Goal: Task Accomplishment & Management: Manage account settings

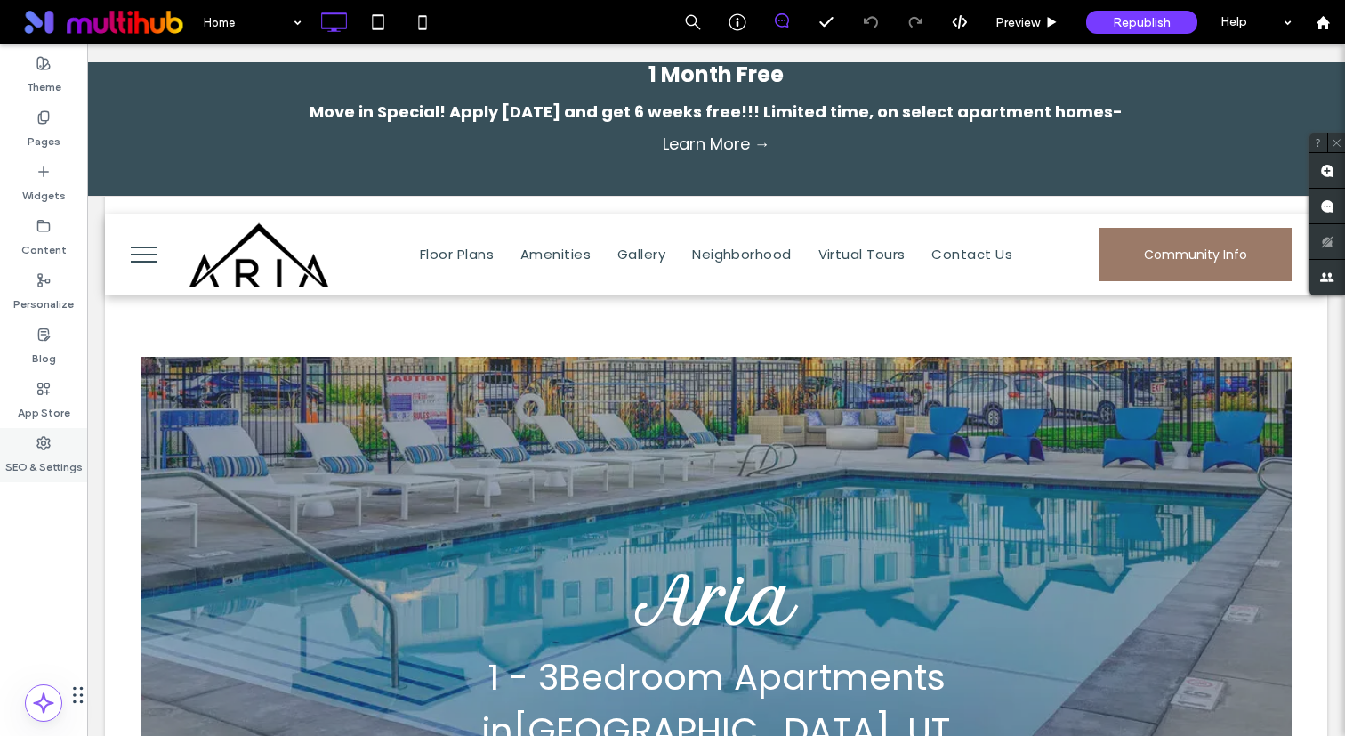
click at [56, 473] on label "SEO & Settings" at bounding box center [43, 462] width 77 height 25
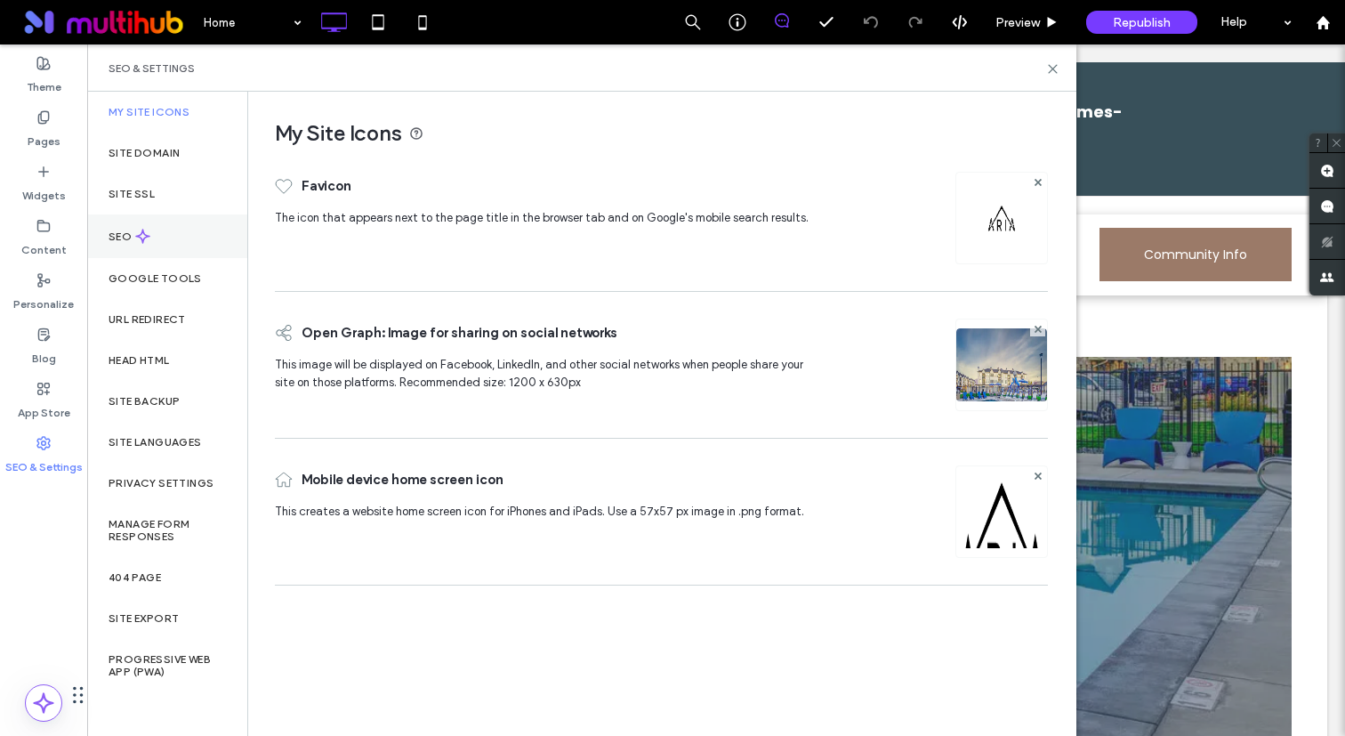
click at [172, 241] on div "SEO" at bounding box center [167, 236] width 160 height 44
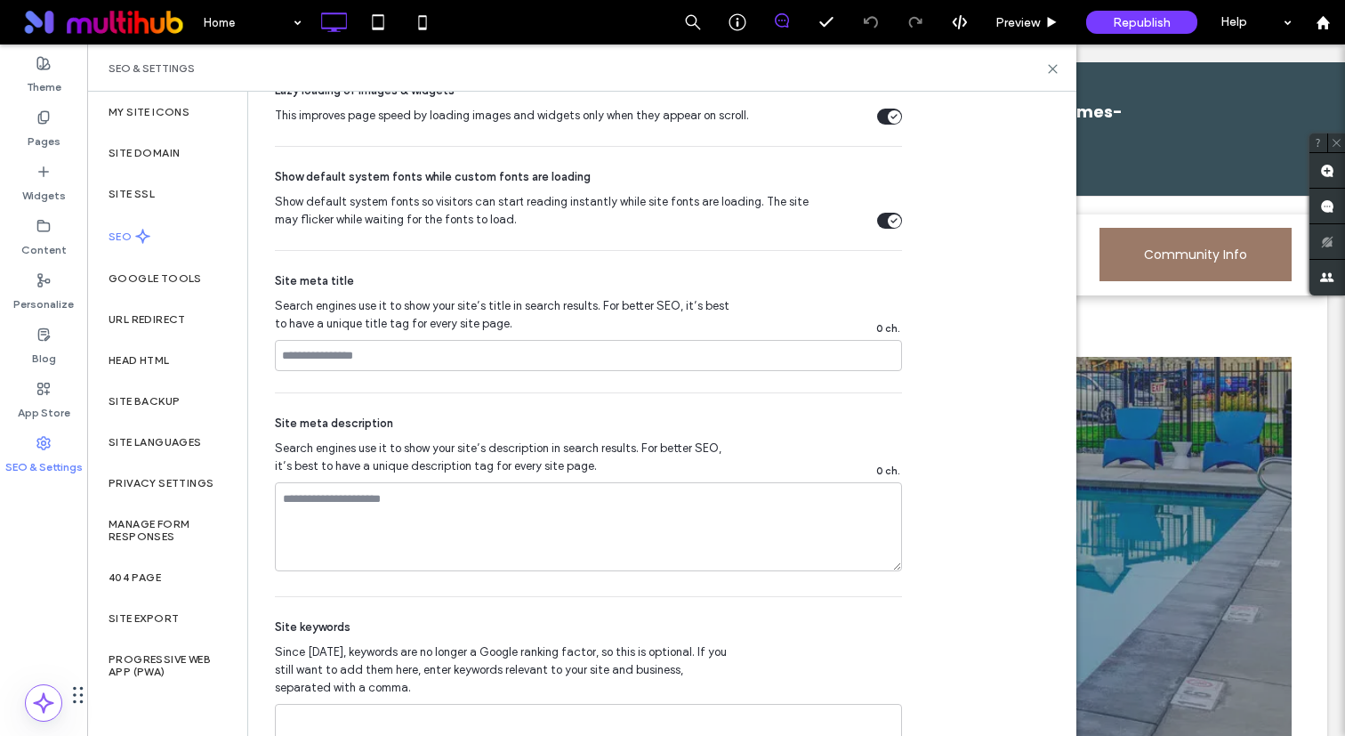
scroll to position [1019, 0]
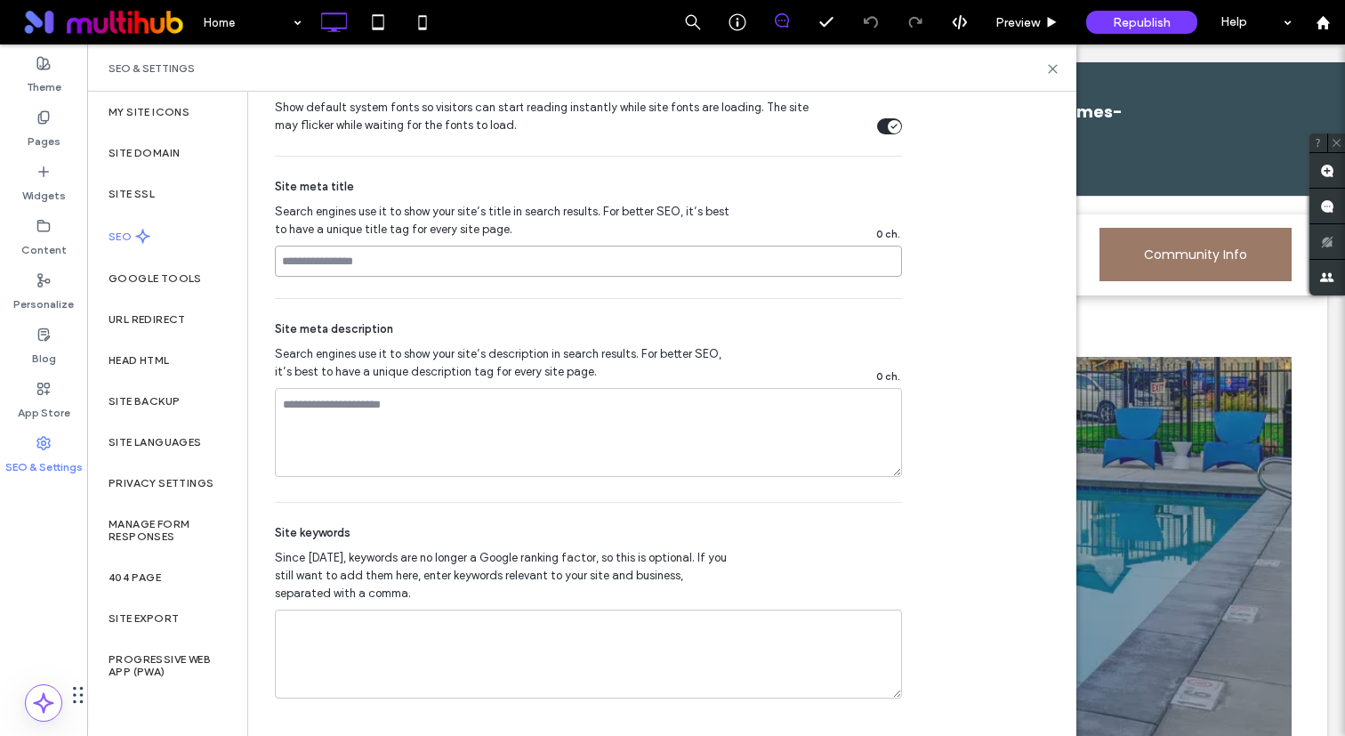
click at [575, 275] on input at bounding box center [588, 260] width 627 height 31
paste input "**********"
type input "**********"
click at [370, 412] on textarea at bounding box center [588, 432] width 627 height 89
paste textarea "**********"
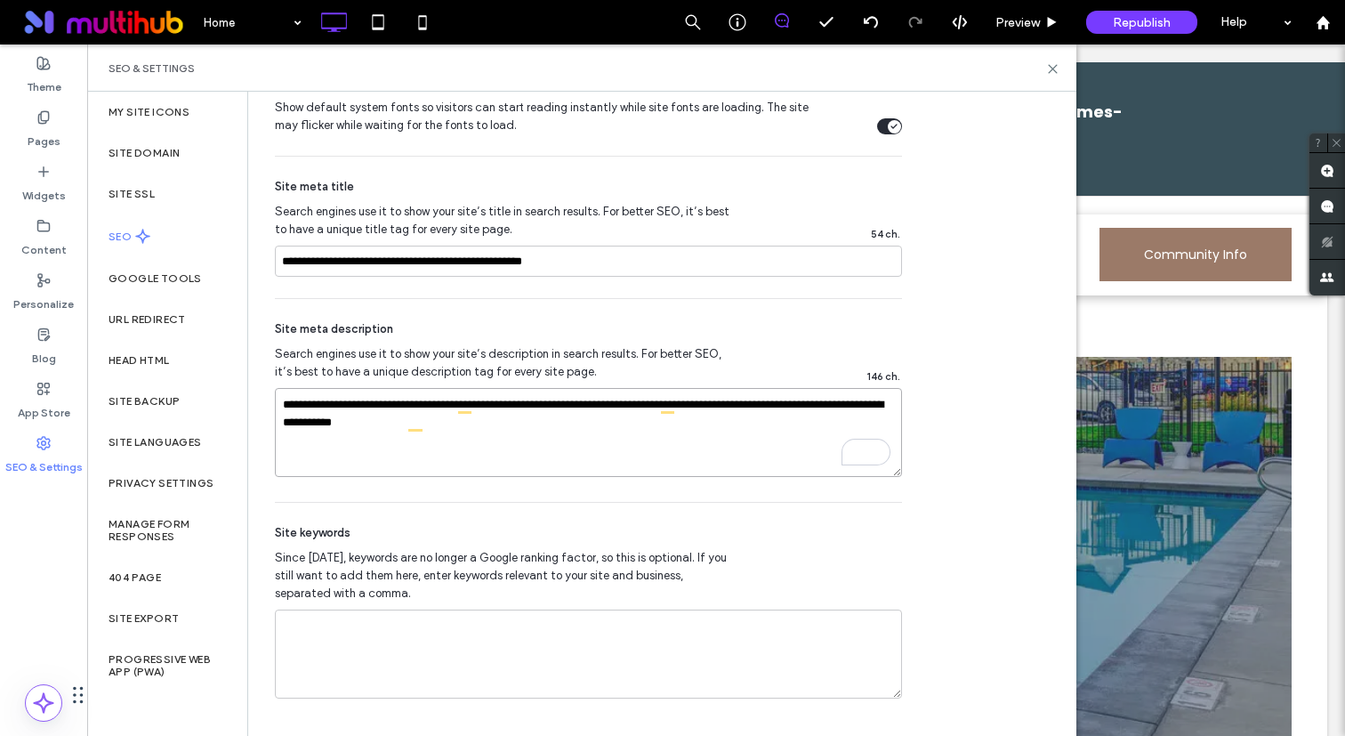
drag, startPoint x: 347, startPoint y: 422, endPoint x: 273, endPoint y: 422, distance: 73.8
type textarea "**********"
click at [54, 128] on label "Pages" at bounding box center [44, 137] width 33 height 25
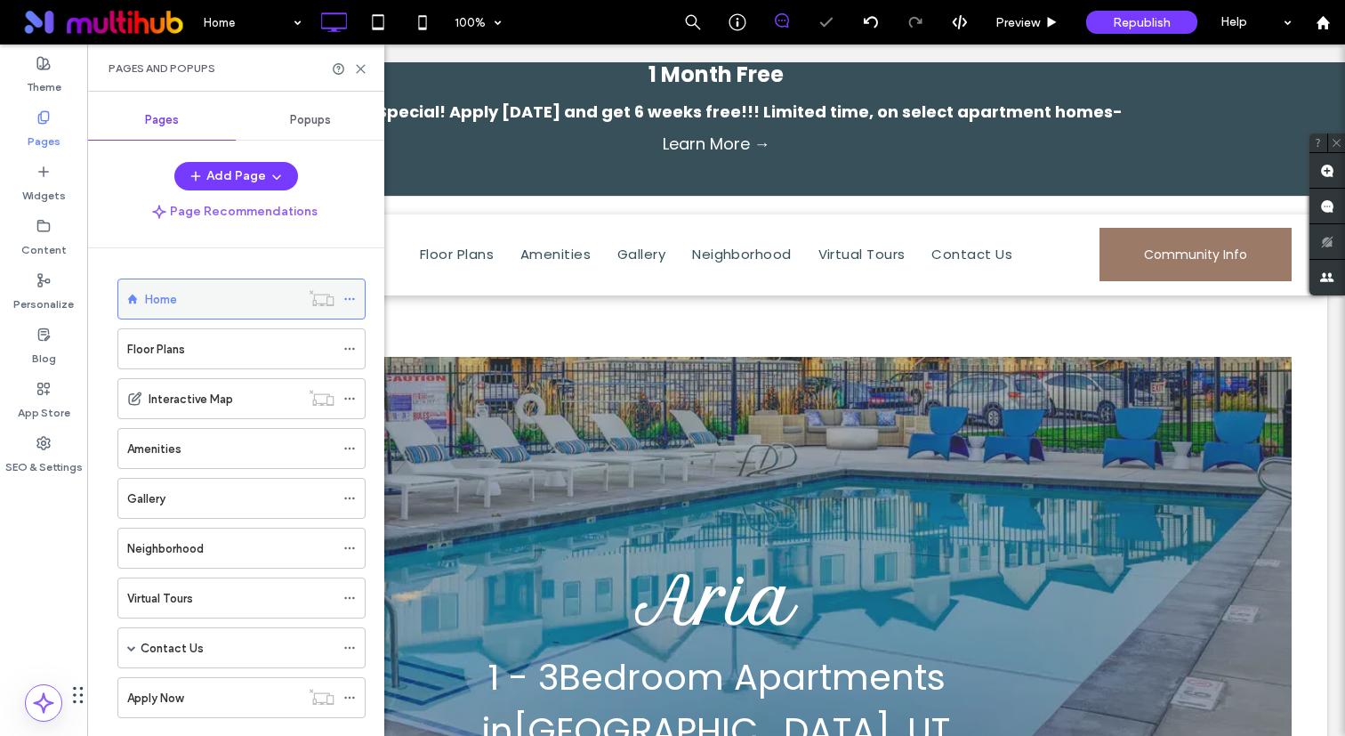
click at [346, 300] on icon at bounding box center [349, 299] width 12 height 12
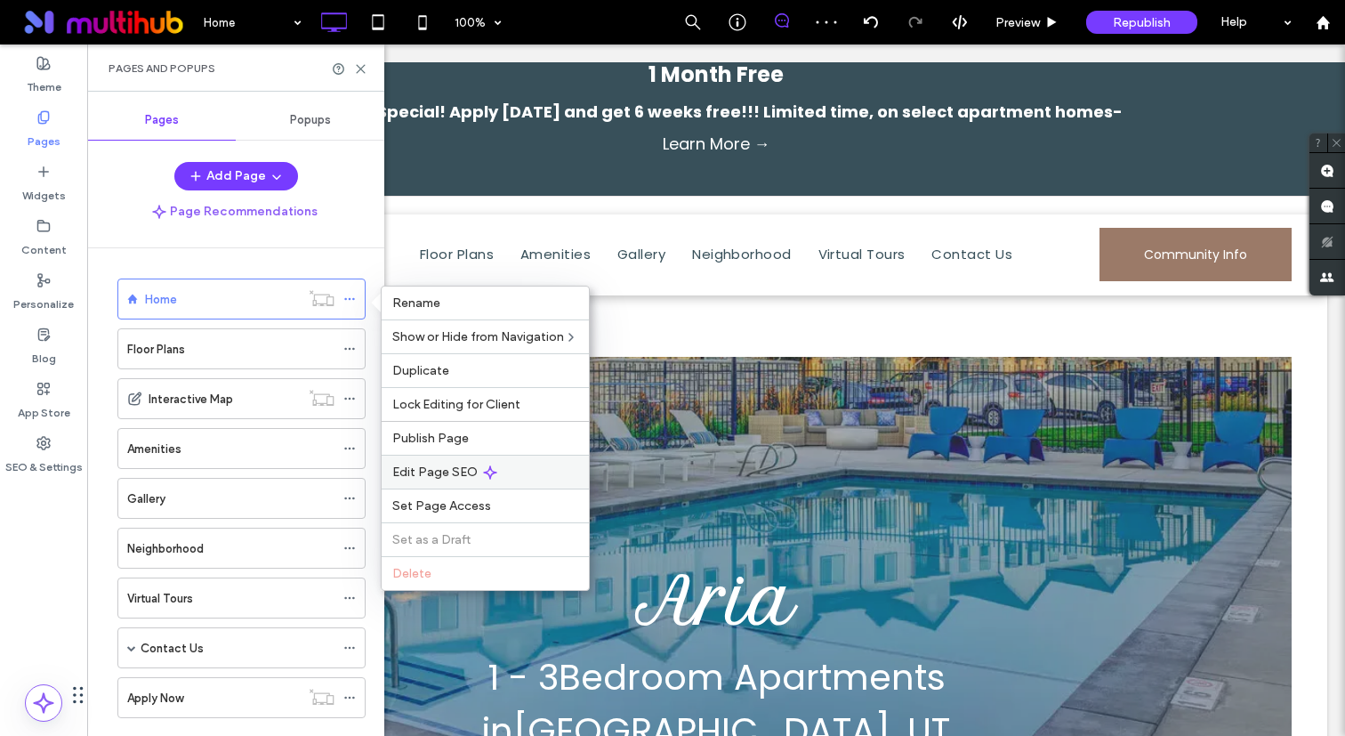
click at [469, 469] on span "Edit Page SEO" at bounding box center [434, 471] width 85 height 15
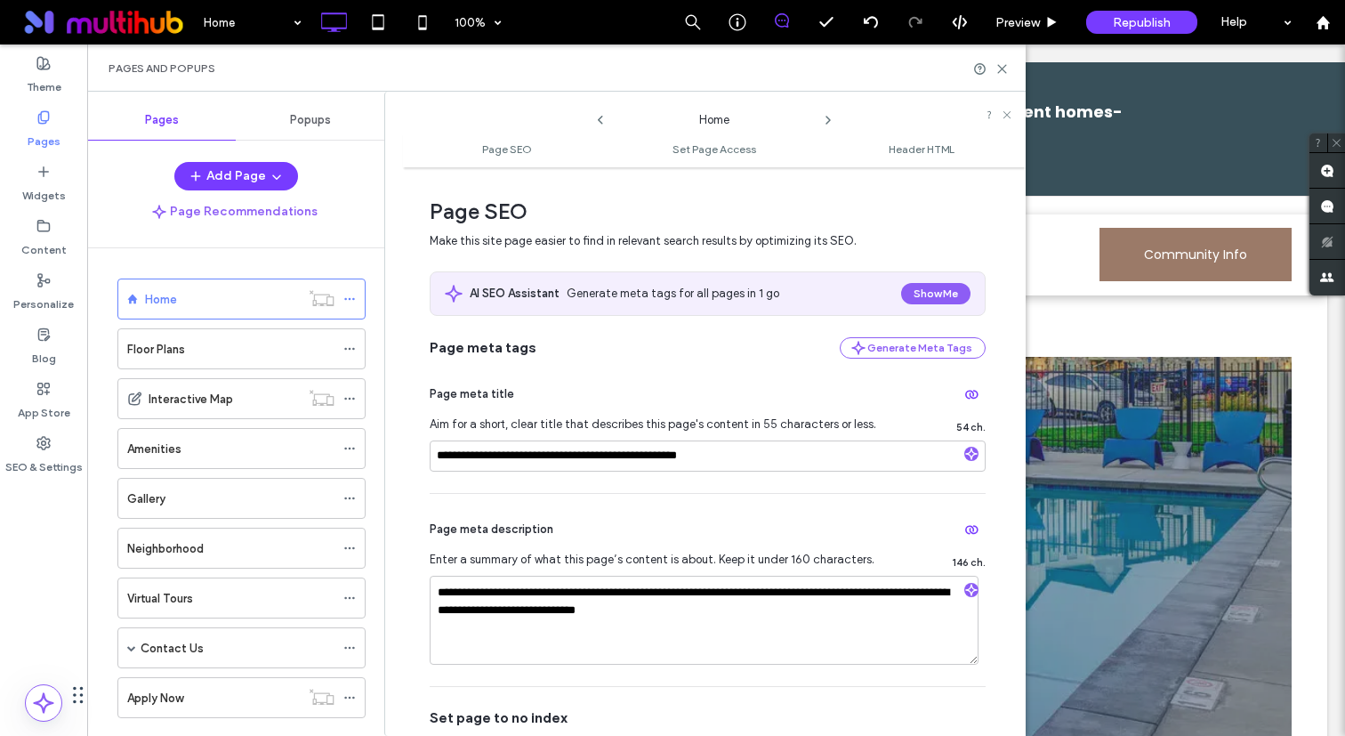
click at [827, 119] on icon at bounding box center [828, 120] width 14 height 14
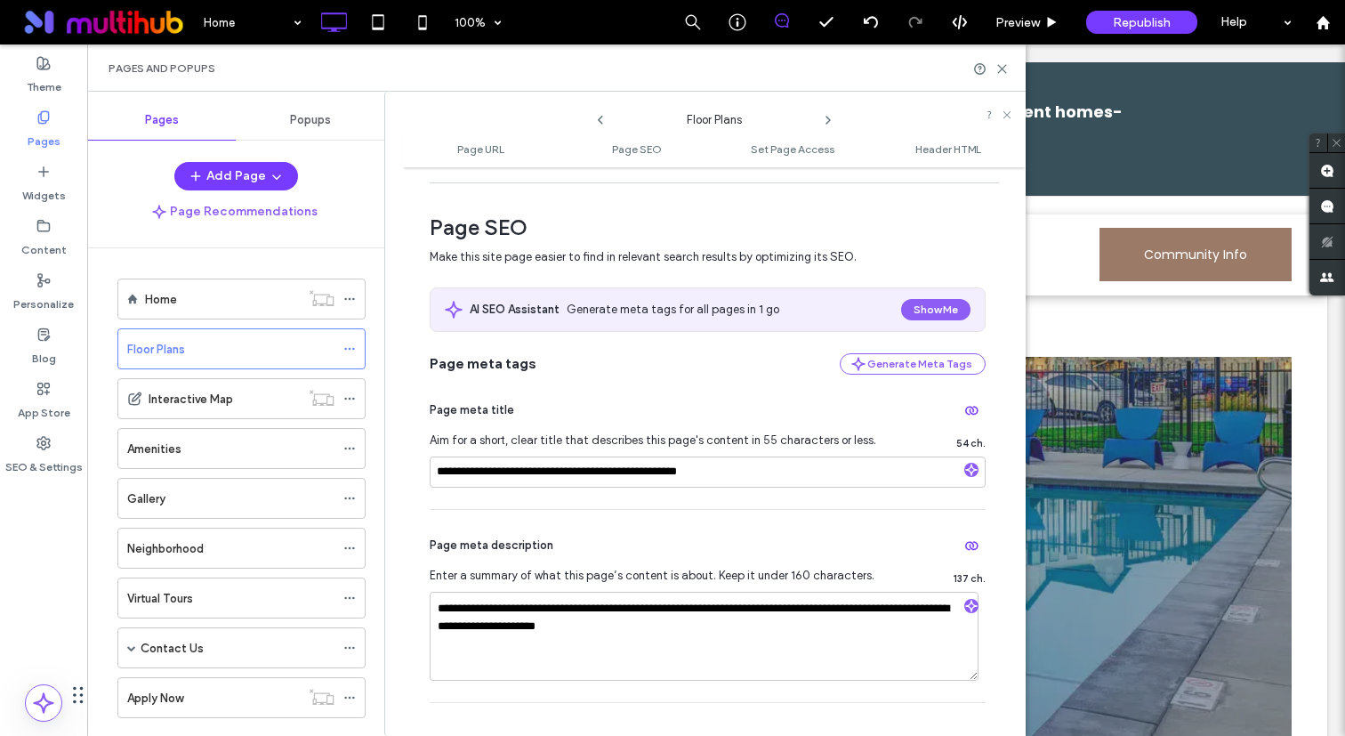
scroll to position [220, 0]
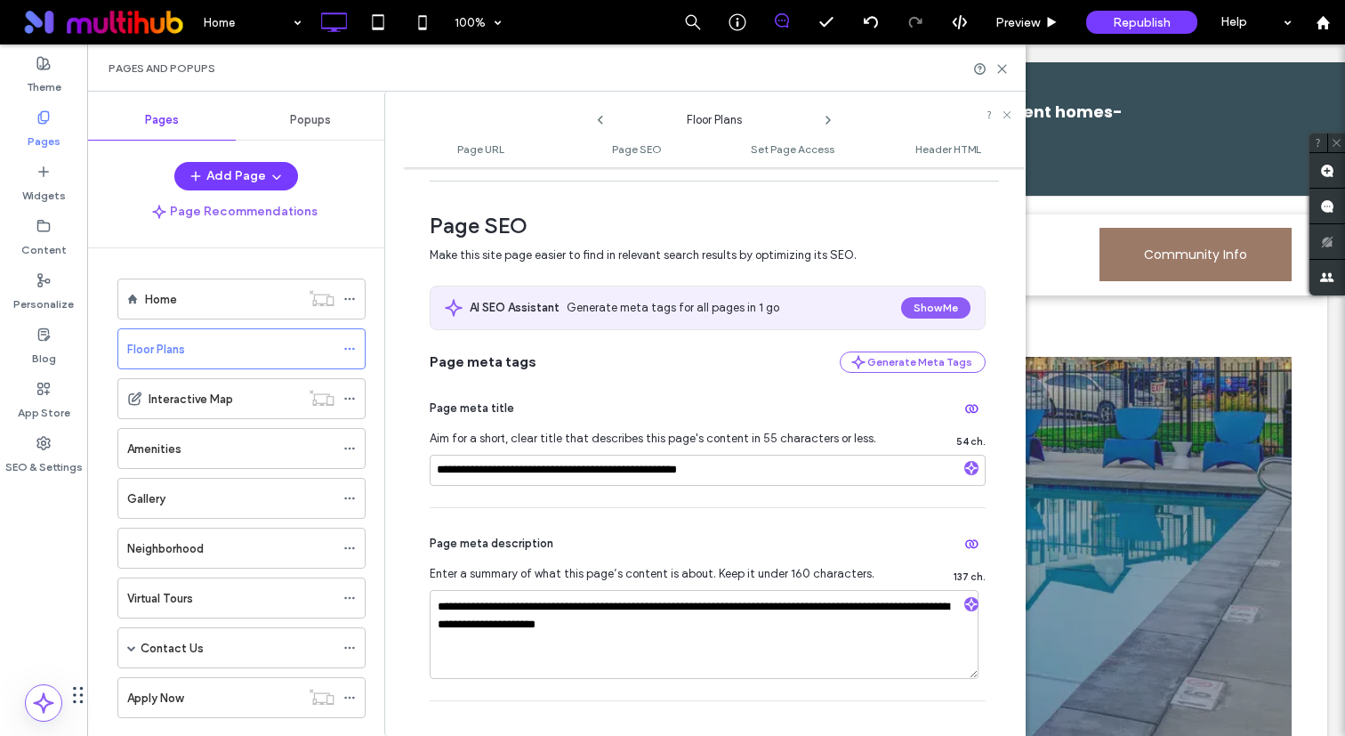
click at [828, 120] on icon at bounding box center [828, 120] width 14 height 14
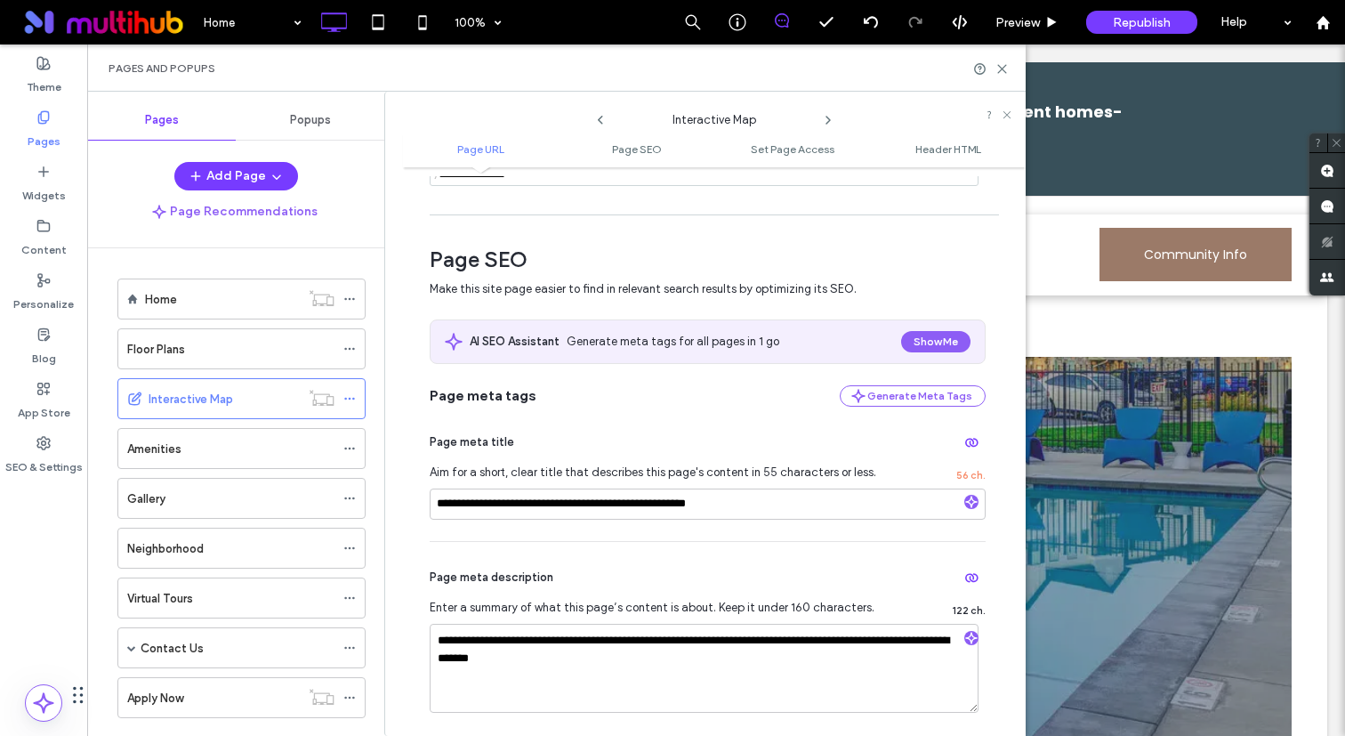
scroll to position [205, 0]
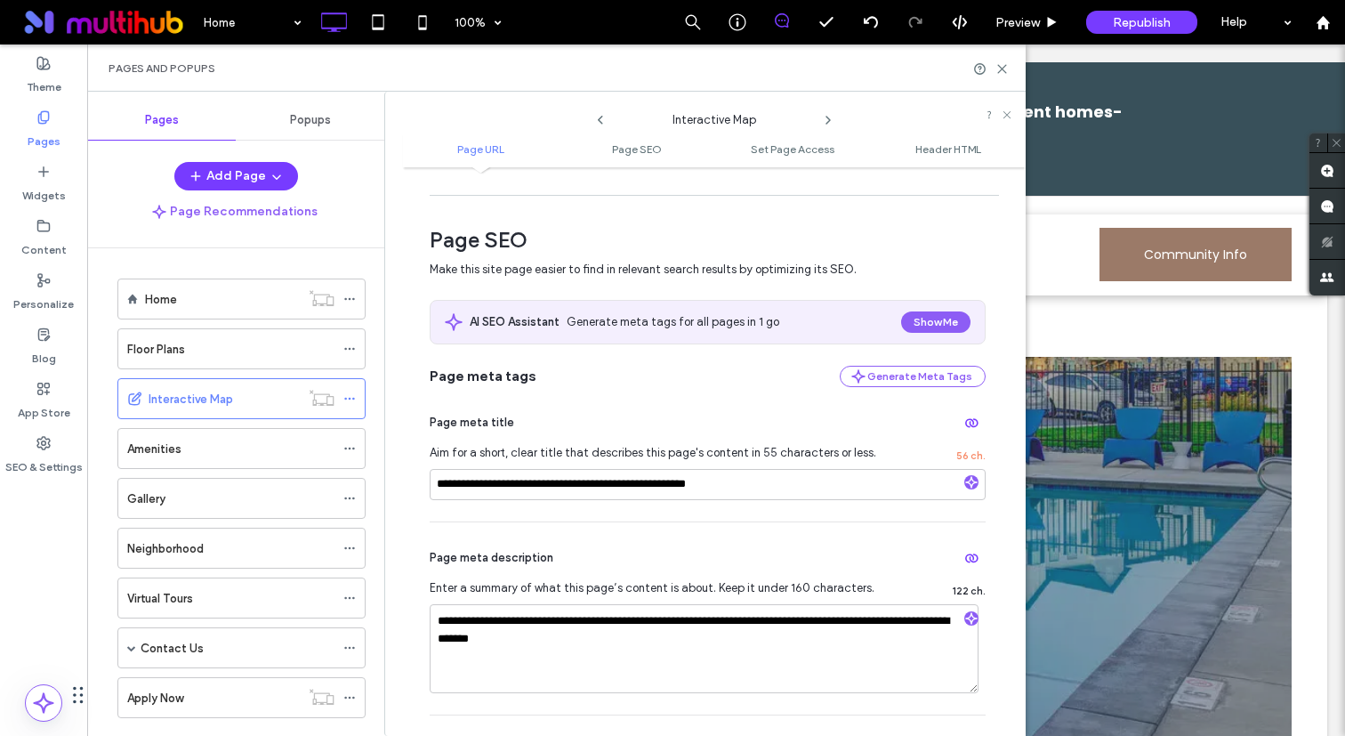
click at [827, 115] on icon at bounding box center [828, 120] width 14 height 14
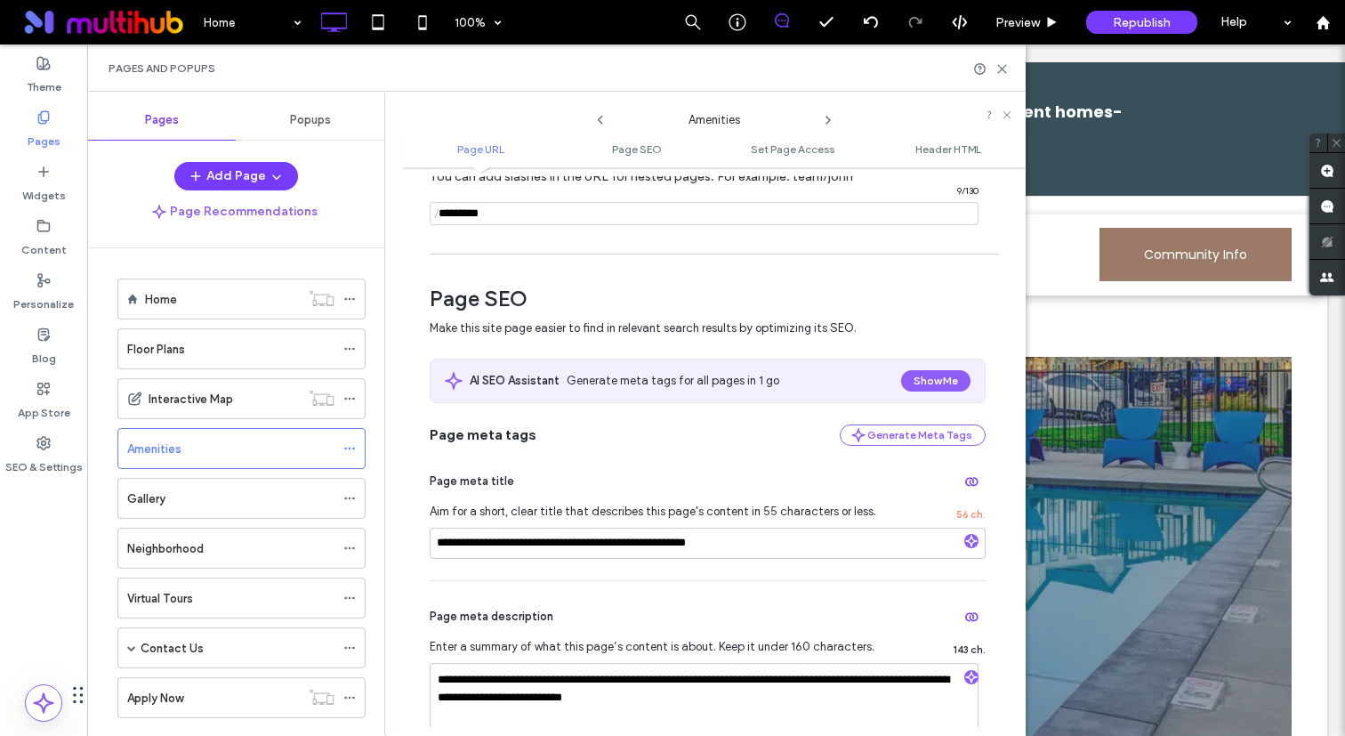
scroll to position [154, 0]
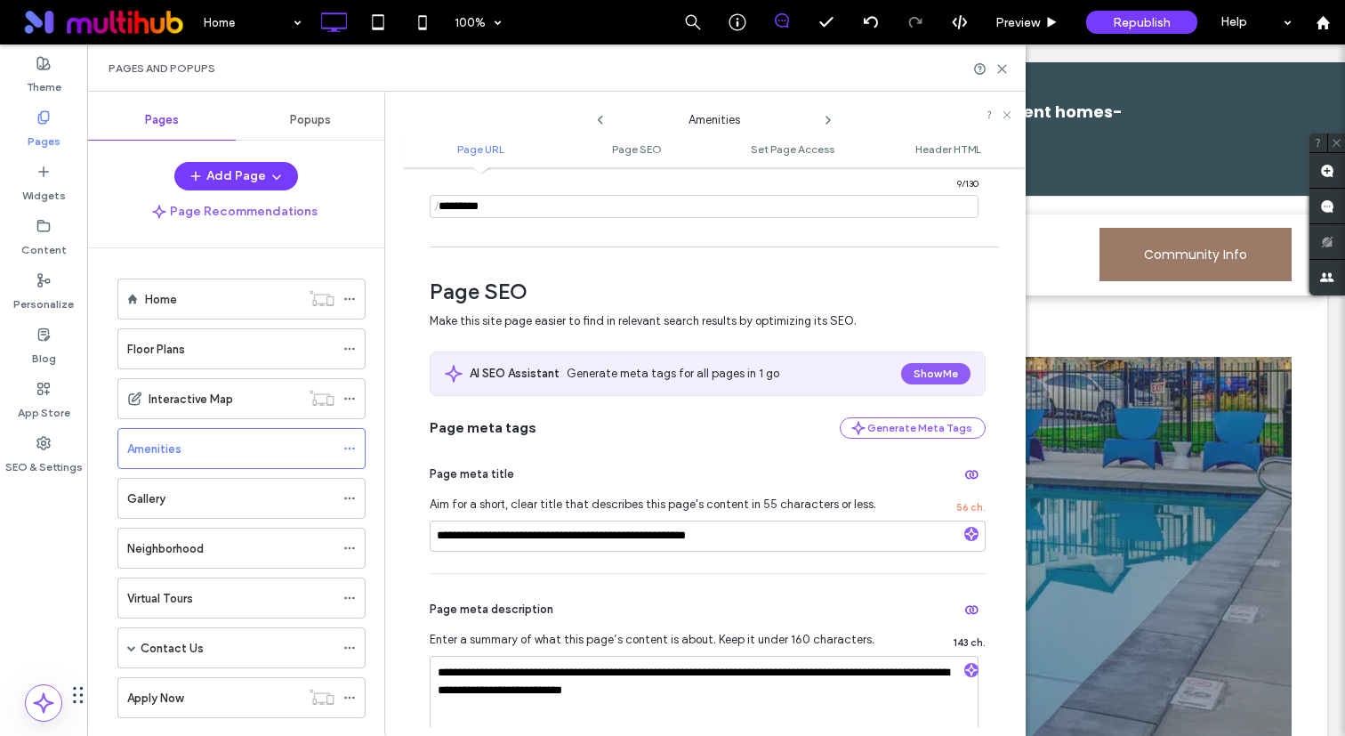
click at [826, 121] on icon at bounding box center [828, 120] width 14 height 14
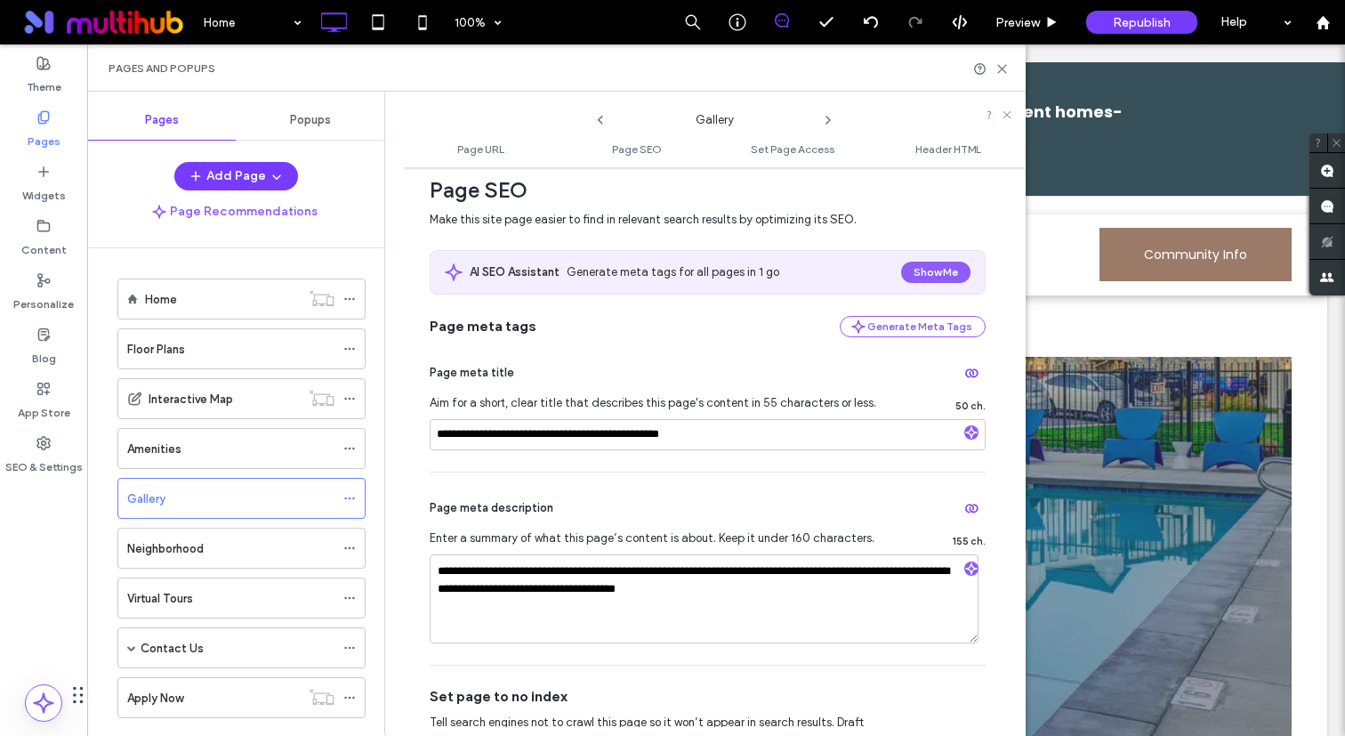
scroll to position [257, 0]
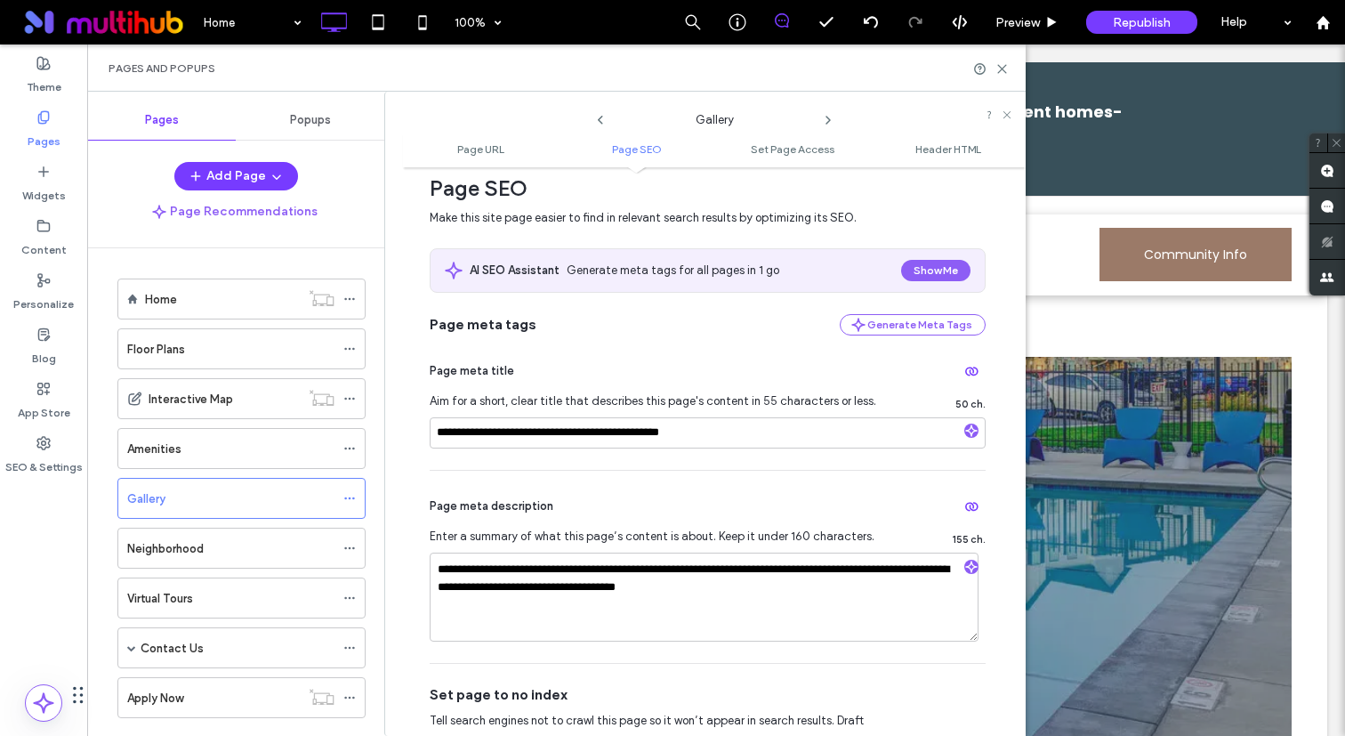
click at [828, 117] on icon at bounding box center [828, 120] width 14 height 14
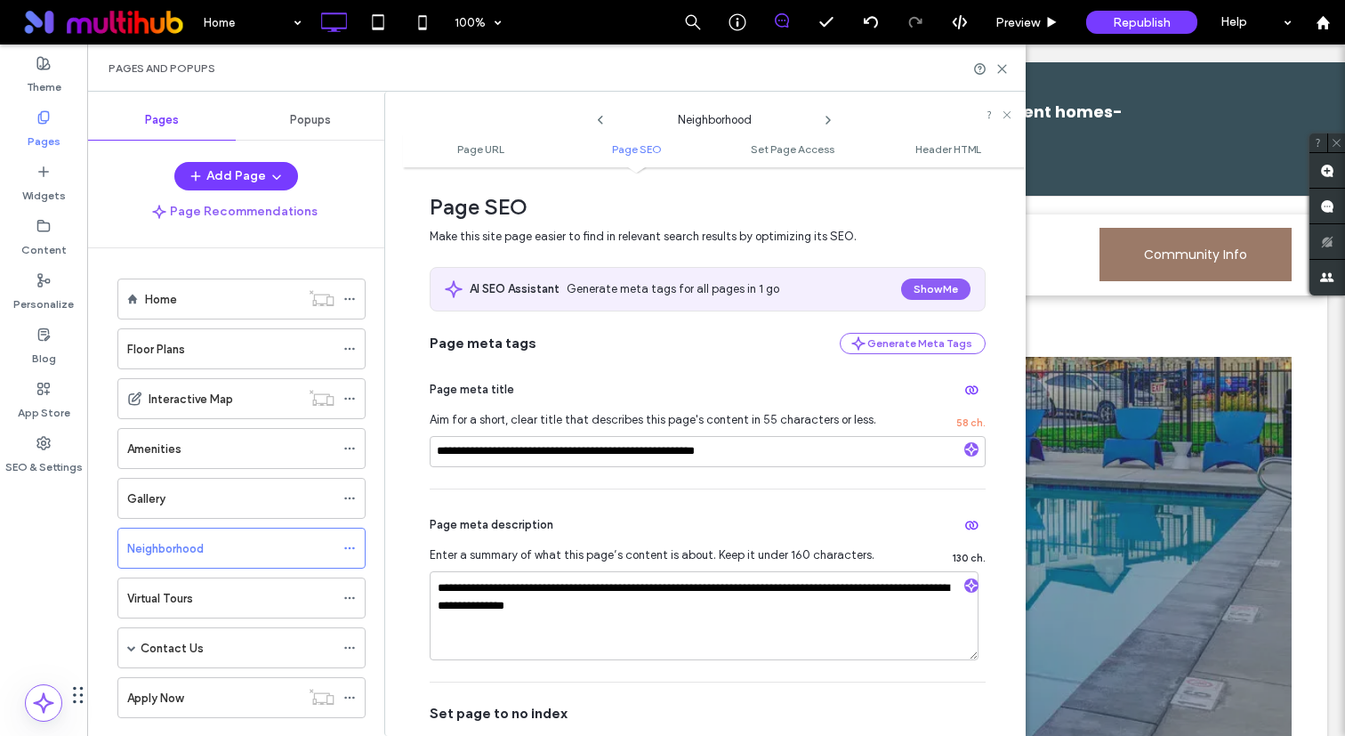
scroll to position [246, 0]
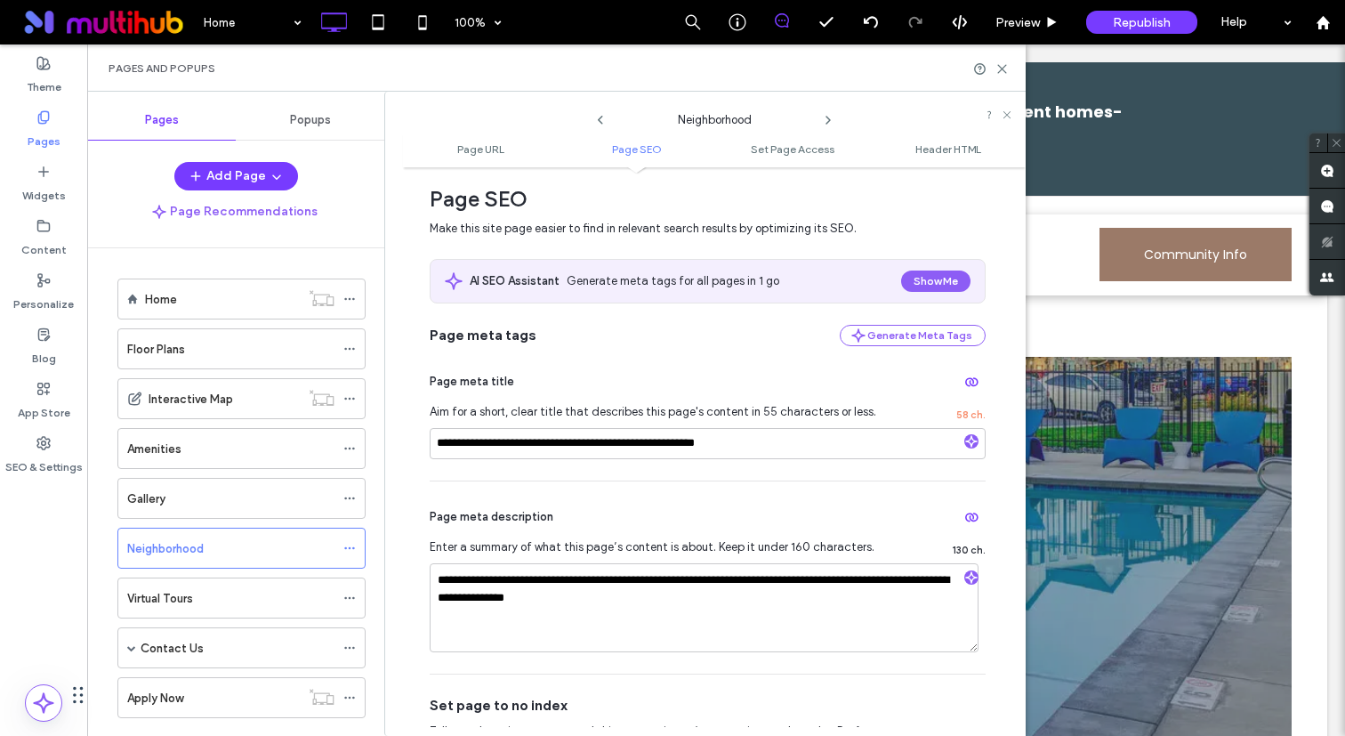
click at [828, 124] on icon at bounding box center [828, 120] width 14 height 14
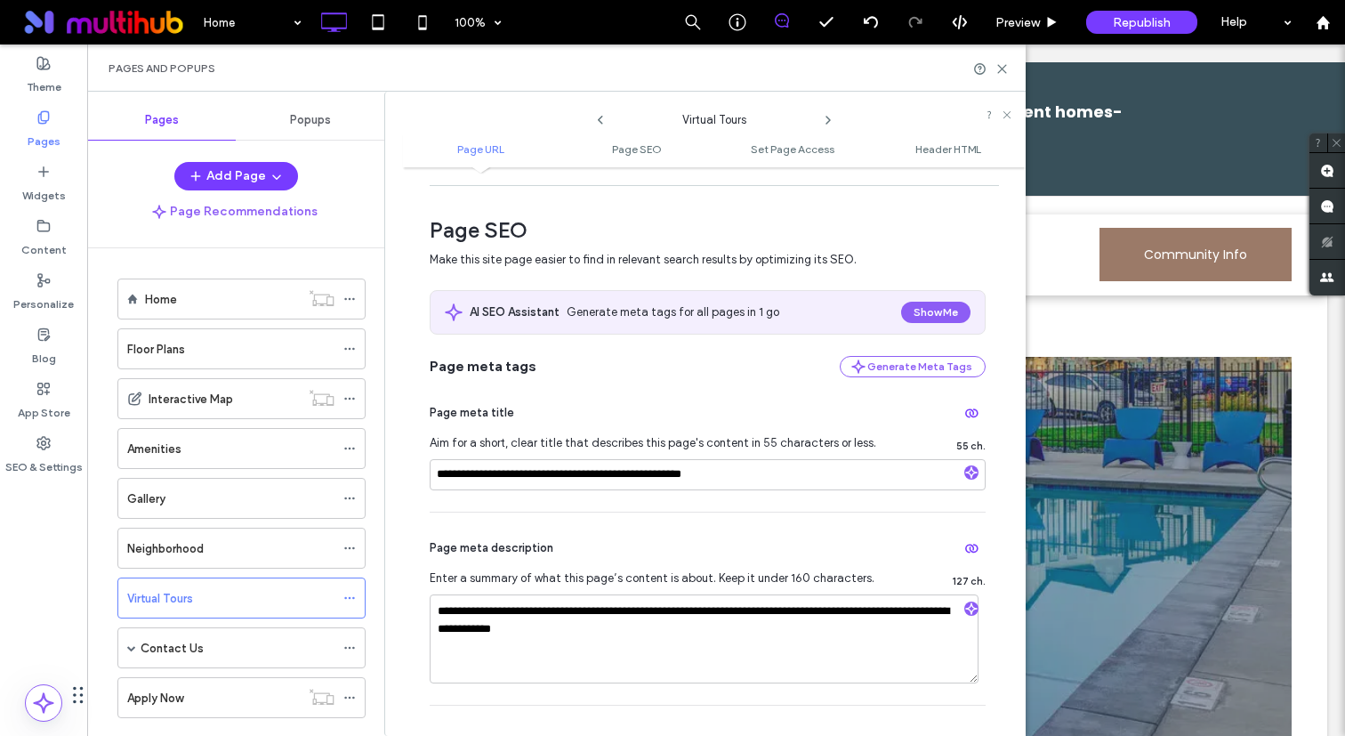
scroll to position [267, 0]
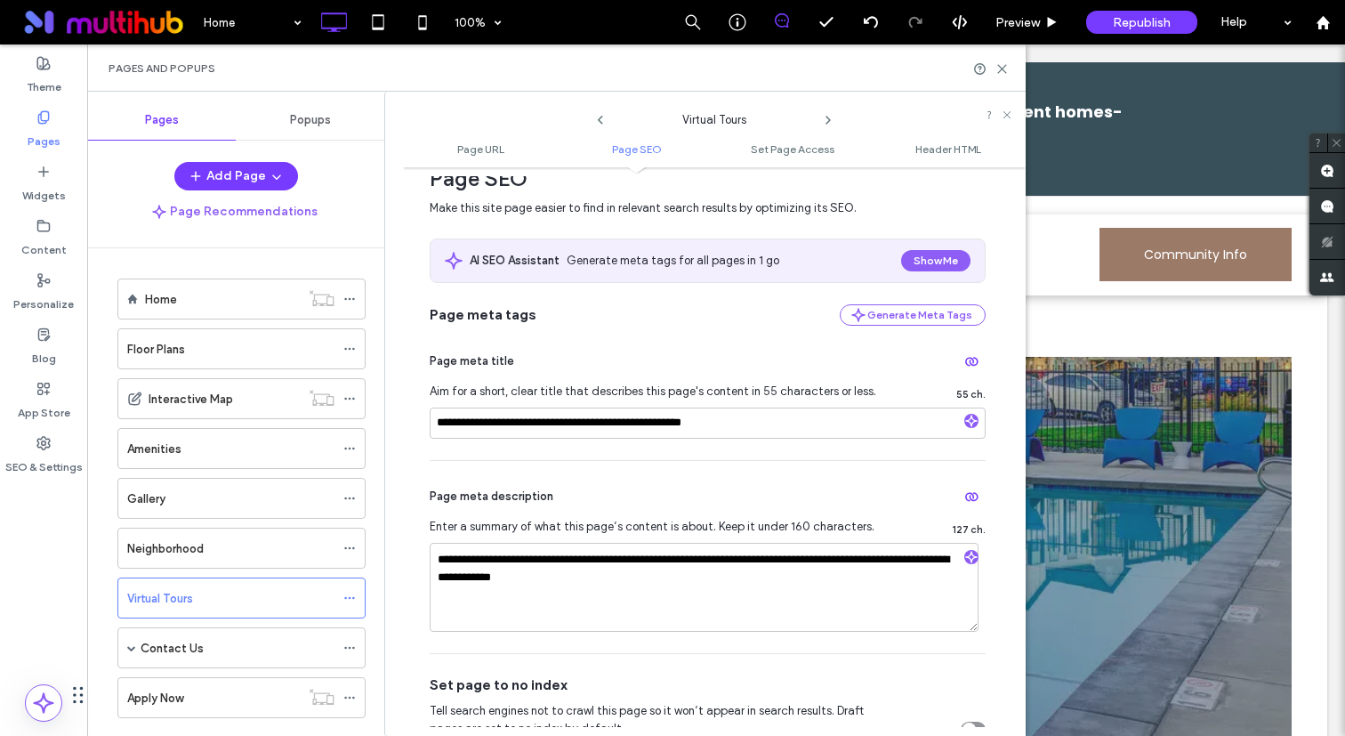
click at [827, 121] on icon at bounding box center [828, 120] width 14 height 14
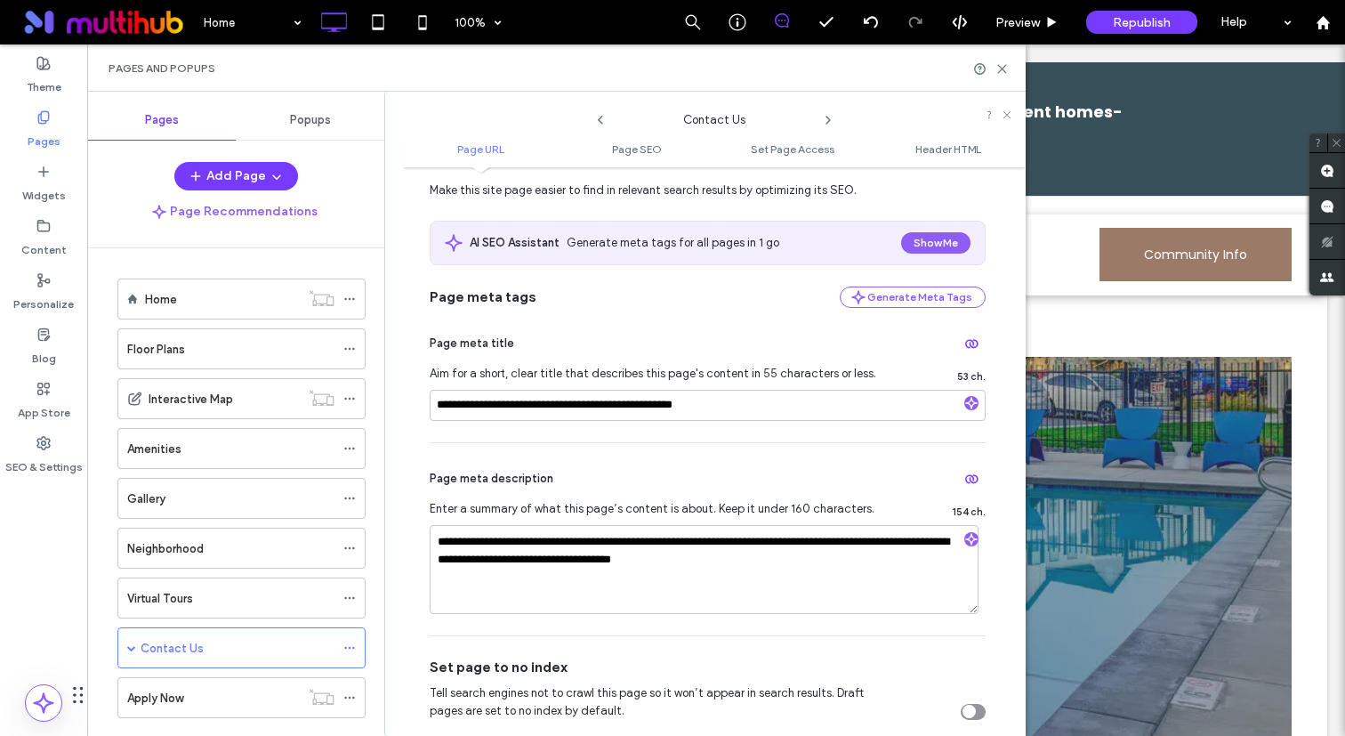
scroll to position [290, 0]
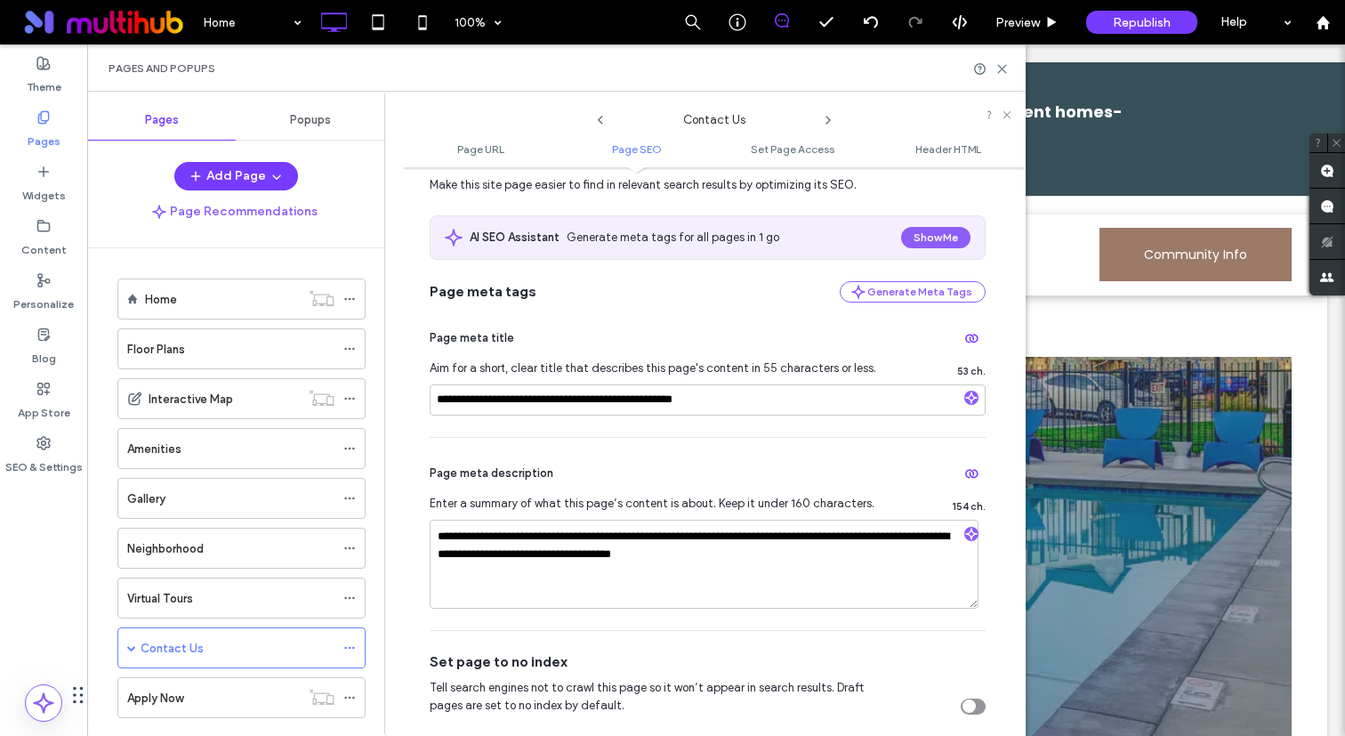
click at [829, 125] on icon at bounding box center [828, 120] width 14 height 14
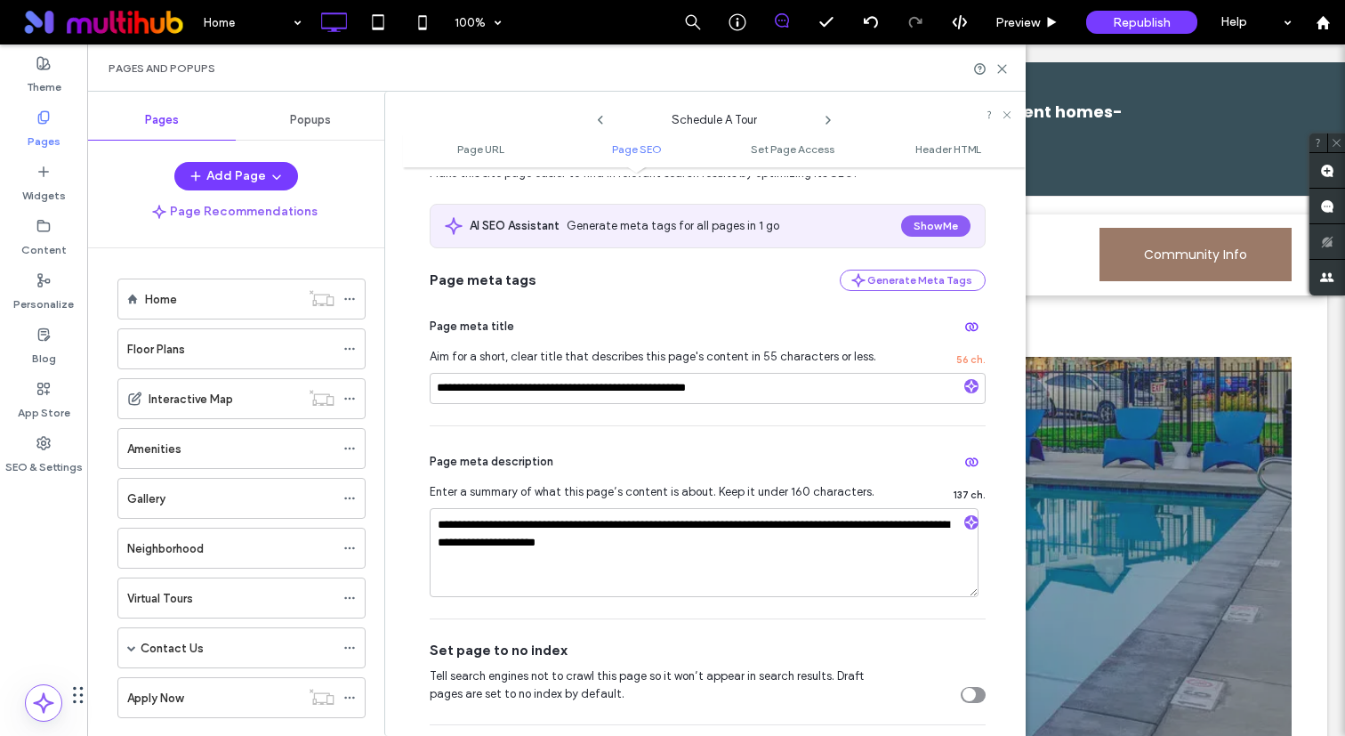
scroll to position [302, 0]
click at [826, 121] on icon at bounding box center [828, 120] width 14 height 14
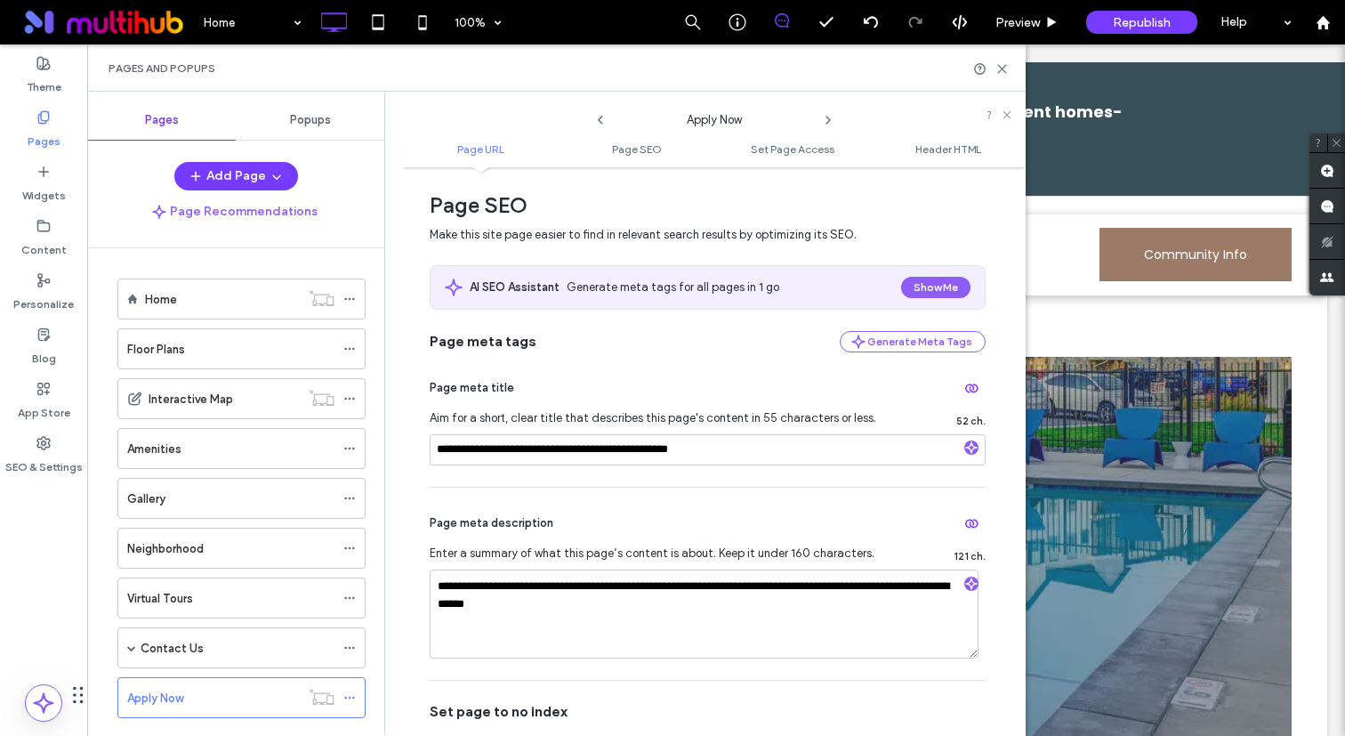
scroll to position [253, 0]
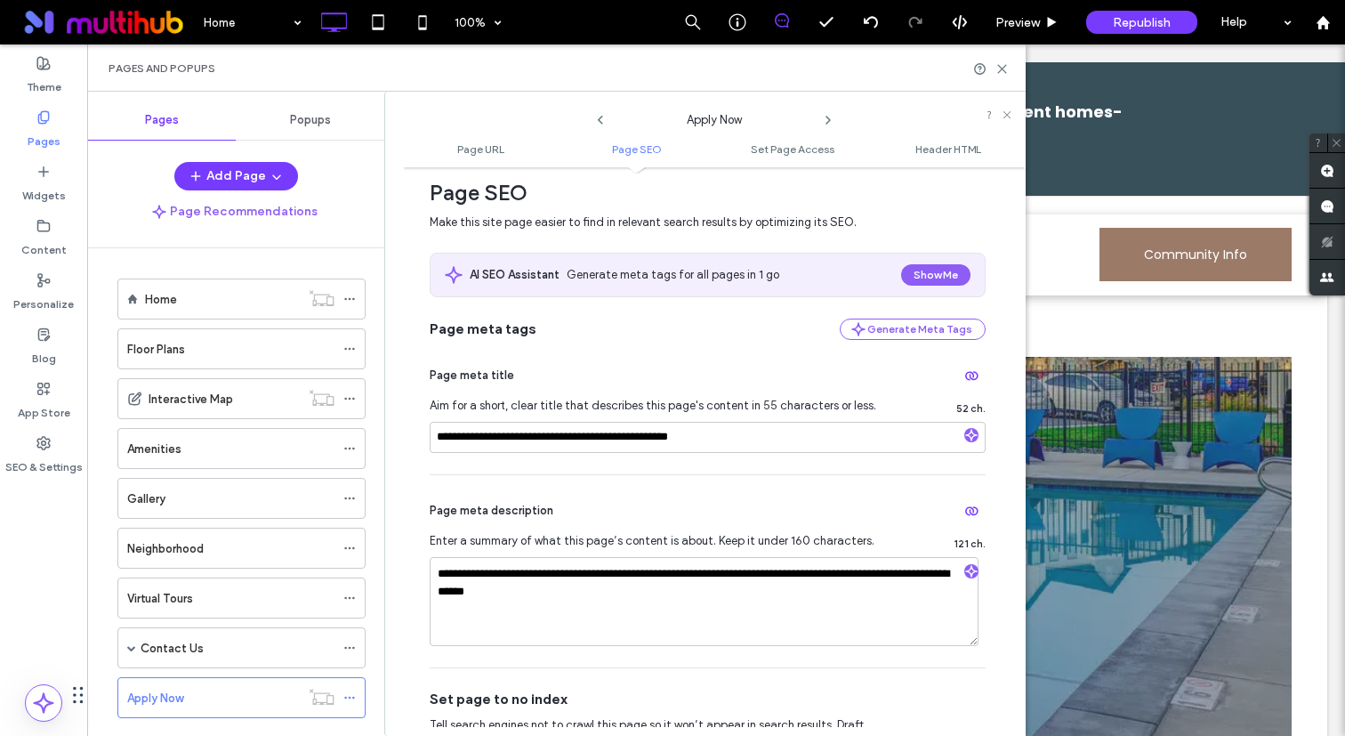
click at [827, 125] on icon at bounding box center [828, 120] width 14 height 14
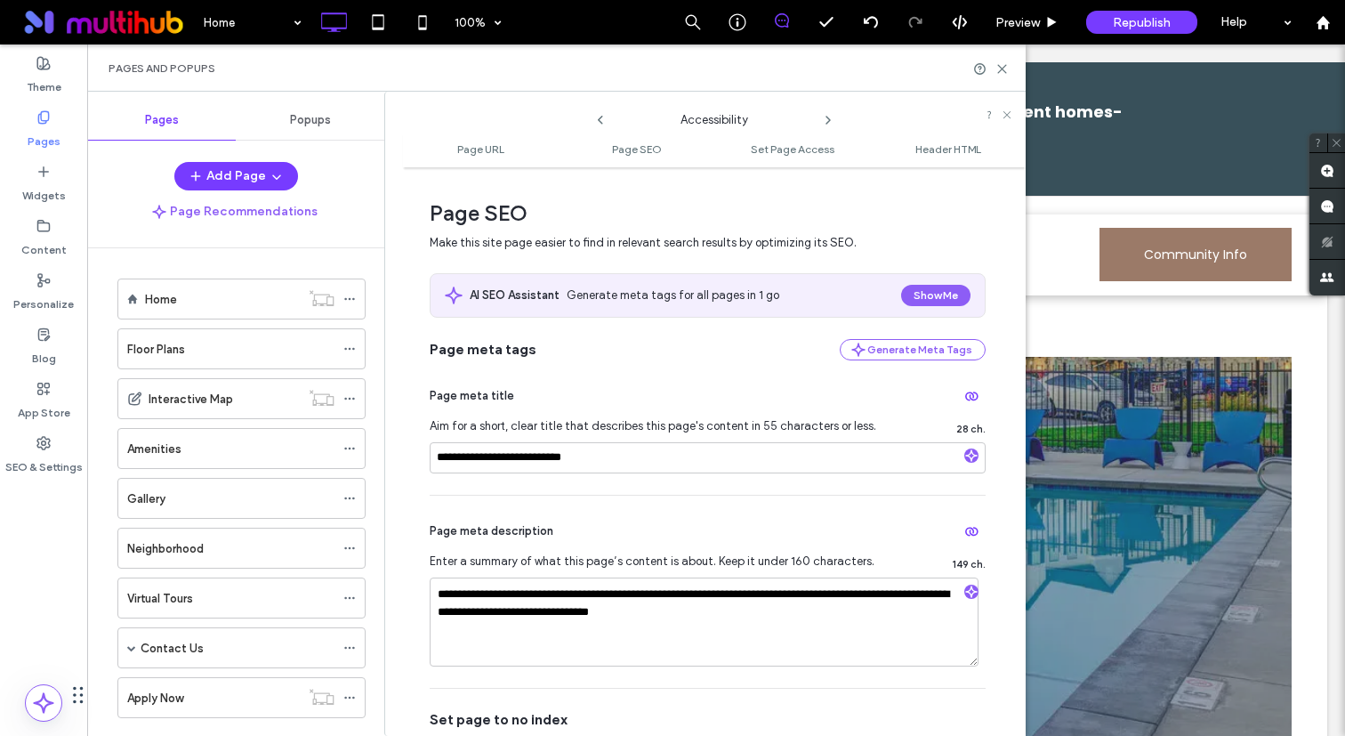
scroll to position [243, 0]
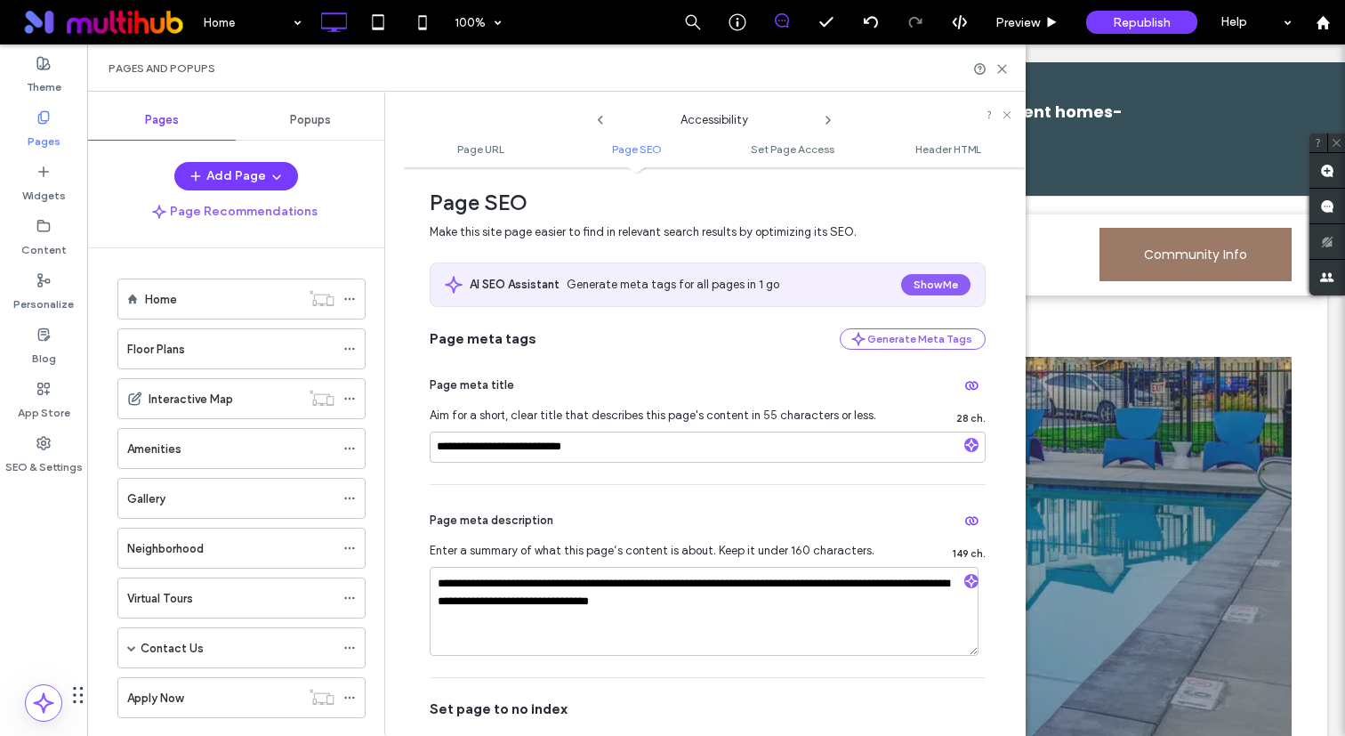
click at [829, 117] on icon at bounding box center [828, 120] width 14 height 14
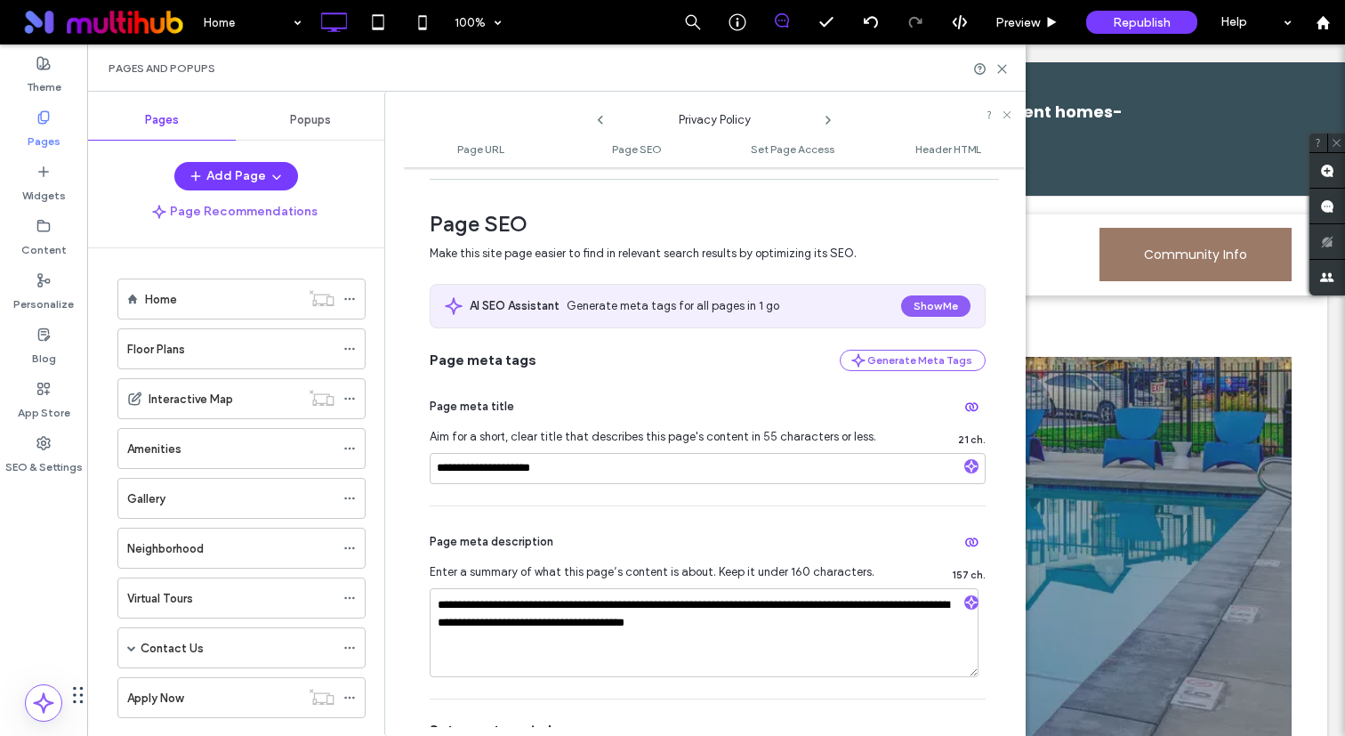
scroll to position [229, 0]
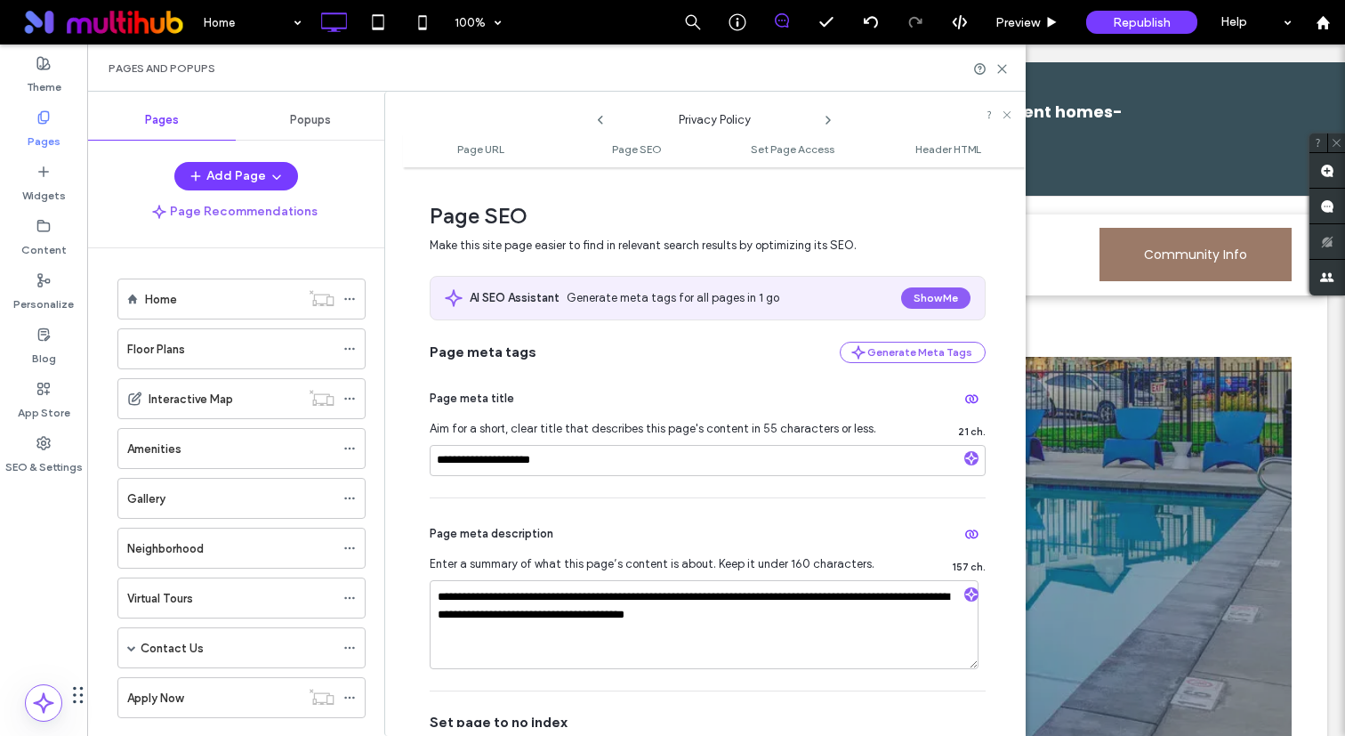
click at [825, 121] on icon at bounding box center [828, 120] width 14 height 14
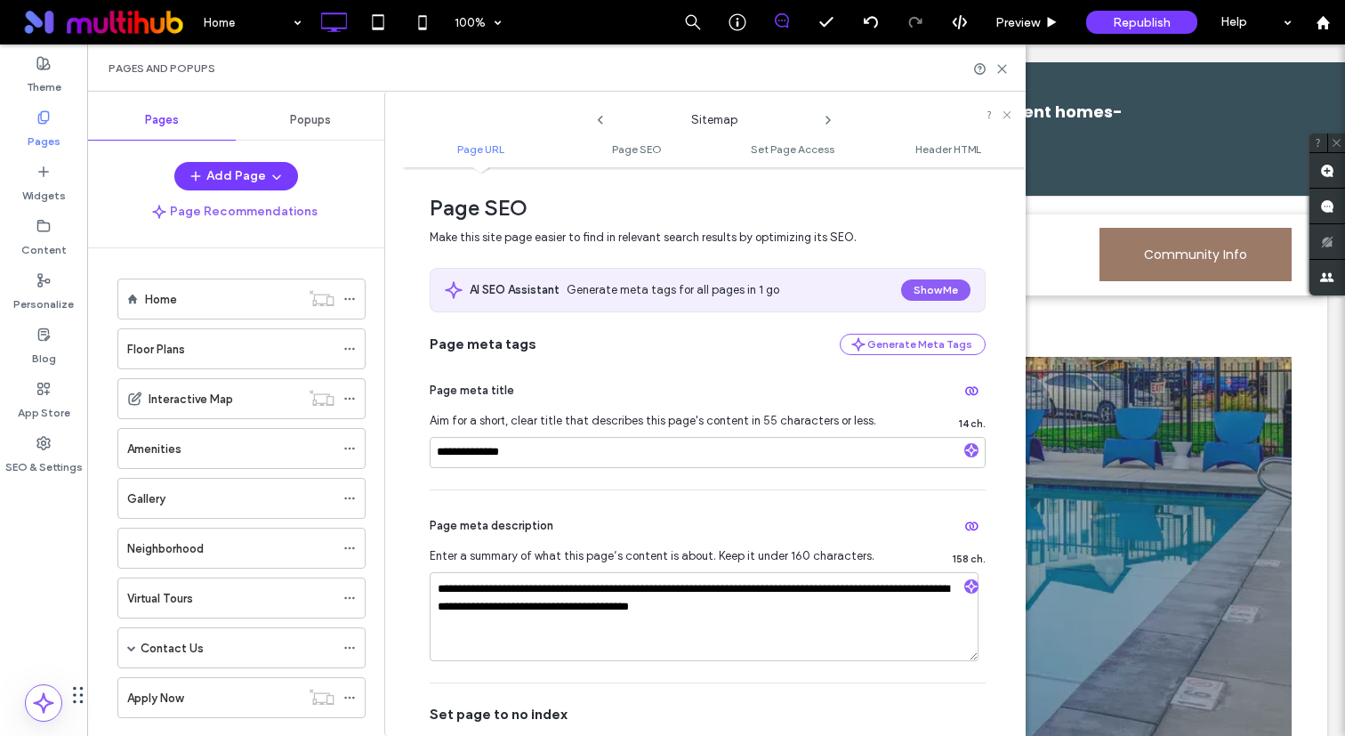
scroll to position [253, 0]
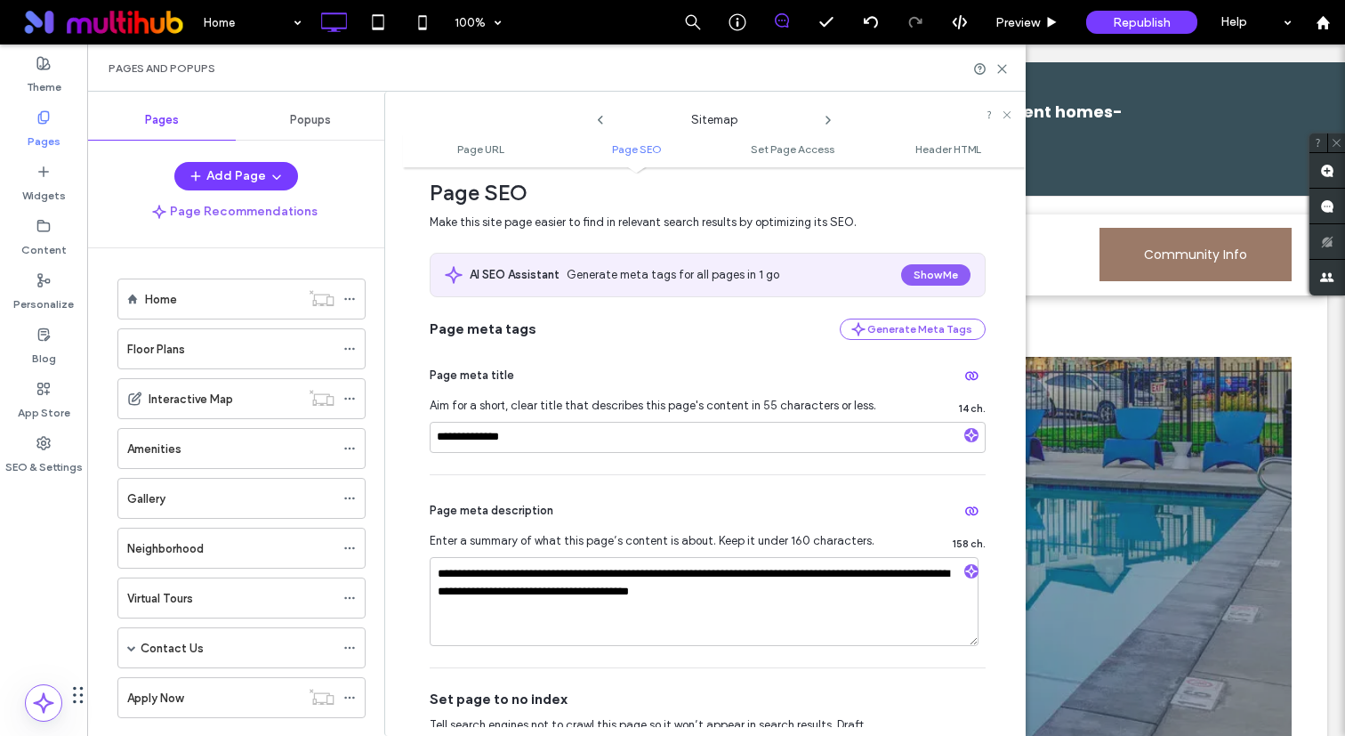
click at [827, 119] on icon at bounding box center [828, 120] width 14 height 14
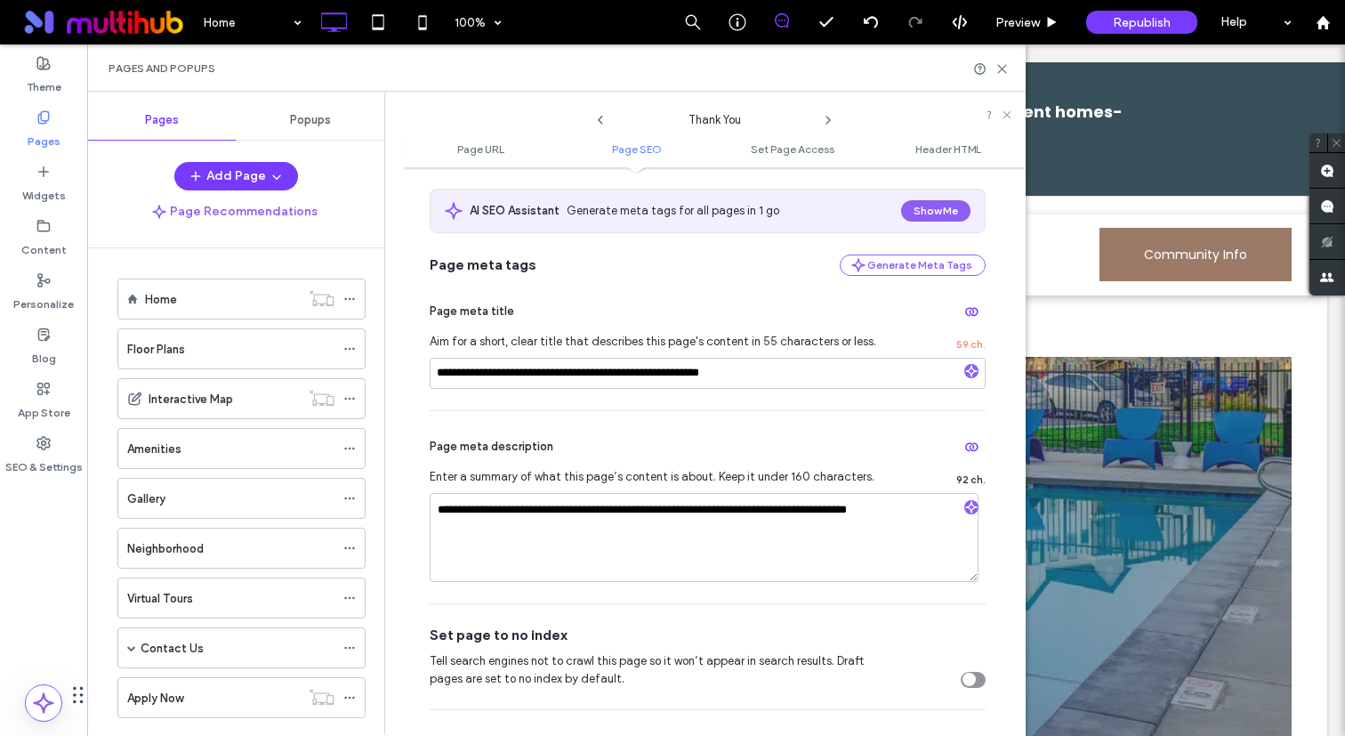
scroll to position [324, 0]
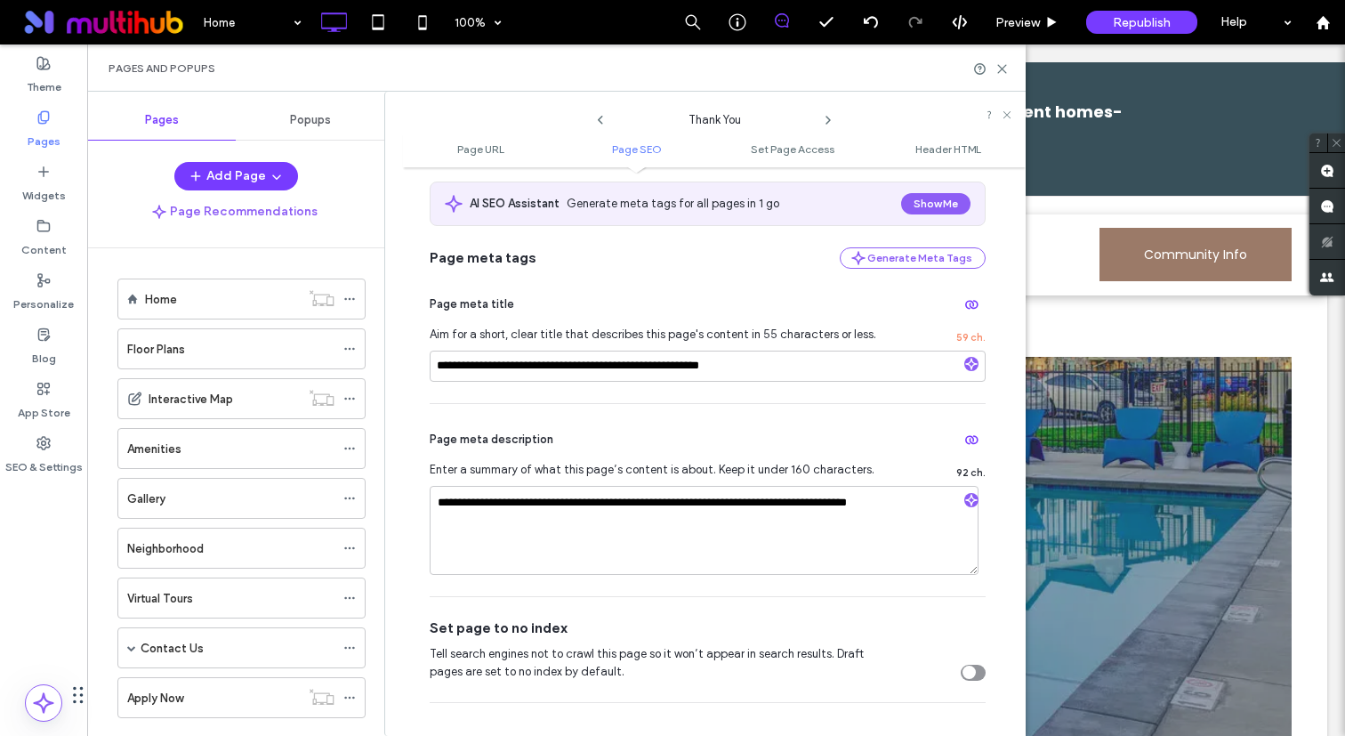
click at [825, 122] on icon at bounding box center [828, 120] width 14 height 14
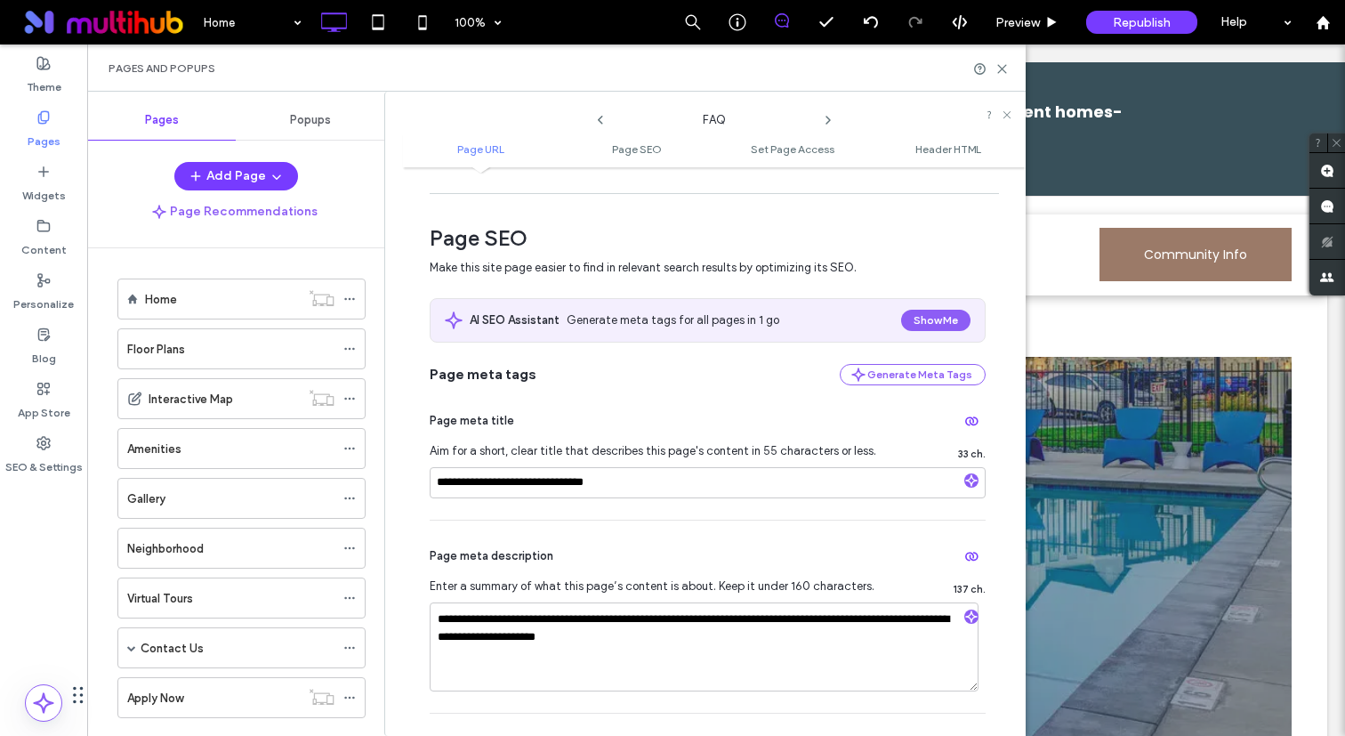
scroll to position [221, 0]
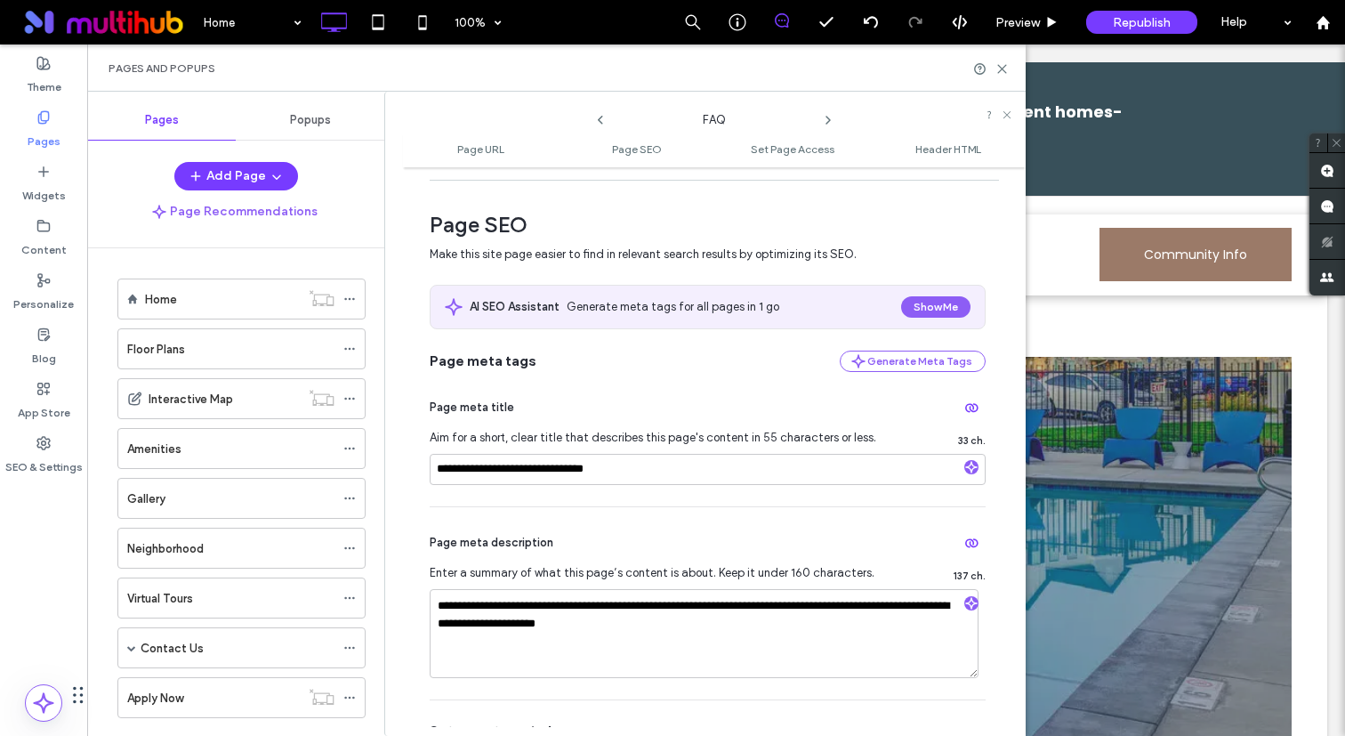
click at [825, 119] on icon at bounding box center [828, 120] width 14 height 14
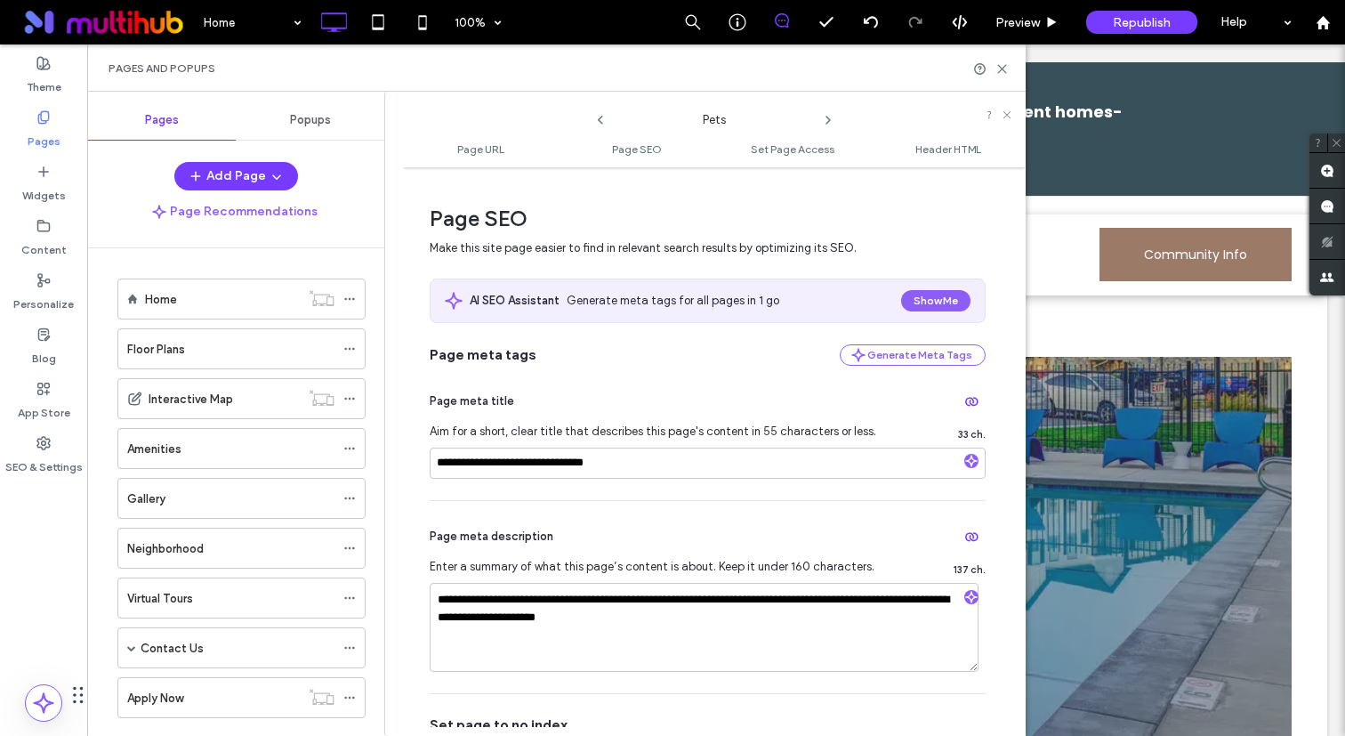
scroll to position [234, 0]
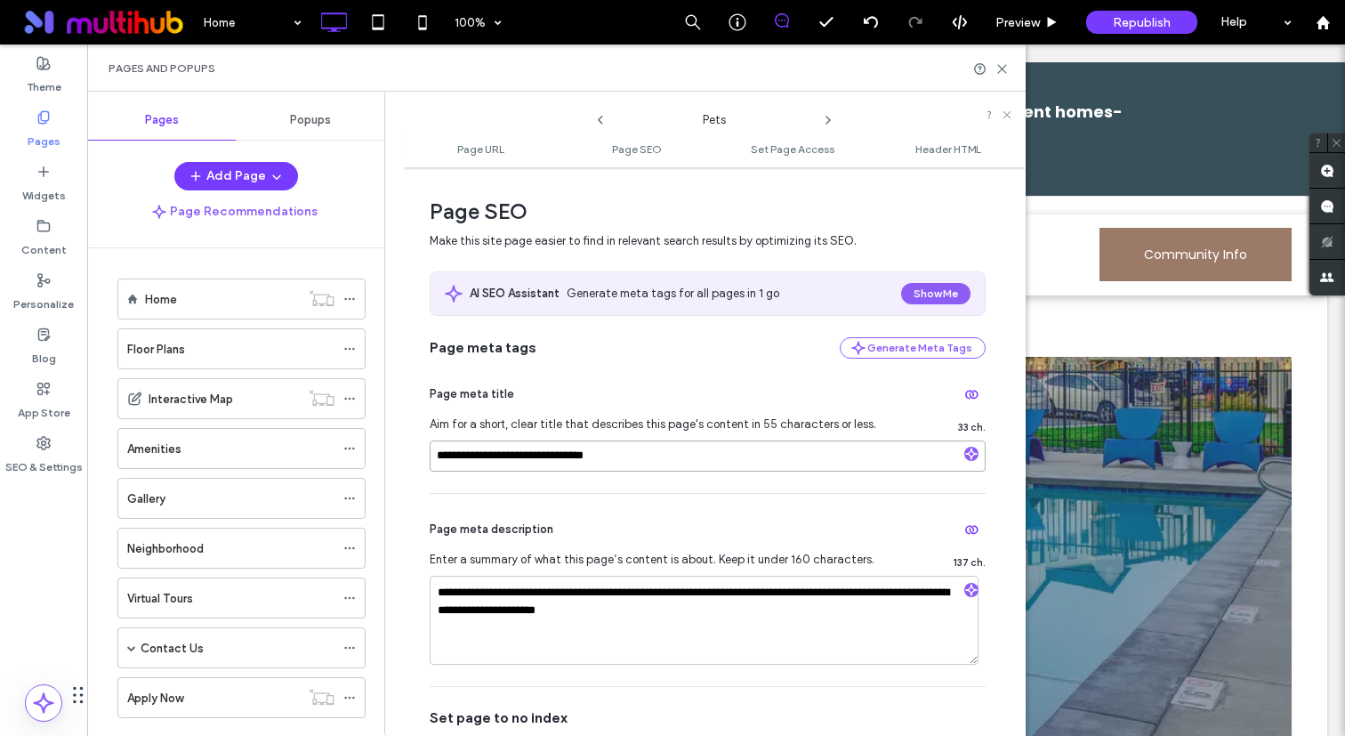
drag, startPoint x: 469, startPoint y: 463, endPoint x: 423, endPoint y: 462, distance: 45.4
click at [423, 462] on div "**********" at bounding box center [714, 451] width 623 height 551
click at [473, 459] on input "**********" at bounding box center [708, 455] width 556 height 31
type input "**********"
click at [529, 617] on textarea "**********" at bounding box center [704, 619] width 549 height 89
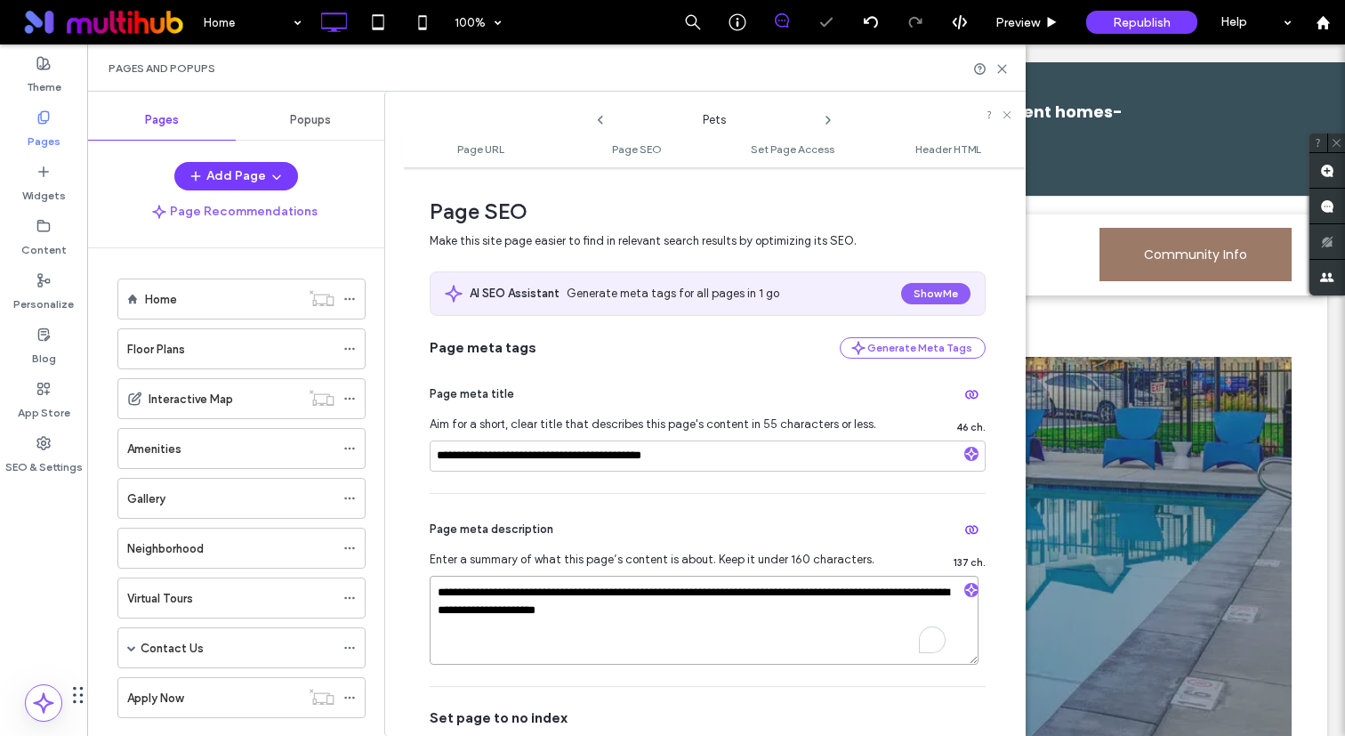
click at [529, 617] on textarea "**********" at bounding box center [704, 619] width 549 height 89
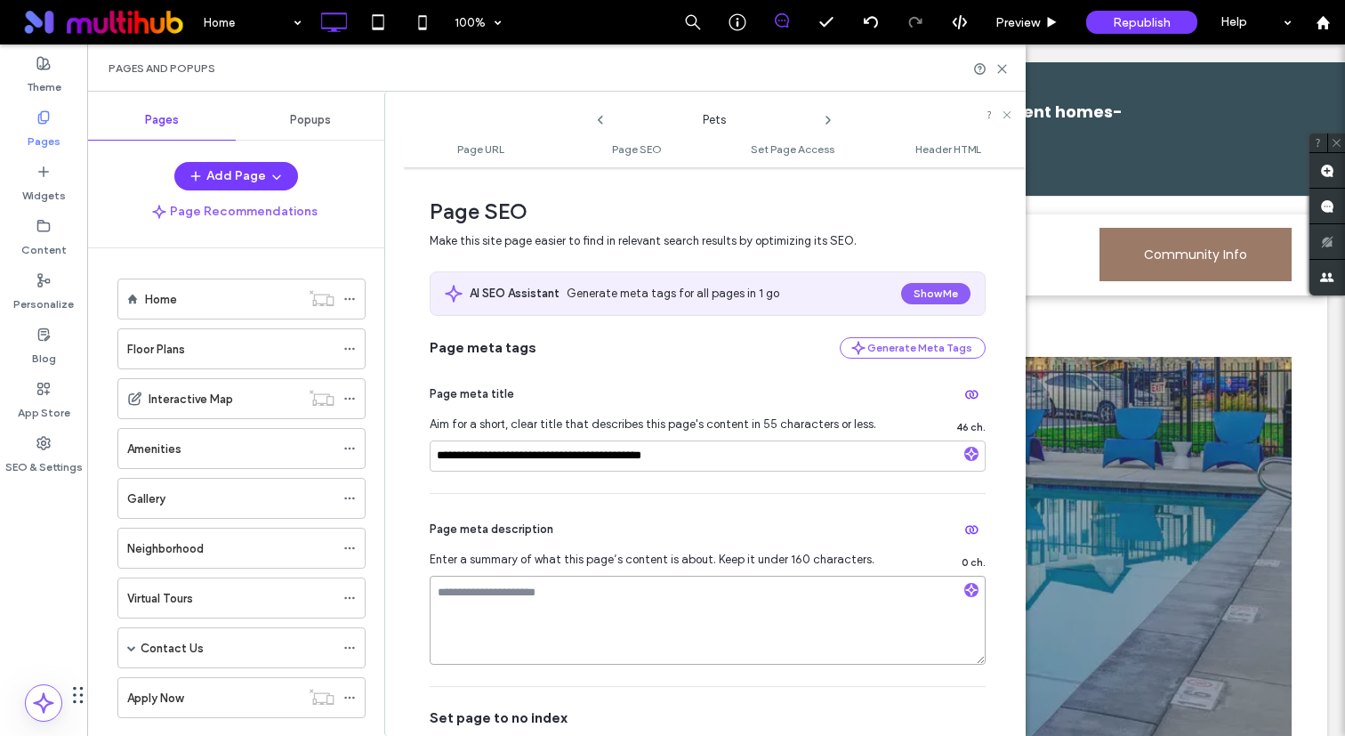
click at [545, 583] on textarea at bounding box center [708, 619] width 556 height 89
paste textarea "**********"
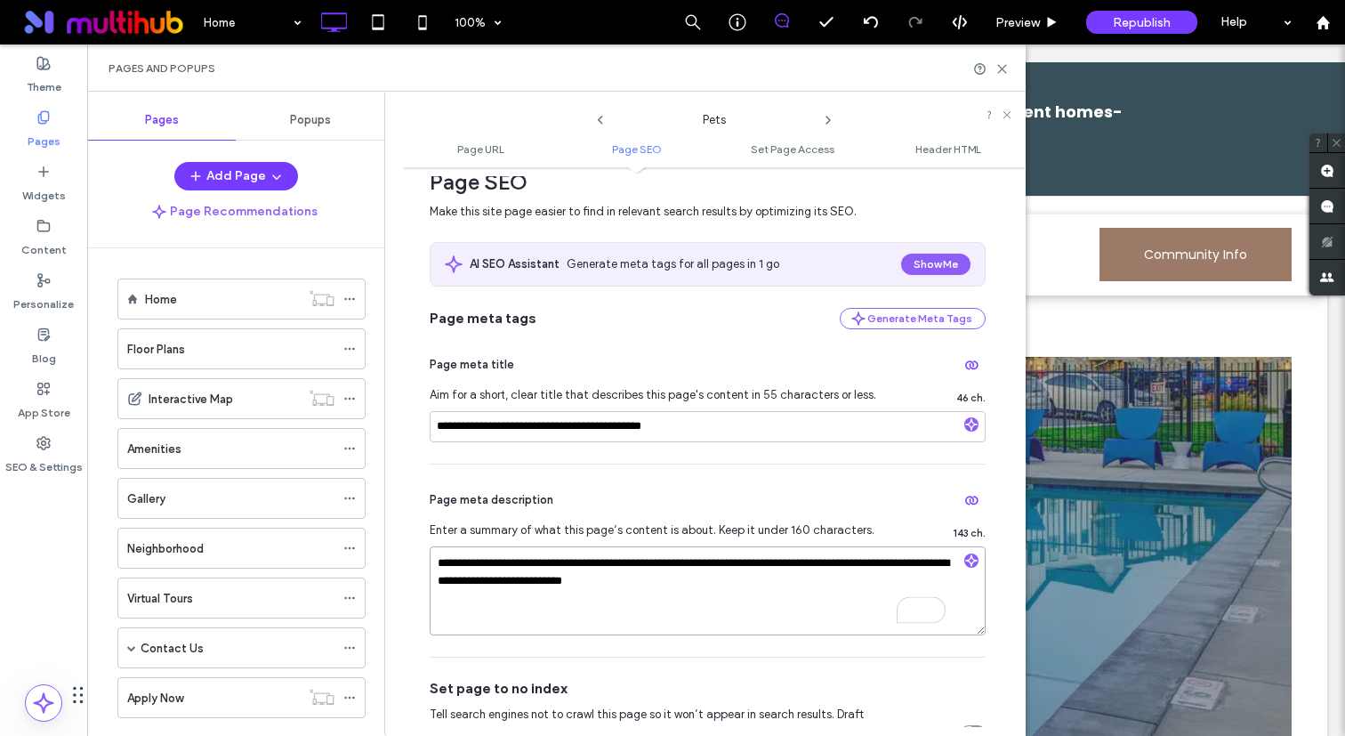
scroll to position [266, 0]
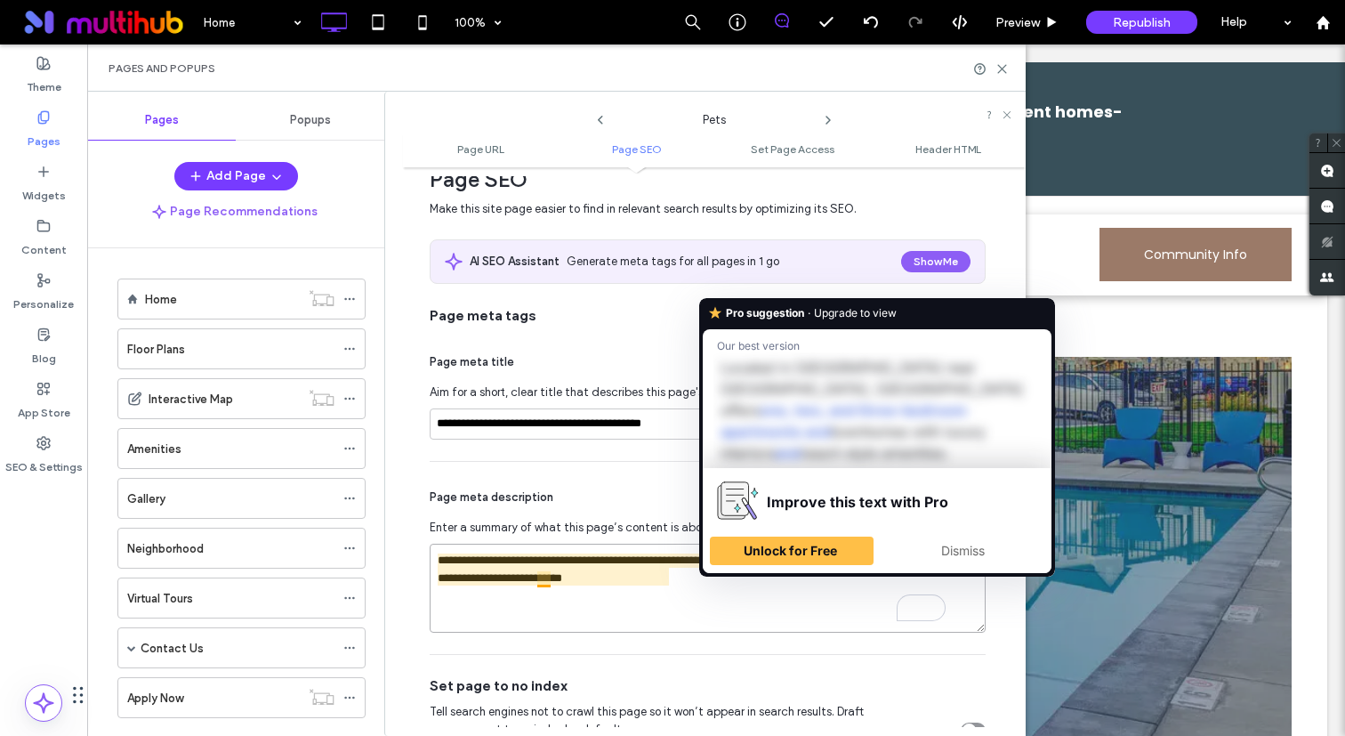
click at [808, 559] on textarea "**********" at bounding box center [708, 587] width 556 height 89
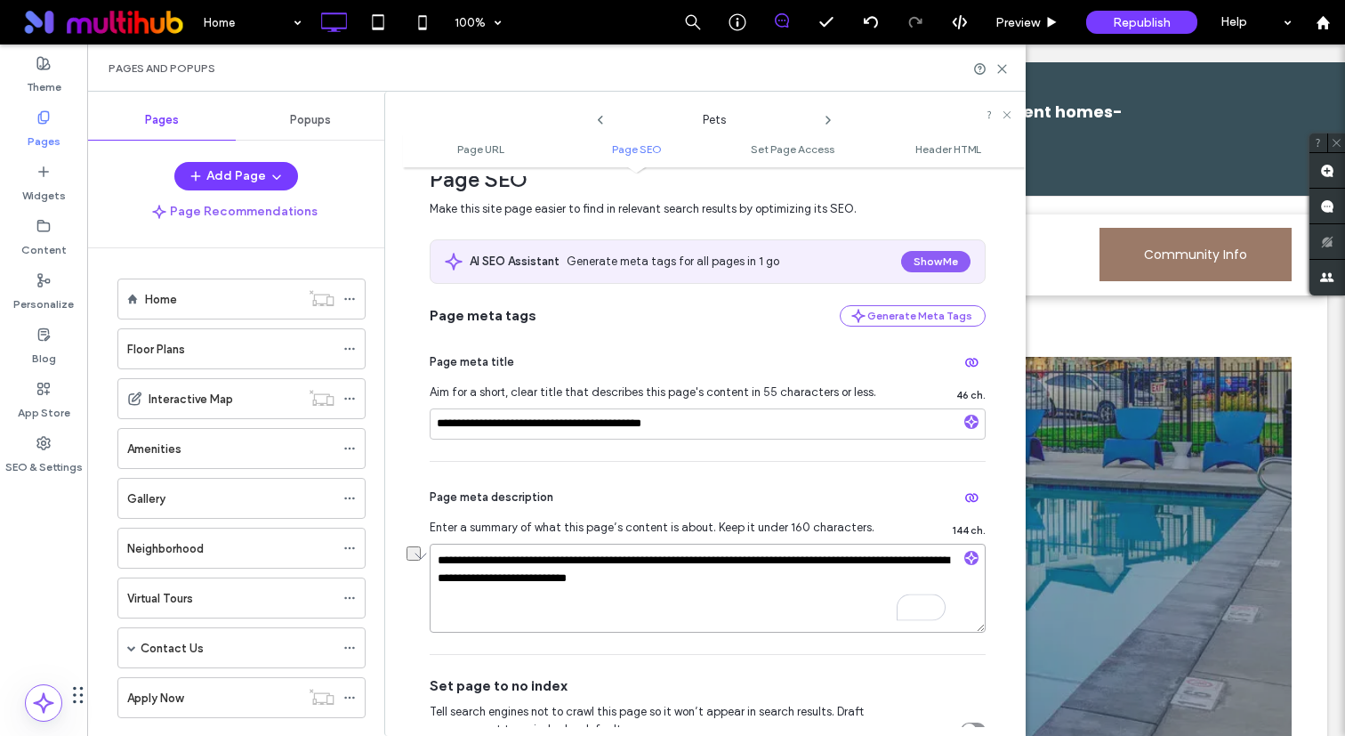
drag, startPoint x: 610, startPoint y: 583, endPoint x: 461, endPoint y: 583, distance: 149.4
click at [461, 583] on textarea "**********" at bounding box center [708, 587] width 556 height 89
type textarea "**********"
click at [826, 119] on icon at bounding box center [828, 120] width 14 height 14
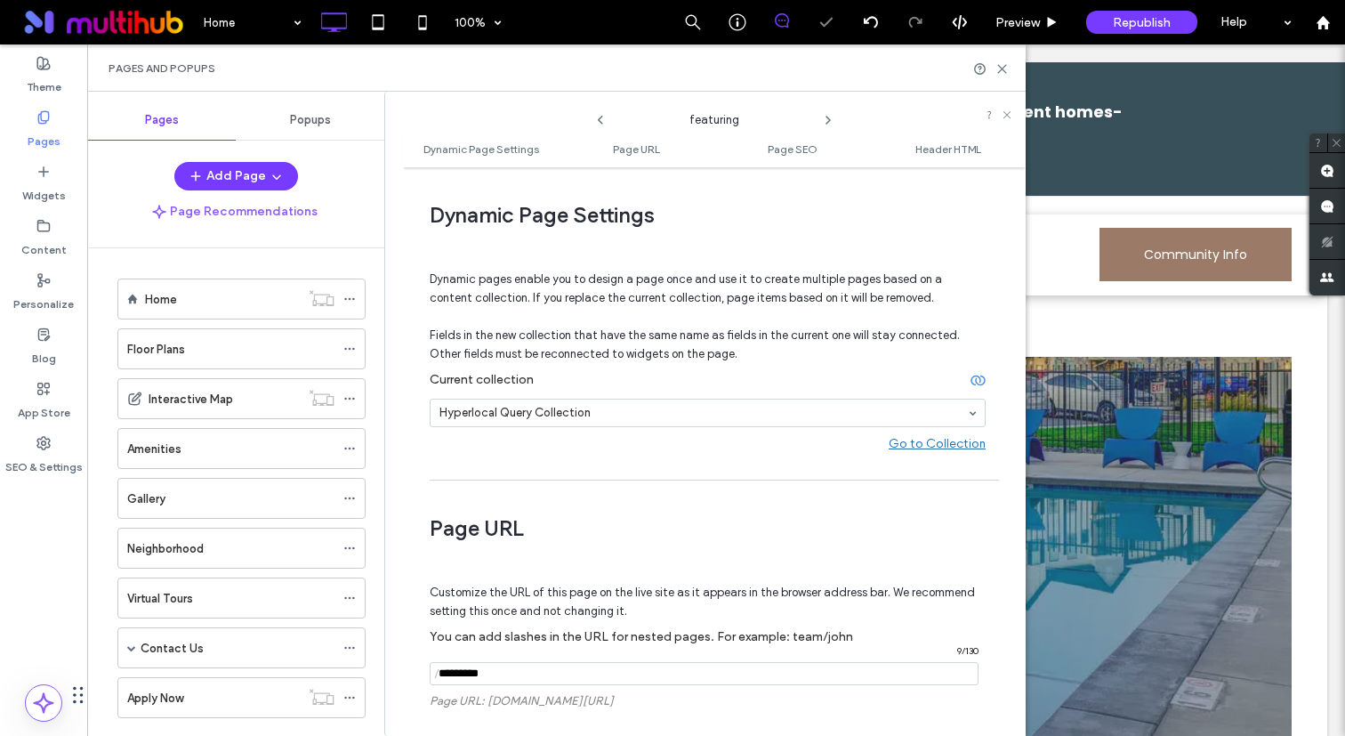
click at [827, 119] on icon at bounding box center [828, 120] width 14 height 14
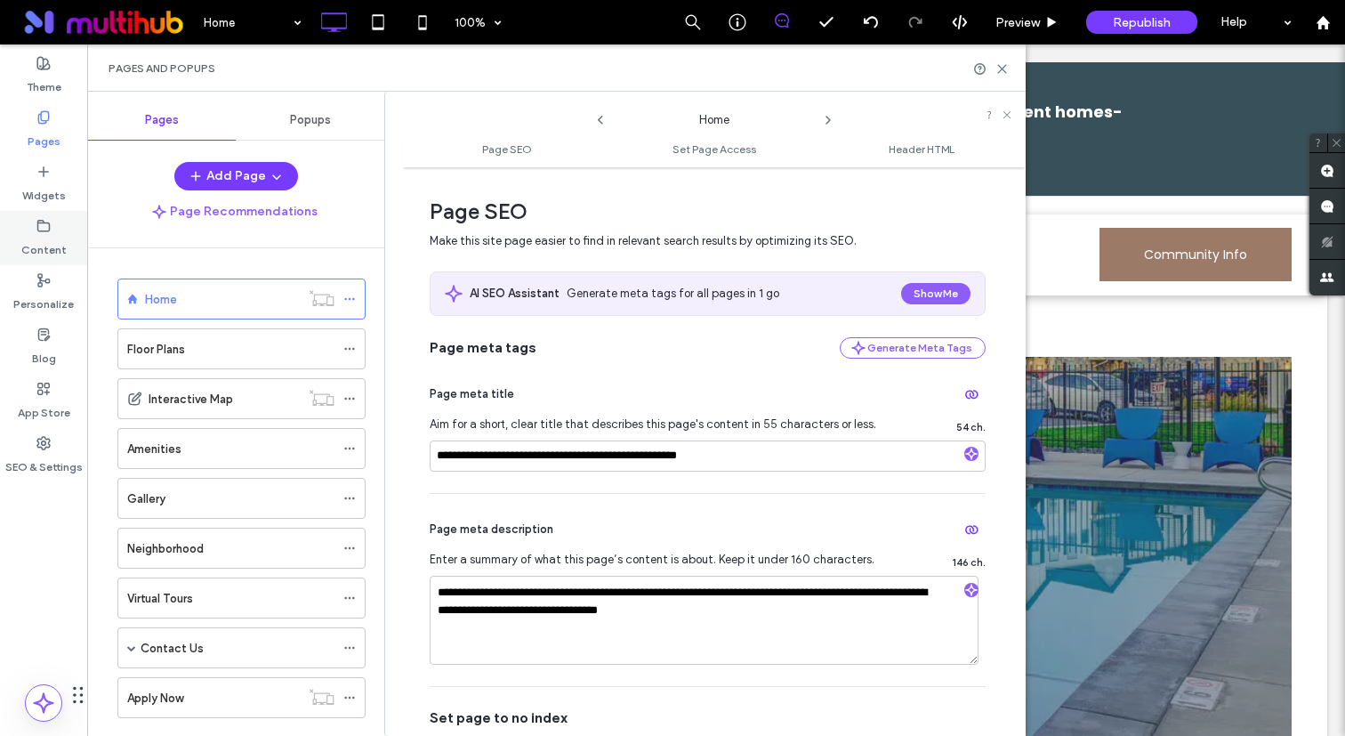
click at [44, 233] on label "Content" at bounding box center [43, 245] width 45 height 25
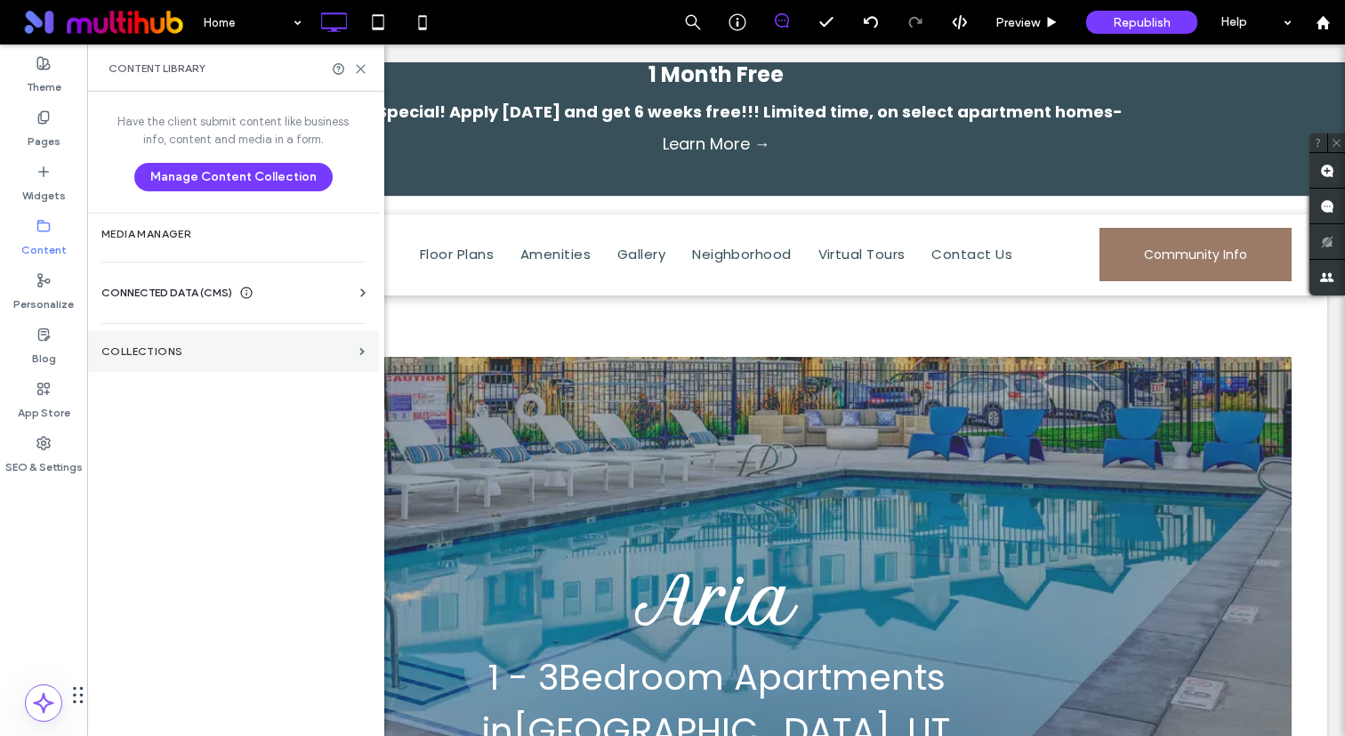
click at [169, 345] on label "Collections" at bounding box center [226, 351] width 251 height 12
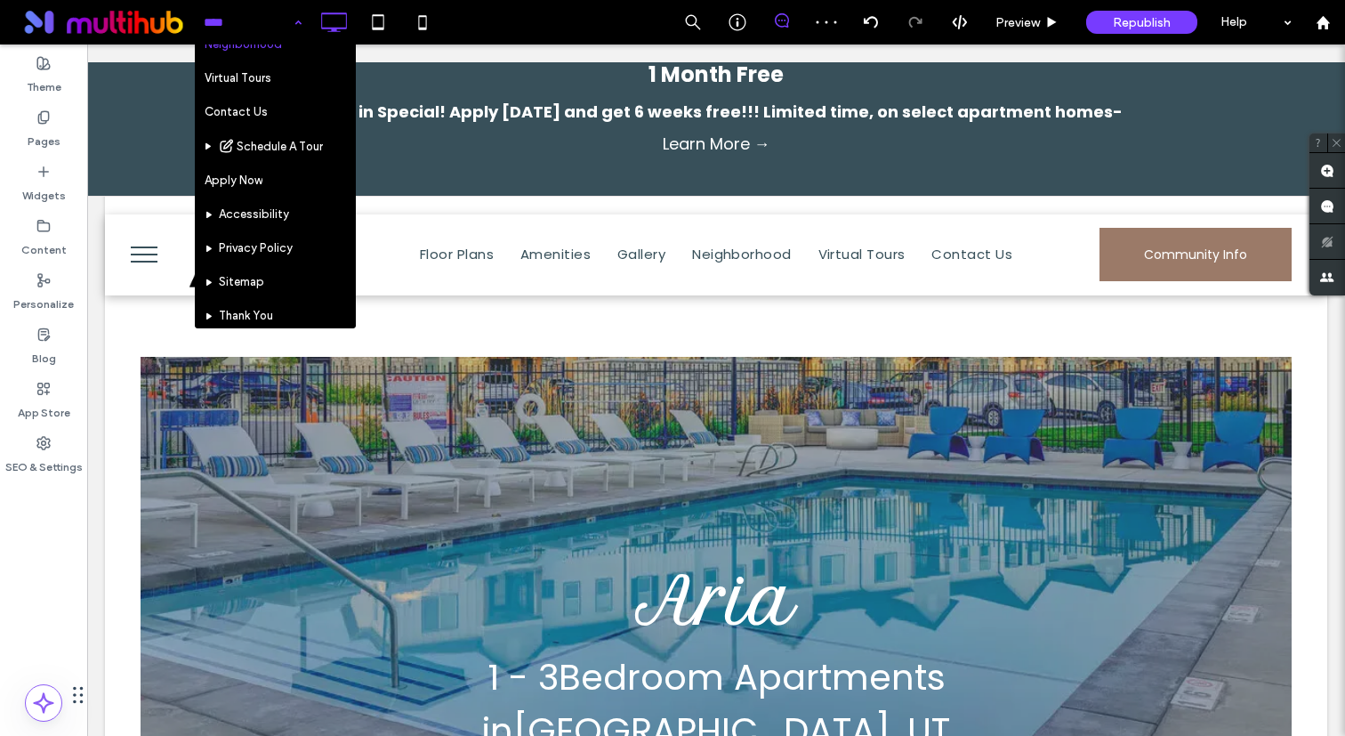
scroll to position [304, 0]
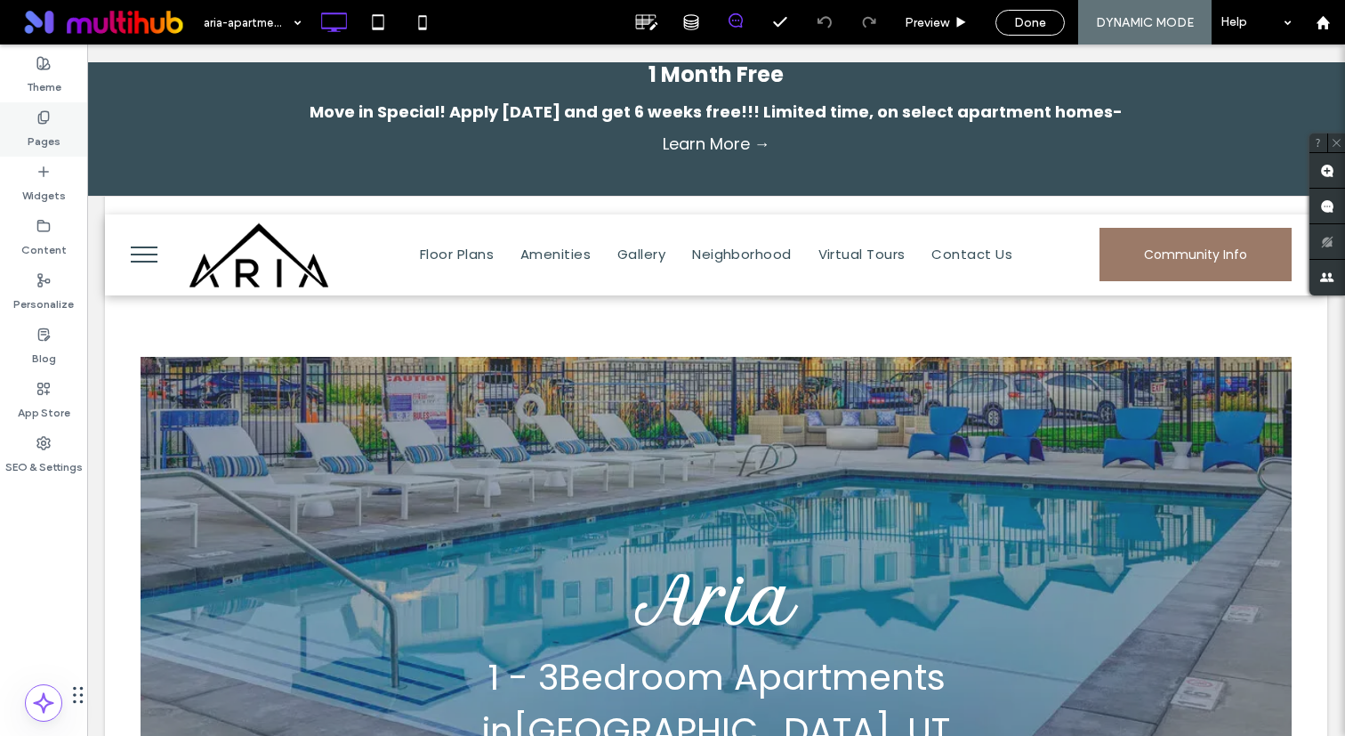
click at [59, 136] on label "Pages" at bounding box center [44, 137] width 33 height 25
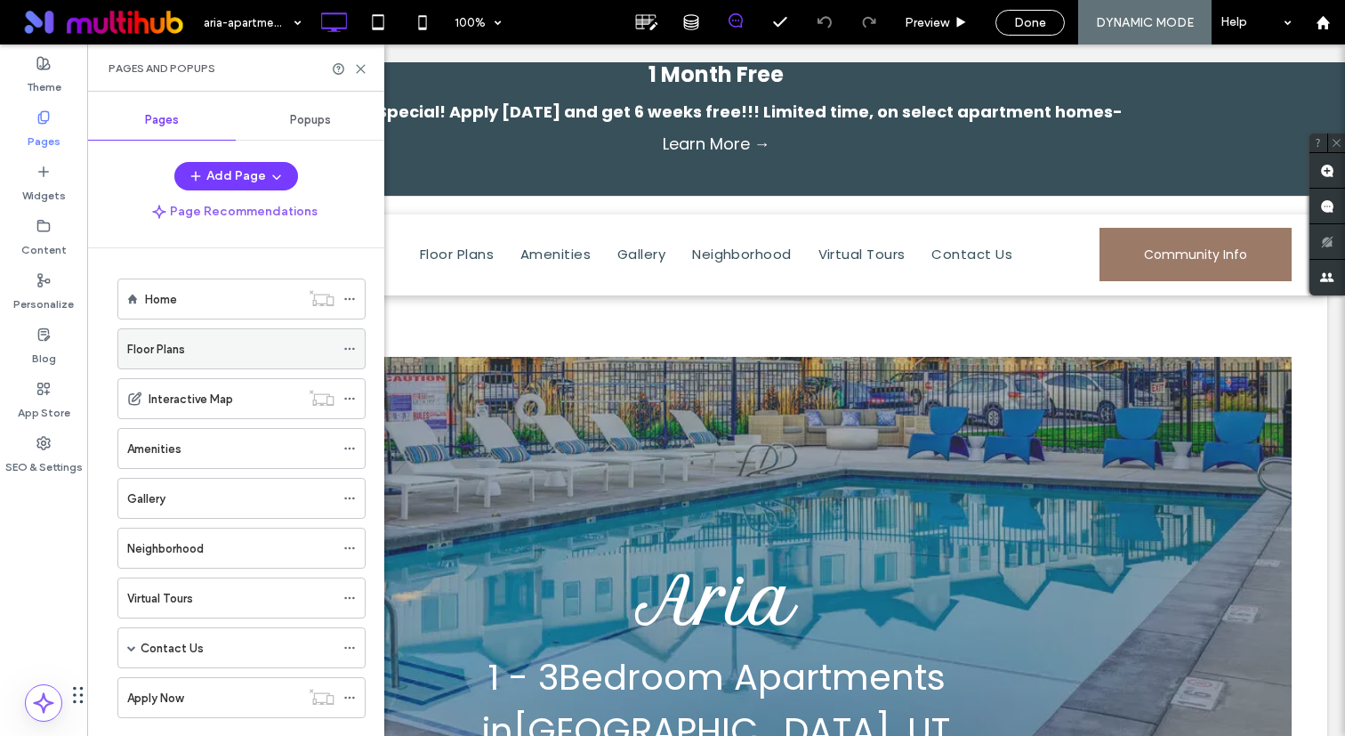
click at [187, 337] on div "Floor Plans" at bounding box center [230, 348] width 207 height 39
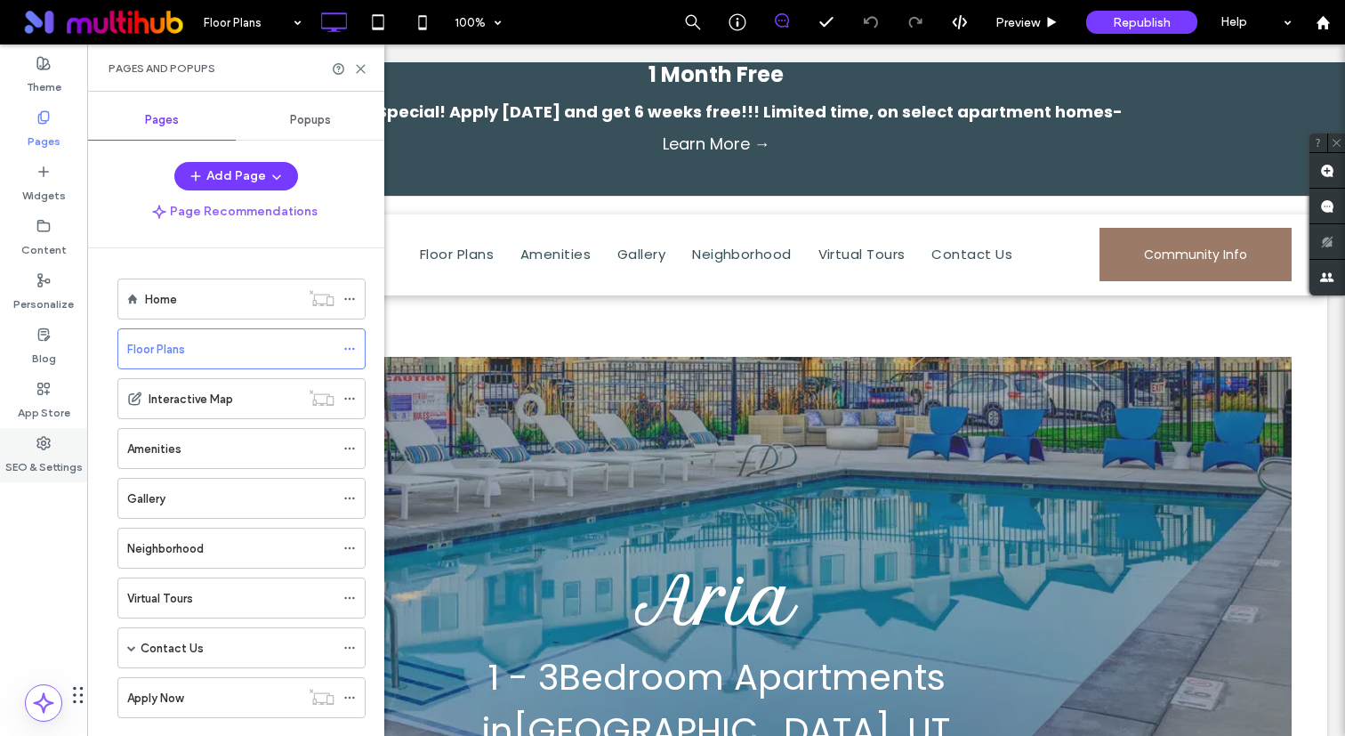
click at [52, 431] on div "SEO & Settings" at bounding box center [43, 455] width 87 height 54
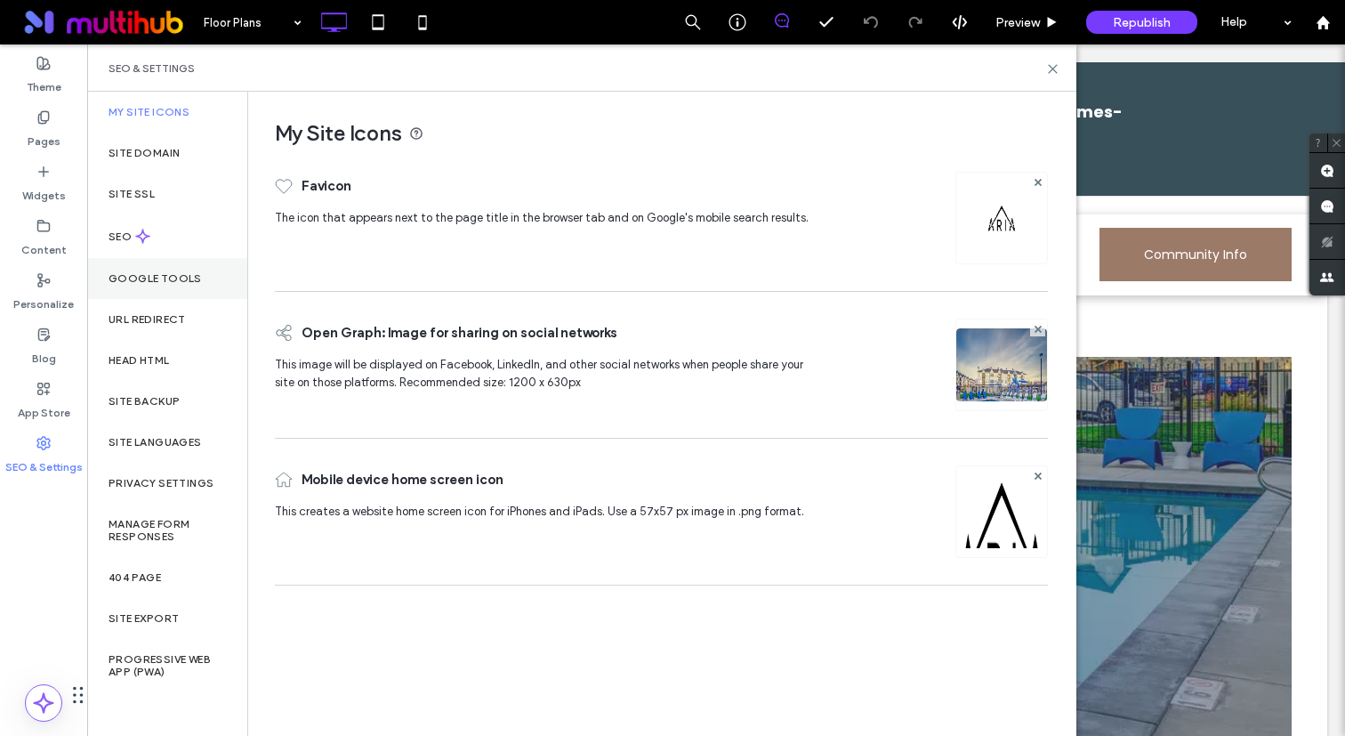
click at [170, 278] on label "Google Tools" at bounding box center [155, 278] width 93 height 12
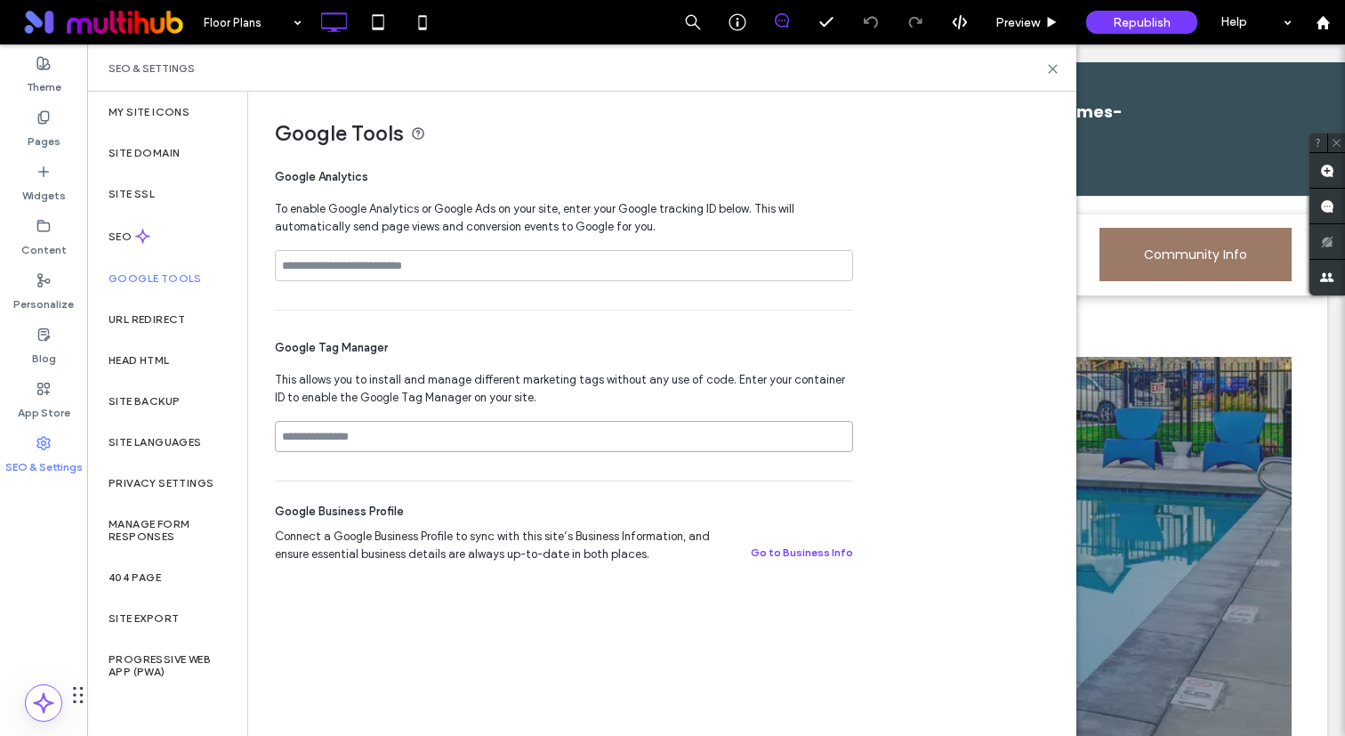
click at [320, 427] on input at bounding box center [564, 436] width 578 height 31
paste input "**********"
click at [286, 438] on input "**********" at bounding box center [564, 436] width 578 height 31
type input "**********"
click at [178, 240] on div "SEO" at bounding box center [167, 236] width 160 height 44
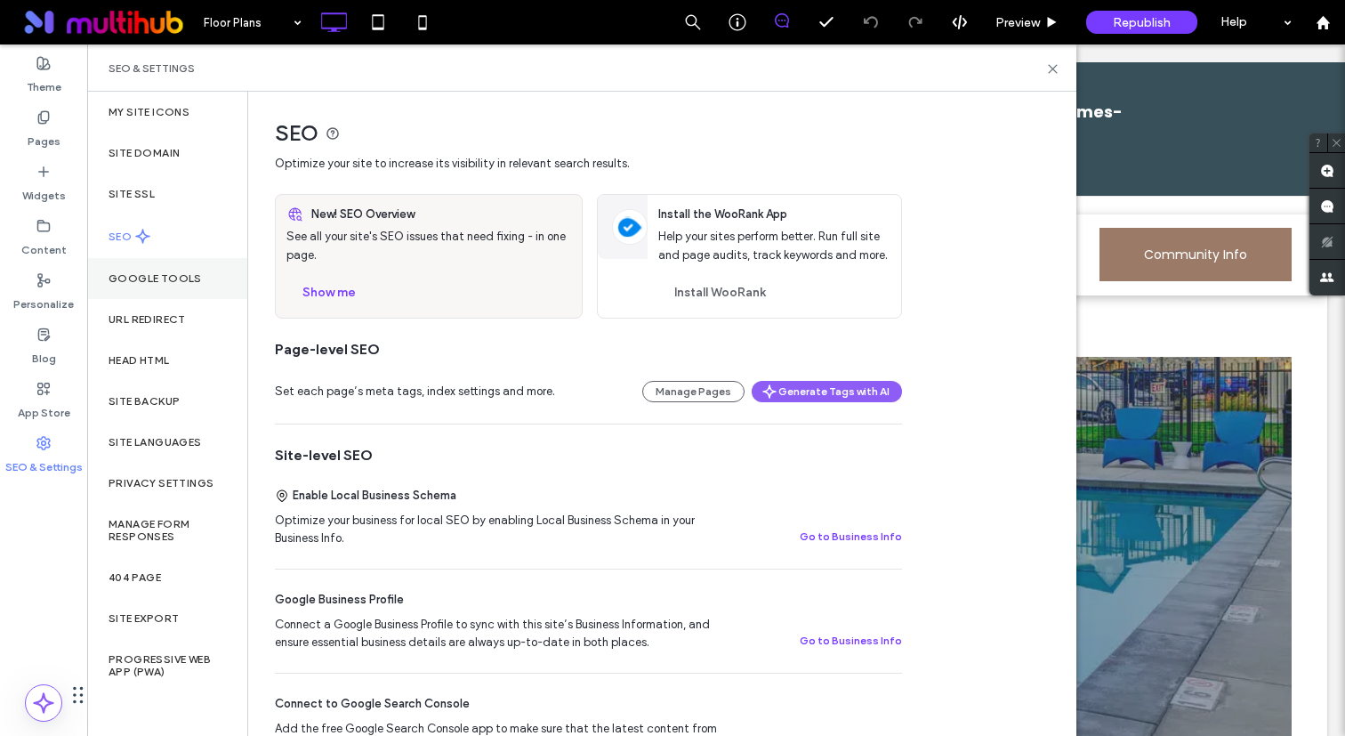
click at [161, 275] on label "Google Tools" at bounding box center [155, 278] width 93 height 12
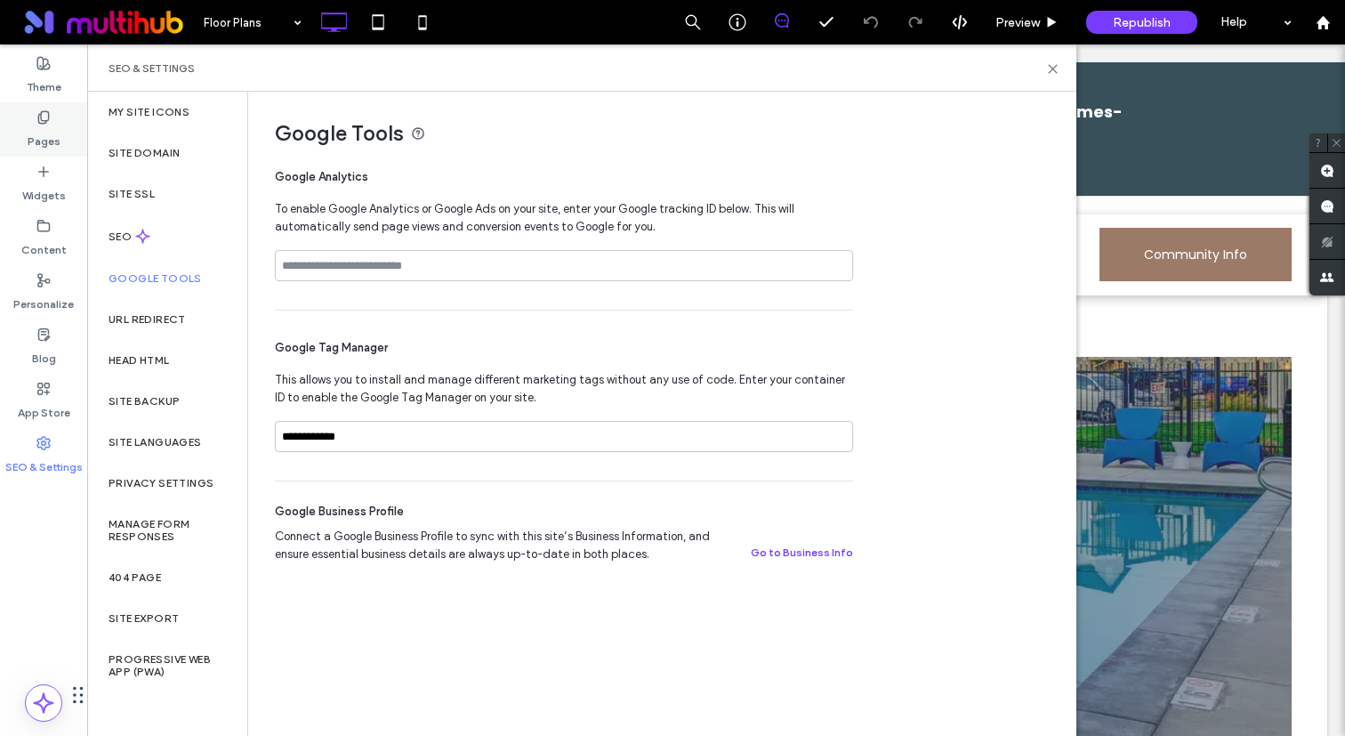
click at [40, 127] on label "Pages" at bounding box center [44, 137] width 33 height 25
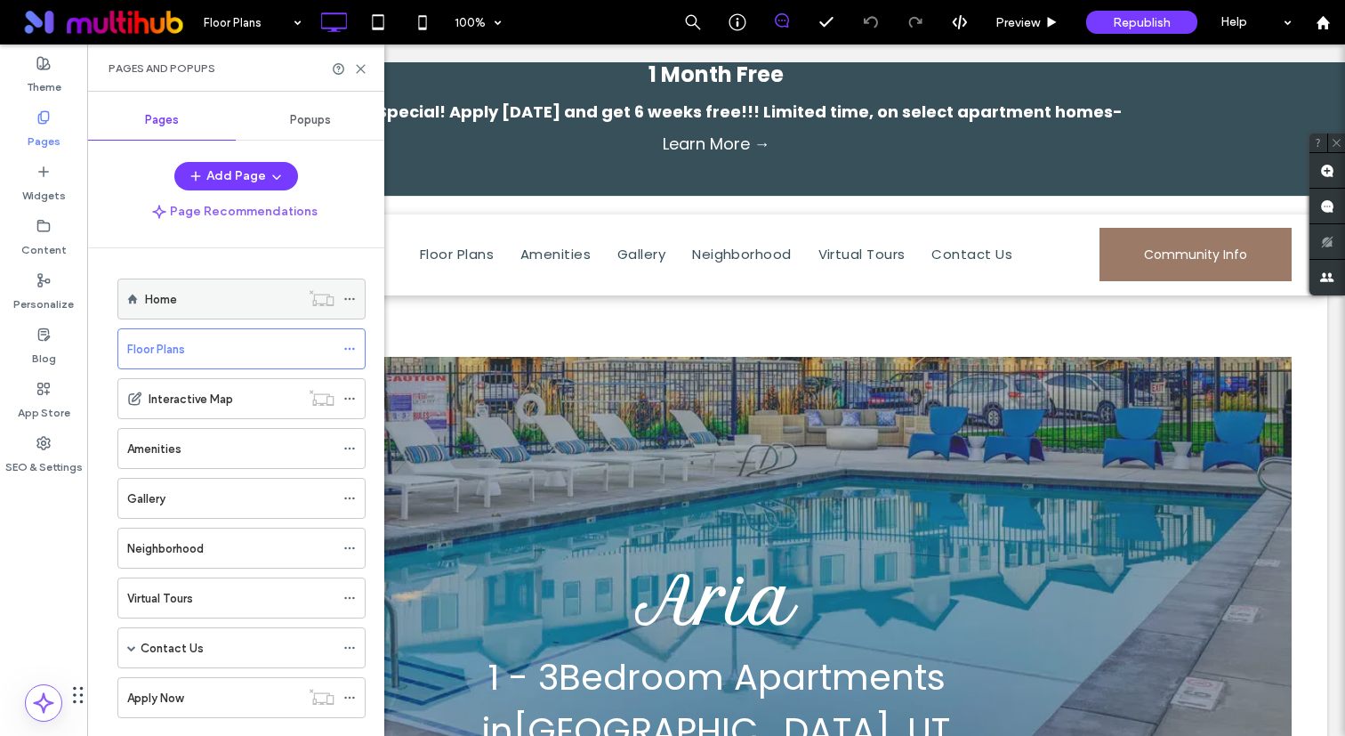
click at [174, 307] on label "Home" at bounding box center [161, 299] width 32 height 31
click at [46, 452] on label "SEO & Settings" at bounding box center [43, 462] width 77 height 25
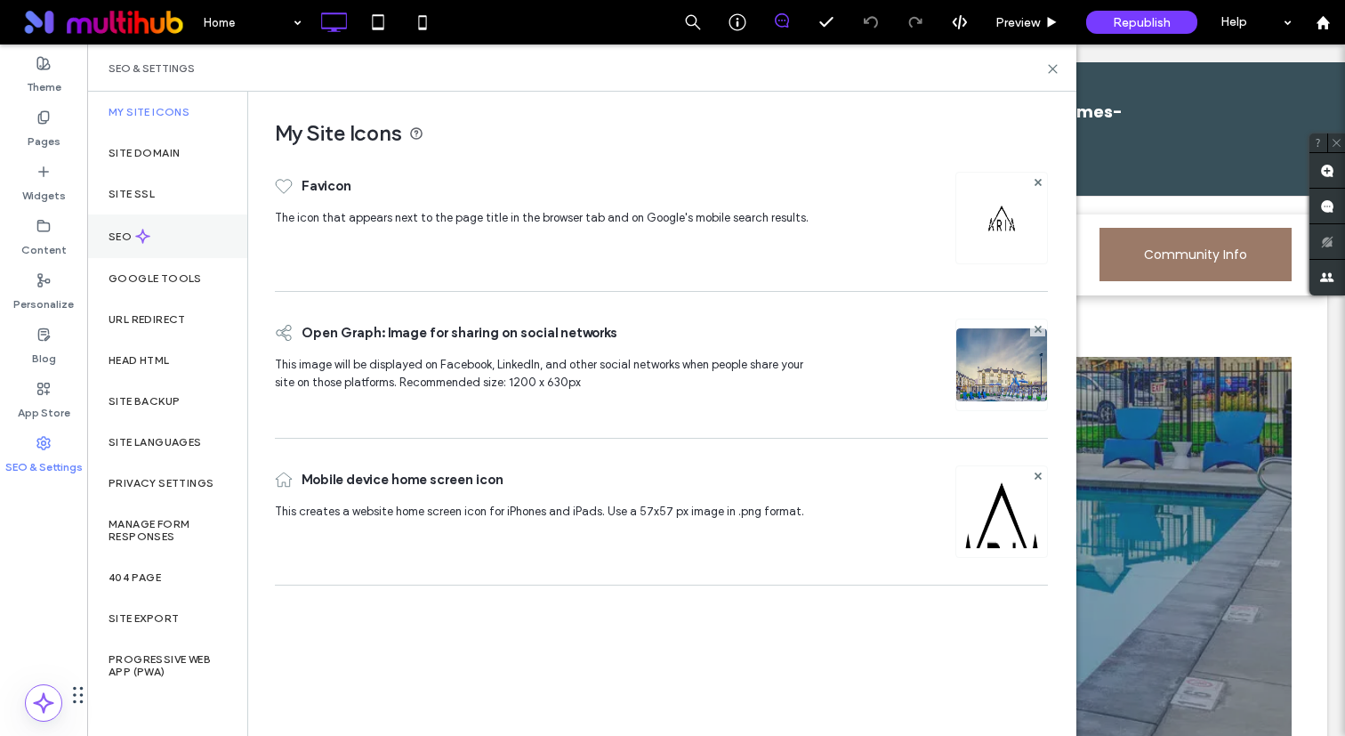
click at [173, 237] on div "SEO" at bounding box center [167, 236] width 160 height 44
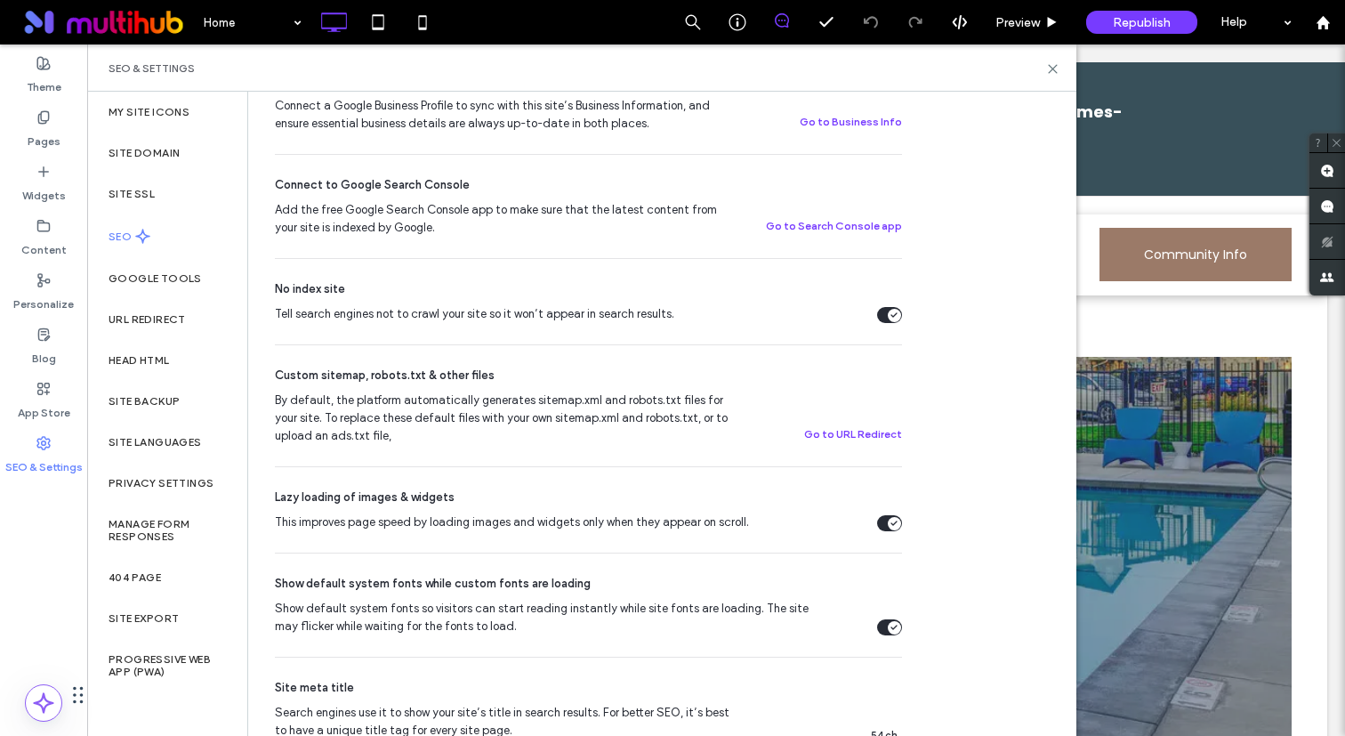
scroll to position [515, 0]
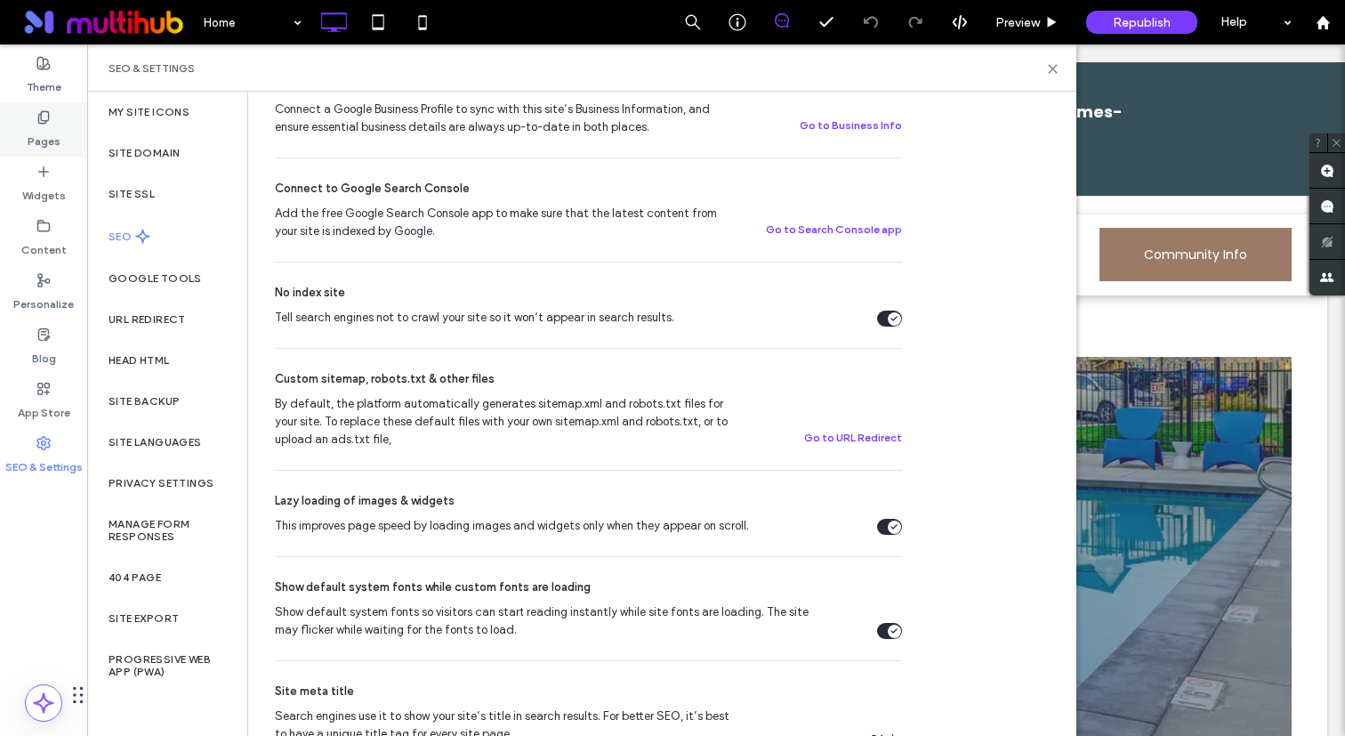
click at [52, 142] on label "Pages" at bounding box center [44, 137] width 33 height 25
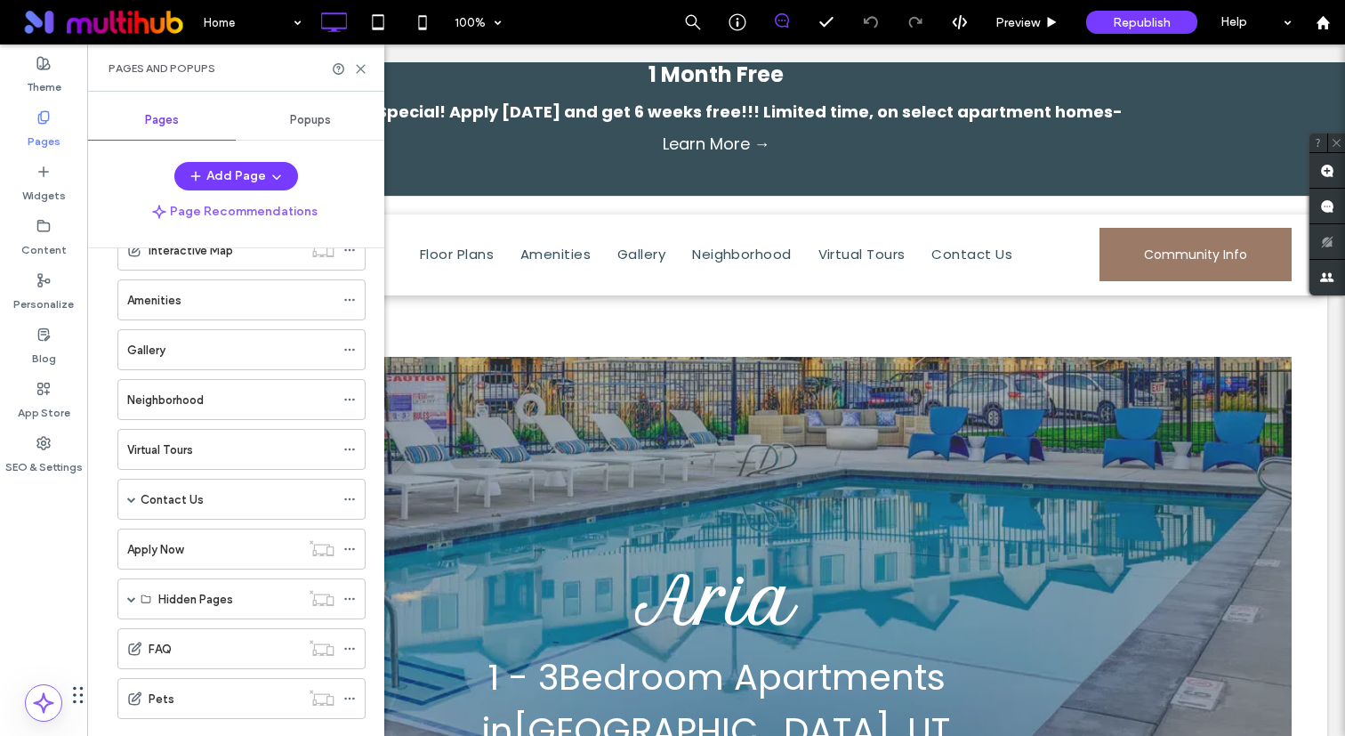
scroll to position [165, 0]
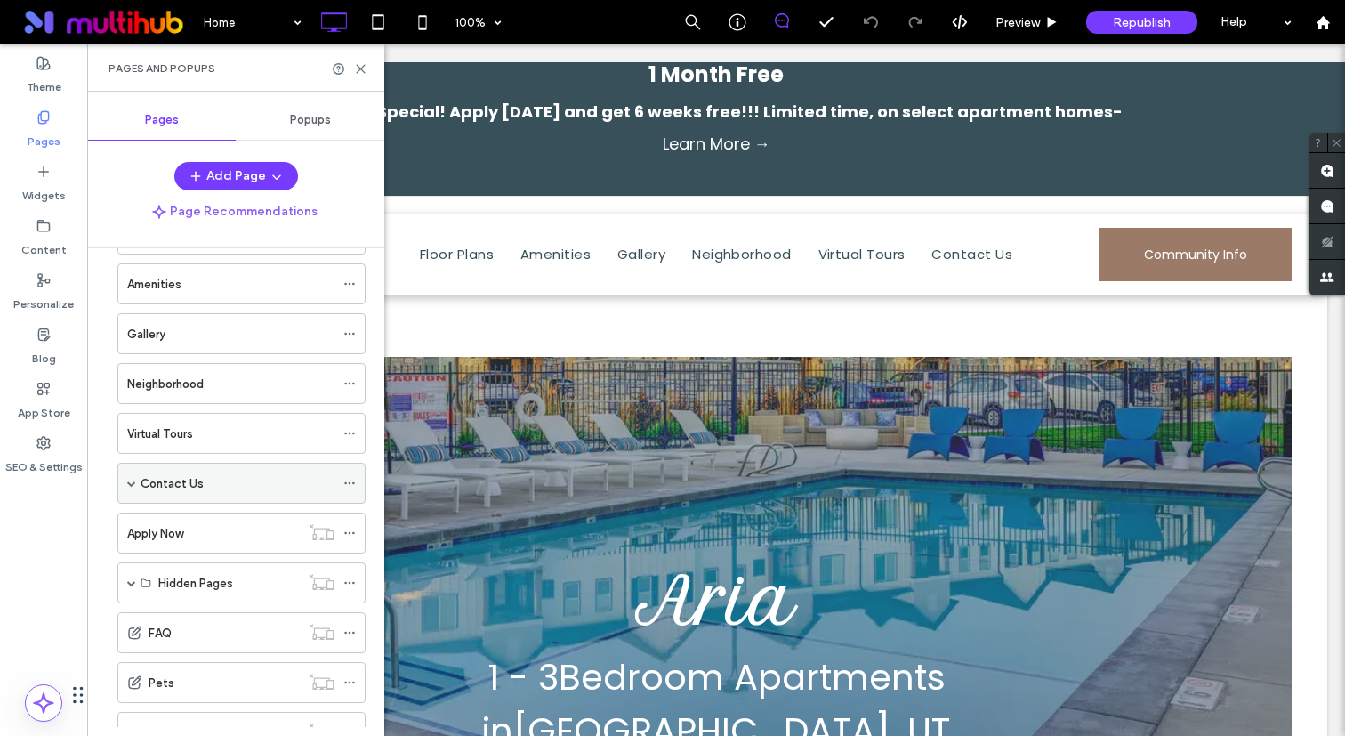
click at [189, 491] on label "Contact Us" at bounding box center [172, 483] width 63 height 31
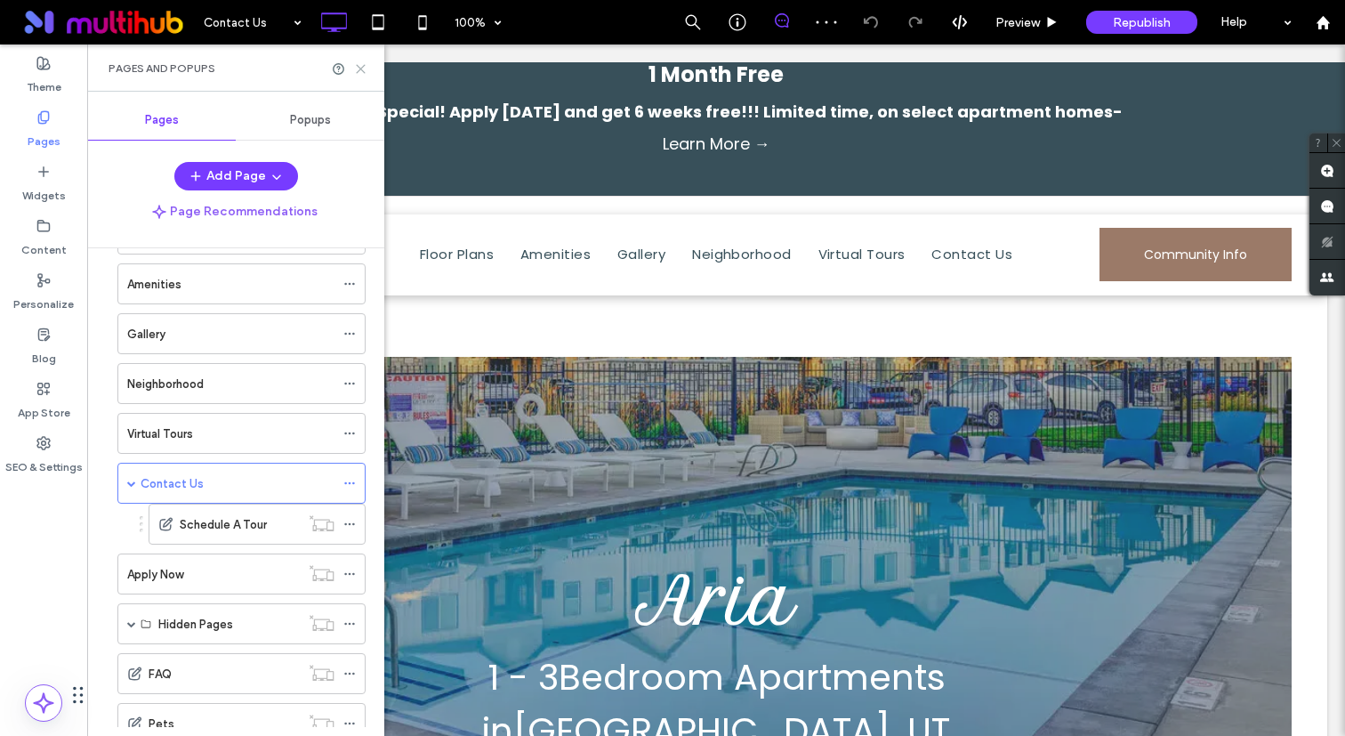
click at [364, 69] on icon at bounding box center [360, 68] width 13 height 13
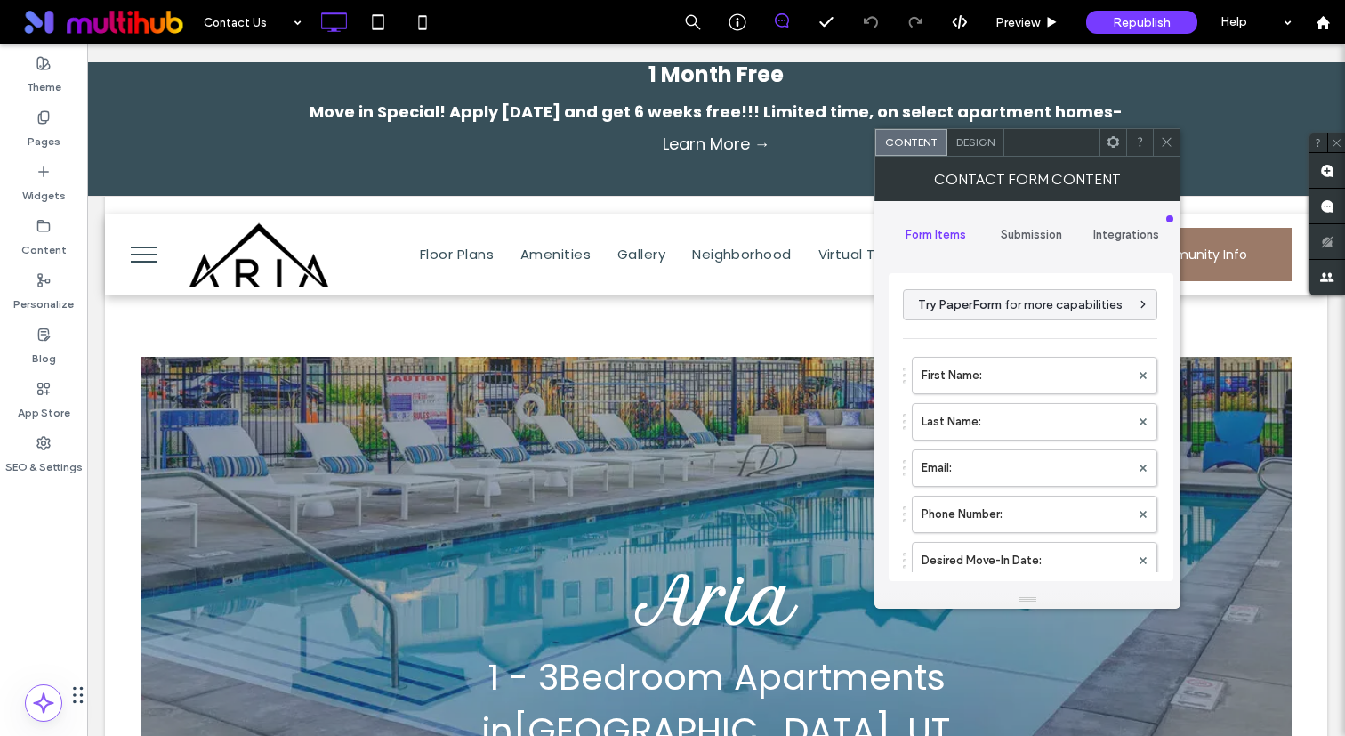
click at [1022, 237] on span "Submission" at bounding box center [1031, 235] width 61 height 14
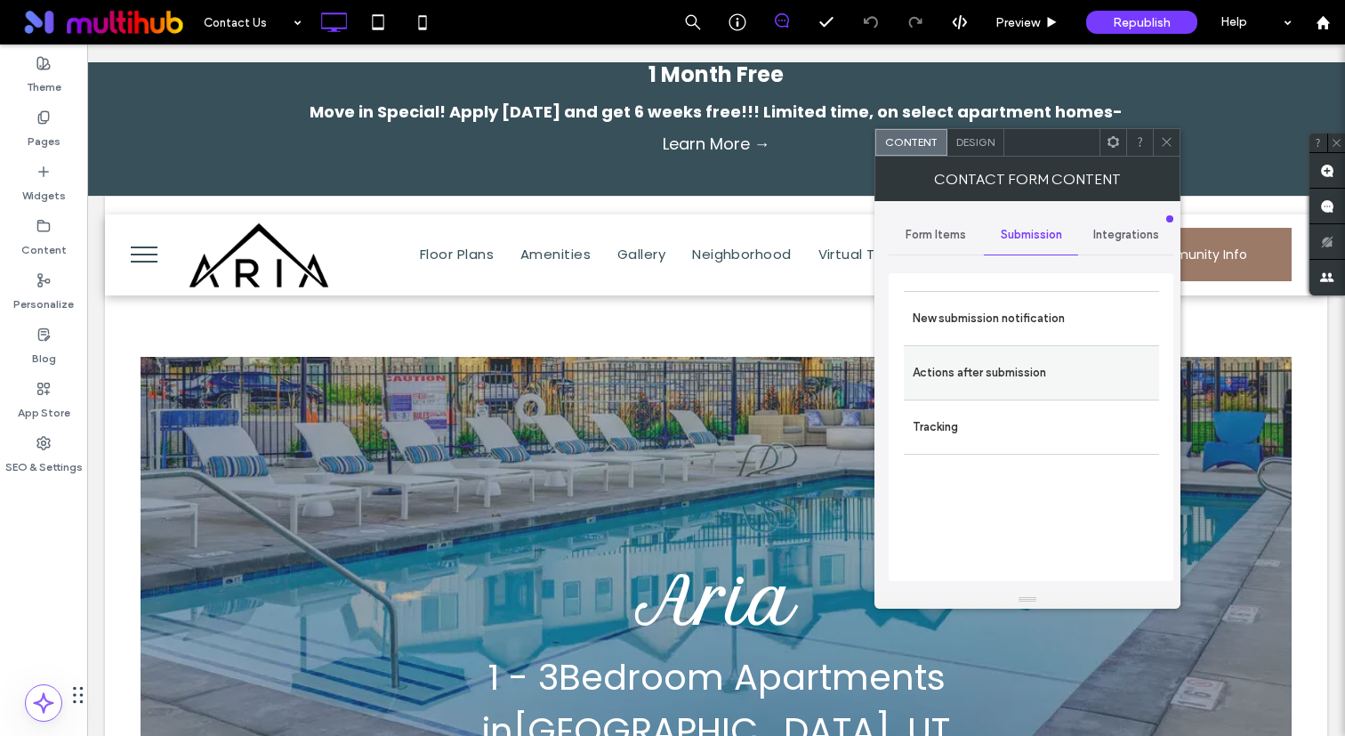
click at [1002, 370] on label "Actions after submission" at bounding box center [1031, 373] width 237 height 36
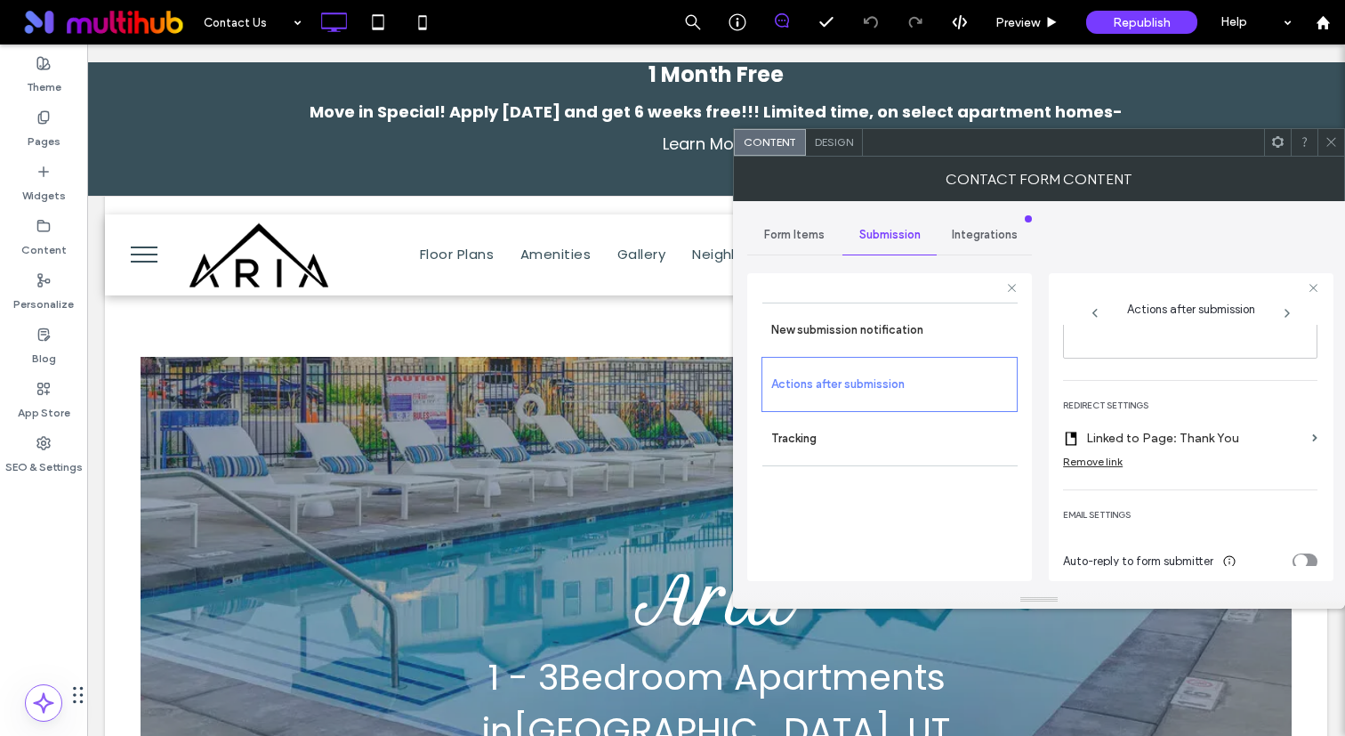
scroll to position [319, 0]
click at [34, 147] on label "Pages" at bounding box center [44, 137] width 33 height 25
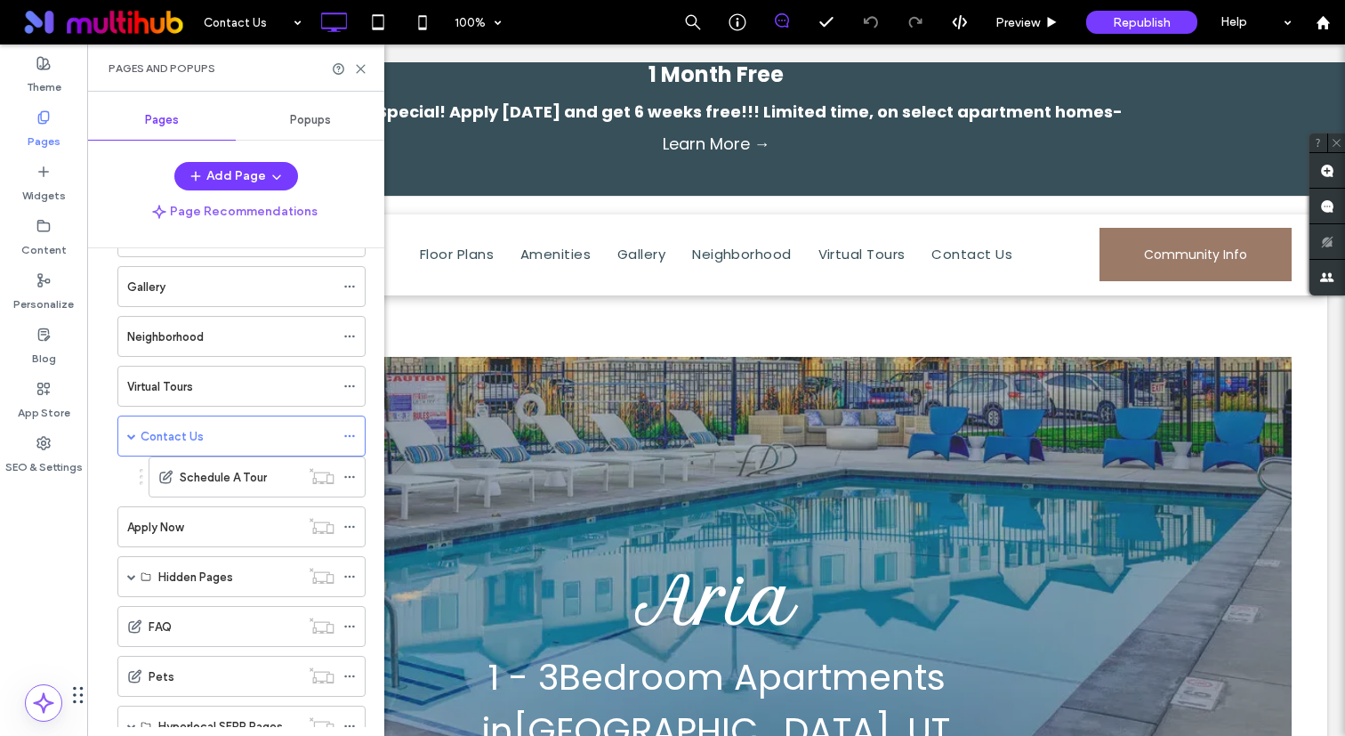
scroll to position [317, 0]
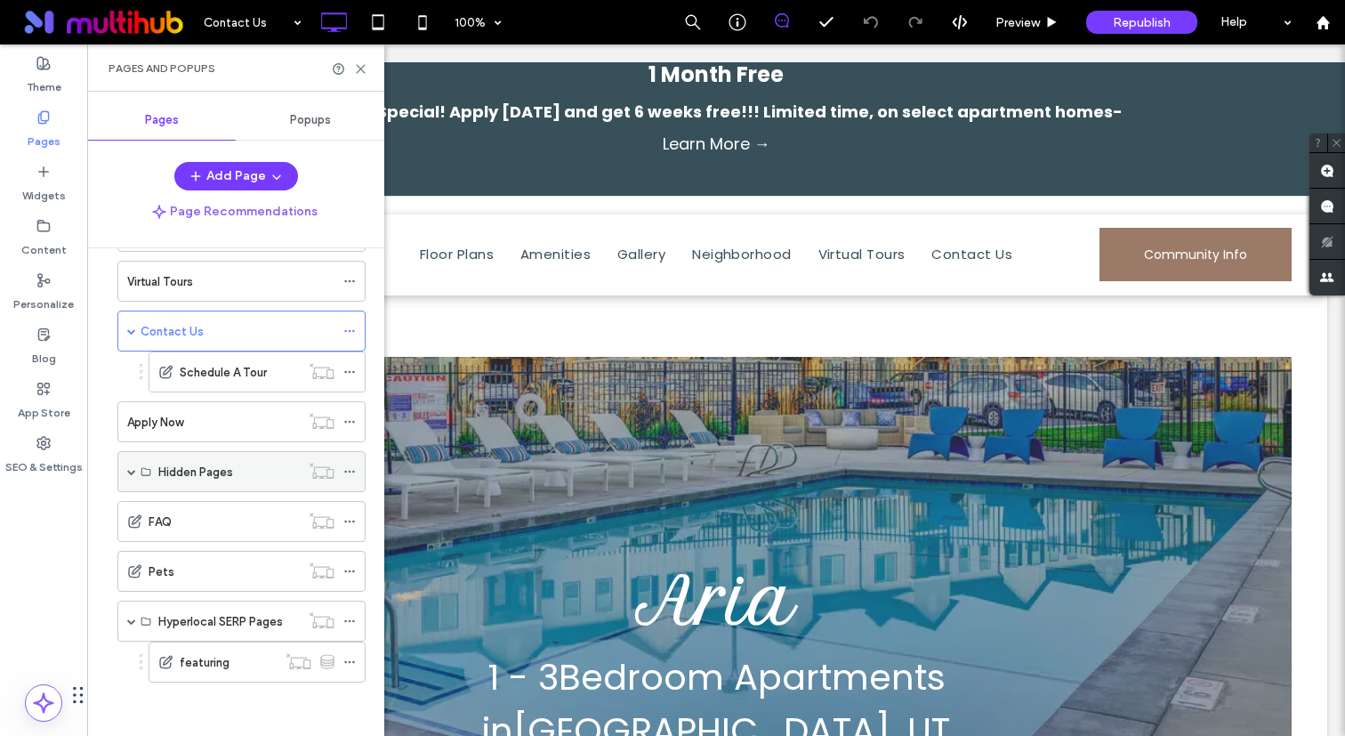
click at [131, 471] on span at bounding box center [131, 471] width 9 height 9
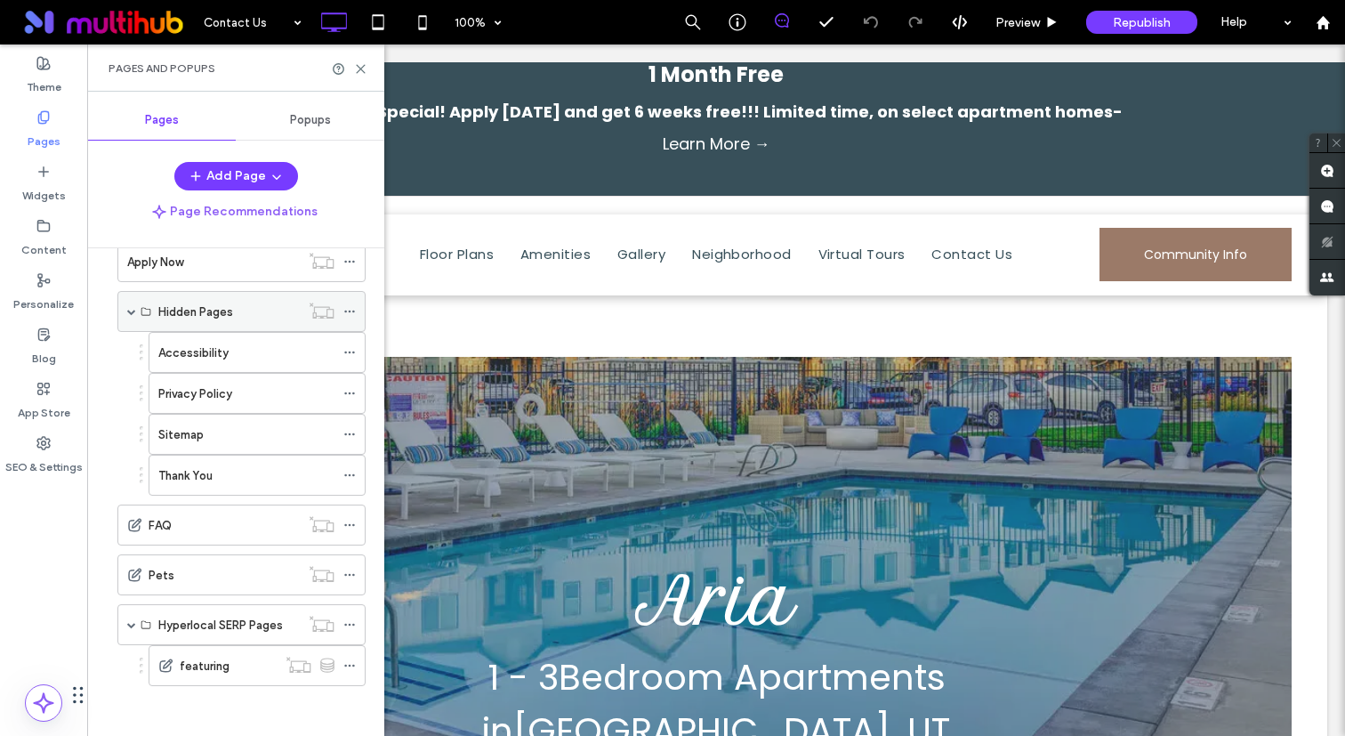
scroll to position [480, 0]
click at [207, 431] on div "Sitemap" at bounding box center [246, 431] width 176 height 19
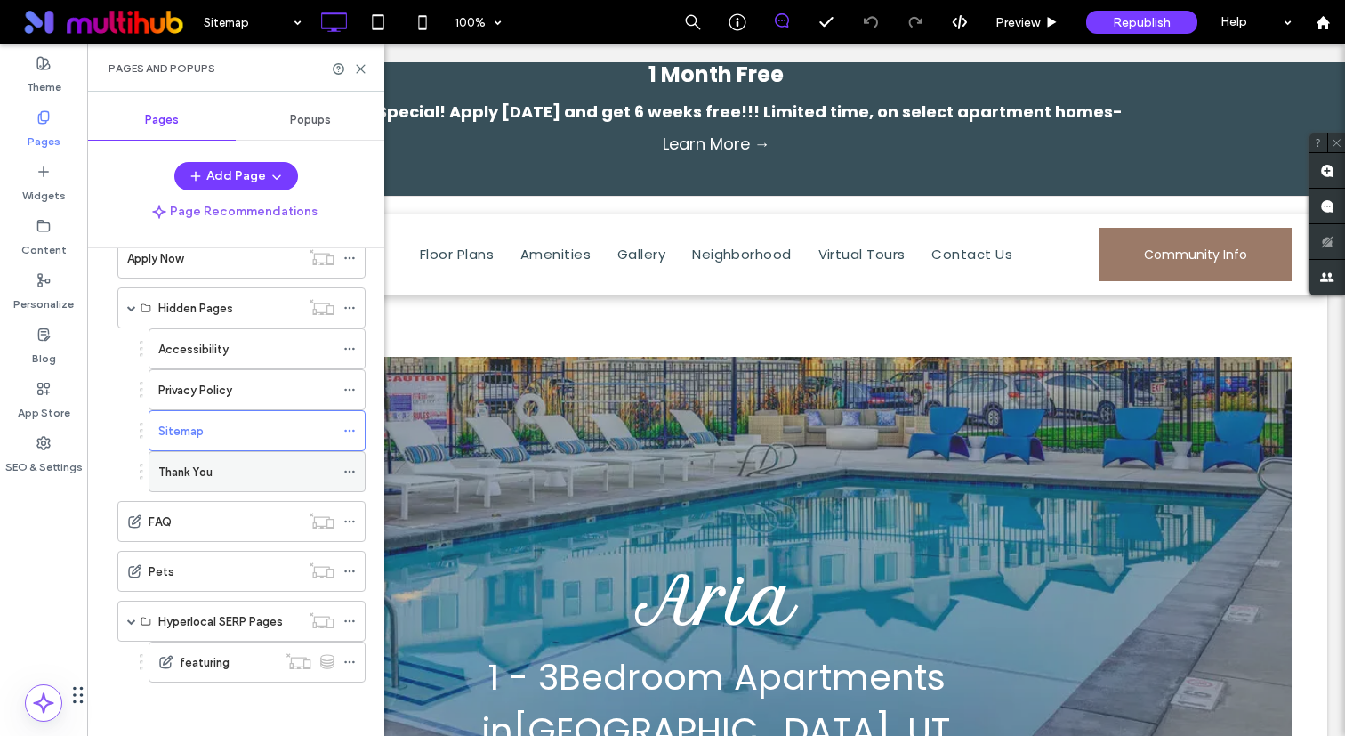
click at [235, 465] on div "Thank You" at bounding box center [246, 472] width 176 height 19
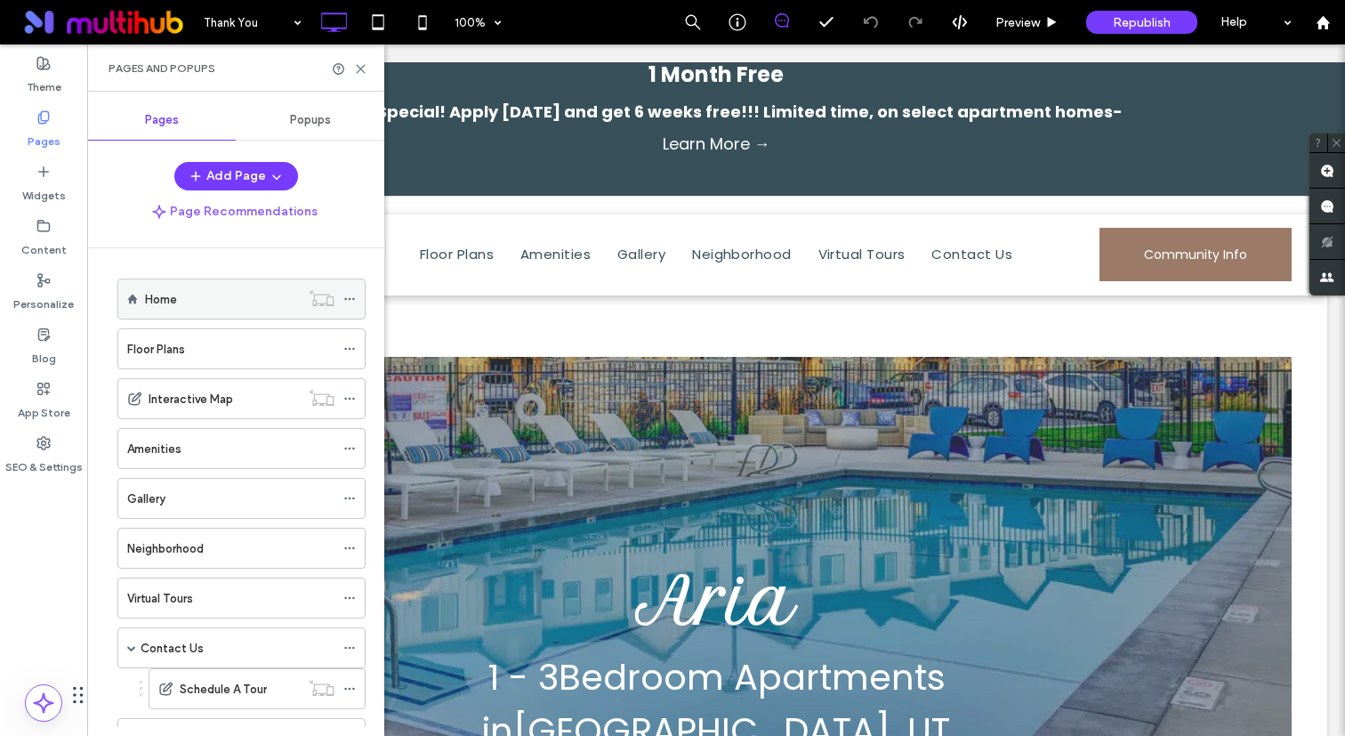
click at [205, 303] on div "Home" at bounding box center [222, 299] width 155 height 19
click at [360, 67] on icon at bounding box center [360, 68] width 13 height 13
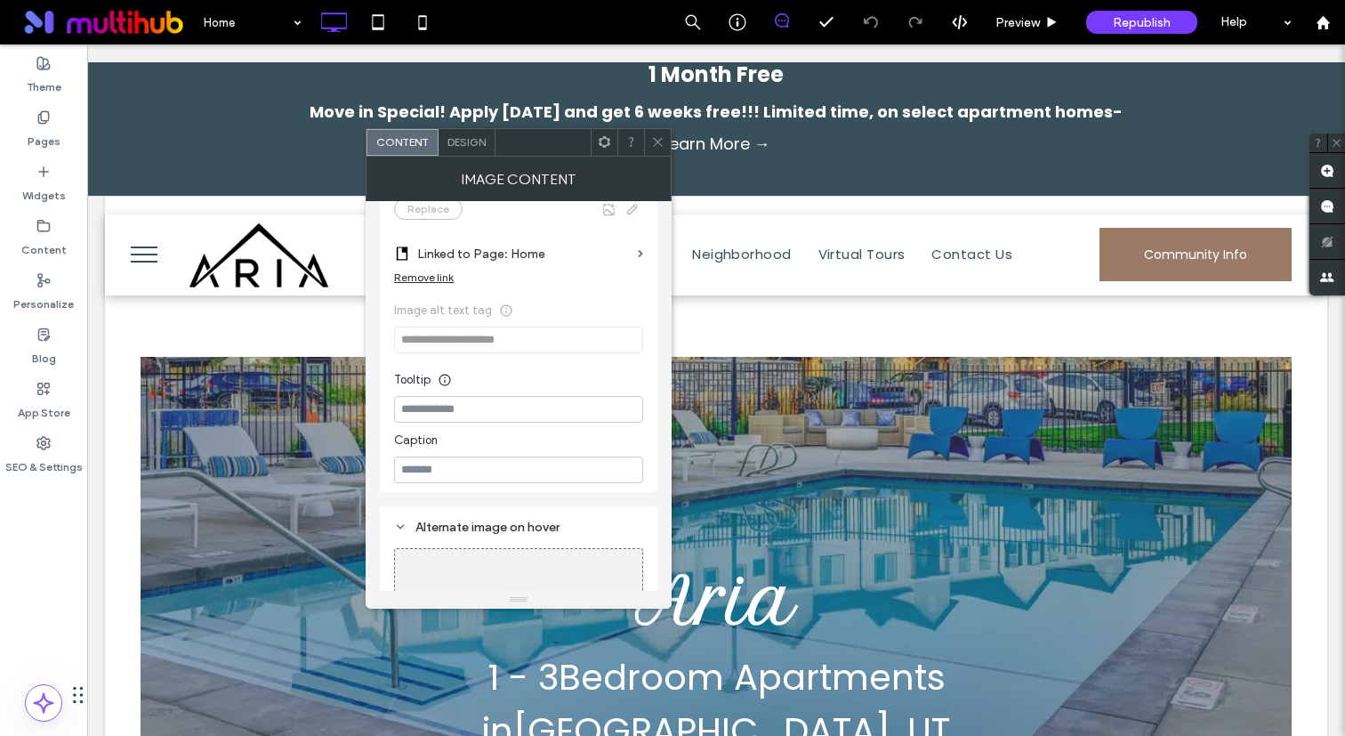
scroll to position [373, 0]
click at [653, 141] on icon at bounding box center [657, 141] width 13 height 13
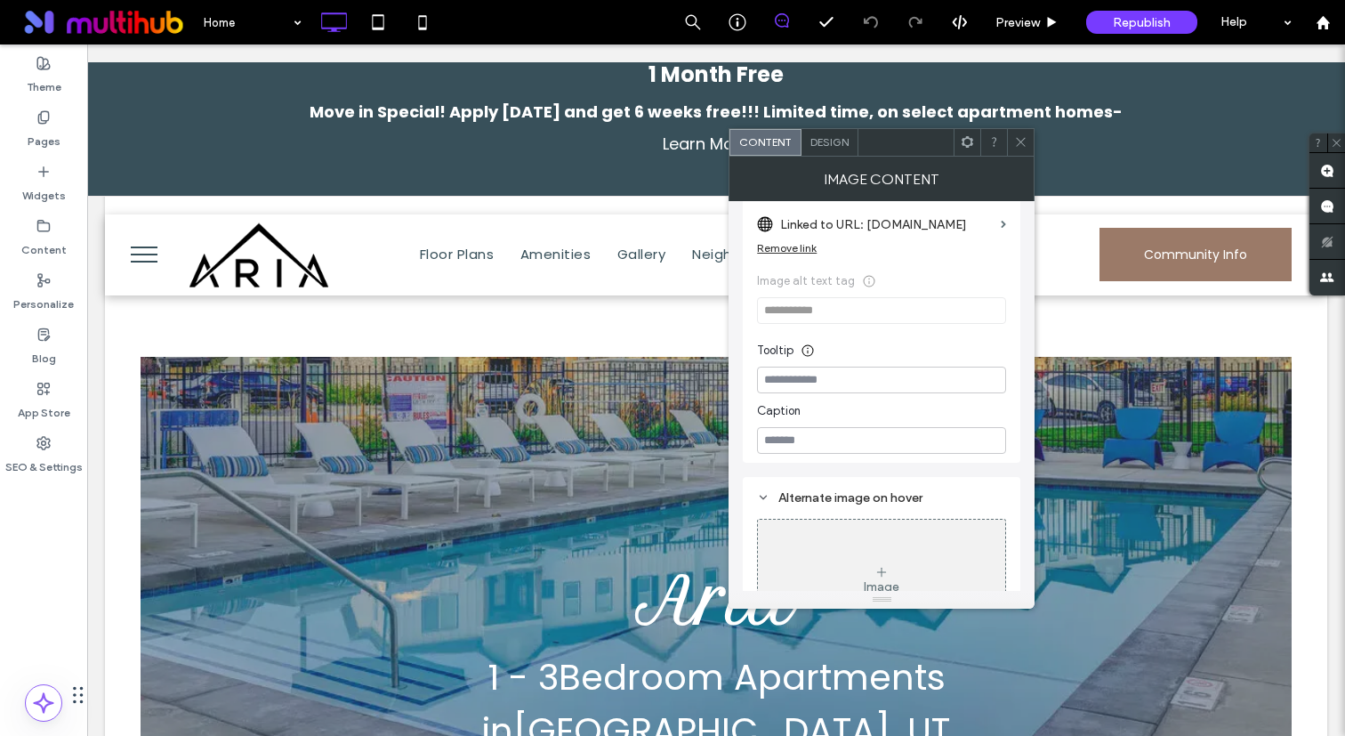
scroll to position [376, 0]
click at [1018, 147] on icon at bounding box center [1020, 141] width 13 height 13
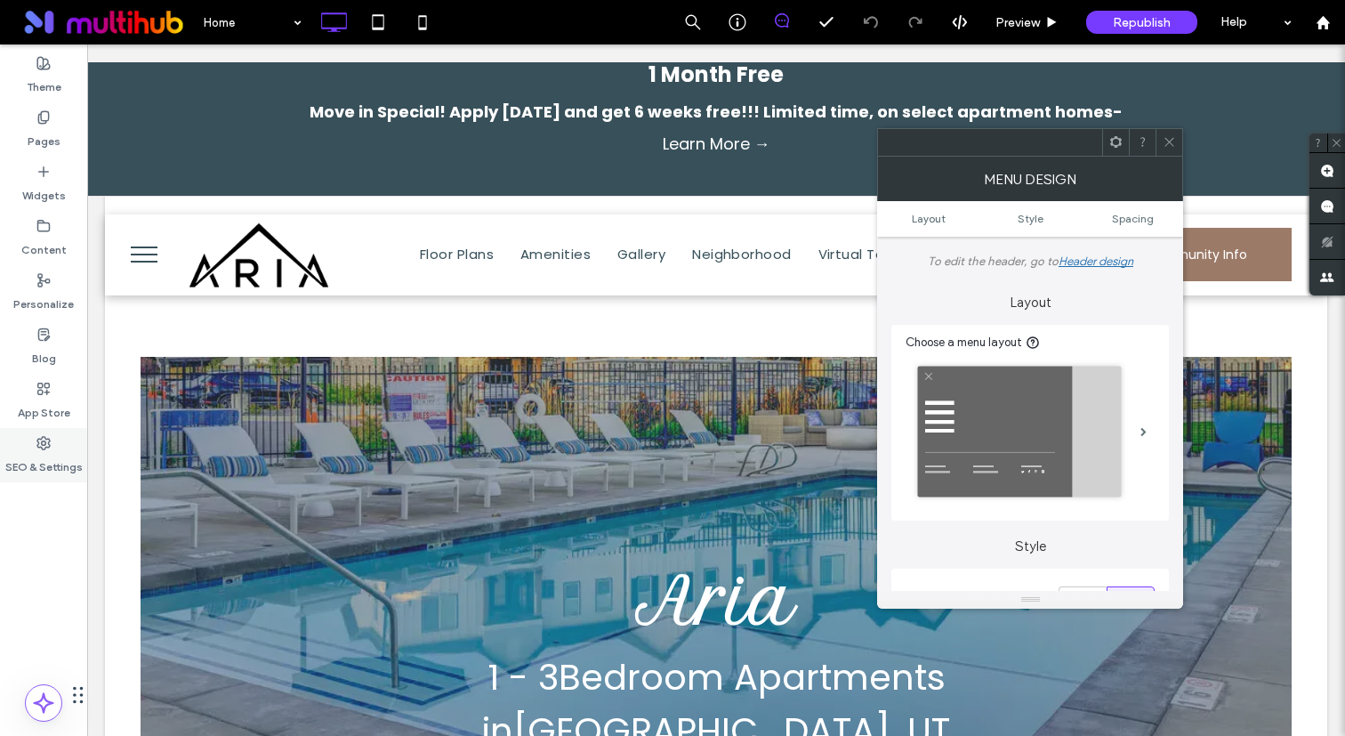
click at [46, 456] on label "SEO & Settings" at bounding box center [43, 462] width 77 height 25
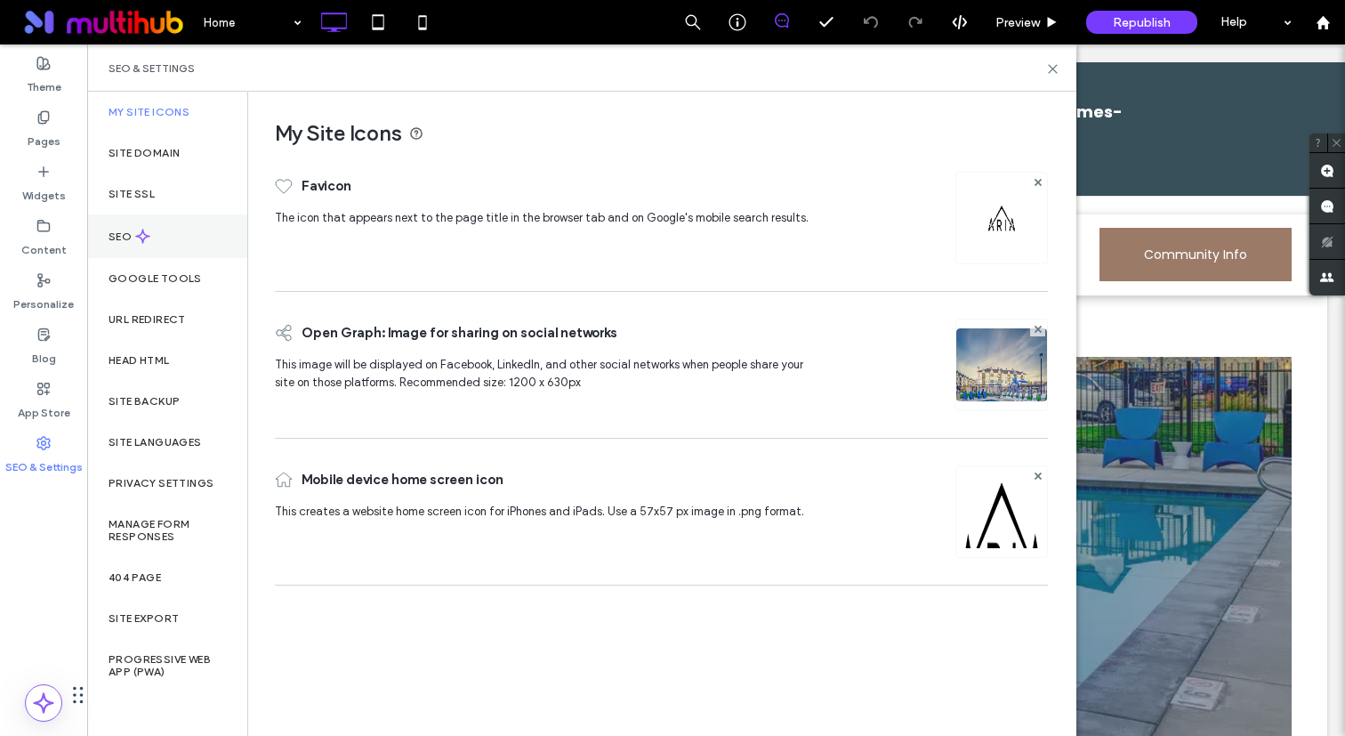
click at [166, 245] on div "SEO" at bounding box center [167, 236] width 160 height 44
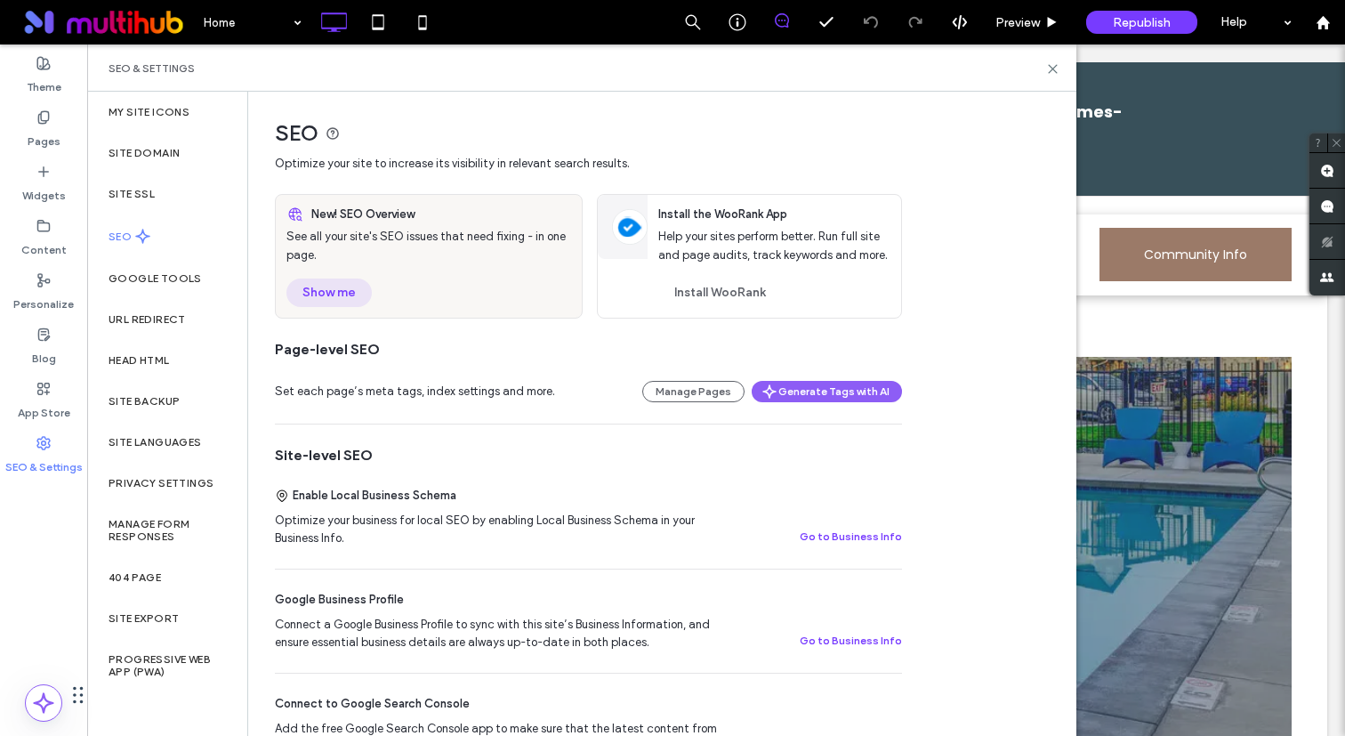
click at [347, 291] on button "Show me" at bounding box center [328, 292] width 85 height 28
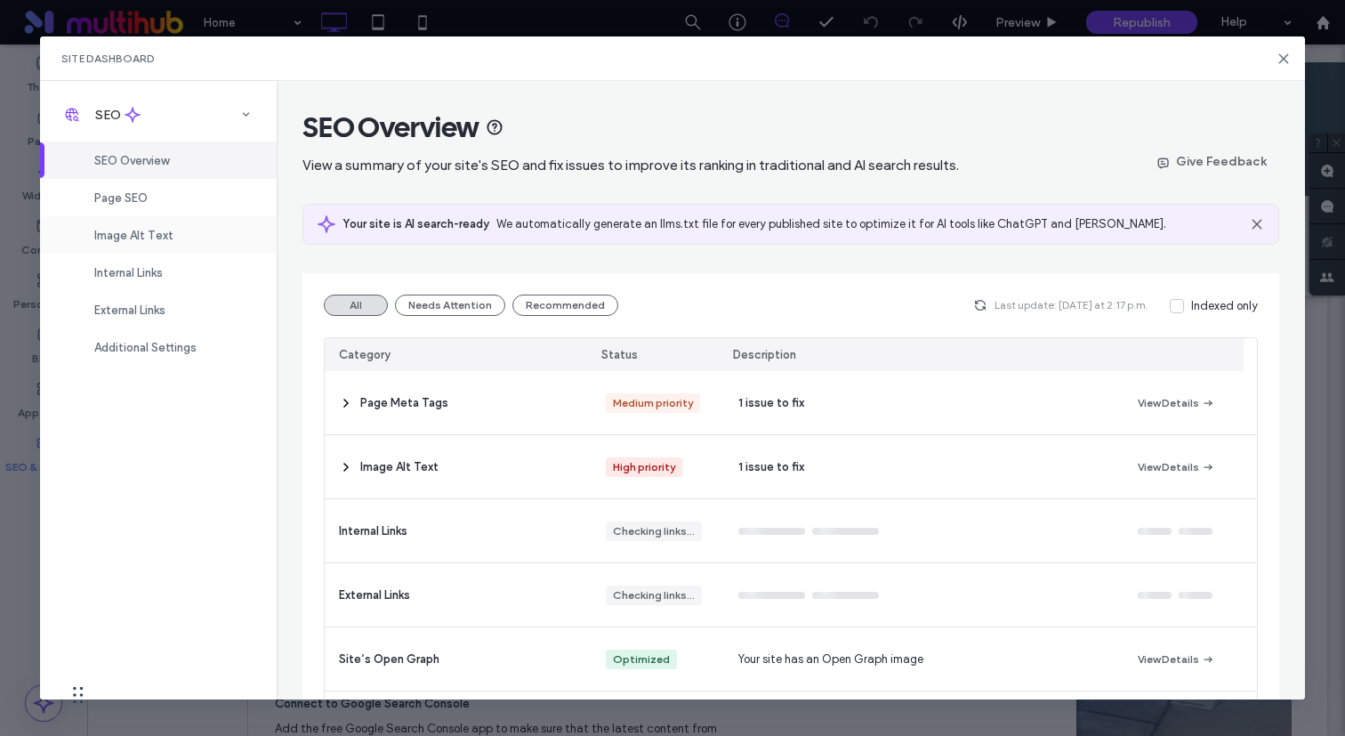
click at [210, 238] on div "Image Alt Text" at bounding box center [158, 234] width 237 height 37
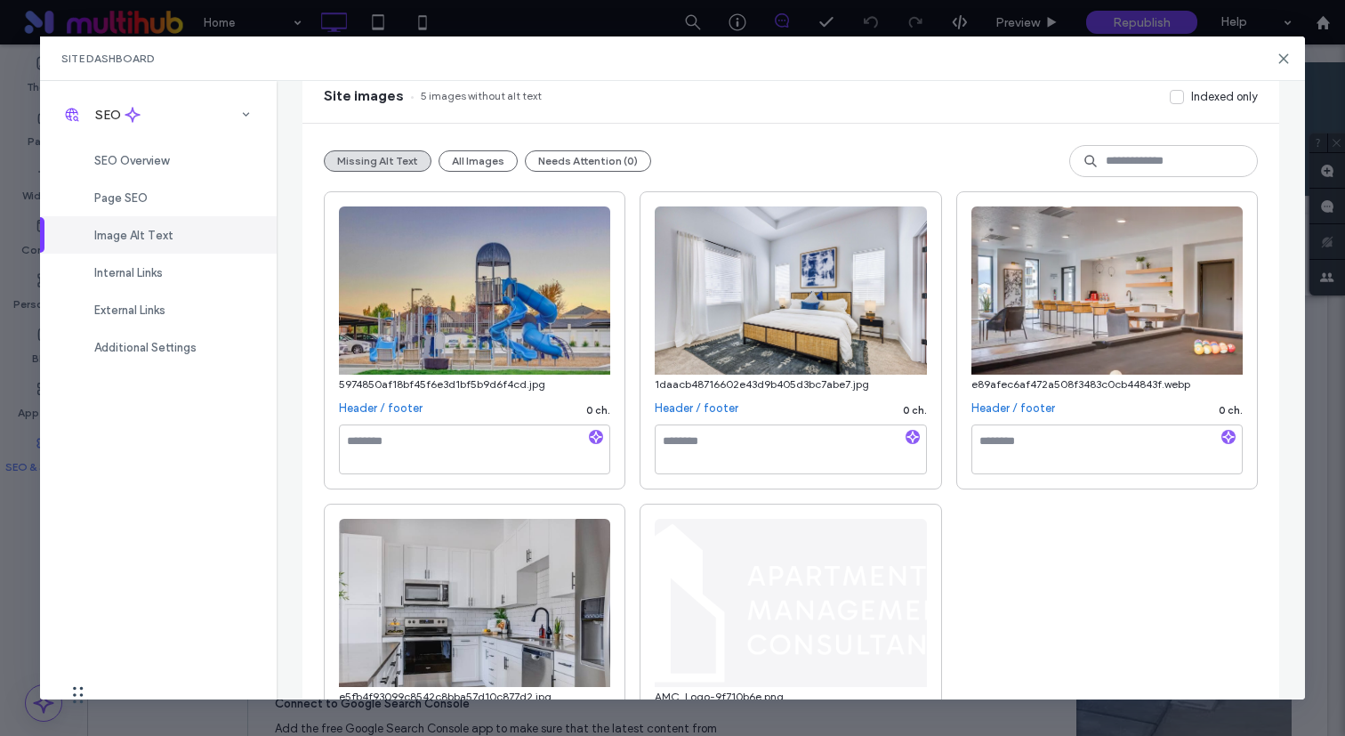
scroll to position [161, 0]
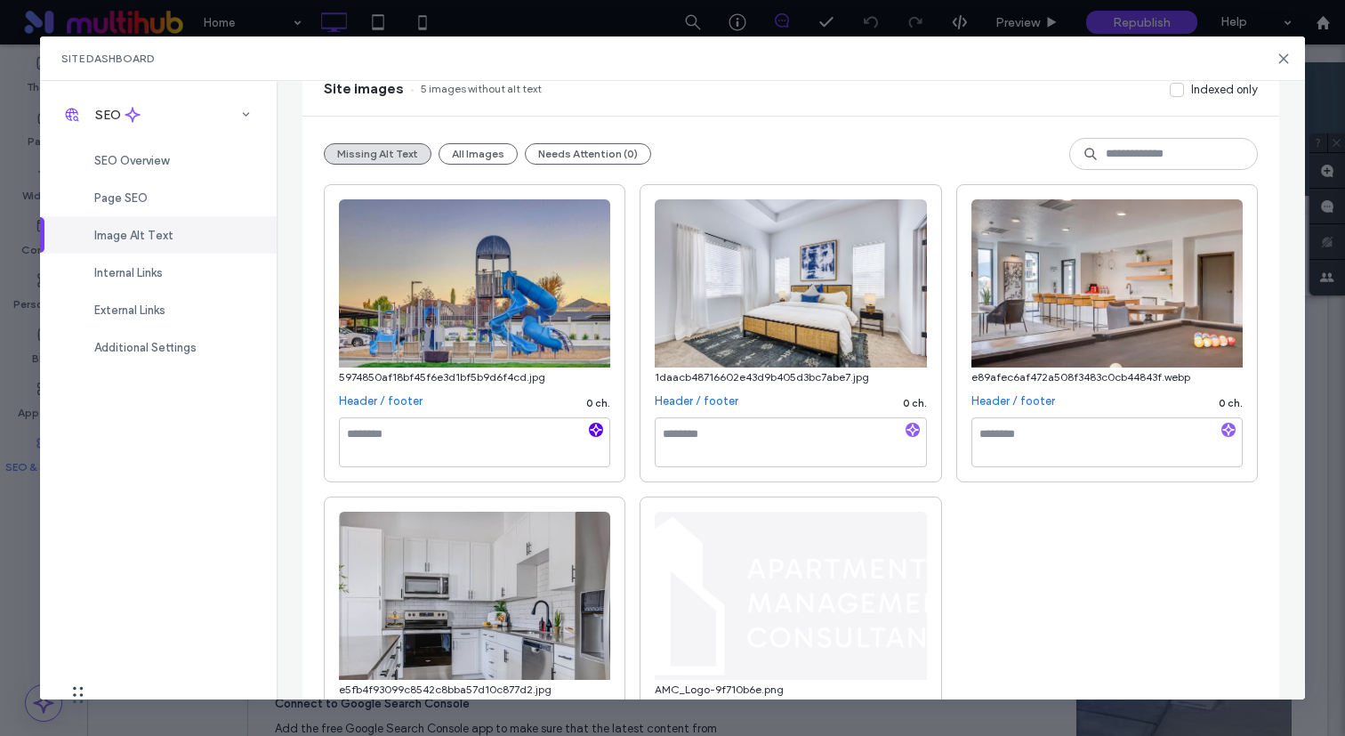
click at [591, 430] on use "button" at bounding box center [596, 429] width 11 height 11
type textarea "**********"
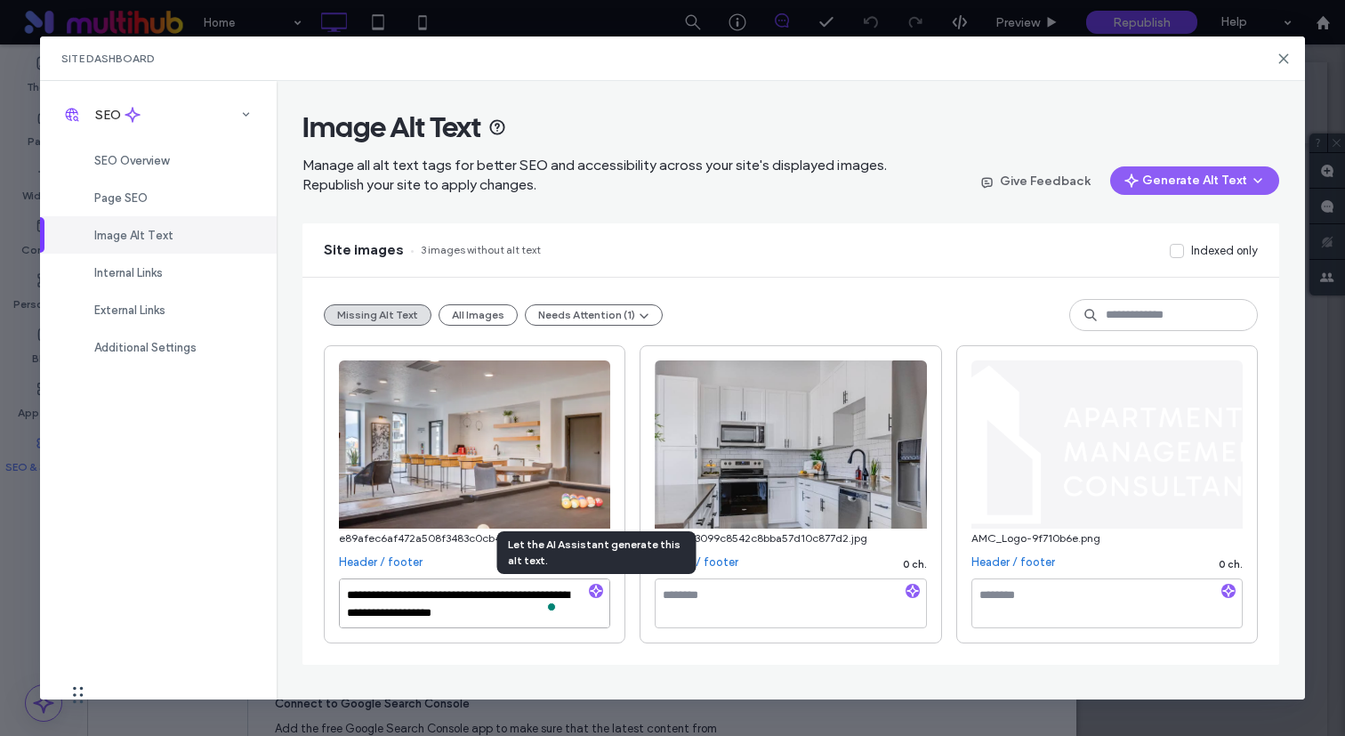
paste textarea "**********"
type textarea "**********"
click at [725, 622] on textarea at bounding box center [790, 603] width 271 height 50
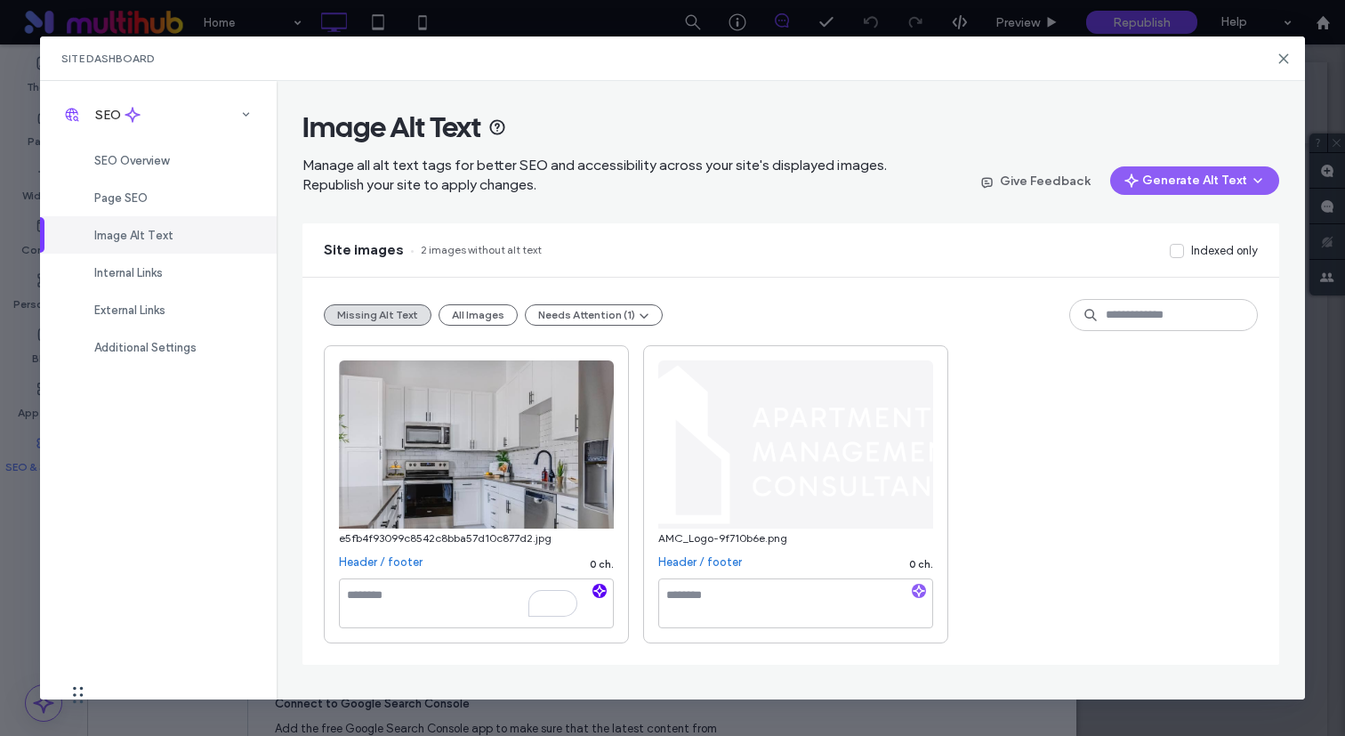
click at [599, 595] on use "button" at bounding box center [599, 590] width 11 height 11
paste textarea "**********"
type textarea "**********"
click at [736, 587] on textarea at bounding box center [795, 603] width 275 height 50
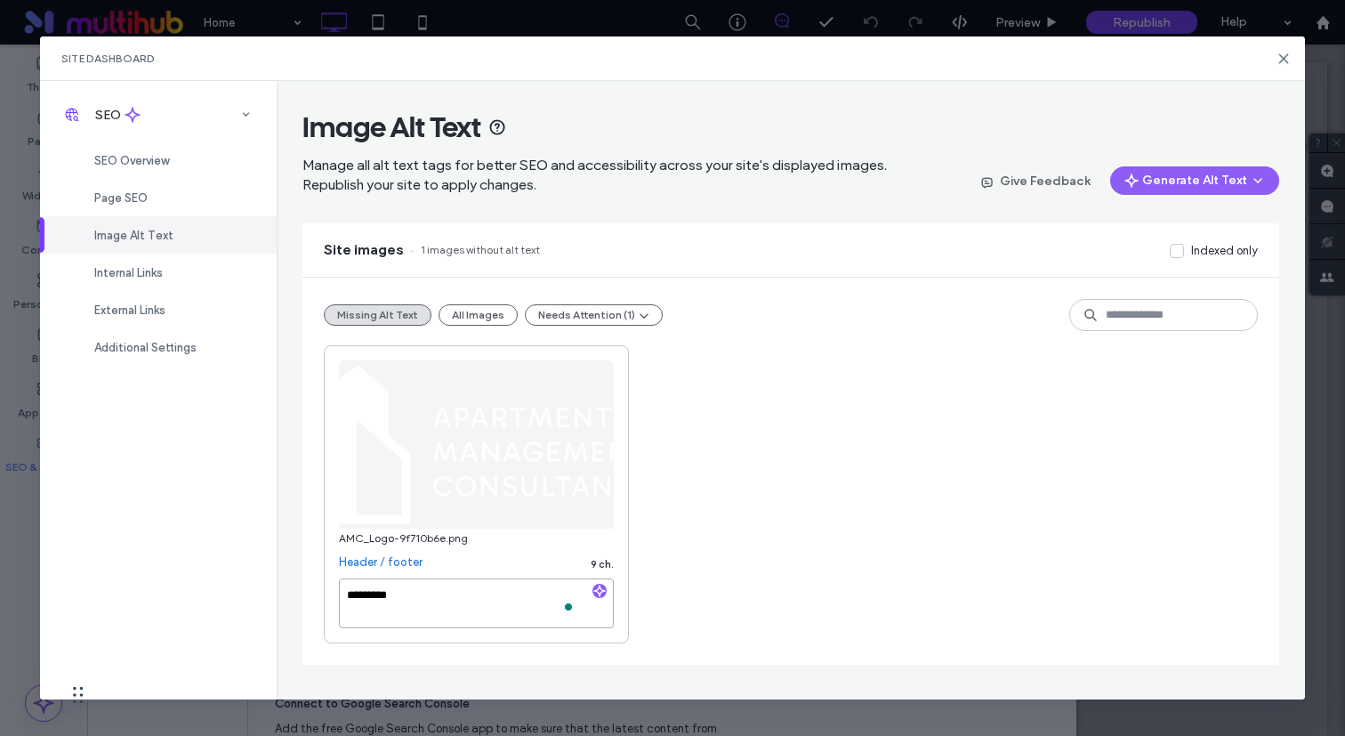
type textarea "*********"
click at [1070, 433] on div "AMC_Logo-9f710b6e.png Header / footer 9 ch. *********" at bounding box center [791, 494] width 934 height 298
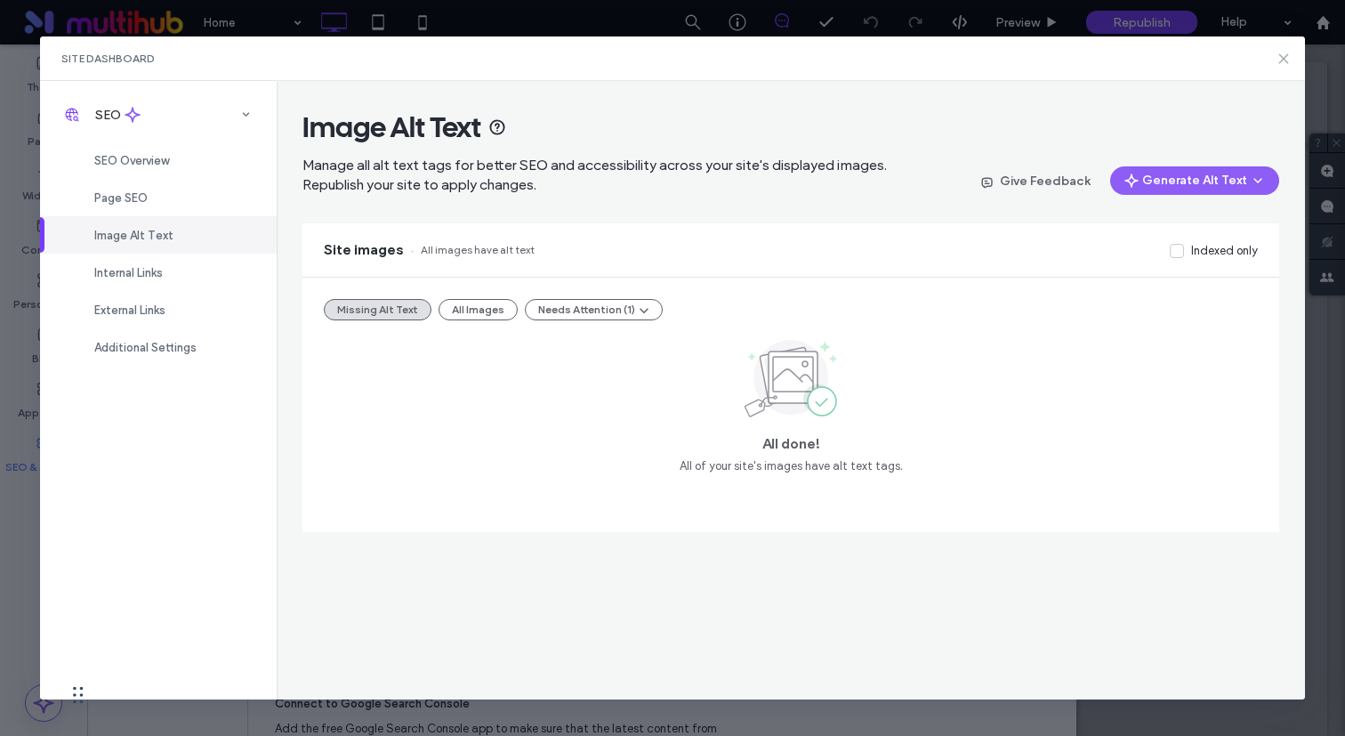
click at [1283, 62] on icon at bounding box center [1283, 59] width 14 height 14
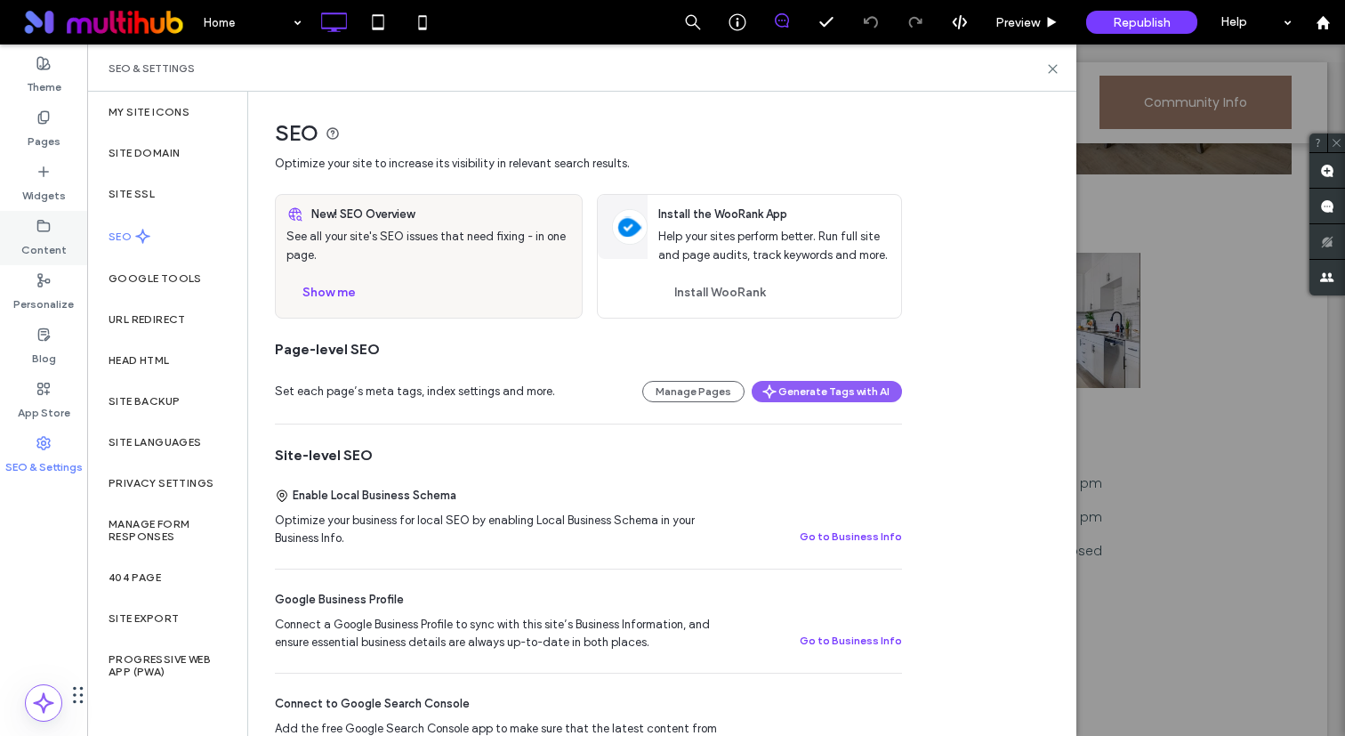
click at [54, 251] on label "Content" at bounding box center [43, 245] width 45 height 25
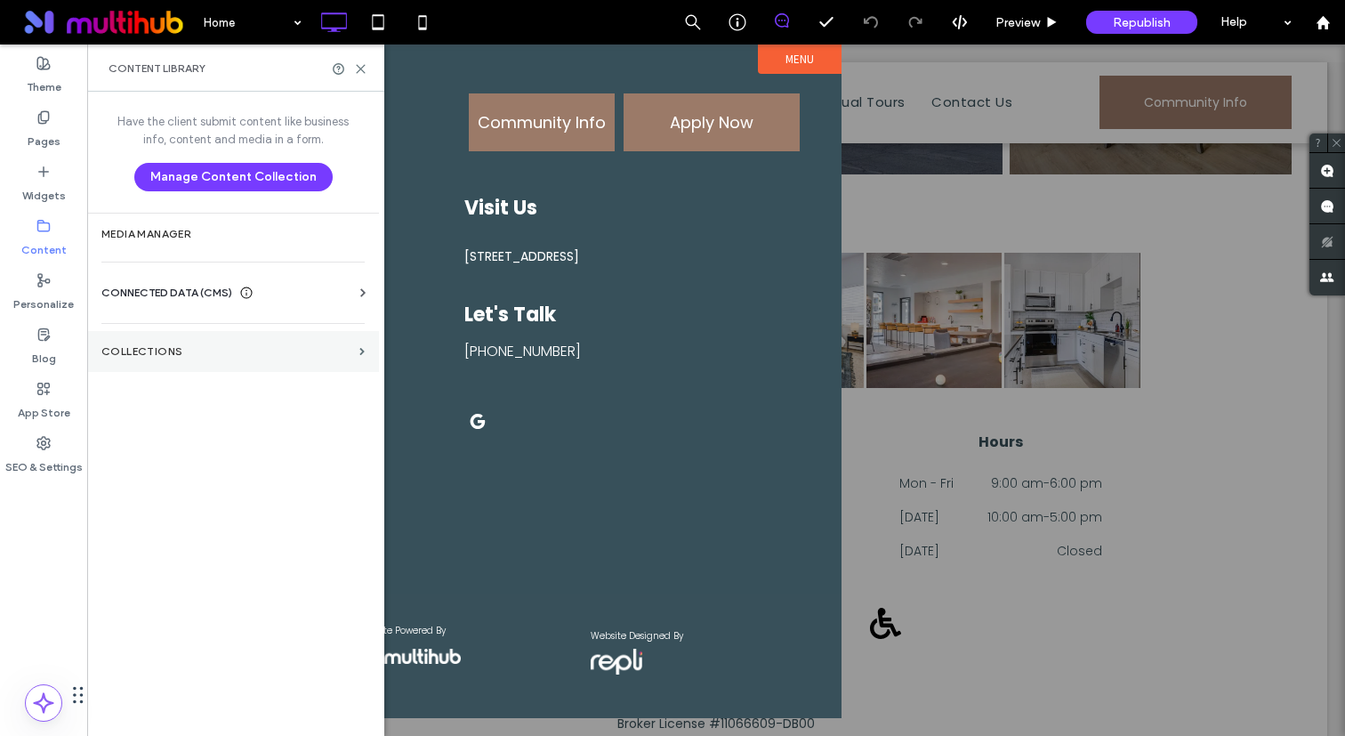
click at [161, 352] on label "Collections" at bounding box center [226, 351] width 251 height 12
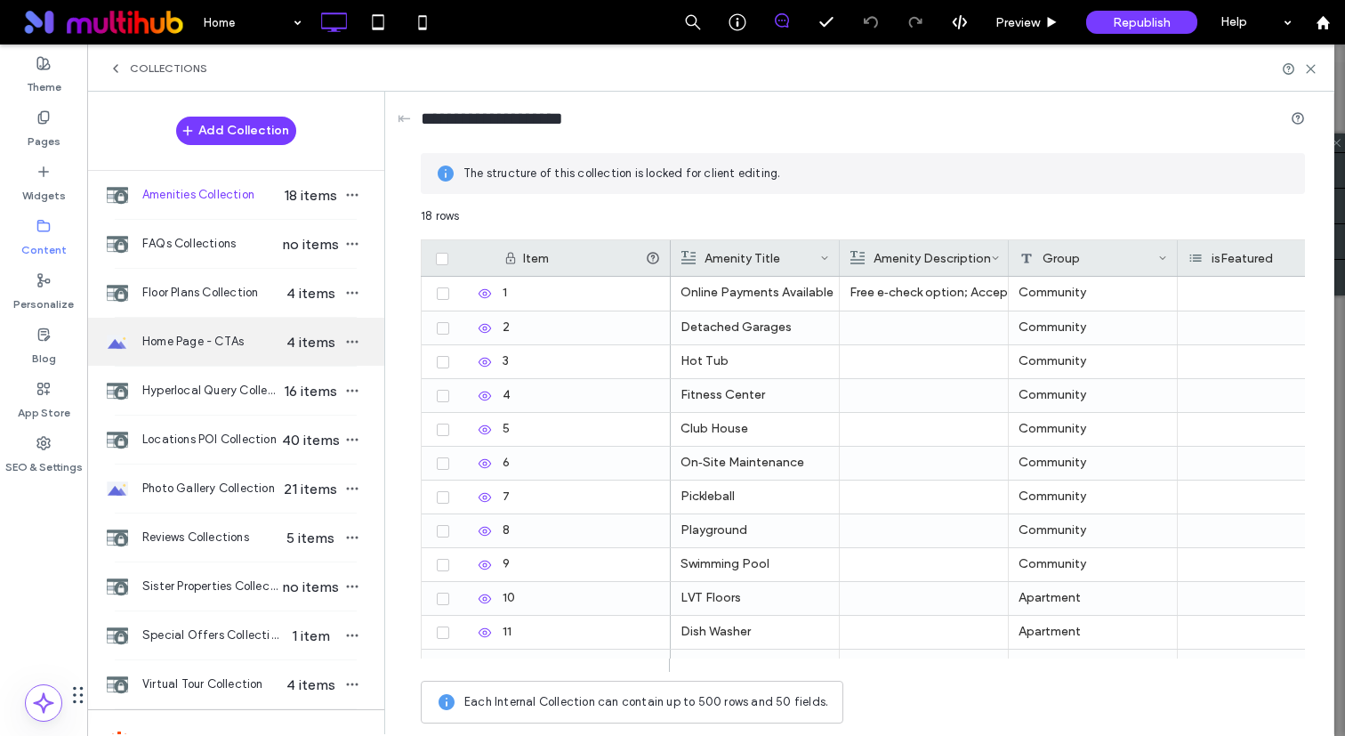
click at [195, 339] on span "Home Page - CTAs" at bounding box center [210, 342] width 137 height 18
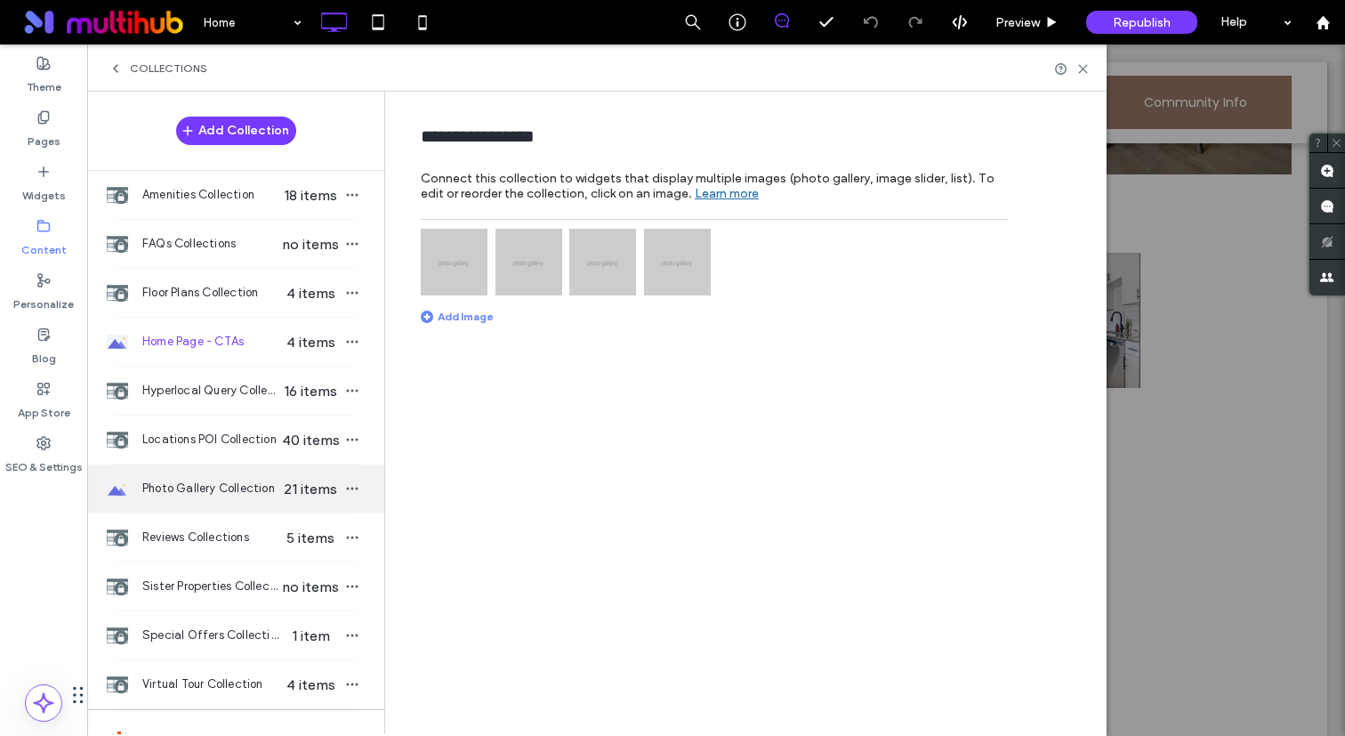
click at [223, 486] on span "Photo Gallery Collection" at bounding box center [210, 488] width 137 height 18
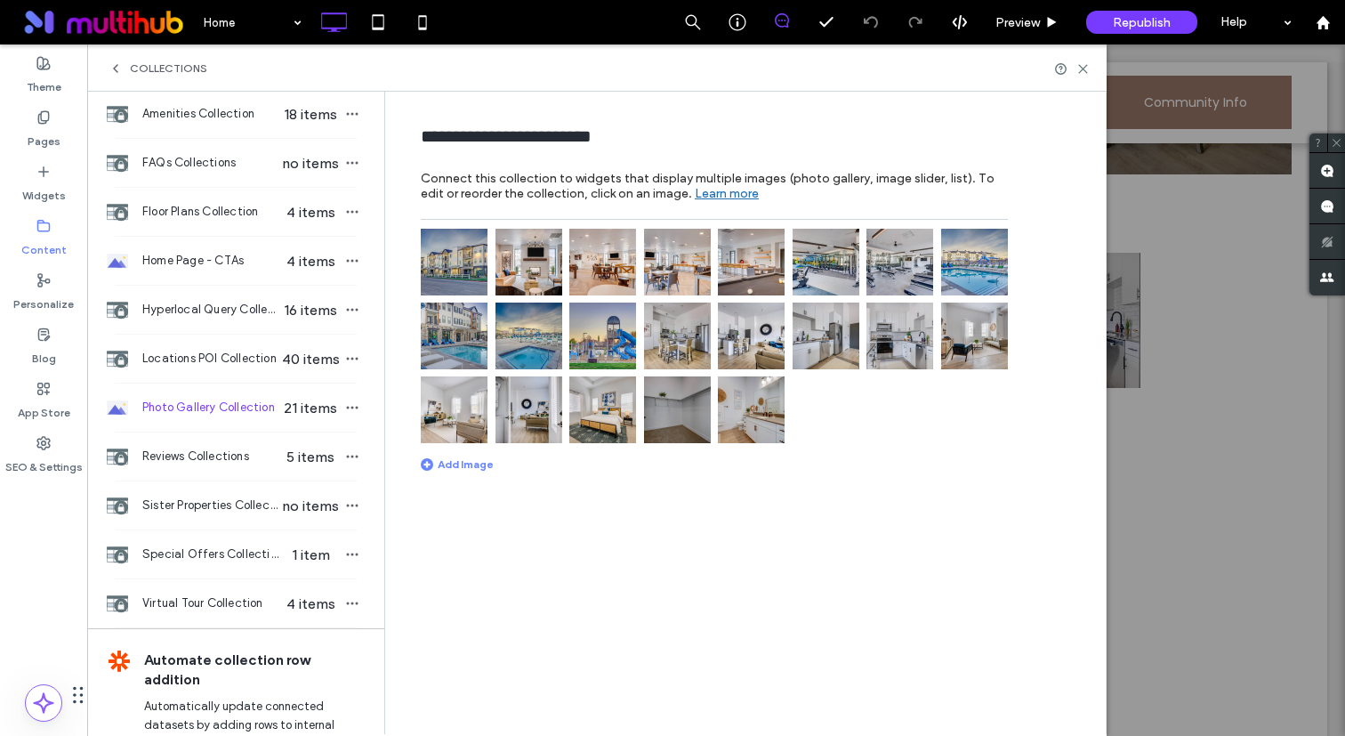
scroll to position [53, 0]
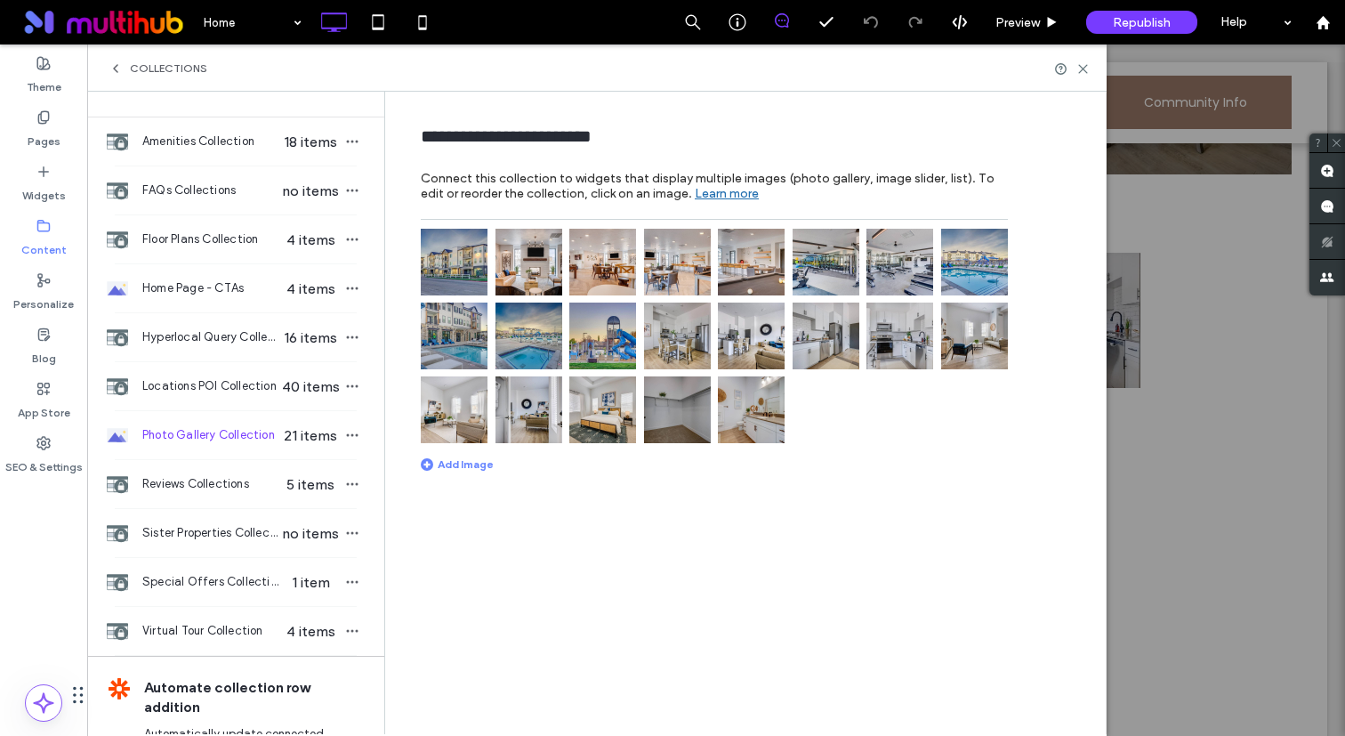
click at [447, 267] on img at bounding box center [454, 262] width 67 height 67
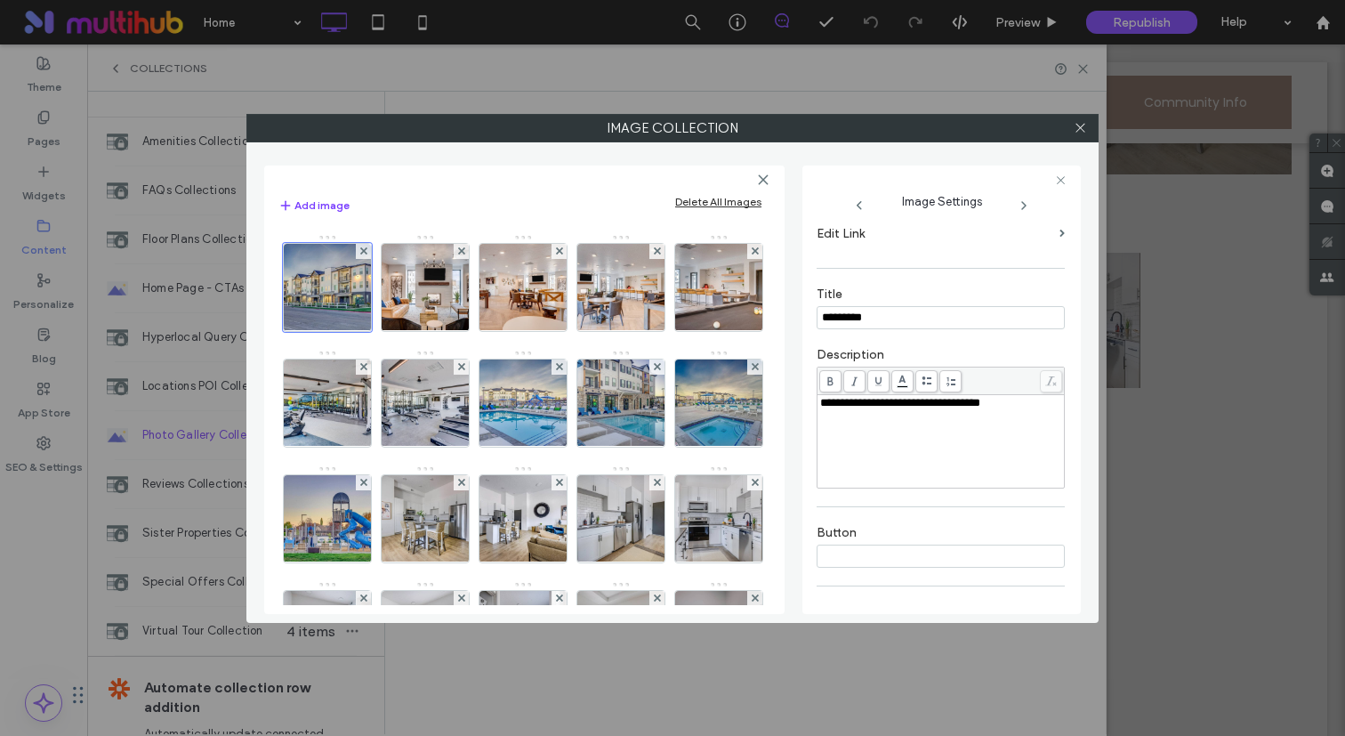
scroll to position [369, 0]
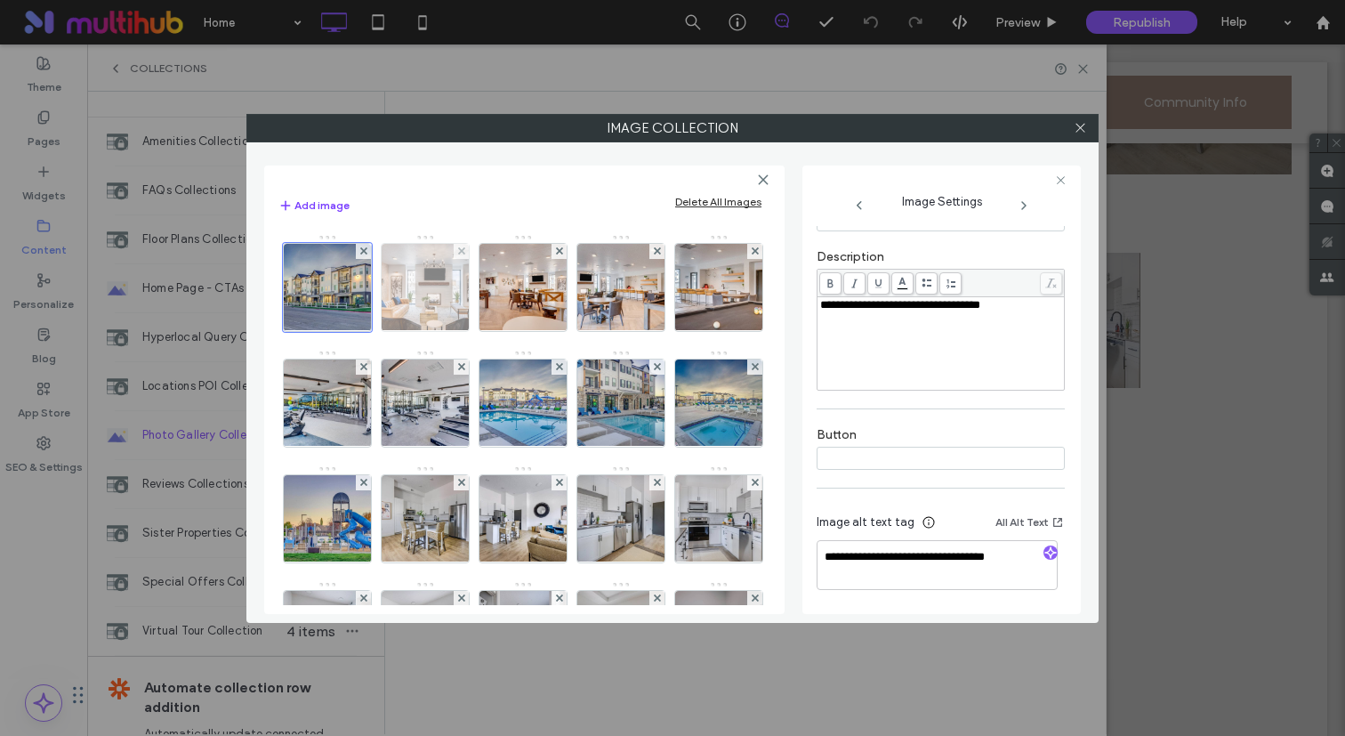
click at [449, 303] on img at bounding box center [425, 287] width 117 height 87
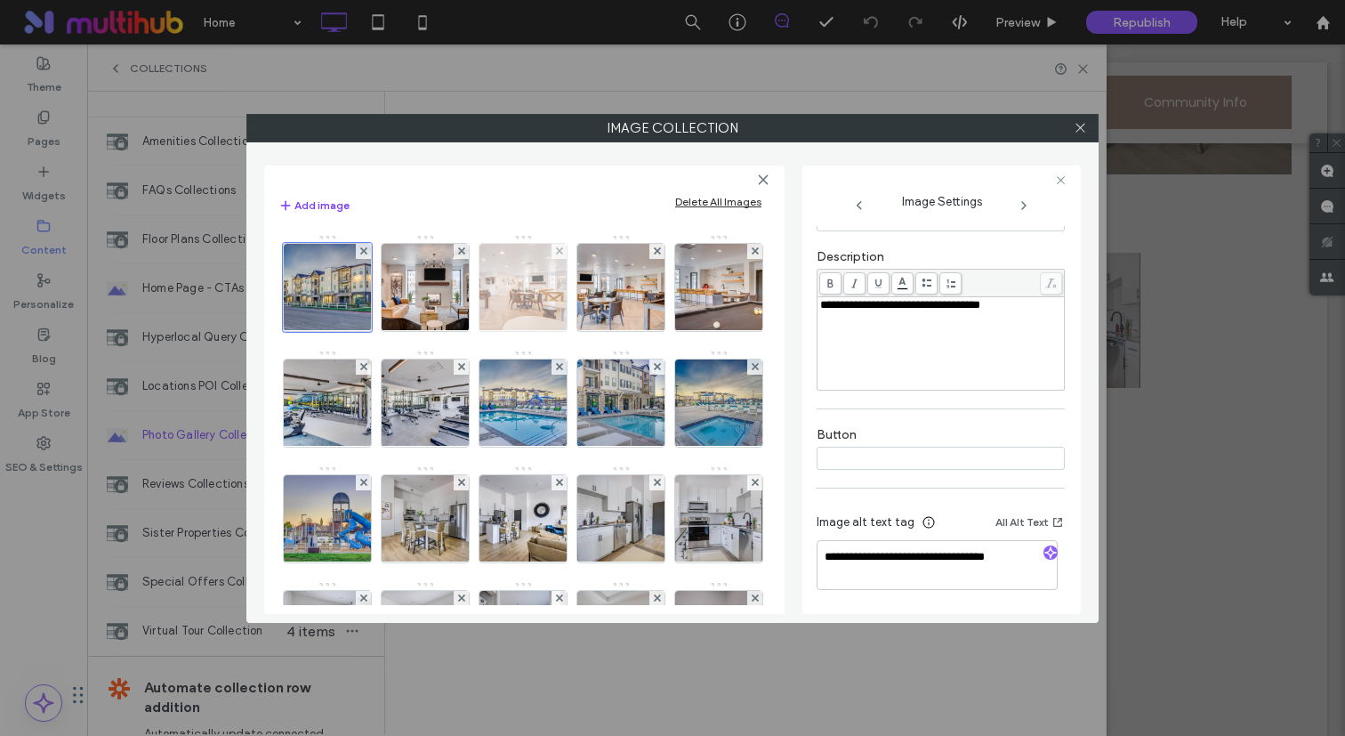
scroll to position [348, 0]
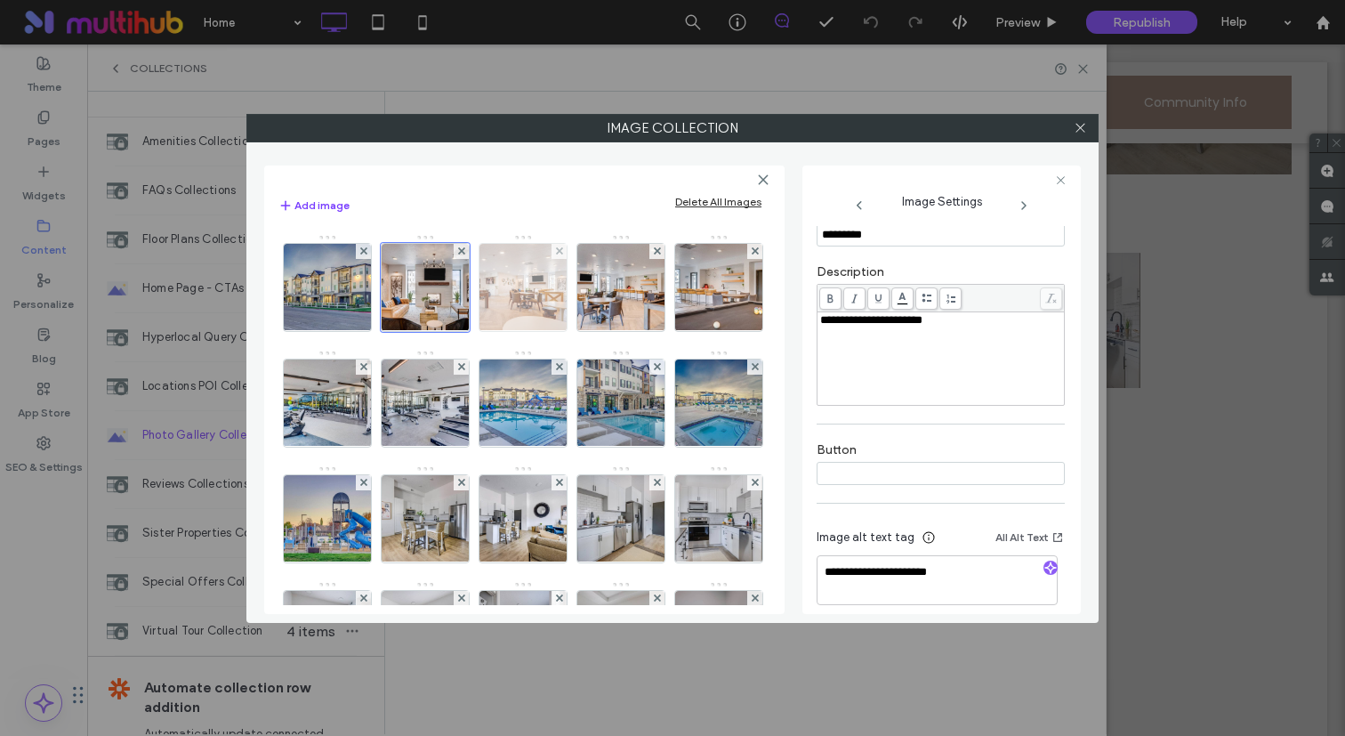
click at [519, 305] on img at bounding box center [523, 287] width 117 height 87
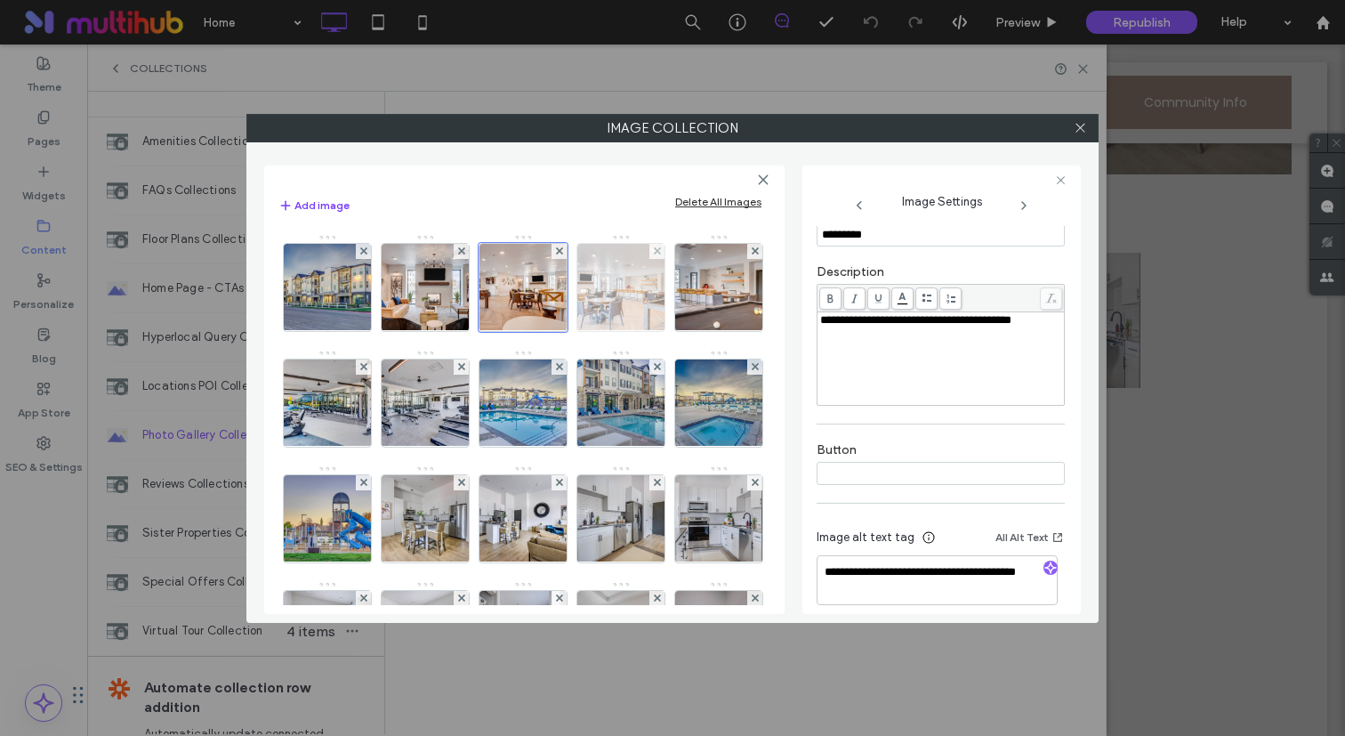
click at [608, 297] on img at bounding box center [621, 287] width 117 height 87
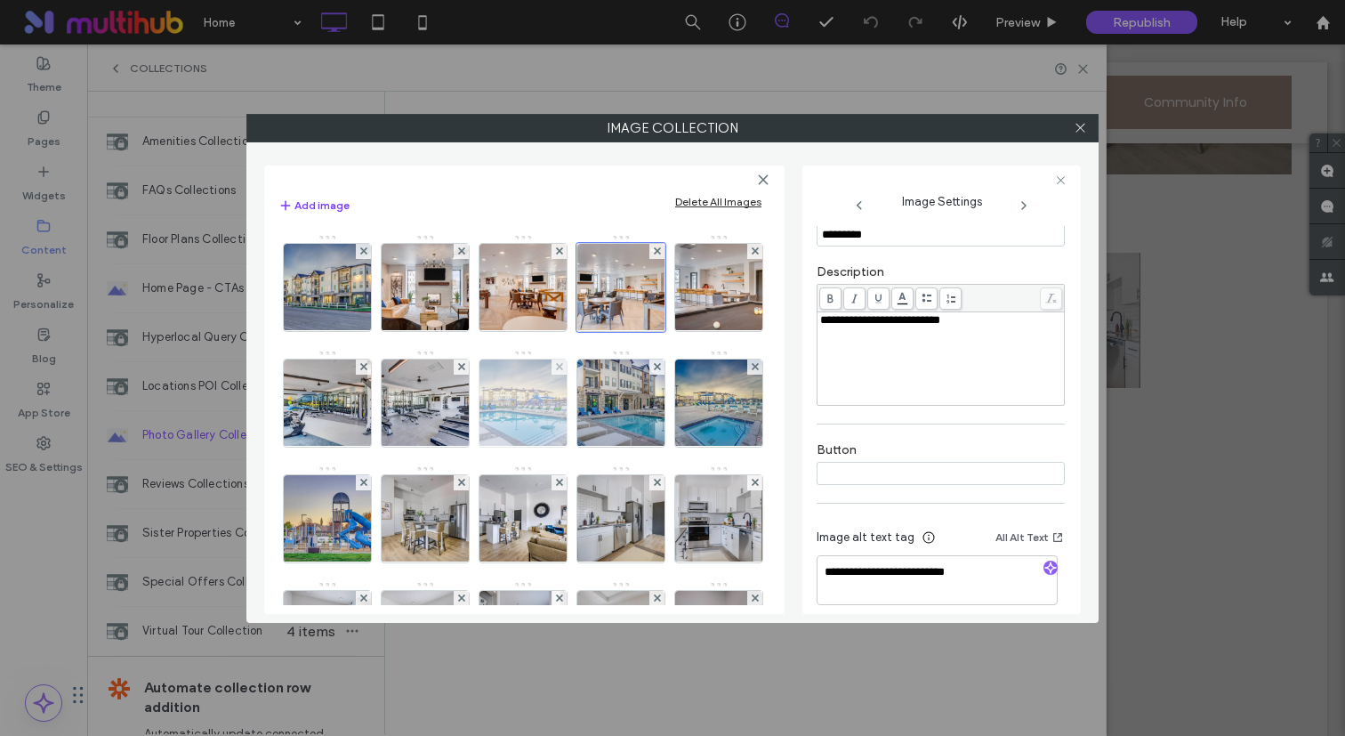
click at [582, 425] on img at bounding box center [523, 402] width 117 height 87
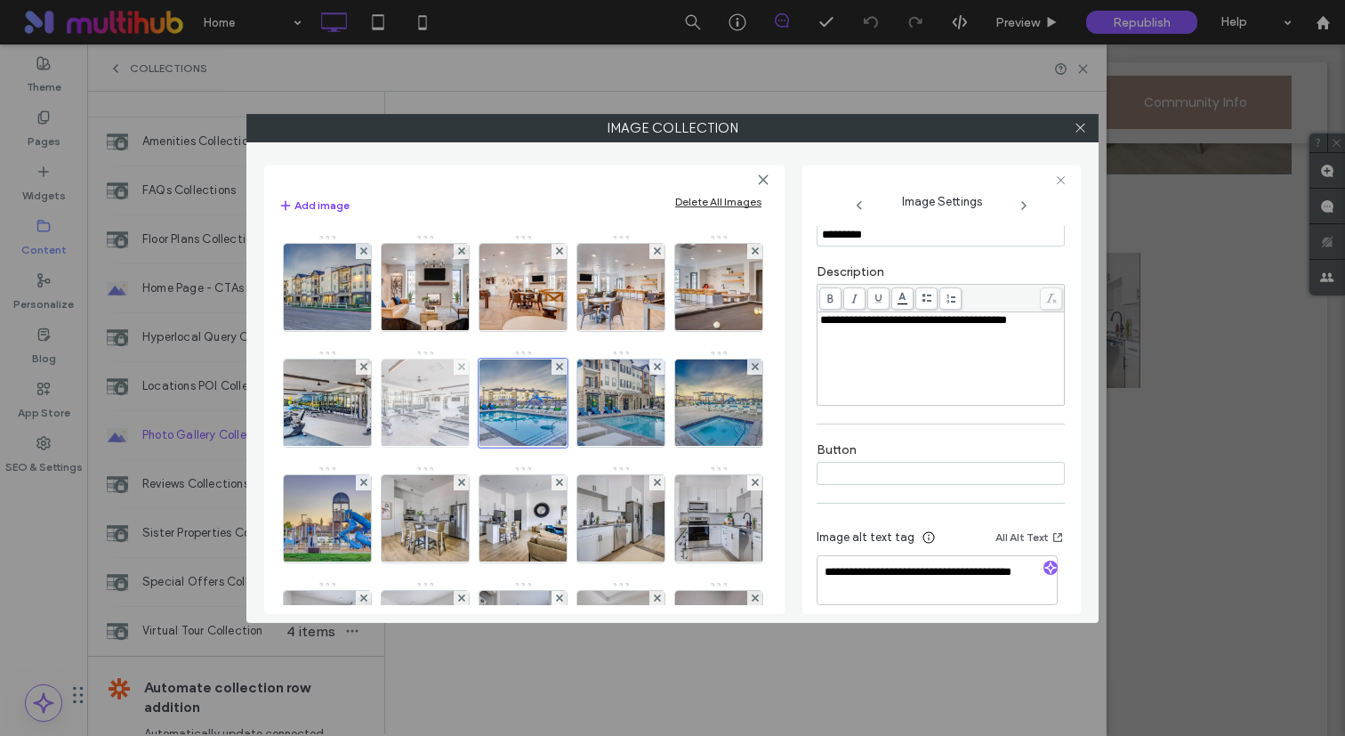
click at [484, 423] on img at bounding box center [425, 402] width 117 height 87
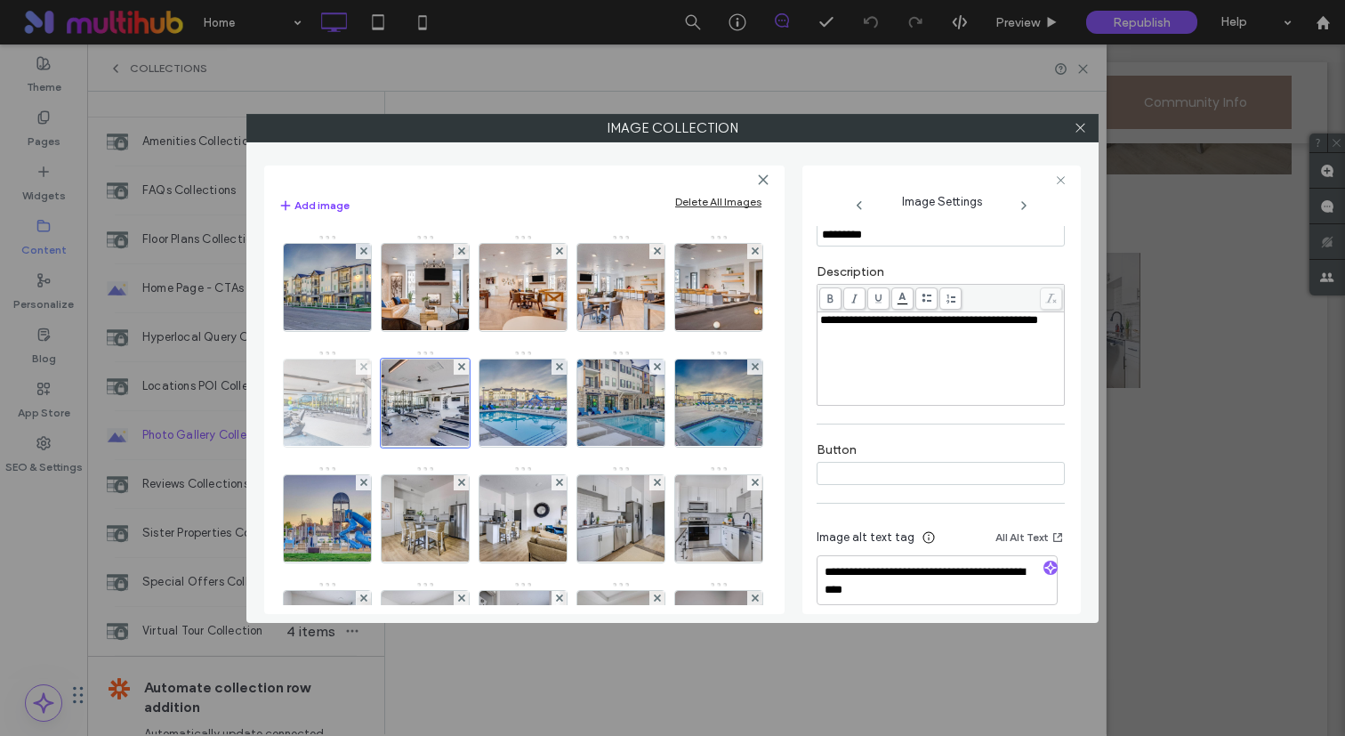
click at [386, 421] on img at bounding box center [328, 402] width 117 height 87
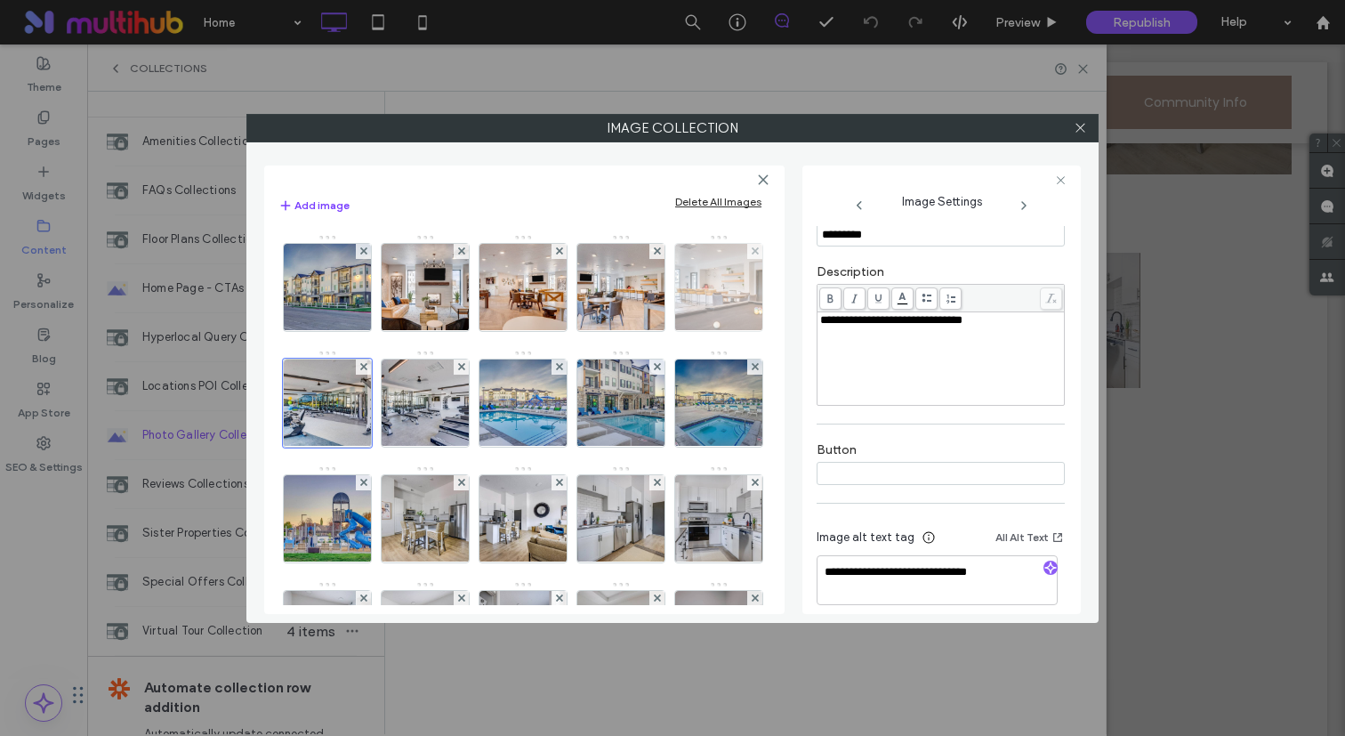
click at [661, 331] on img at bounding box center [719, 287] width 117 height 87
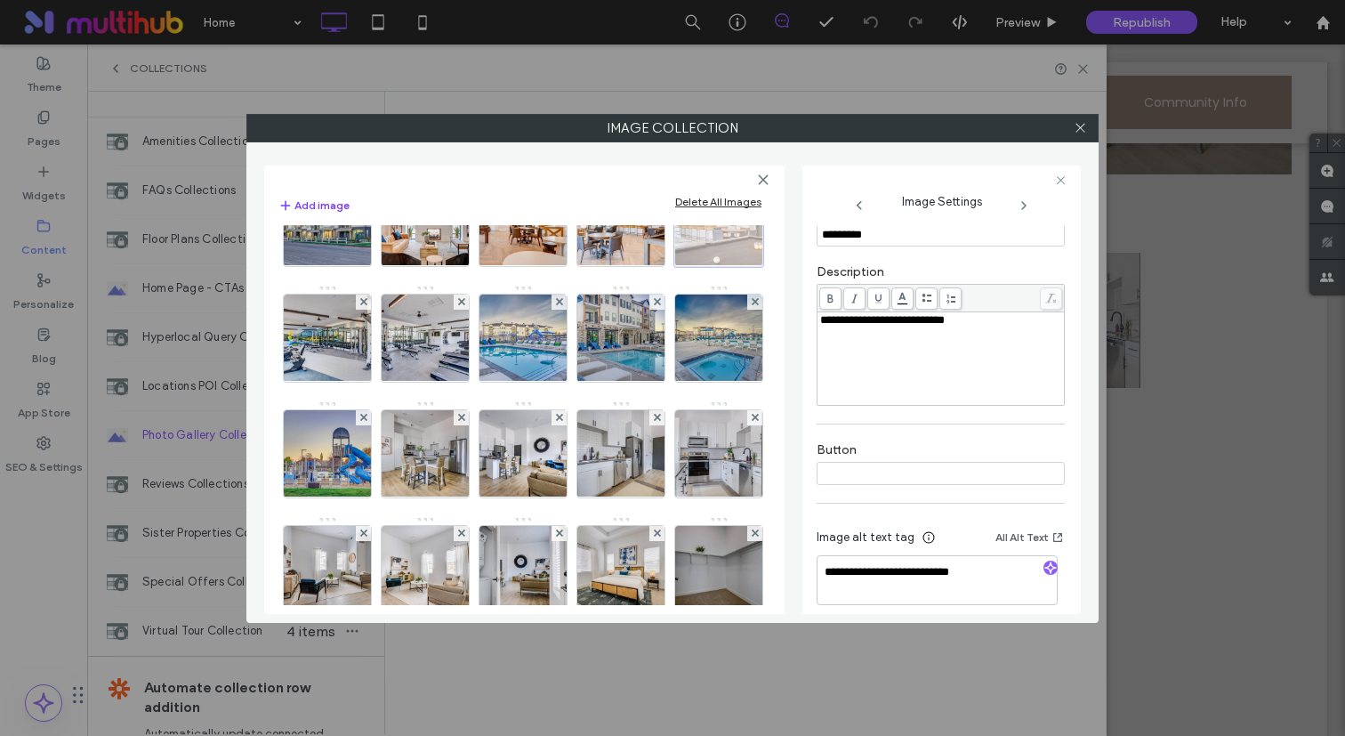
scroll to position [98, 0]
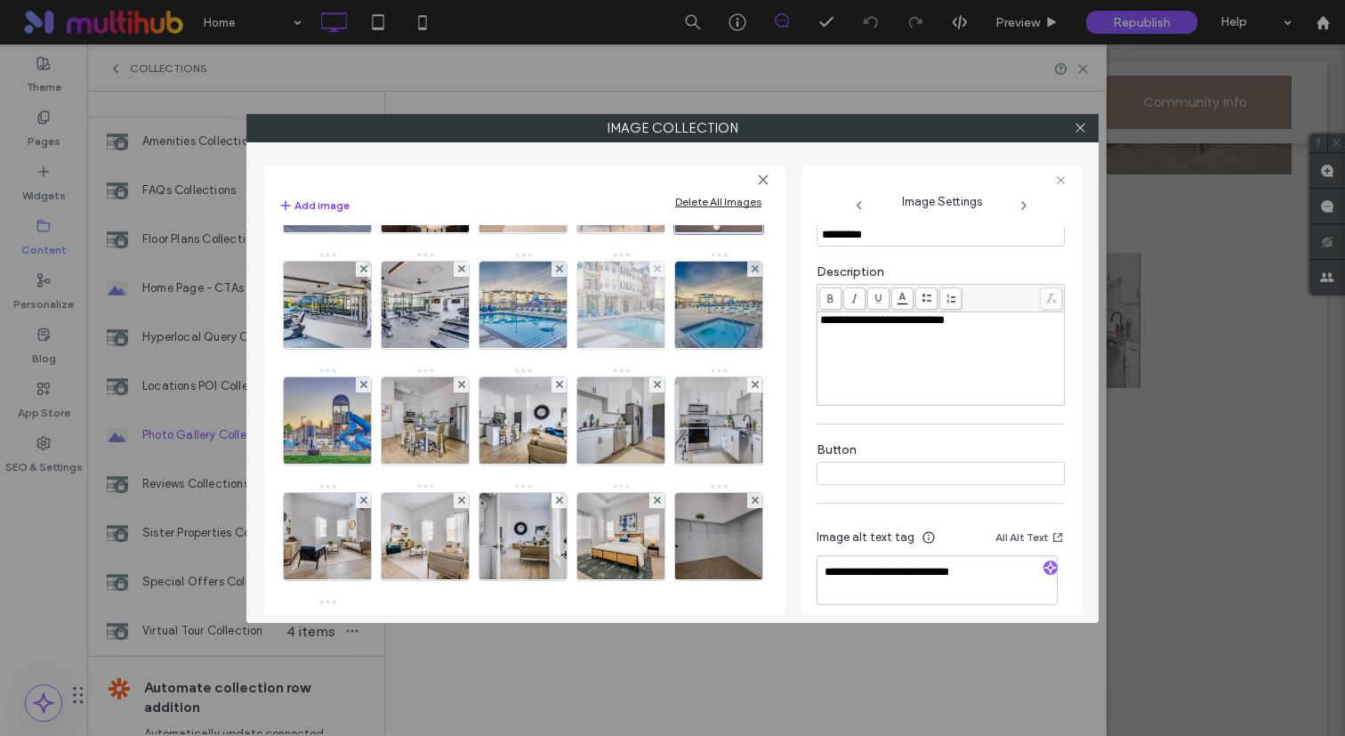
click at [563, 349] on img at bounding box center [621, 304] width 117 height 87
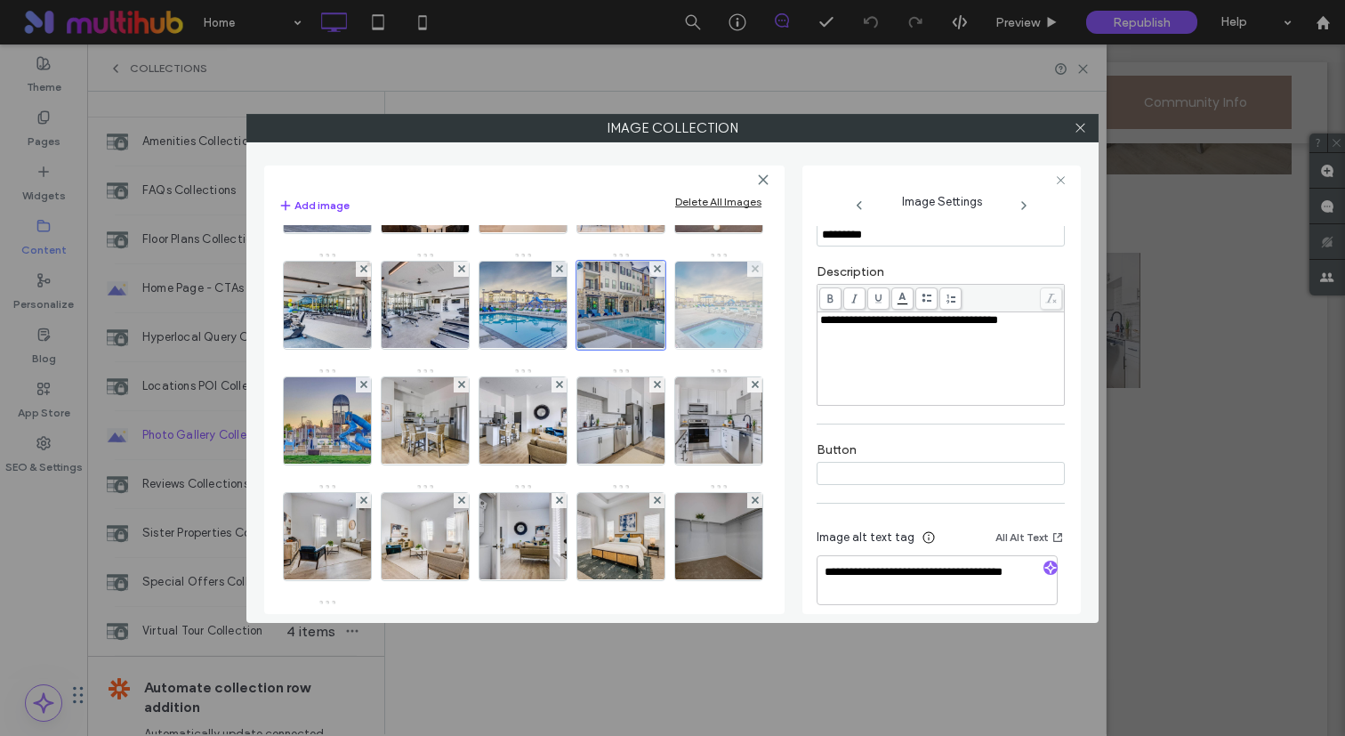
click at [661, 349] on img at bounding box center [719, 304] width 117 height 87
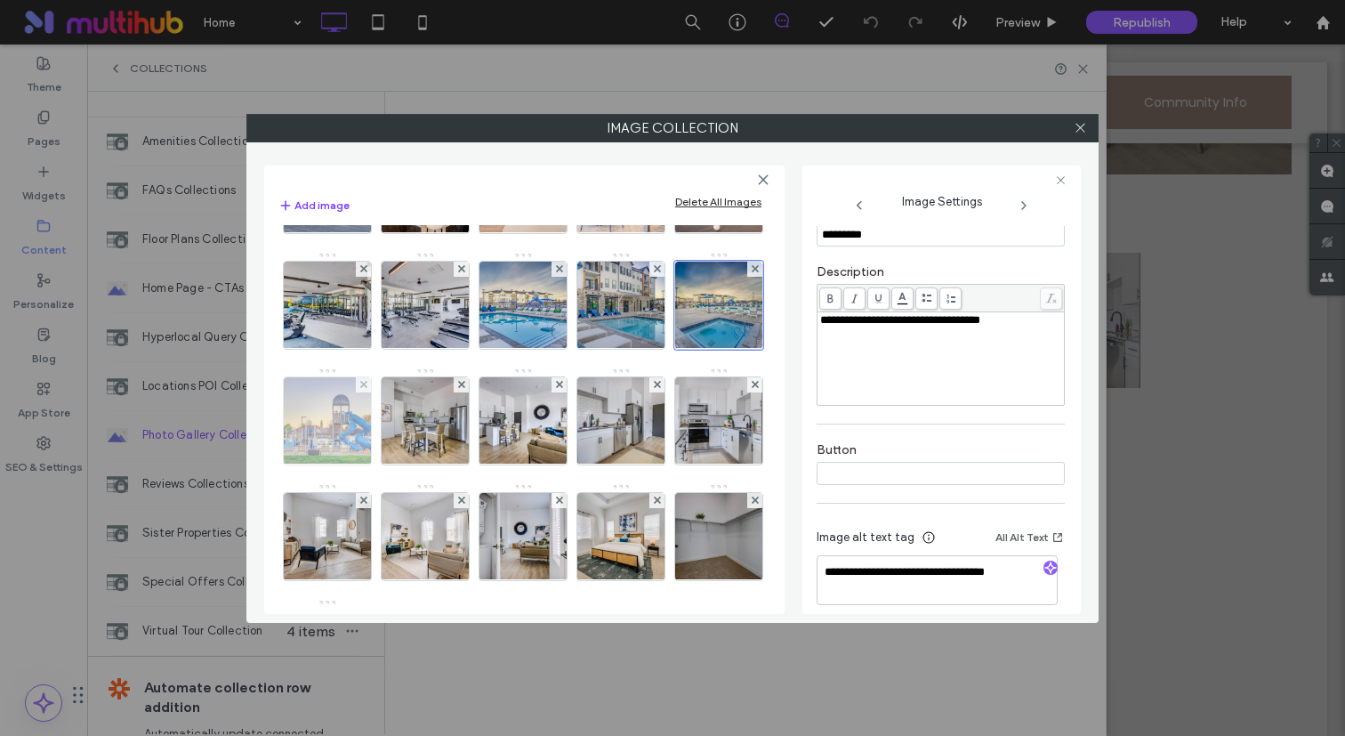
click at [386, 435] on img at bounding box center [328, 420] width 117 height 87
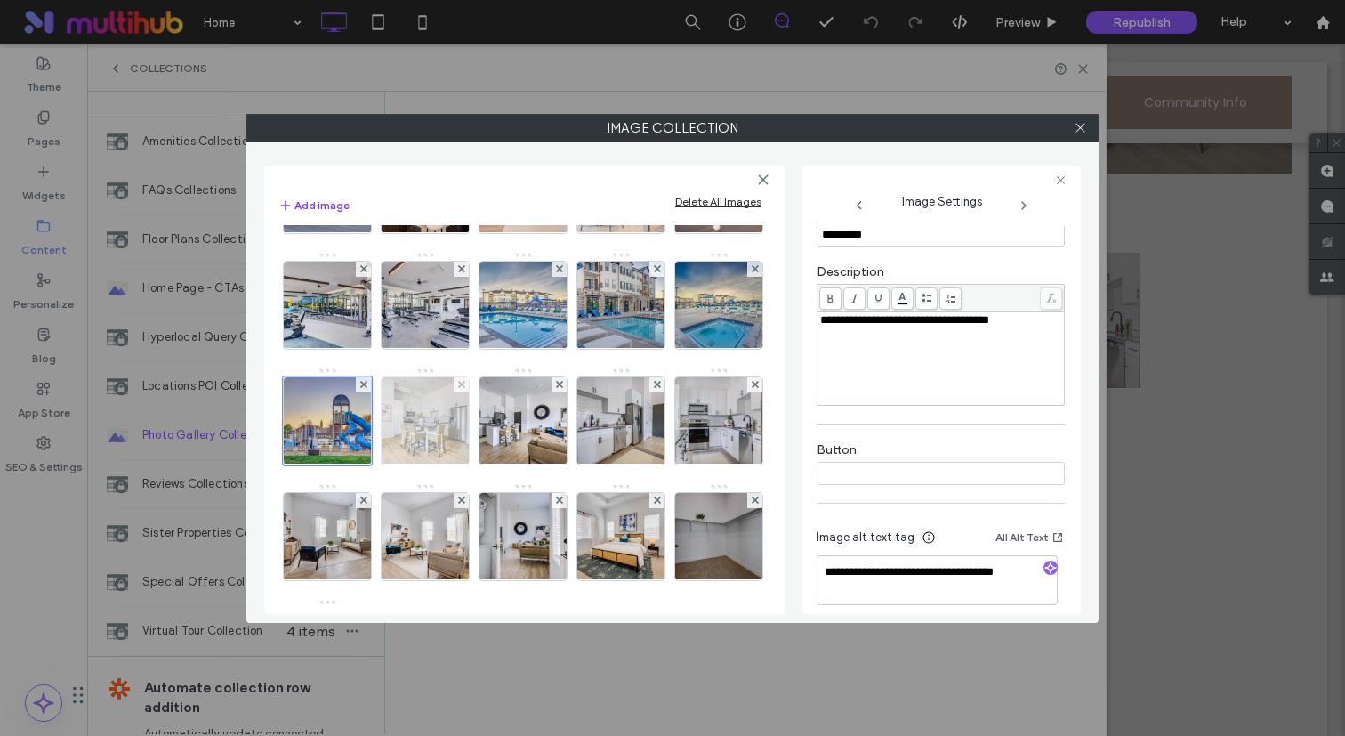
click at [484, 444] on img at bounding box center [425, 420] width 117 height 87
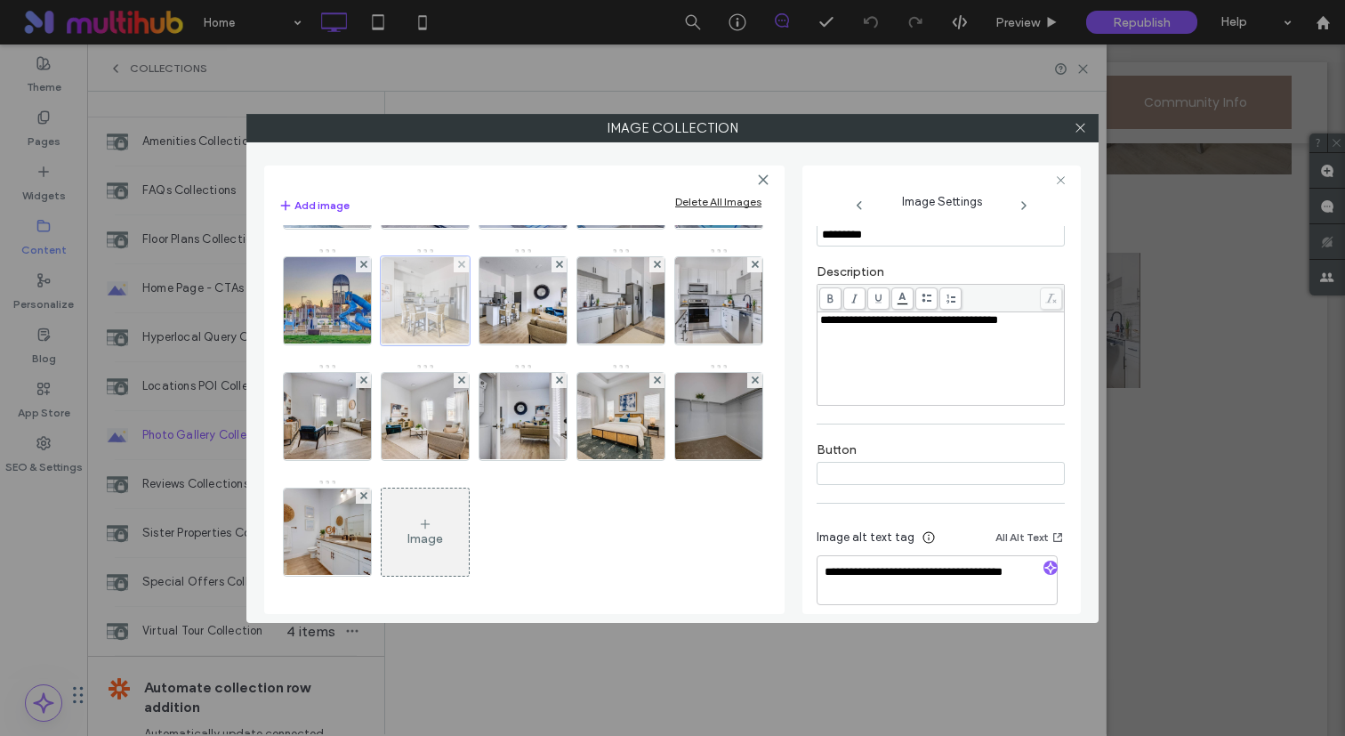
scroll to position [229, 0]
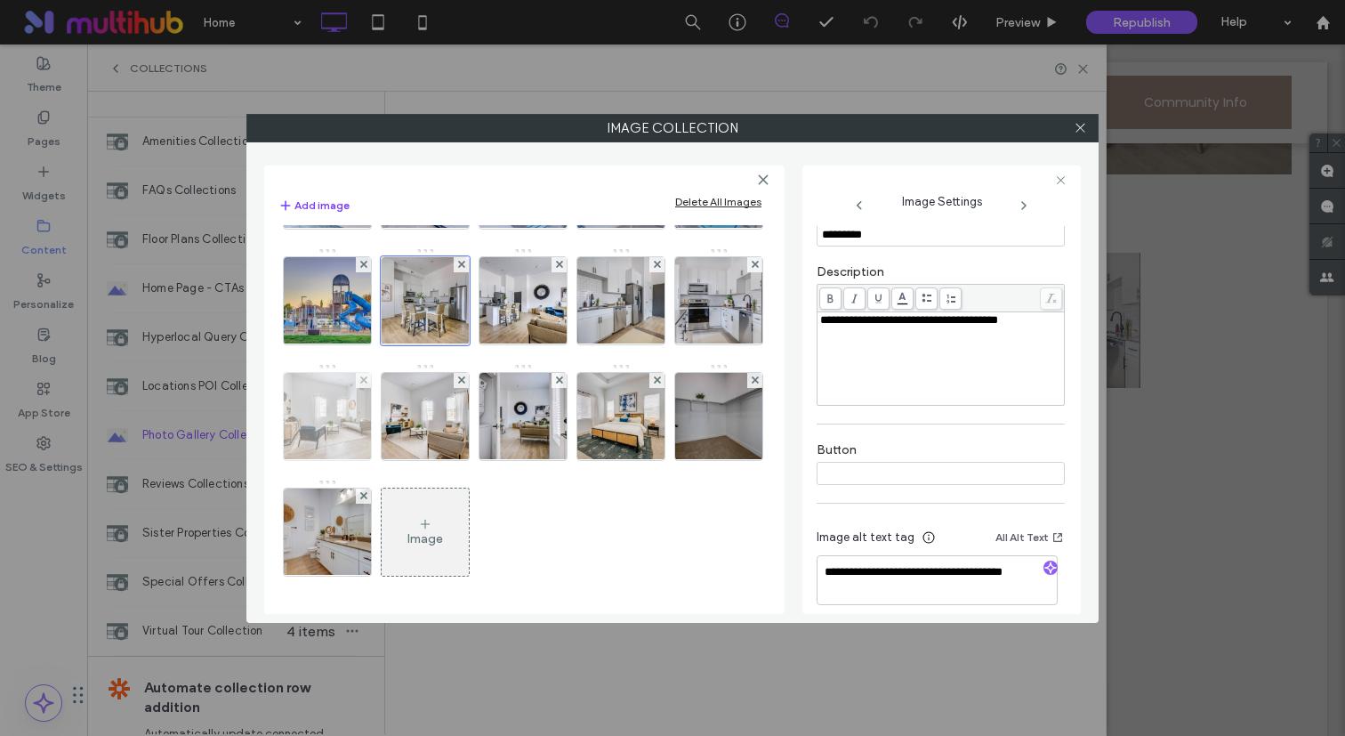
click at [386, 429] on img at bounding box center [328, 416] width 117 height 87
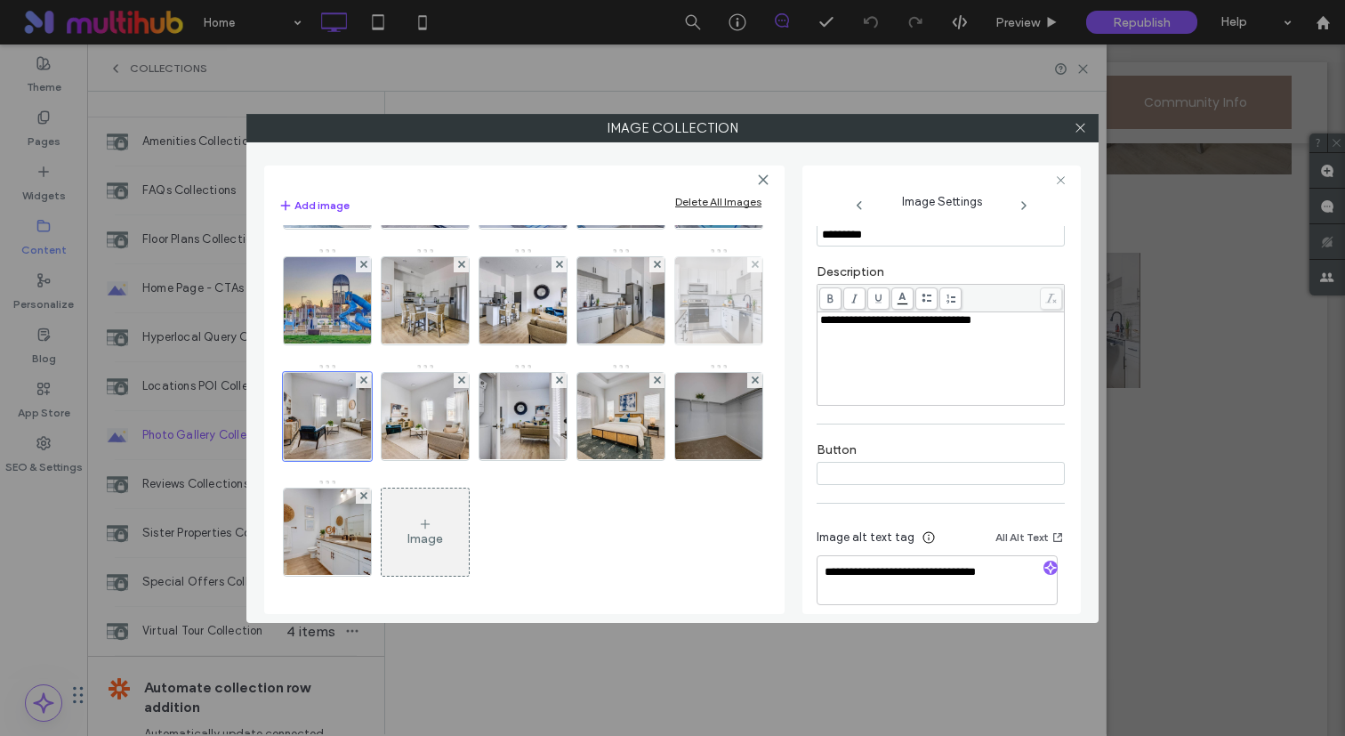
click at [661, 344] on img at bounding box center [719, 300] width 117 height 87
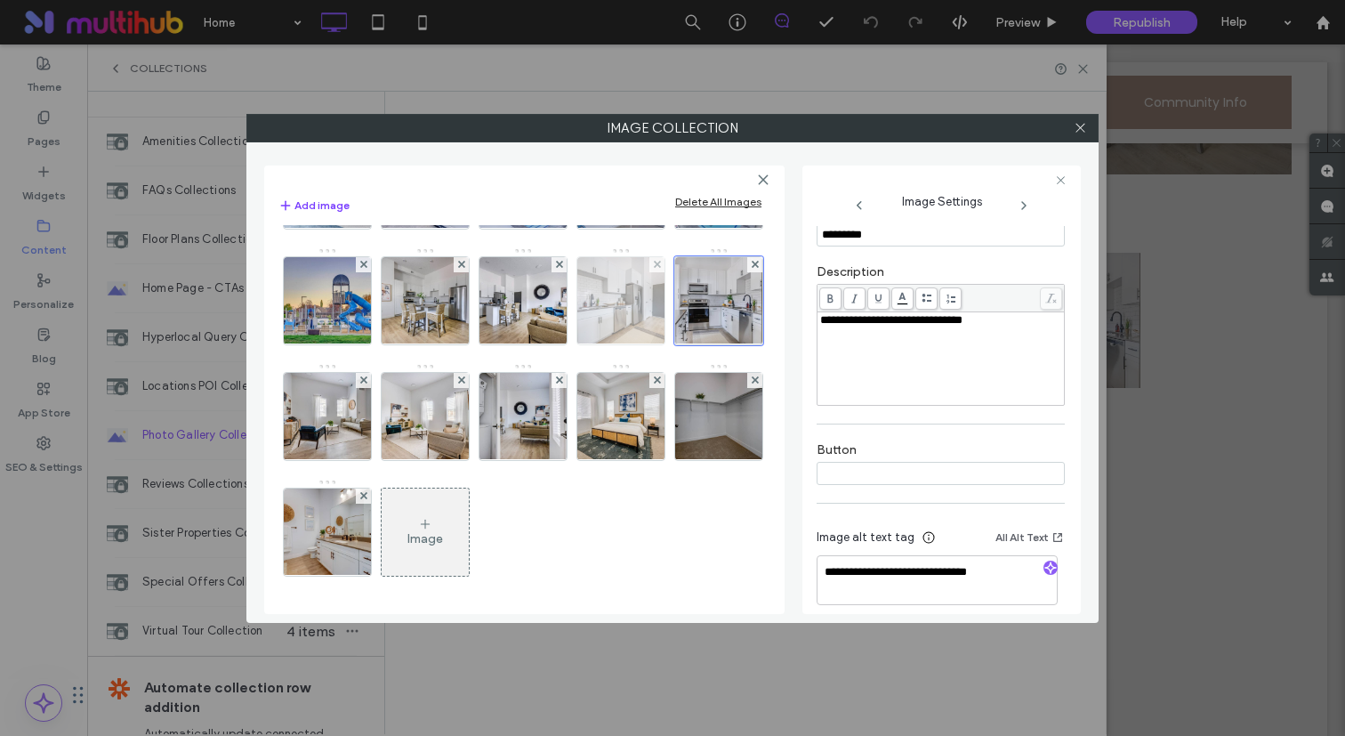
click at [563, 344] on img at bounding box center [621, 300] width 117 height 87
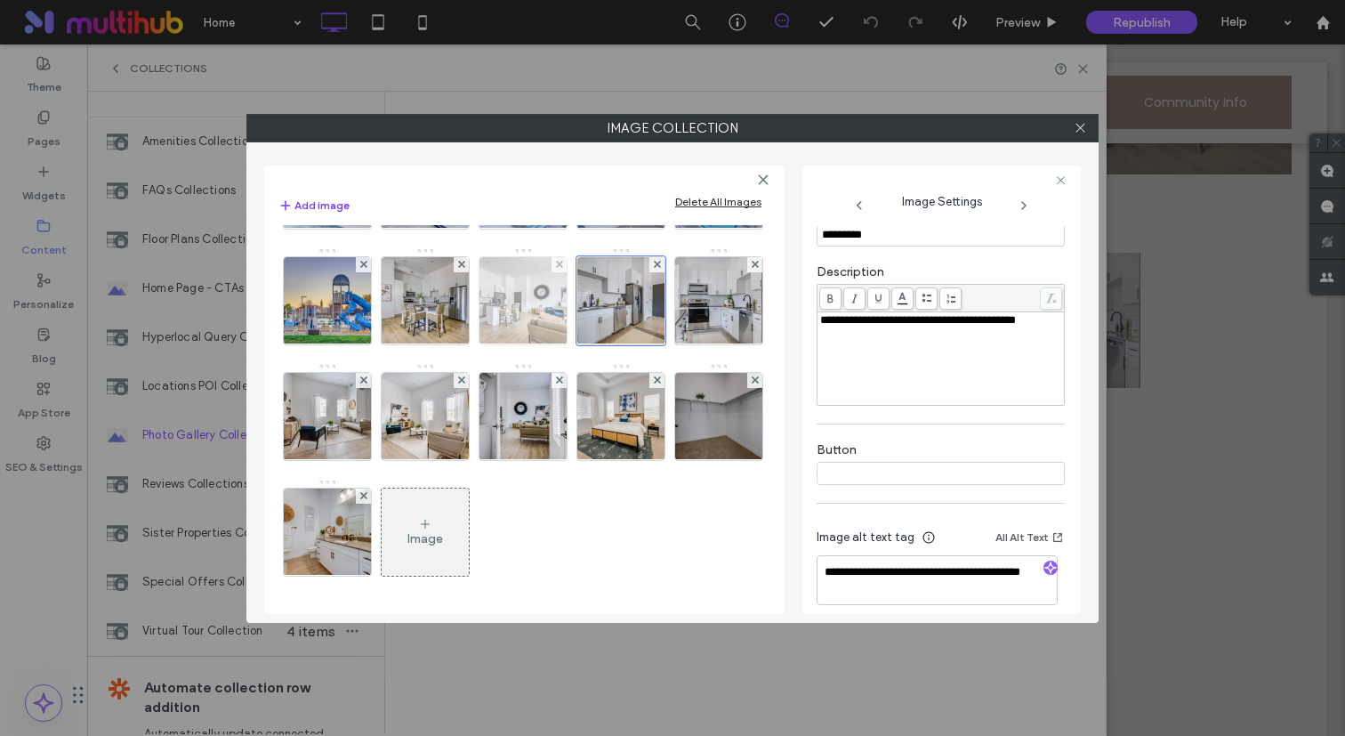
click at [465, 344] on img at bounding box center [523, 300] width 117 height 87
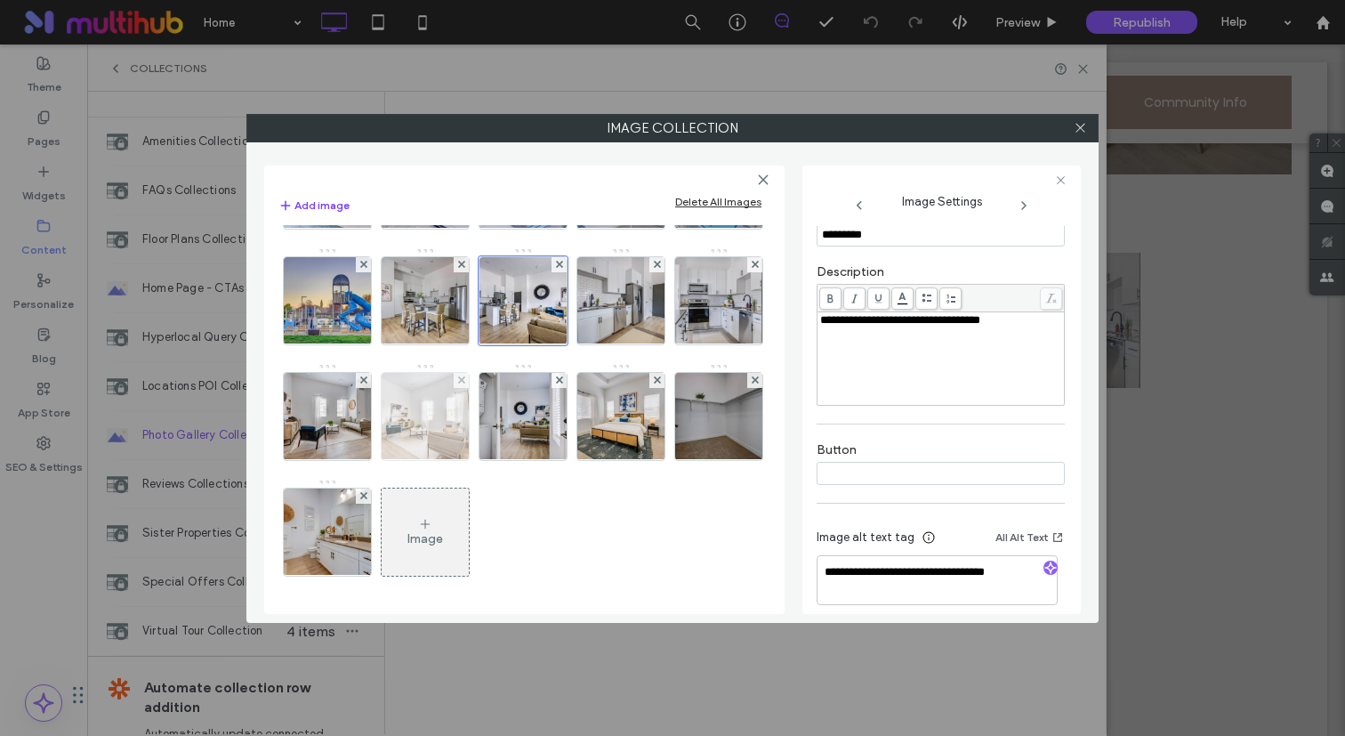
click at [367, 460] on img at bounding box center [425, 416] width 117 height 87
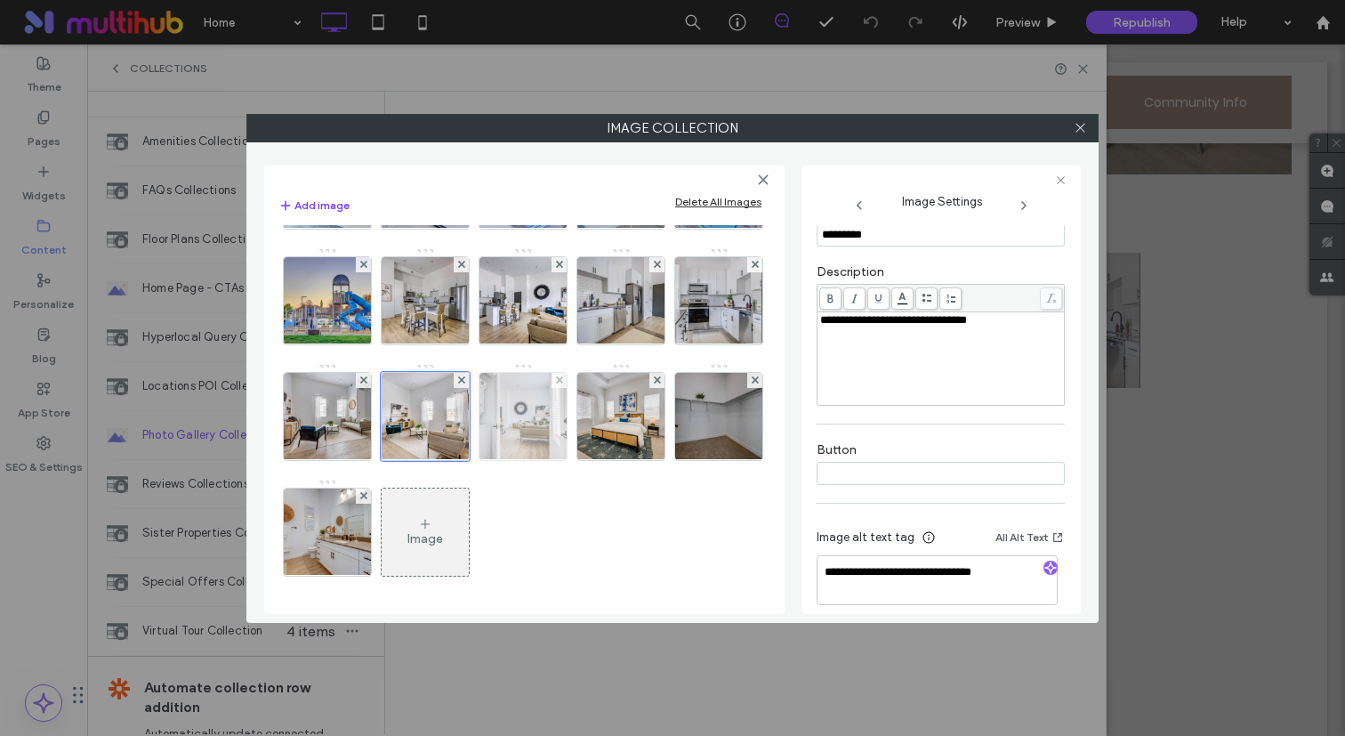
click at [465, 460] on img at bounding box center [523, 416] width 117 height 87
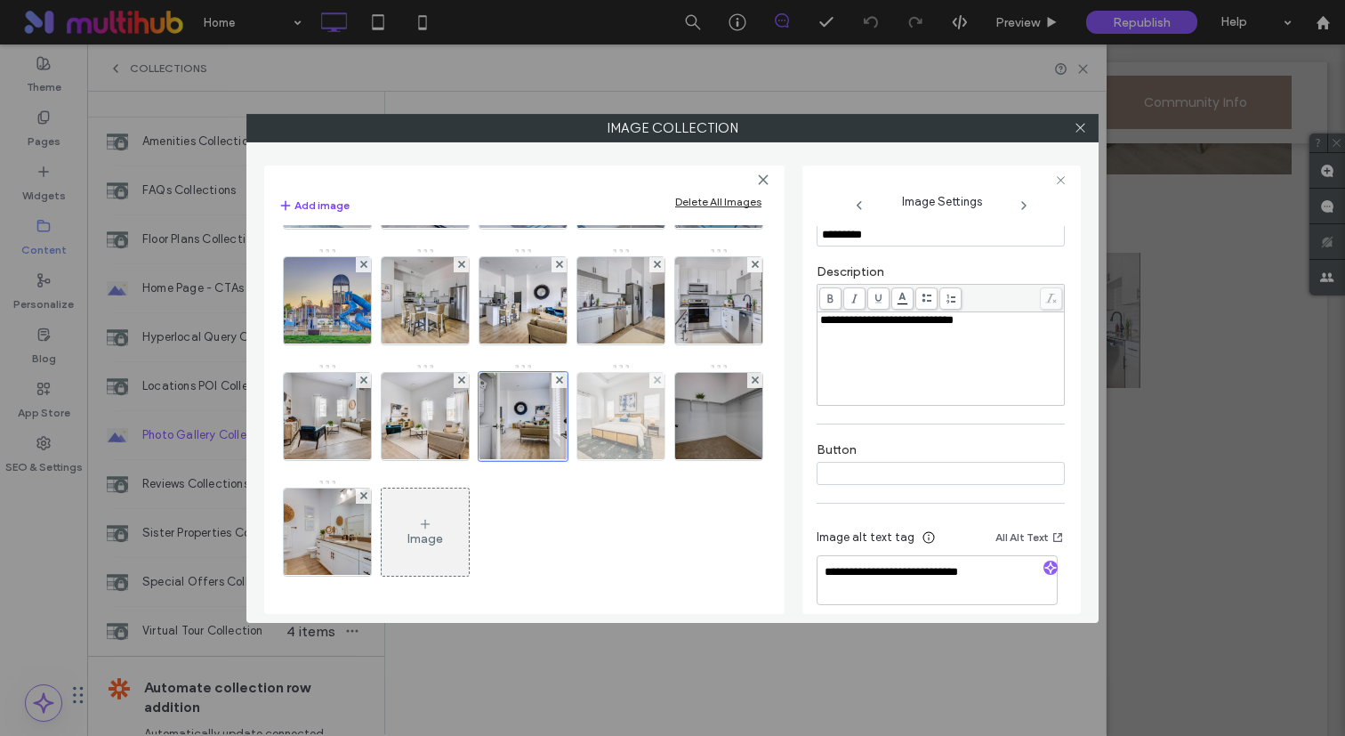
click at [563, 460] on img at bounding box center [621, 416] width 117 height 87
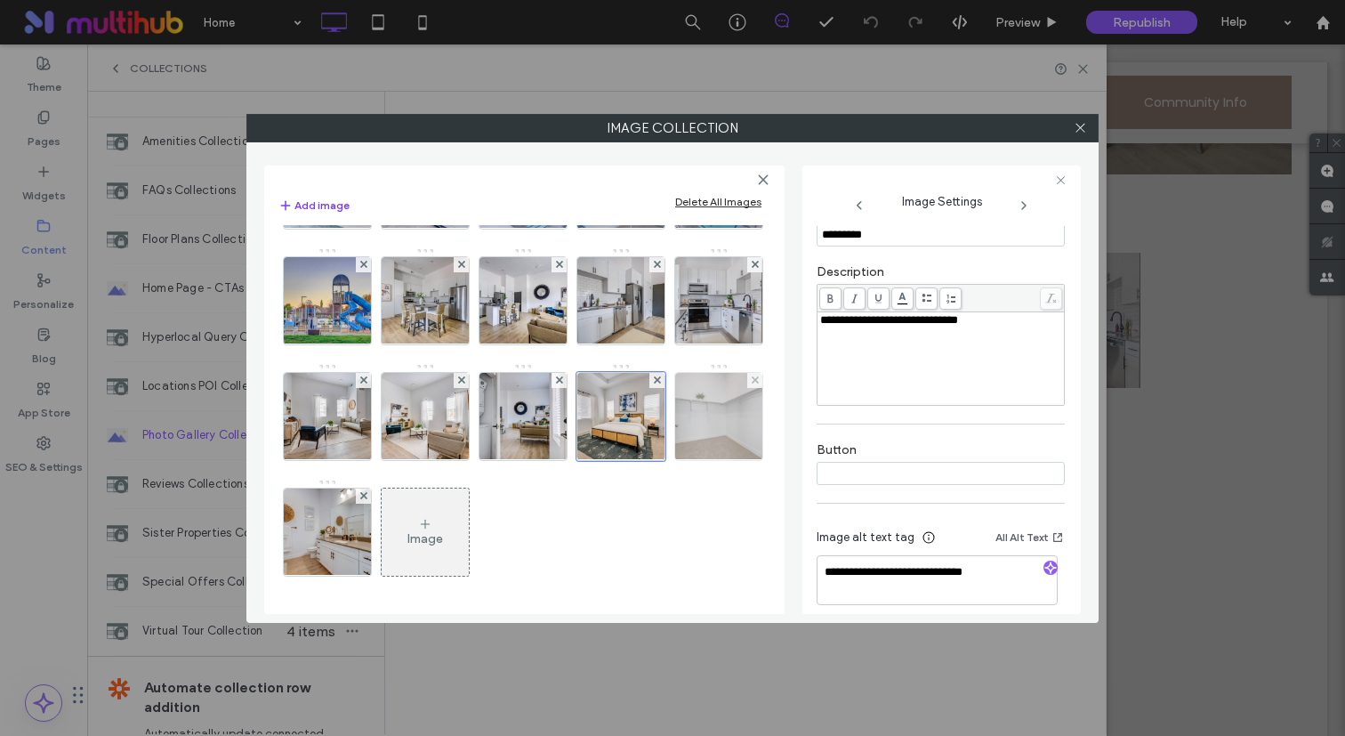
click at [661, 460] on img at bounding box center [719, 416] width 117 height 87
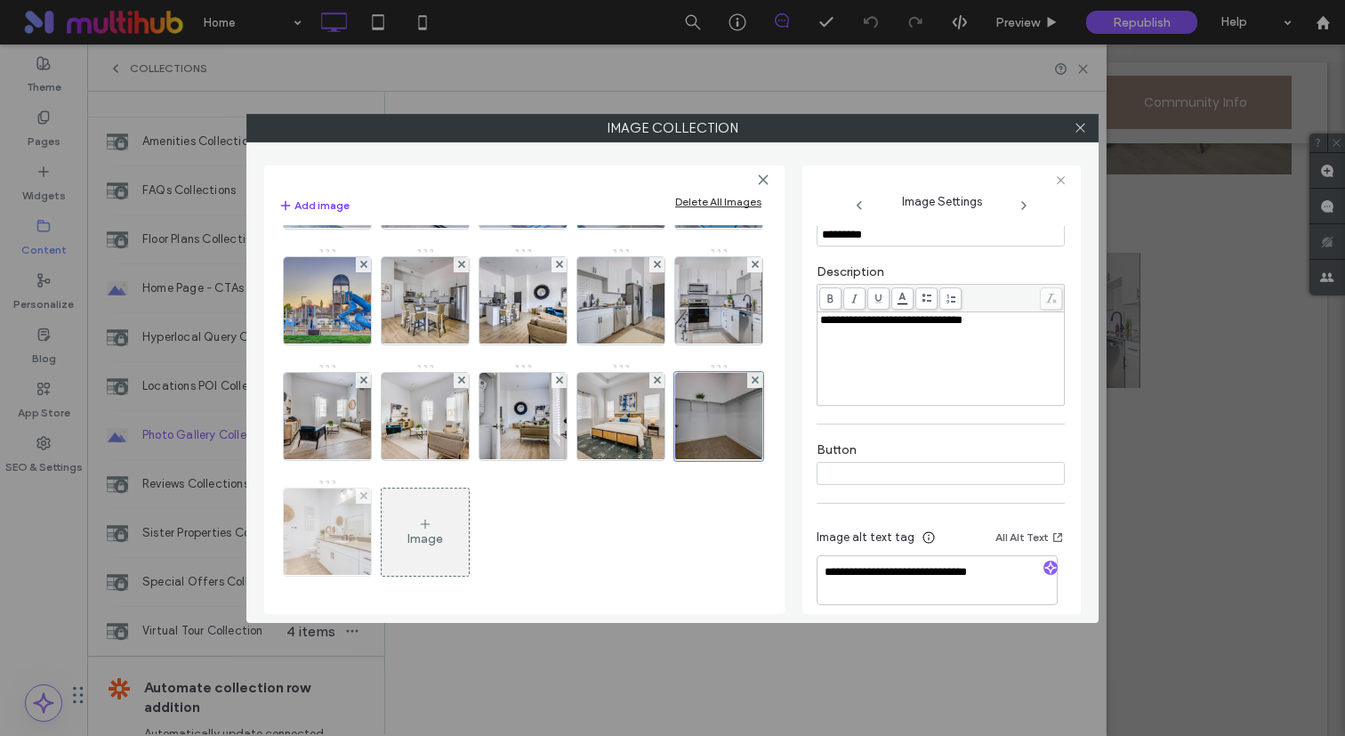
click at [343, 544] on img at bounding box center [328, 531] width 117 height 87
click at [1083, 133] on icon at bounding box center [1080, 127] width 13 height 13
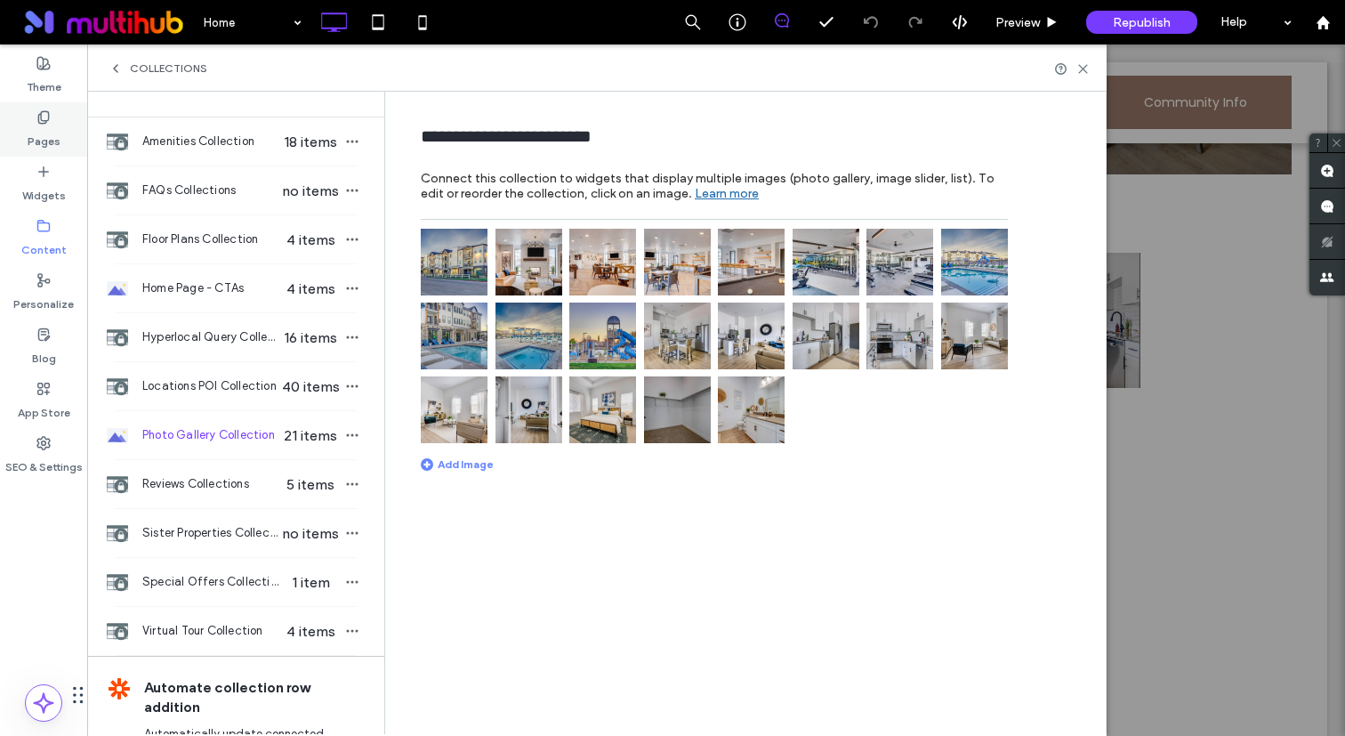
click at [67, 128] on div "Pages" at bounding box center [43, 129] width 87 height 54
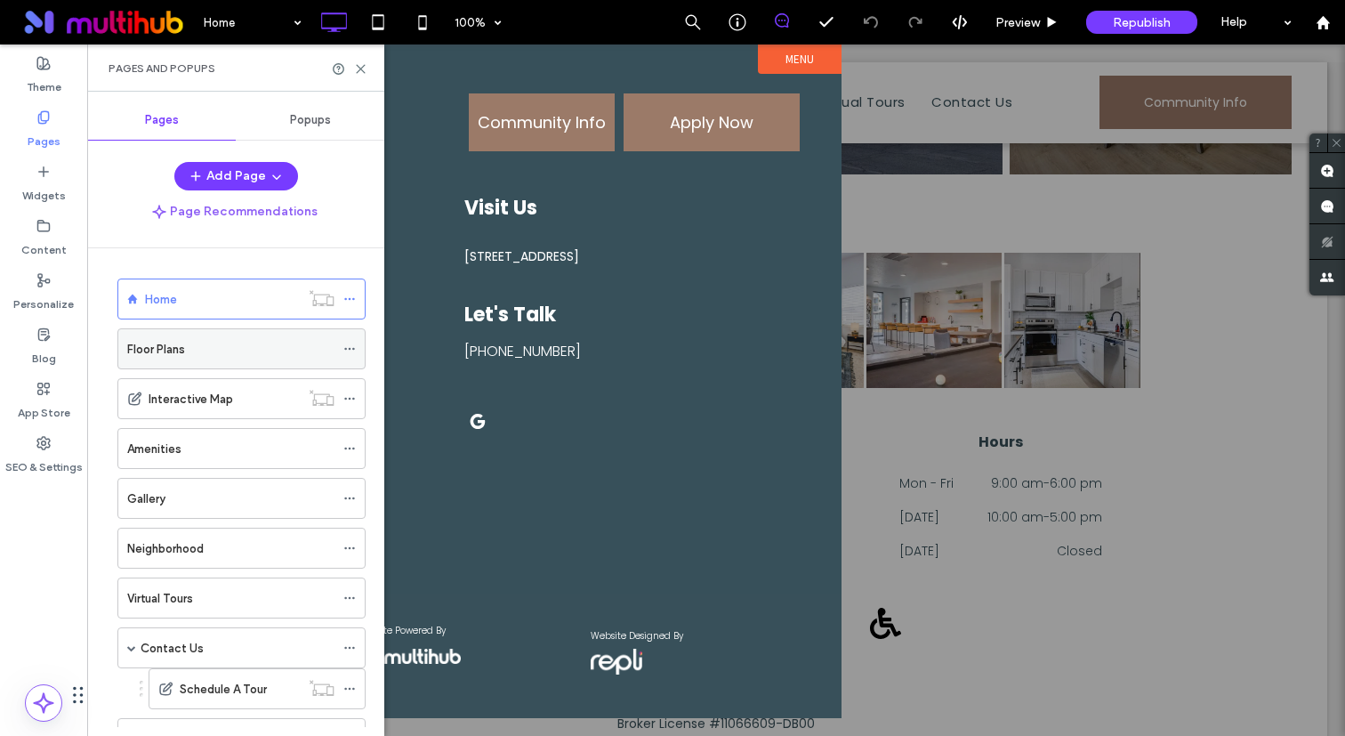
click at [171, 347] on label "Floor Plans" at bounding box center [156, 349] width 58 height 31
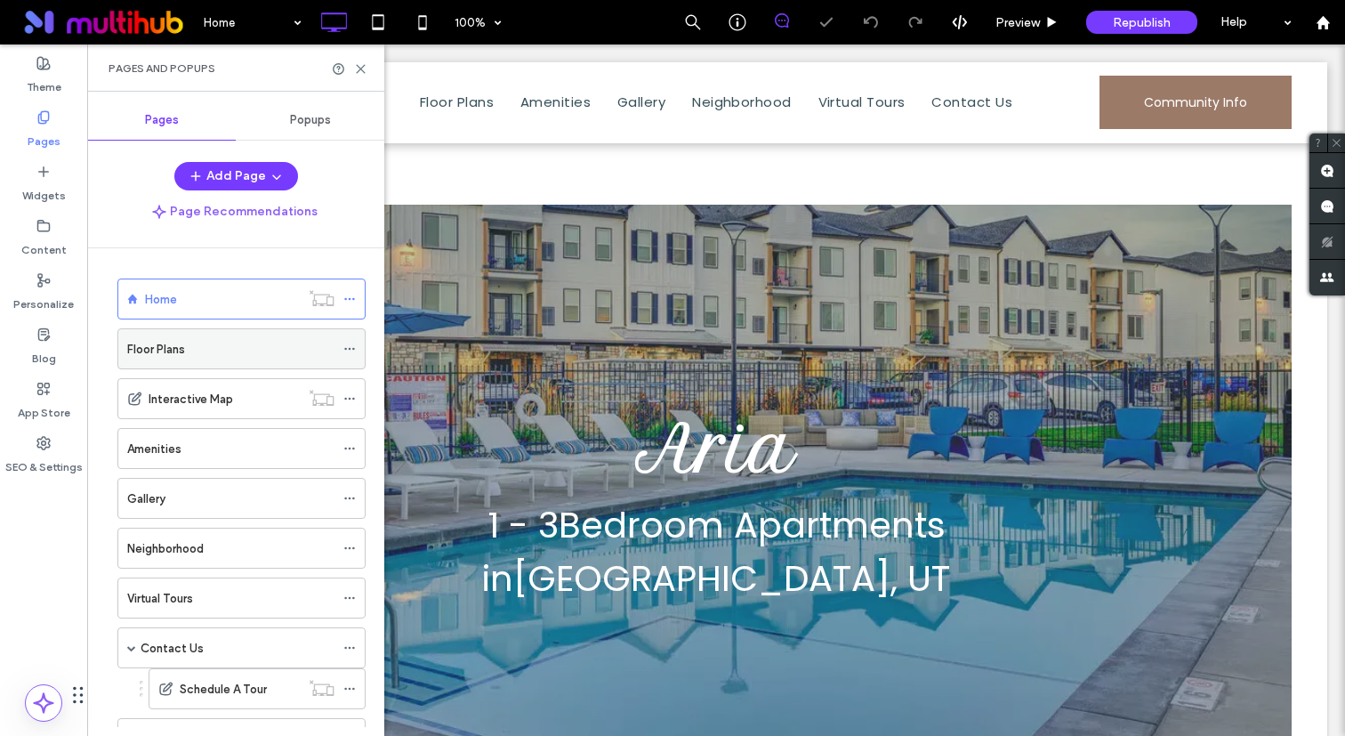
scroll to position [0, 0]
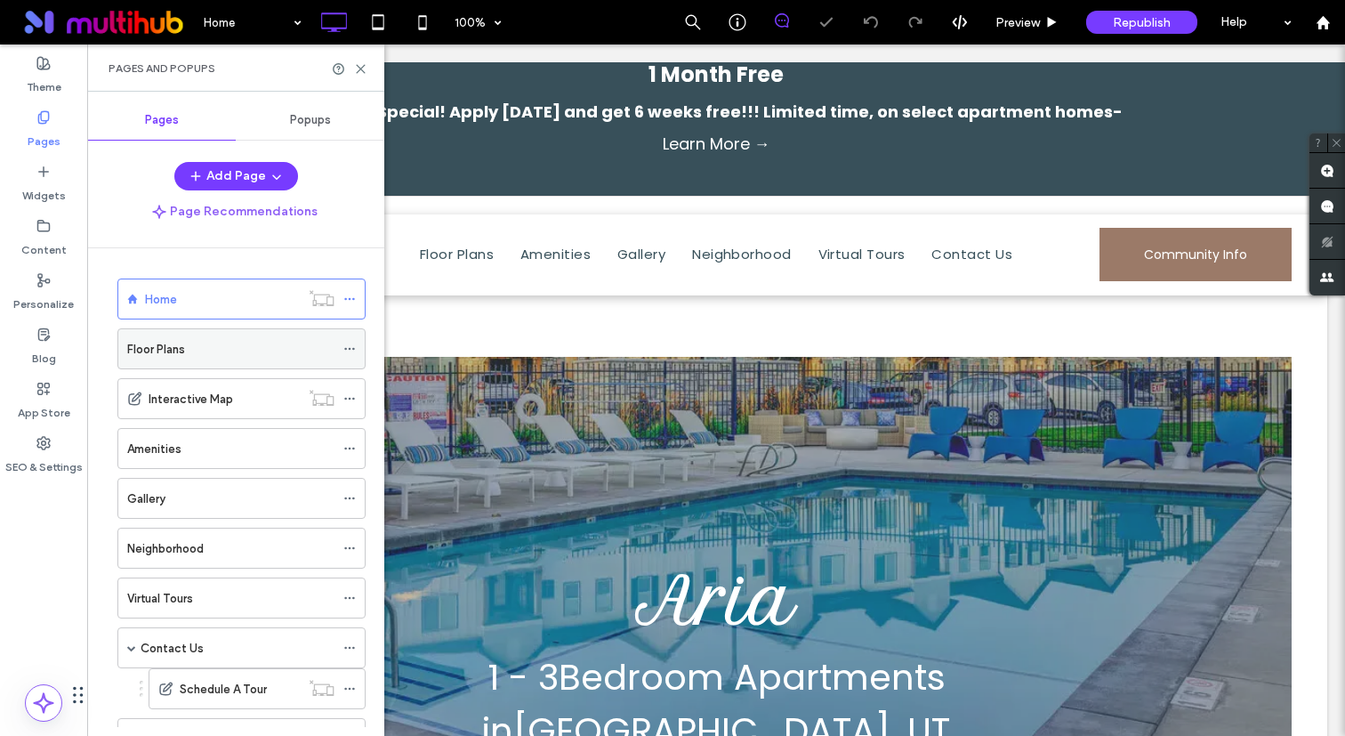
click at [159, 353] on label "Floor Plans" at bounding box center [156, 349] width 58 height 31
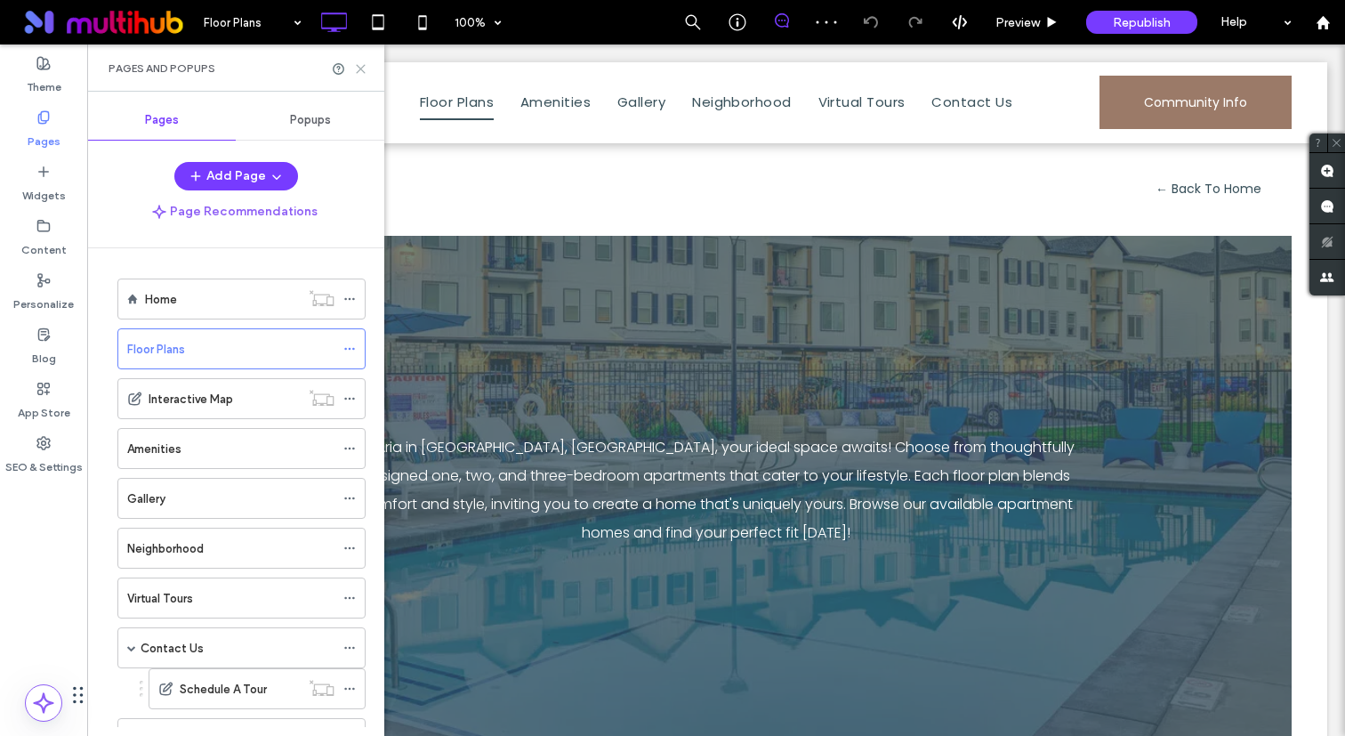
click at [365, 72] on use at bounding box center [361, 69] width 8 height 8
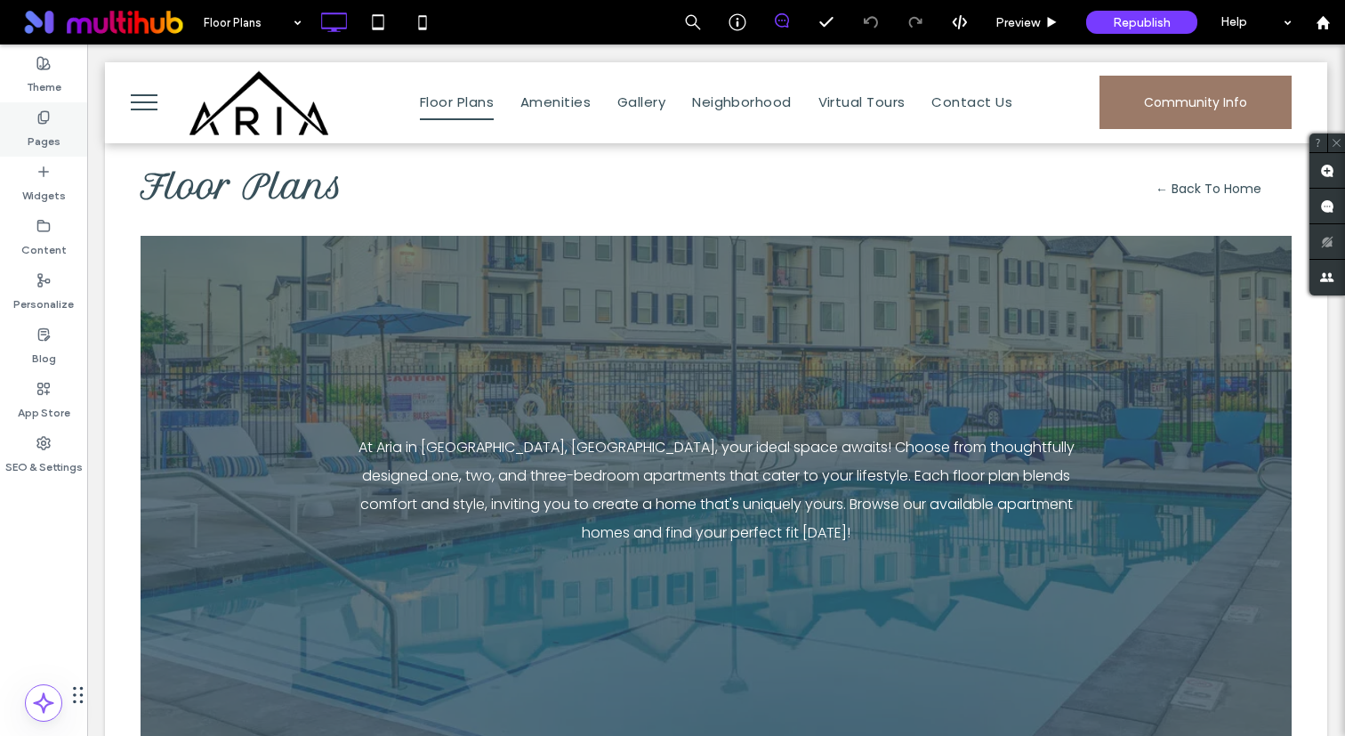
click at [48, 141] on label "Pages" at bounding box center [44, 137] width 33 height 25
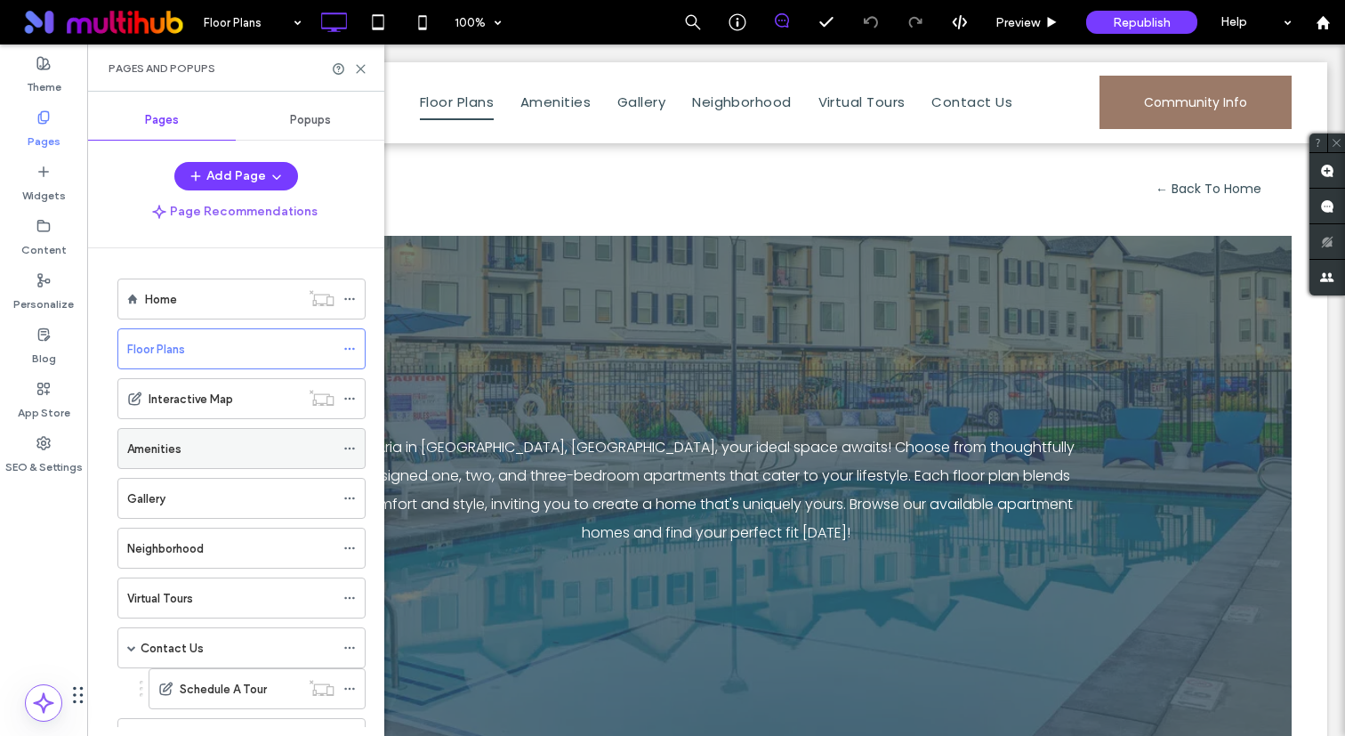
click at [150, 455] on label "Amenities" at bounding box center [154, 448] width 54 height 31
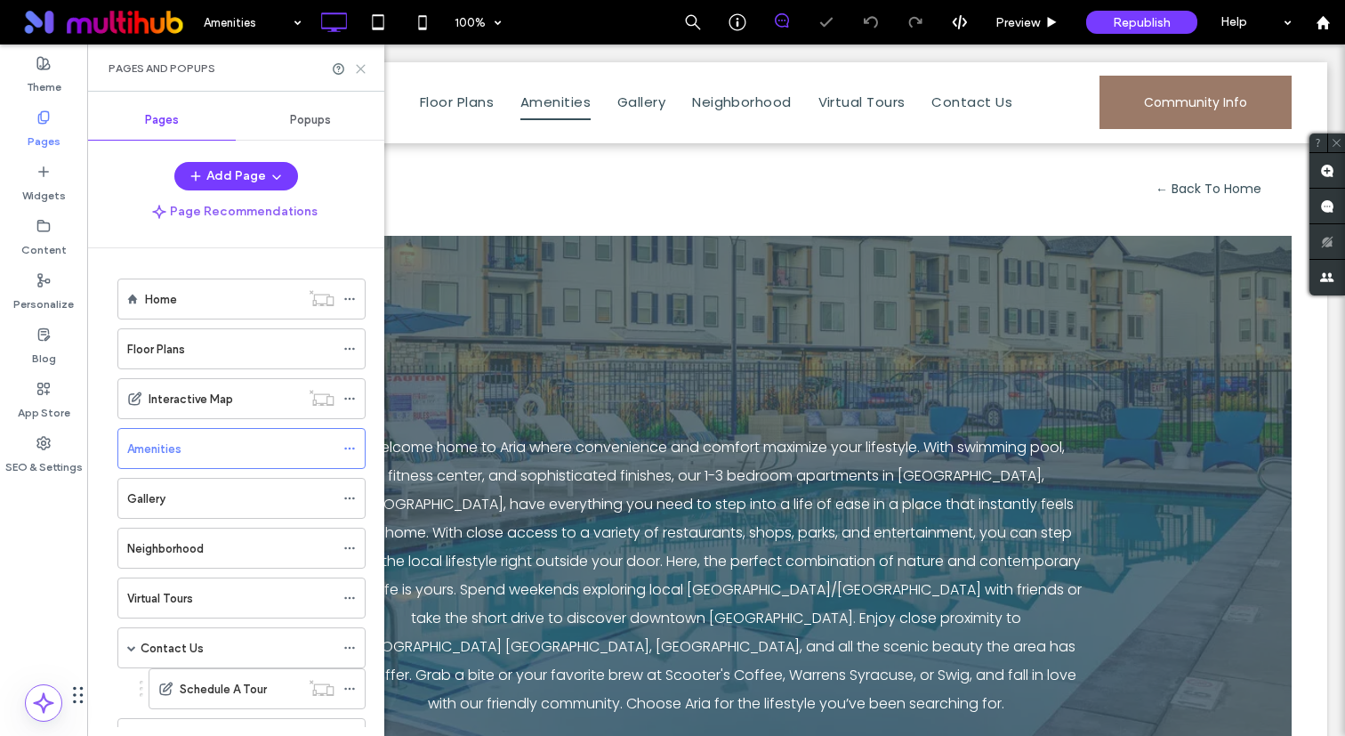
drag, startPoint x: 358, startPoint y: 69, endPoint x: 271, endPoint y: 49, distance: 89.5
click at [358, 69] on icon at bounding box center [360, 68] width 13 height 13
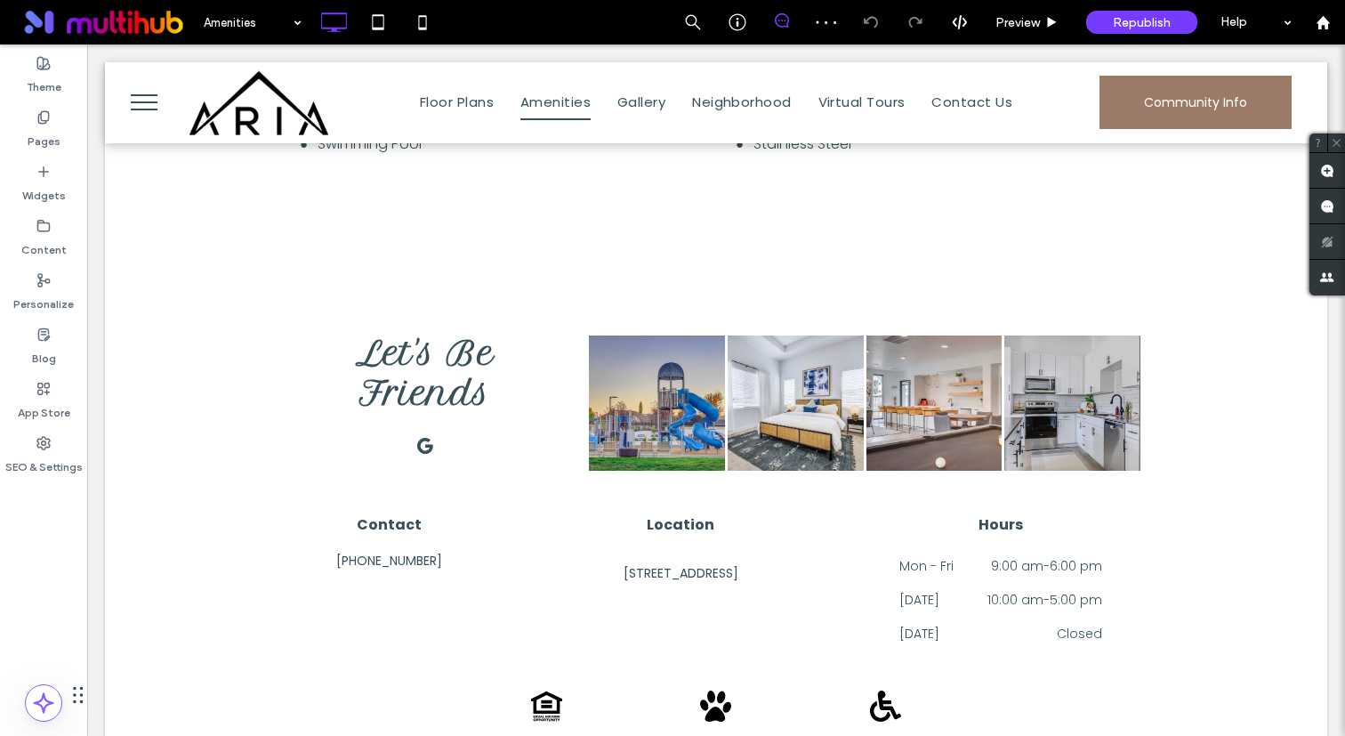
scroll to position [1700, 0]
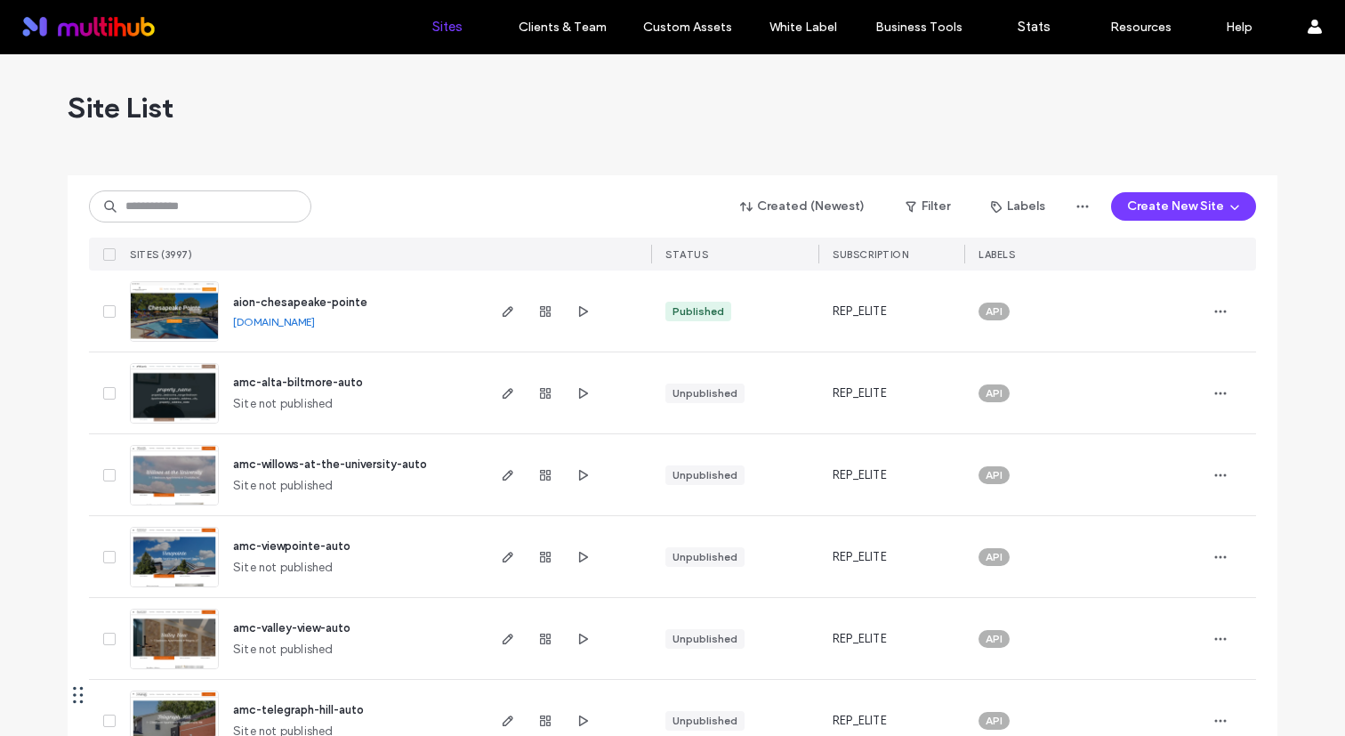
click at [179, 230] on div "Created (Newest) Filter Labels Create New Site SITES (3997) STATUS SUBSCRIPTION…" at bounding box center [672, 222] width 1167 height 95
click at [185, 210] on input at bounding box center [200, 206] width 222 height 32
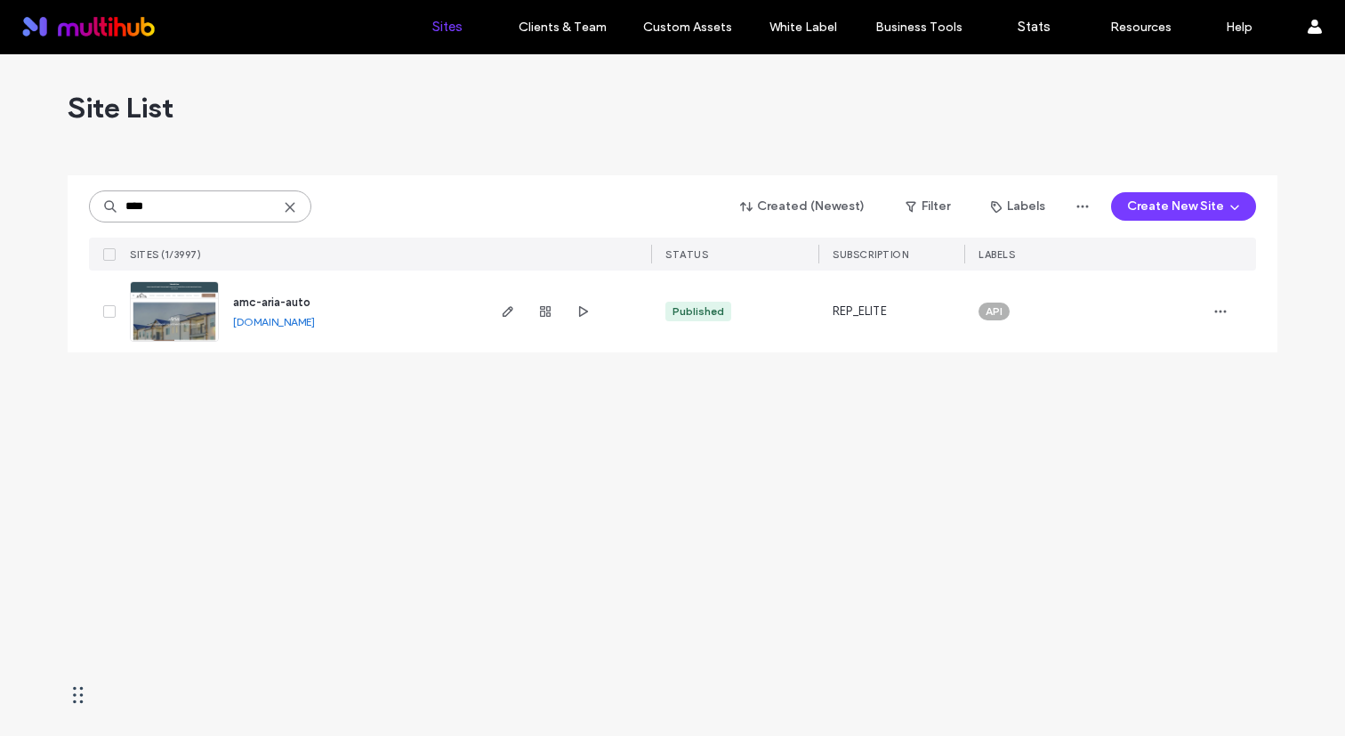
type input "****"
click at [315, 326] on link "[DOMAIN_NAME]" at bounding box center [274, 321] width 82 height 13
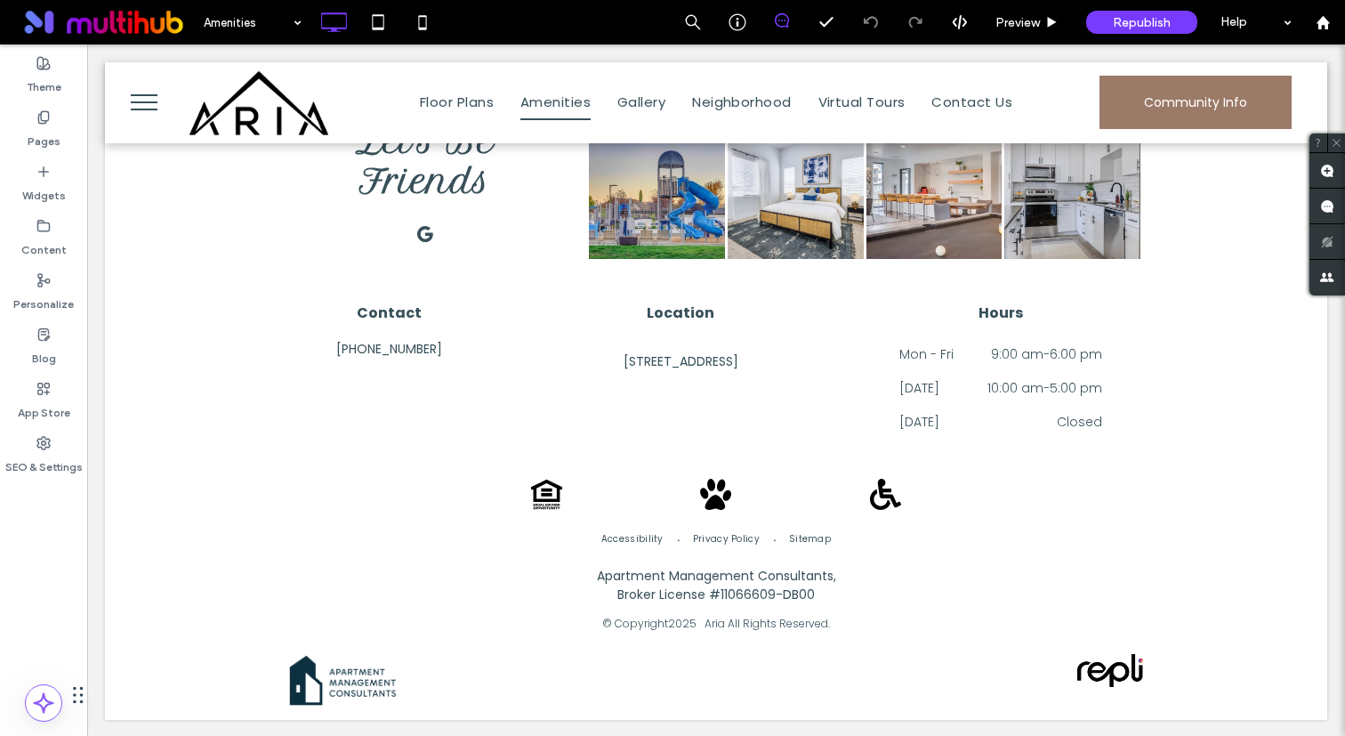
scroll to position [1700, 0]
click at [53, 139] on label "Pages" at bounding box center [44, 137] width 33 height 25
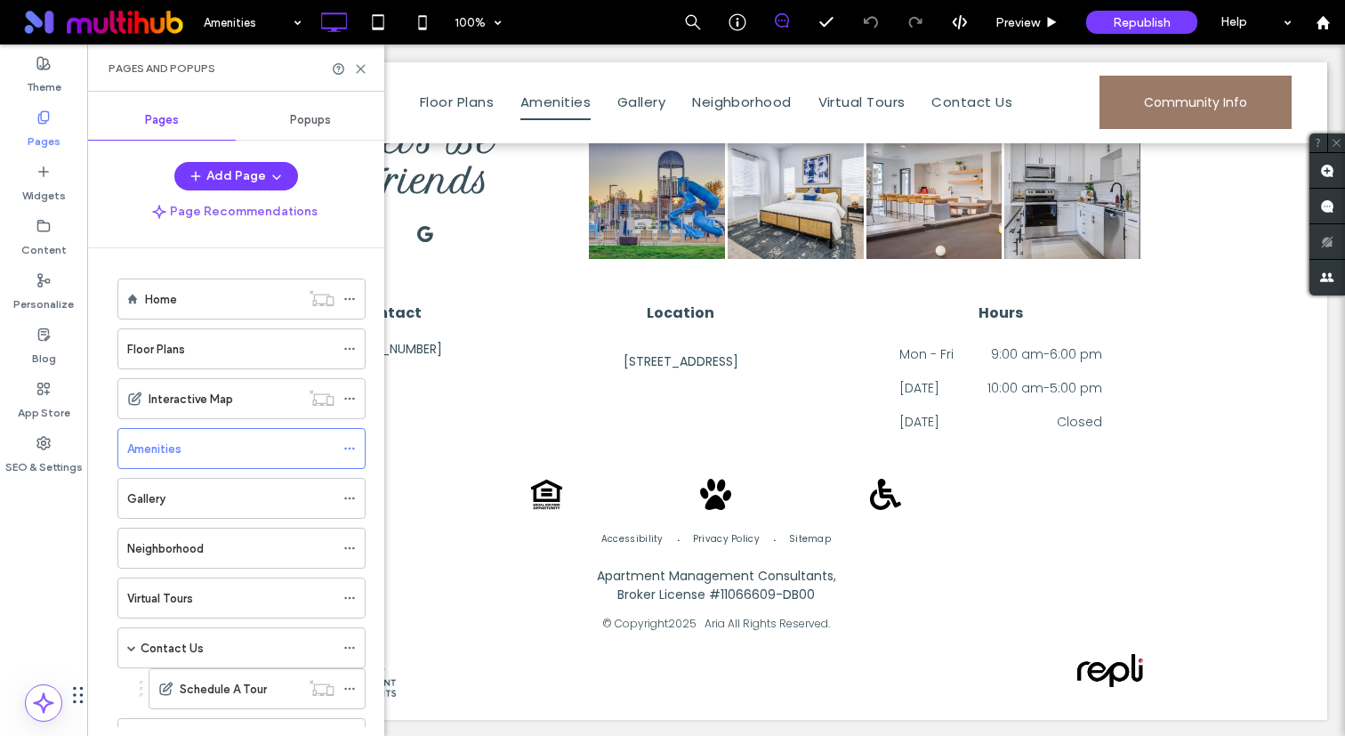
click at [157, 342] on label "Floor Plans" at bounding box center [156, 349] width 58 height 31
click at [363, 71] on use at bounding box center [361, 69] width 8 height 8
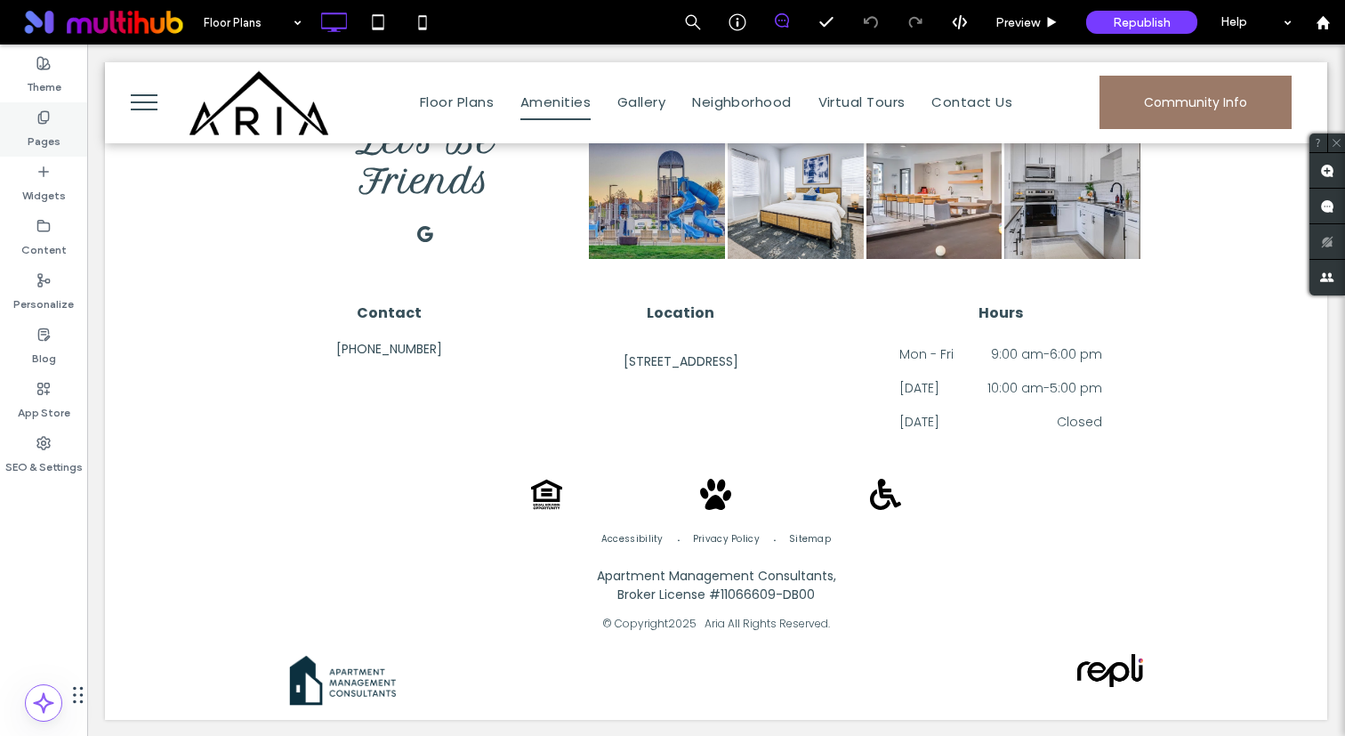
click at [47, 134] on label "Pages" at bounding box center [44, 137] width 33 height 25
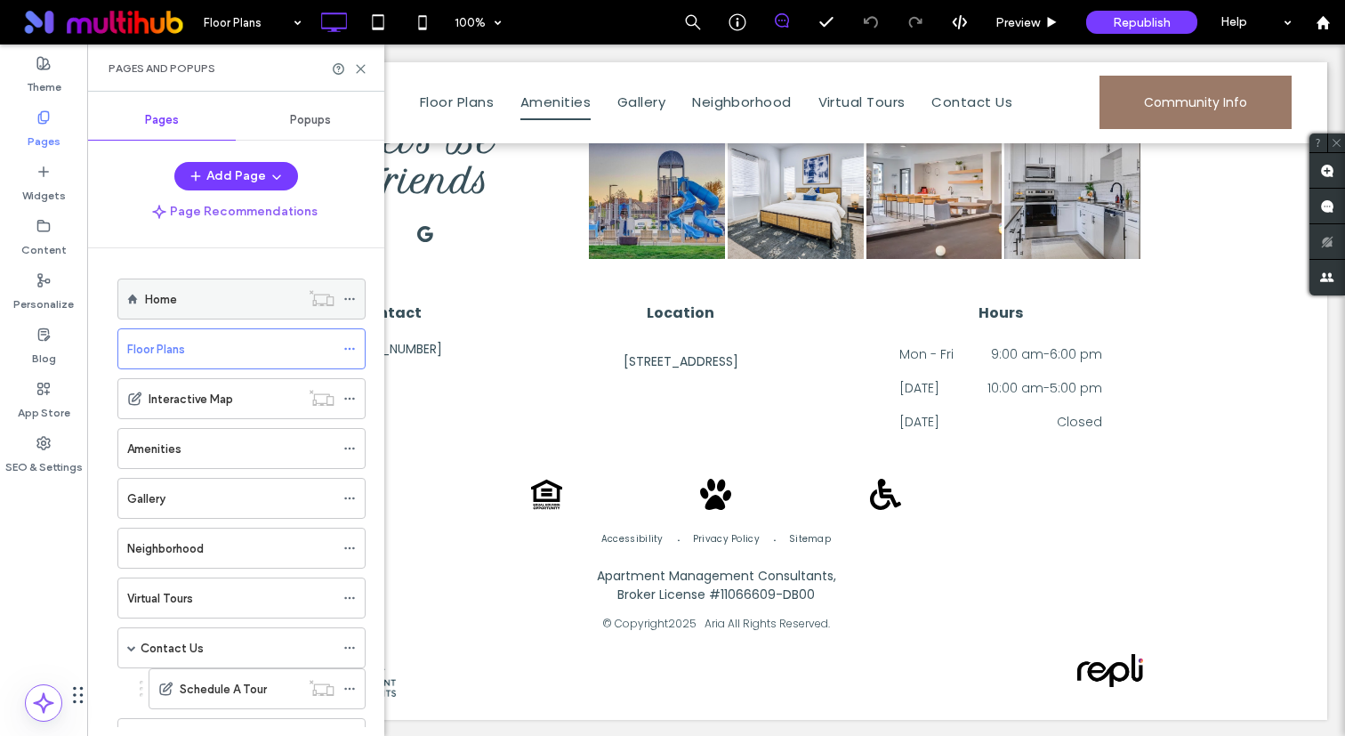
click at [205, 304] on div "Home" at bounding box center [222, 299] width 155 height 19
click at [358, 67] on use at bounding box center [361, 69] width 8 height 8
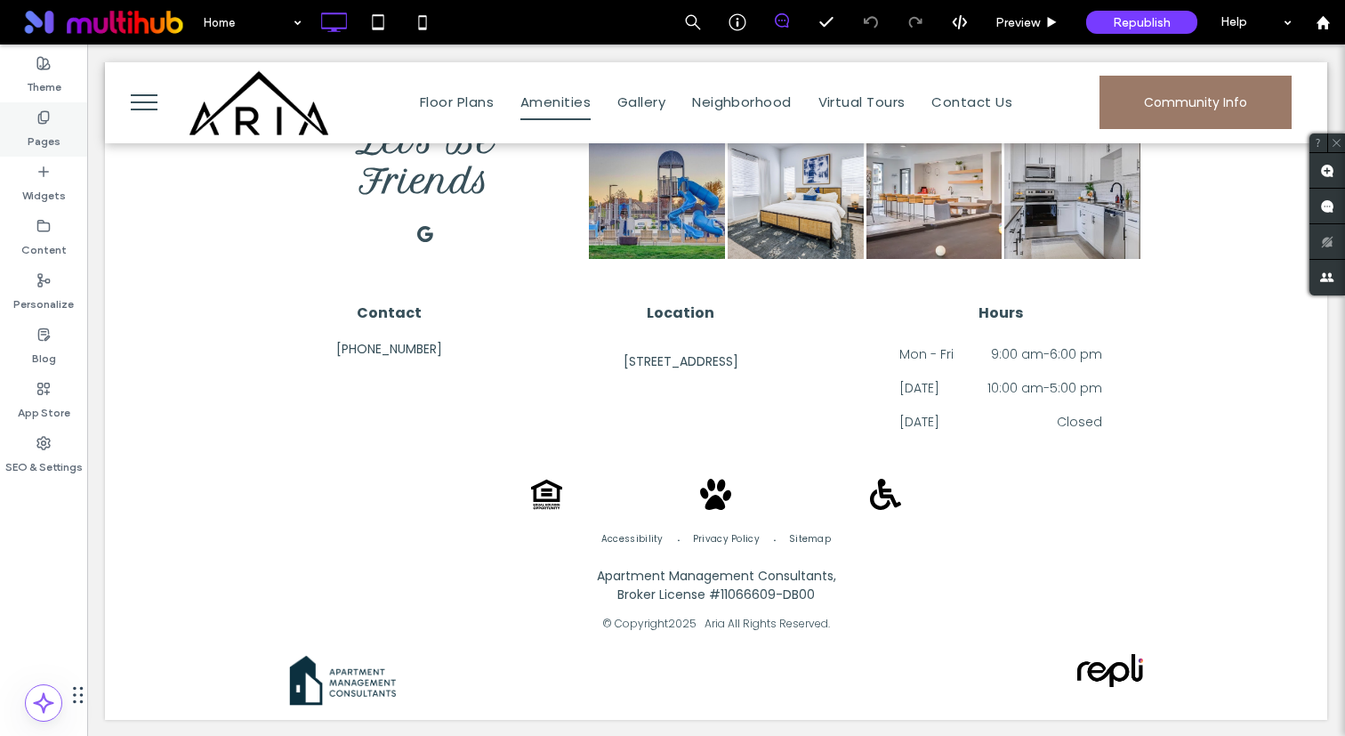
click at [50, 128] on label "Pages" at bounding box center [44, 137] width 33 height 25
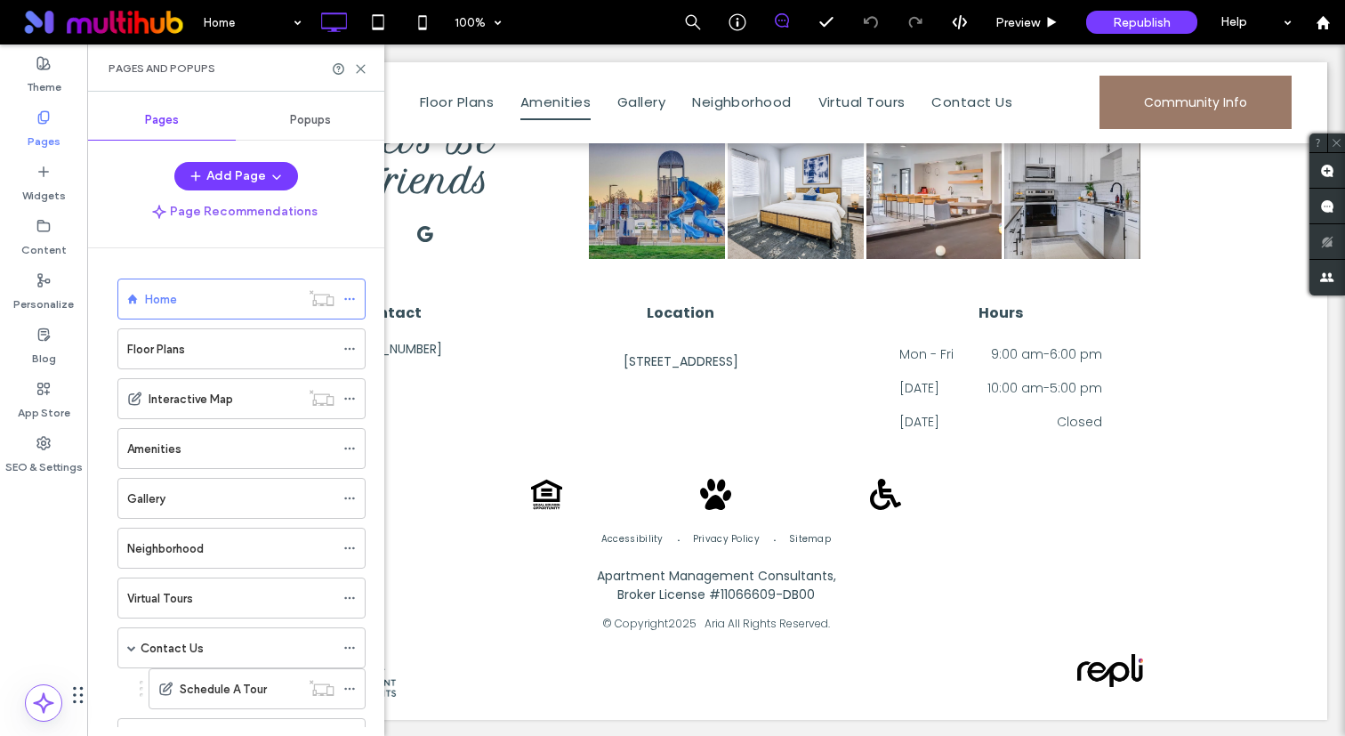
scroll to position [24, 0]
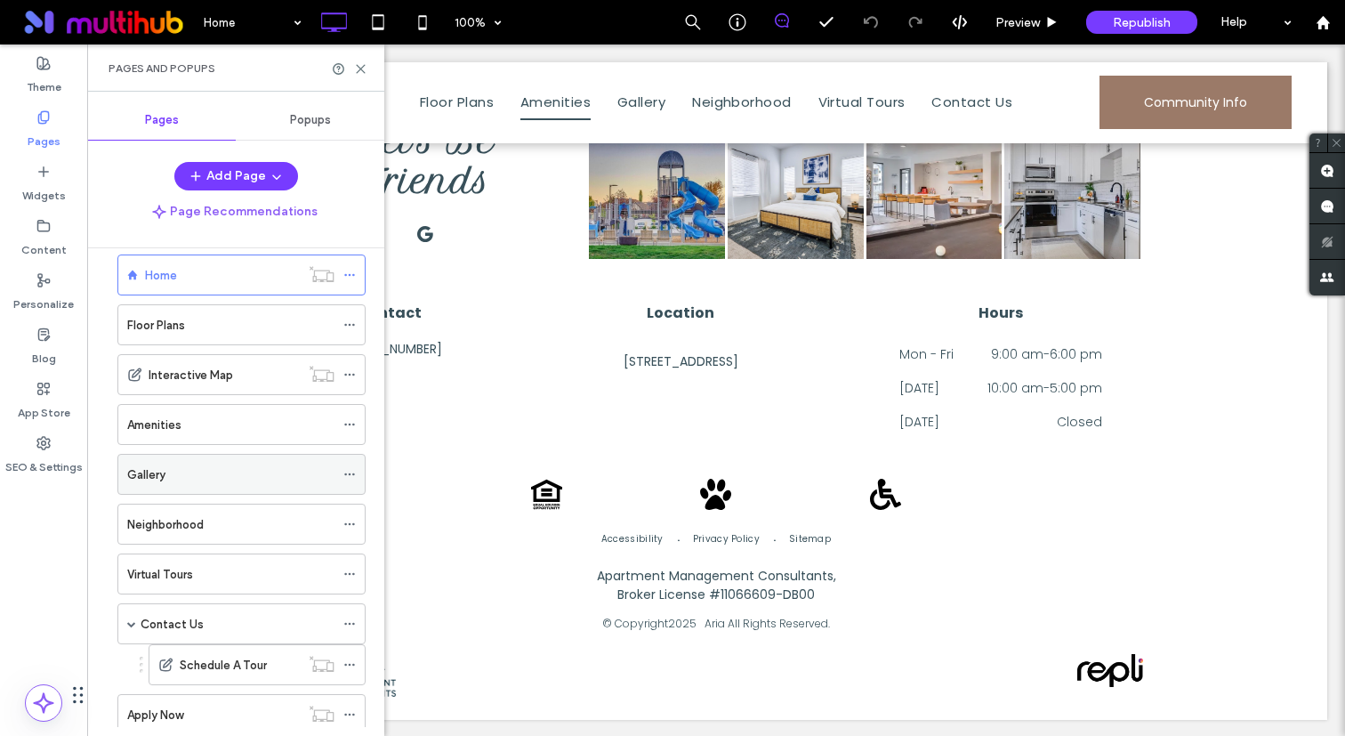
click at [177, 472] on div "Gallery" at bounding box center [230, 474] width 207 height 19
click at [358, 66] on use at bounding box center [361, 69] width 8 height 8
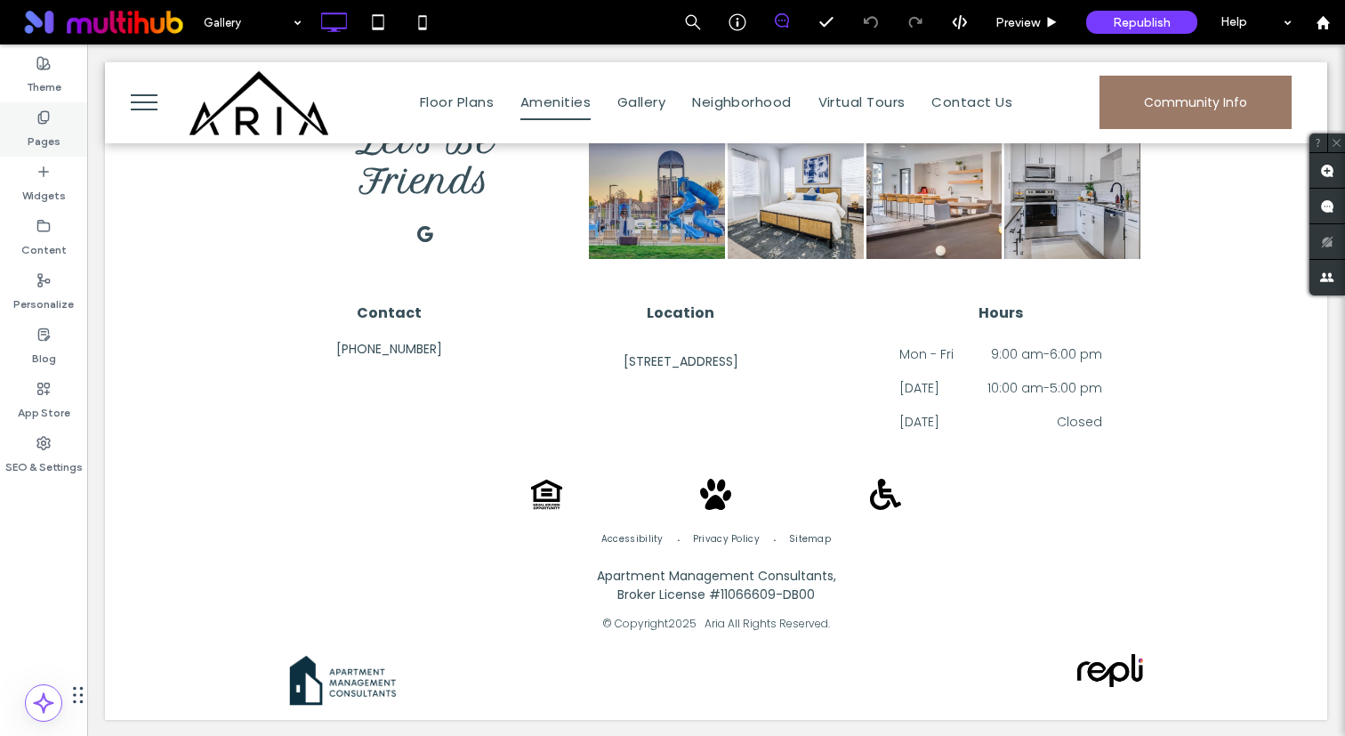
click at [52, 134] on label "Pages" at bounding box center [44, 137] width 33 height 25
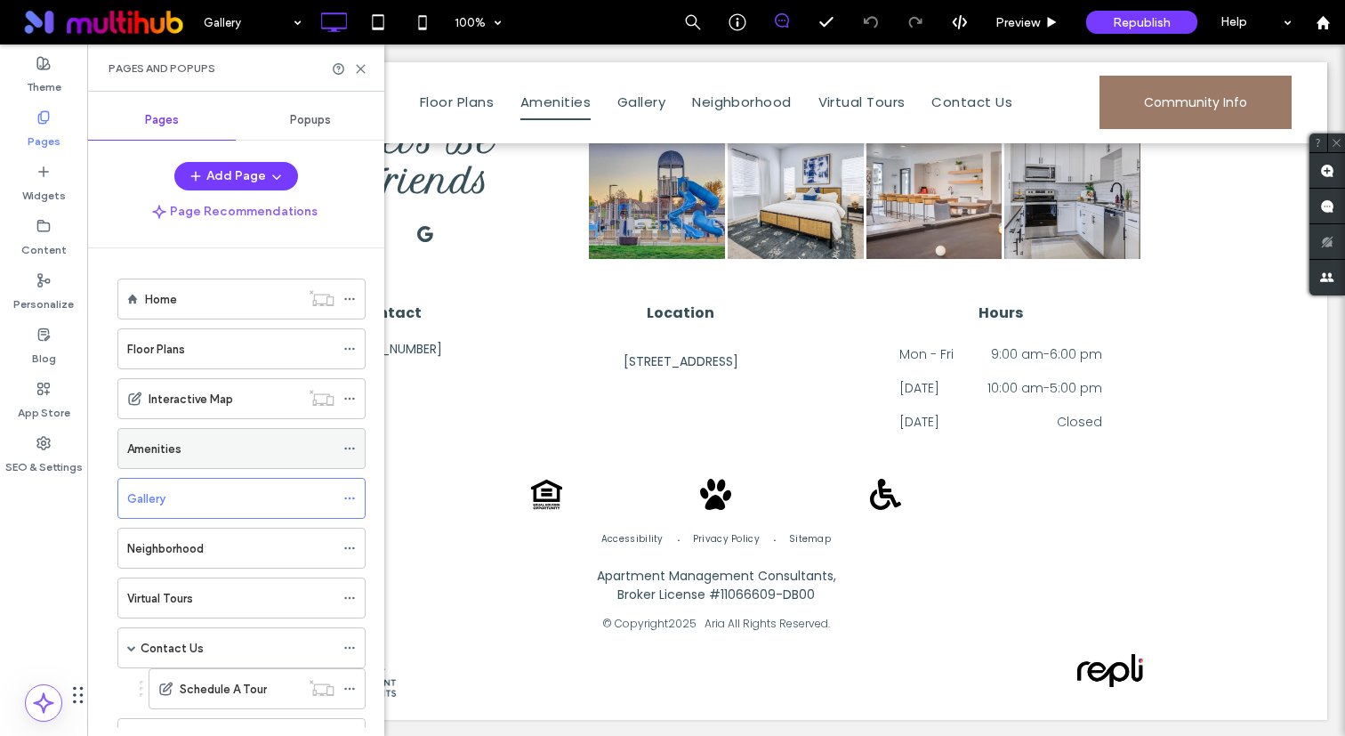
click at [182, 441] on div "Amenities" at bounding box center [230, 448] width 207 height 19
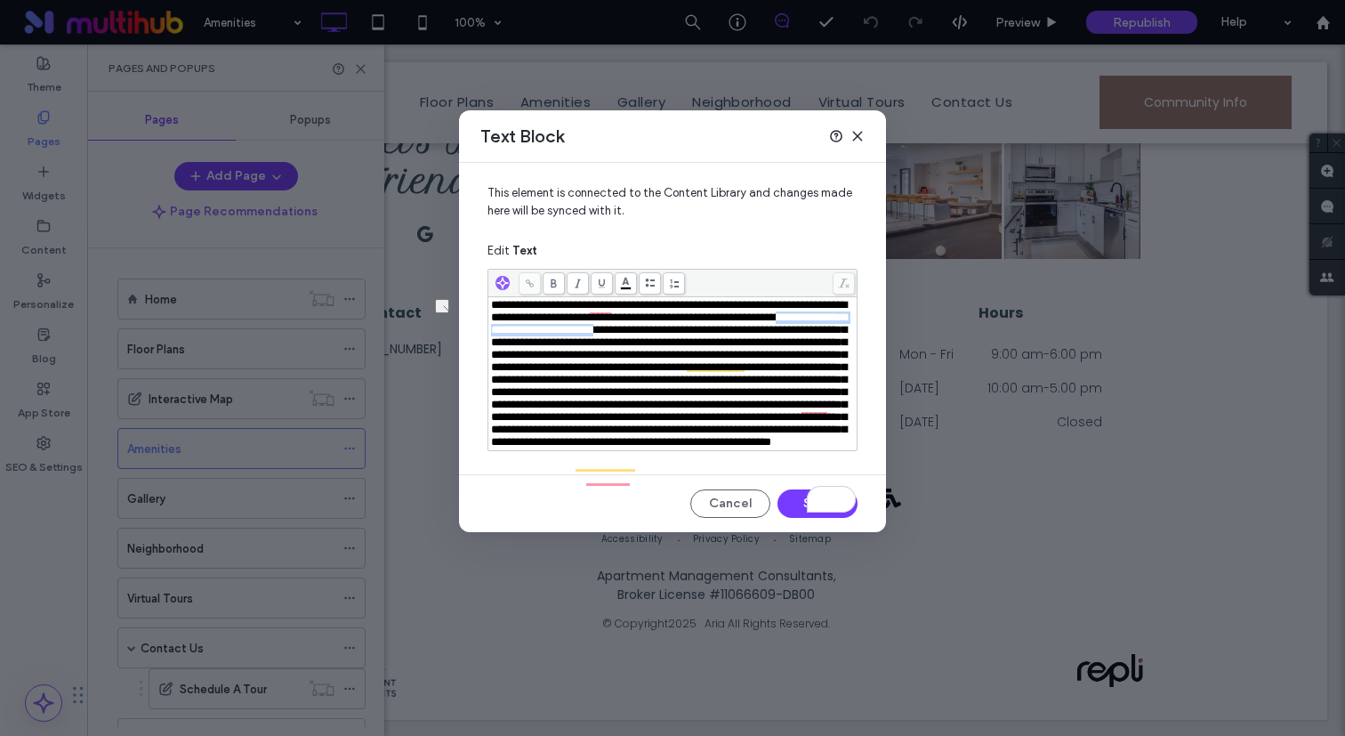
drag, startPoint x: 558, startPoint y: 336, endPoint x: 775, endPoint y: 334, distance: 217.0
click at [775, 334] on span "**********" at bounding box center [669, 373] width 356 height 149
click at [535, 283] on span at bounding box center [530, 283] width 22 height 22
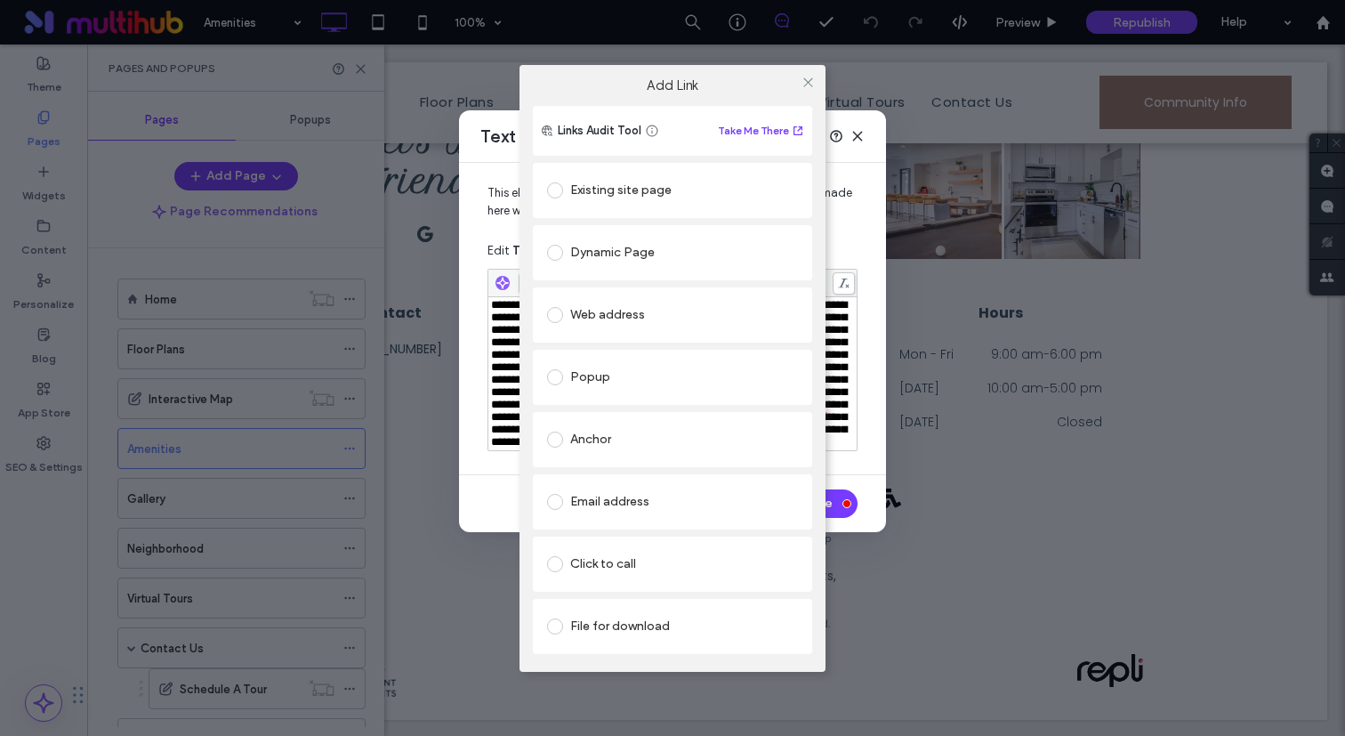
click at [640, 181] on div "Existing site page" at bounding box center [672, 190] width 251 height 28
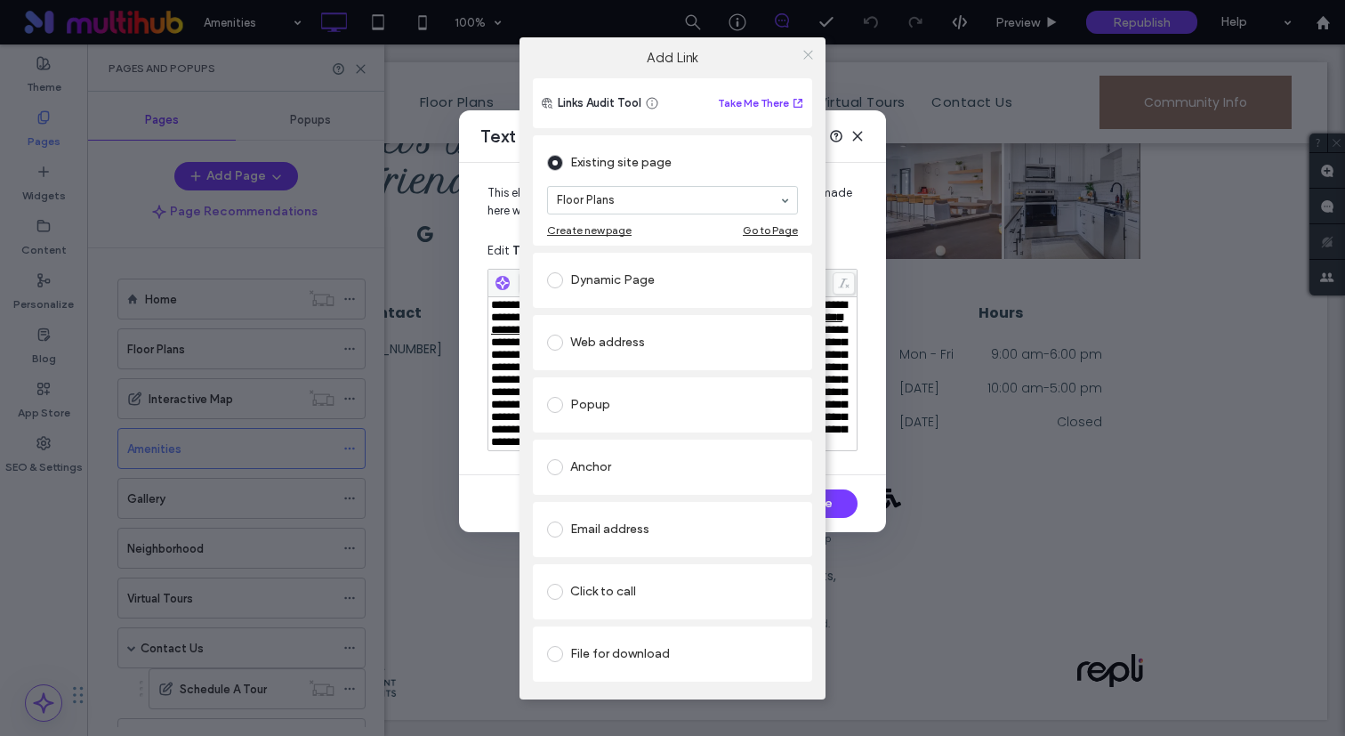
click at [807, 56] on icon at bounding box center [807, 54] width 13 height 13
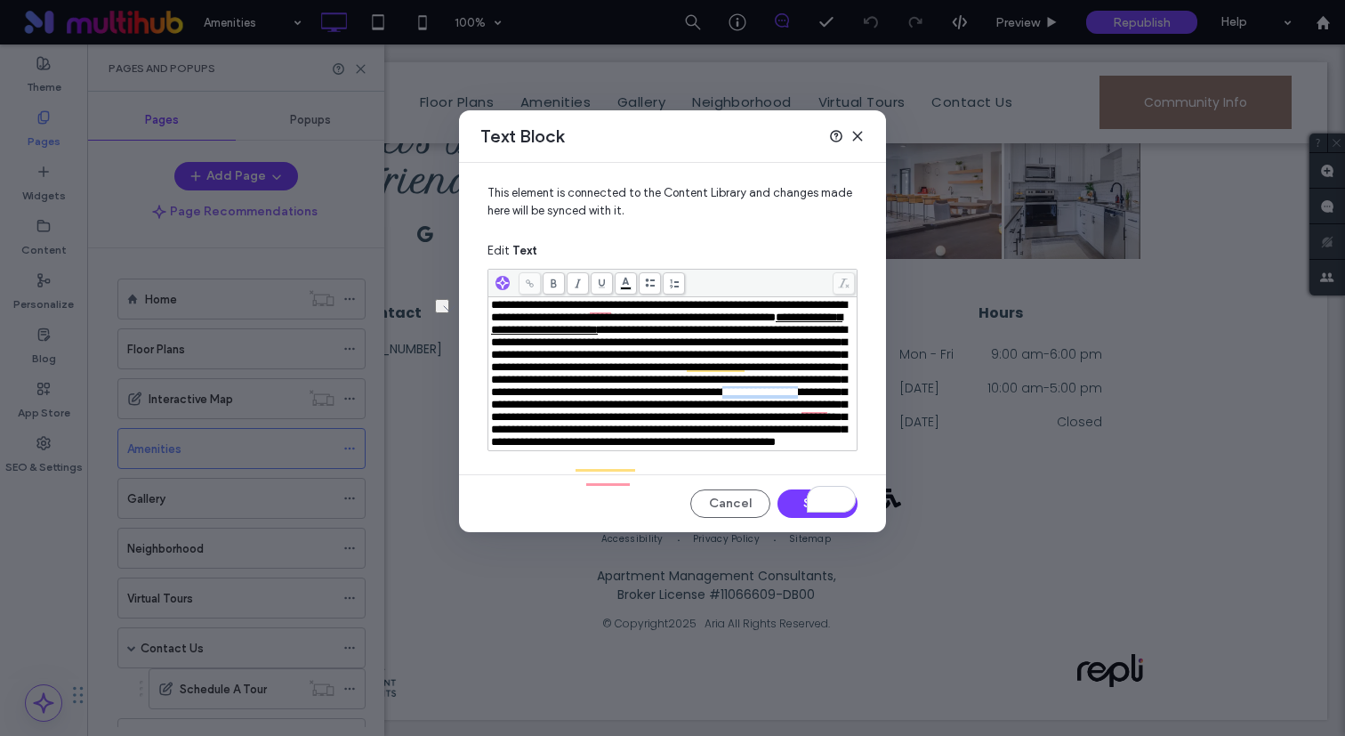
drag, startPoint x: 659, startPoint y: 434, endPoint x: 554, endPoint y: 434, distance: 105.0
click at [554, 434] on span "**********" at bounding box center [669, 386] width 356 height 124
click at [530, 282] on use at bounding box center [530, 283] width 8 height 8
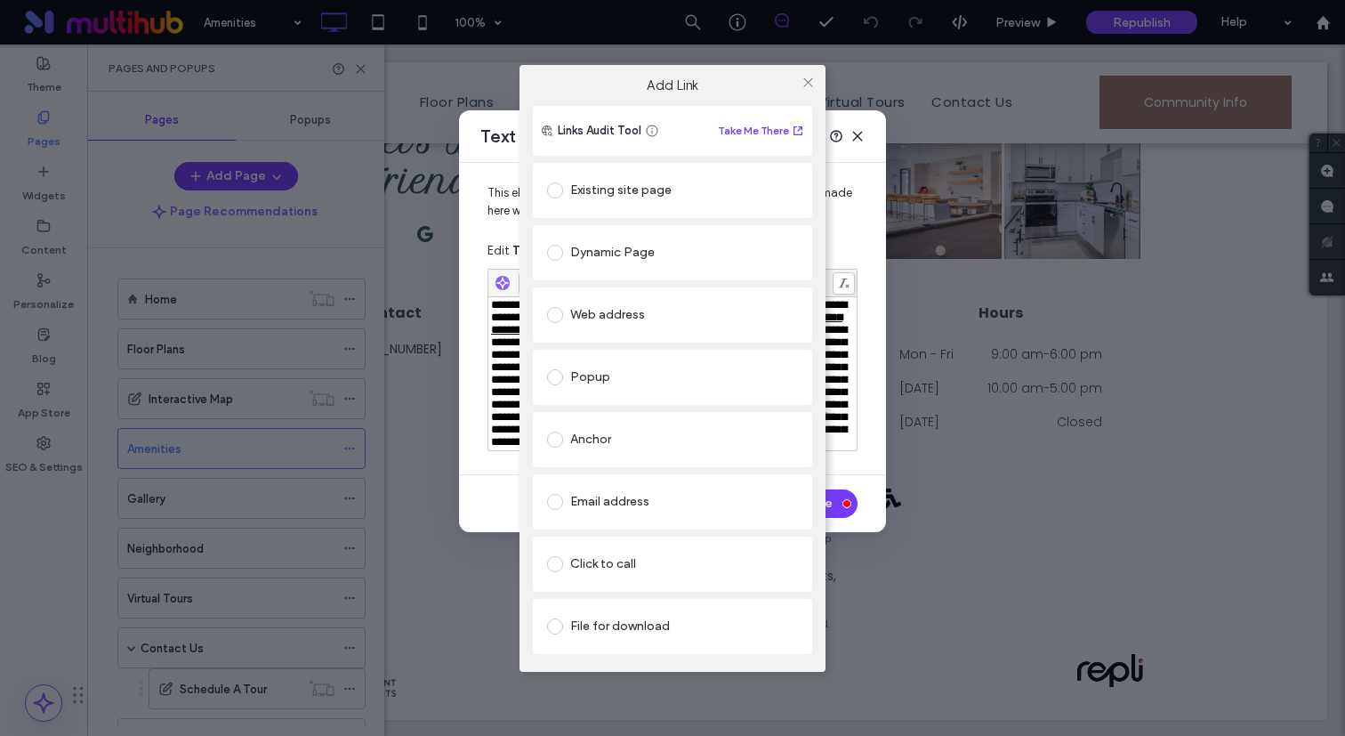
click at [632, 189] on div "Existing site page" at bounding box center [672, 190] width 251 height 28
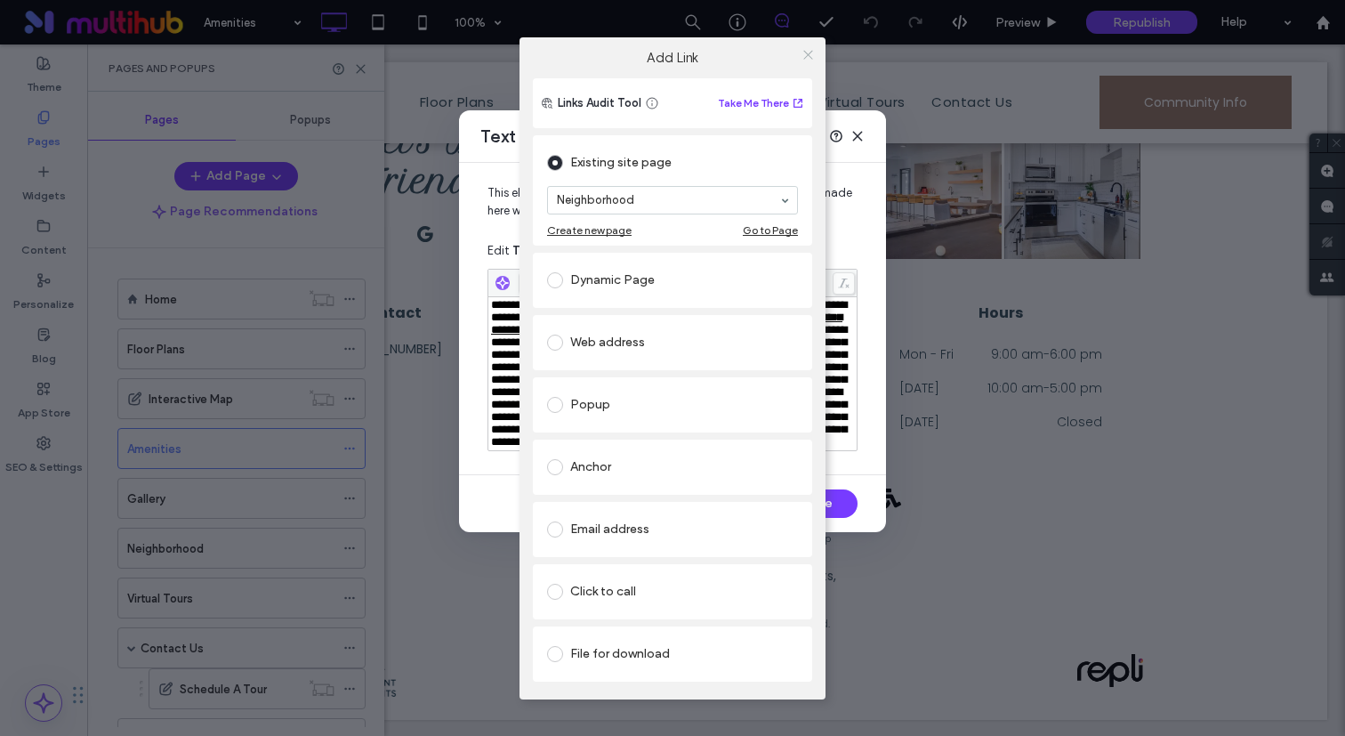
click at [804, 55] on icon at bounding box center [807, 54] width 13 height 13
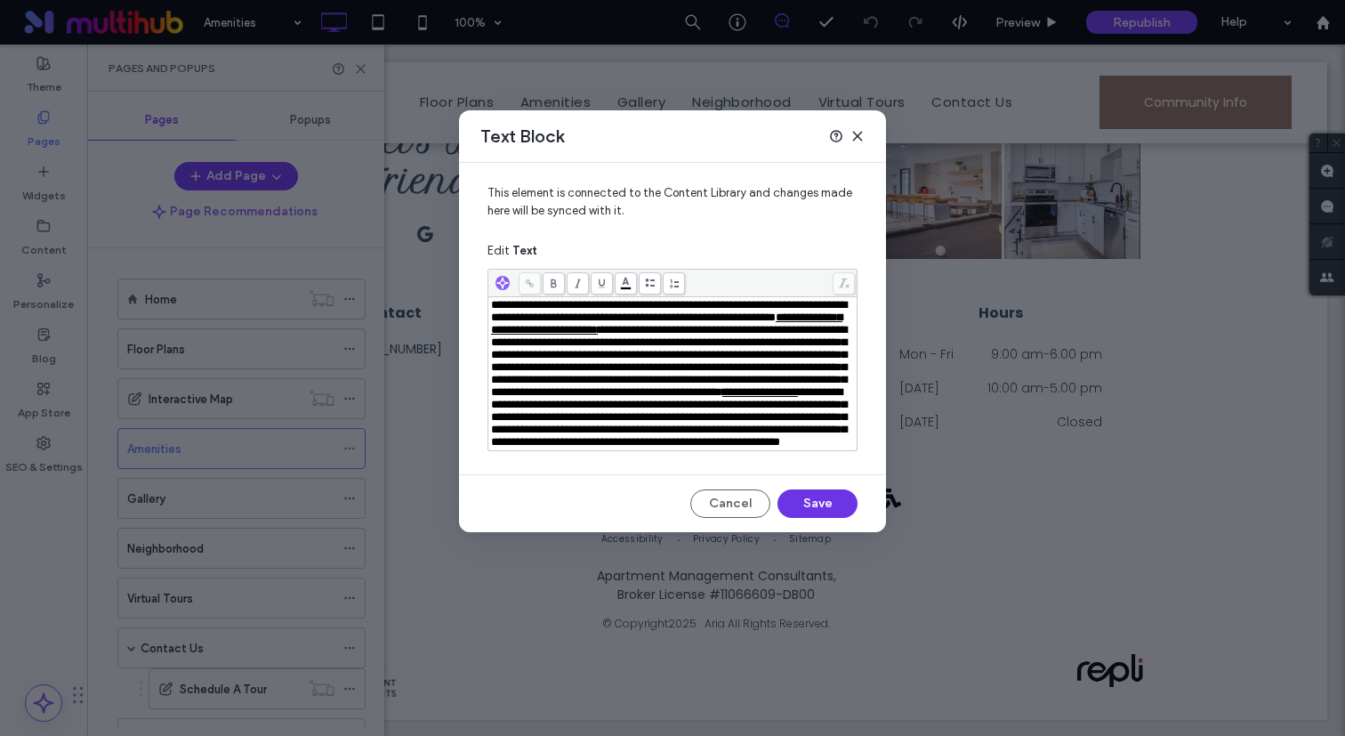
click at [825, 518] on button "Save" at bounding box center [817, 503] width 80 height 28
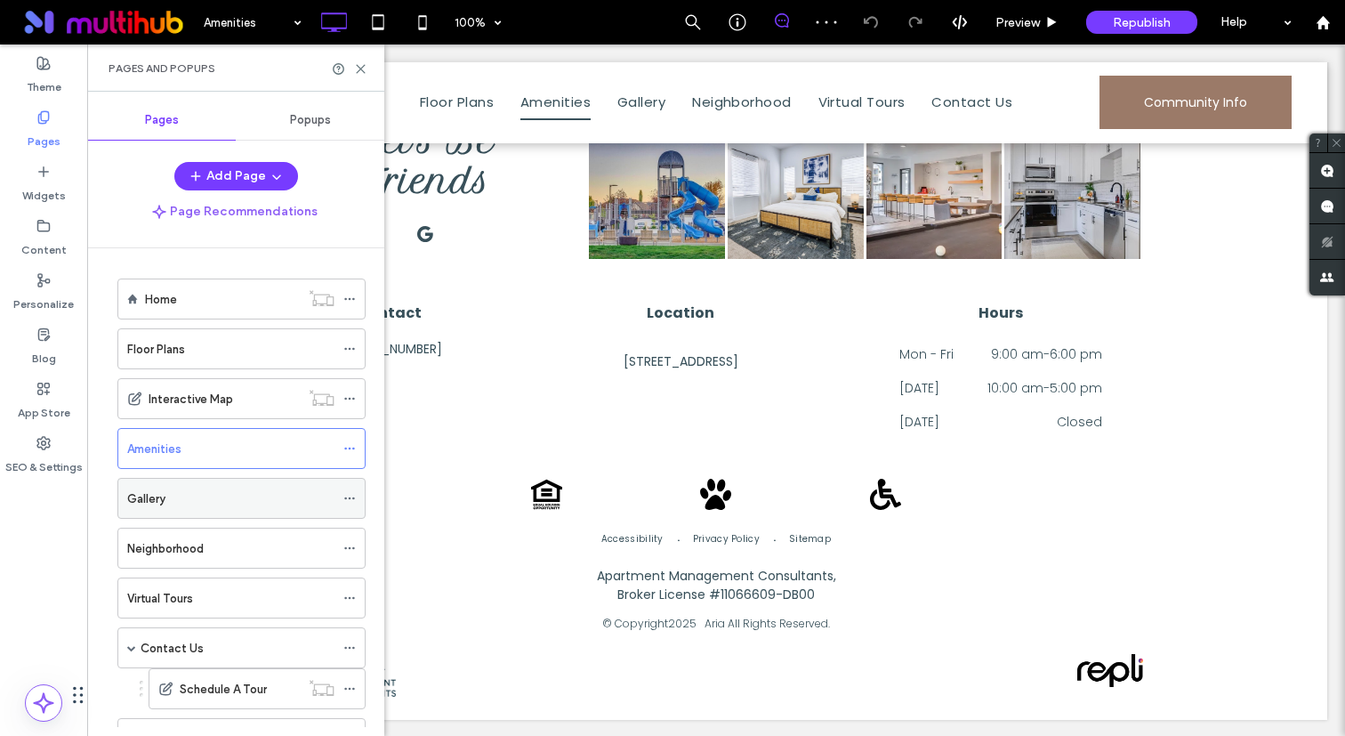
click at [219, 495] on div "Gallery" at bounding box center [230, 498] width 207 height 19
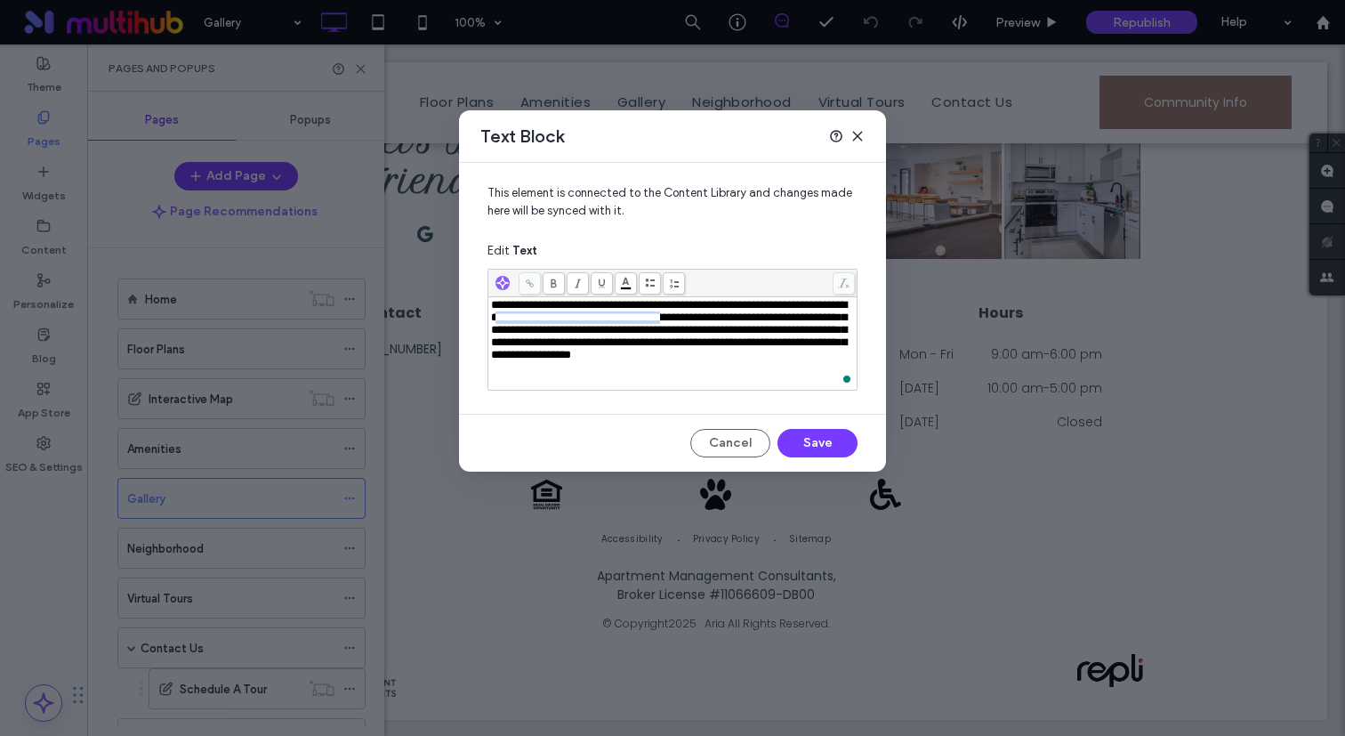
drag, startPoint x: 766, startPoint y: 321, endPoint x: 557, endPoint y: 321, distance: 209.0
click at [557, 321] on span "**********" at bounding box center [669, 329] width 356 height 61
click at [531, 284] on icon at bounding box center [530, 283] width 10 height 10
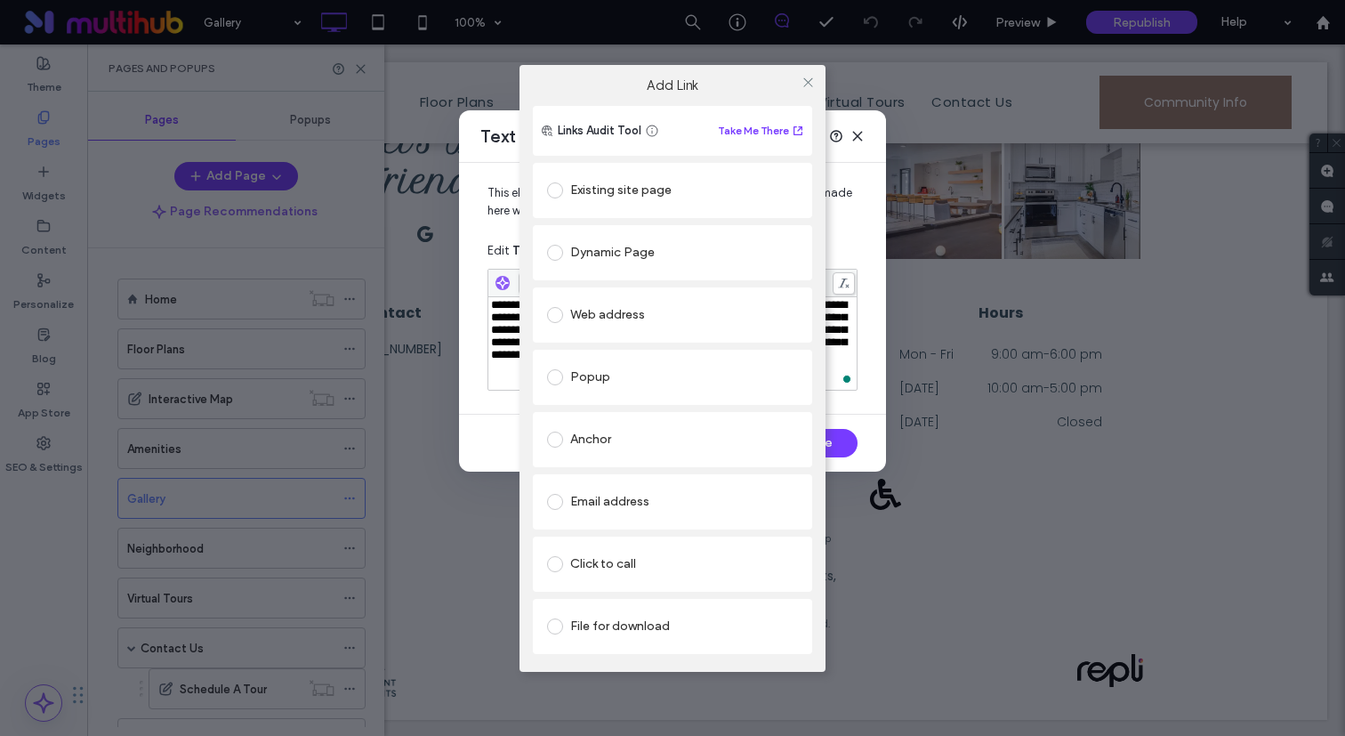
click at [643, 192] on div "Existing site page" at bounding box center [672, 190] width 251 height 28
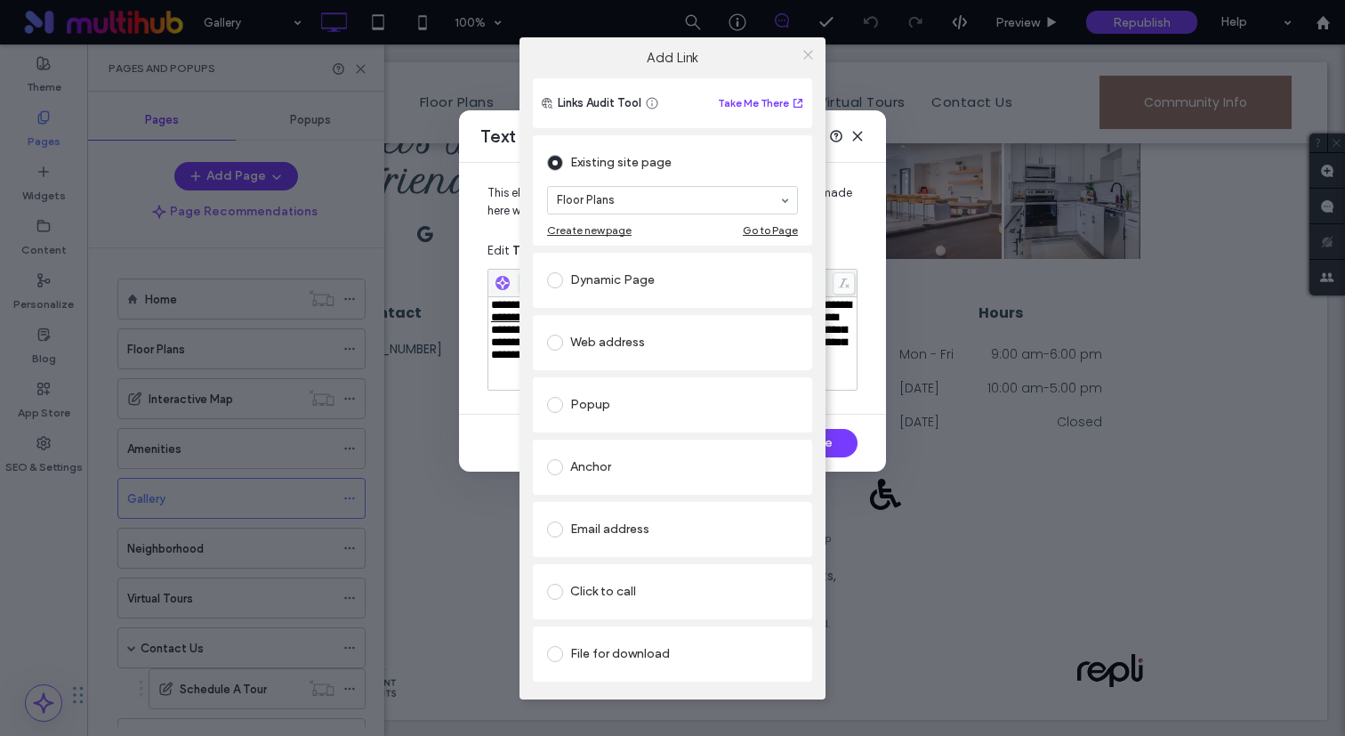
click at [803, 50] on icon at bounding box center [807, 54] width 13 height 13
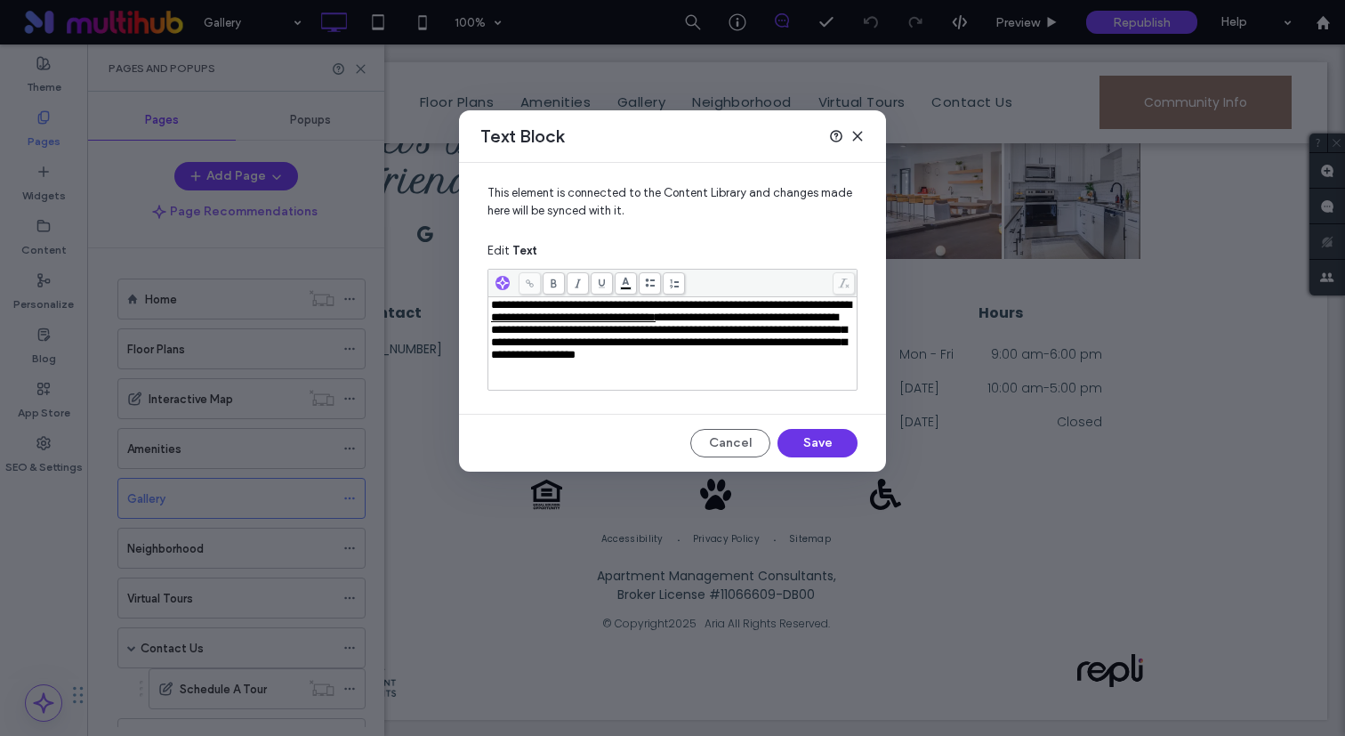
click at [823, 444] on button "Save" at bounding box center [817, 443] width 80 height 28
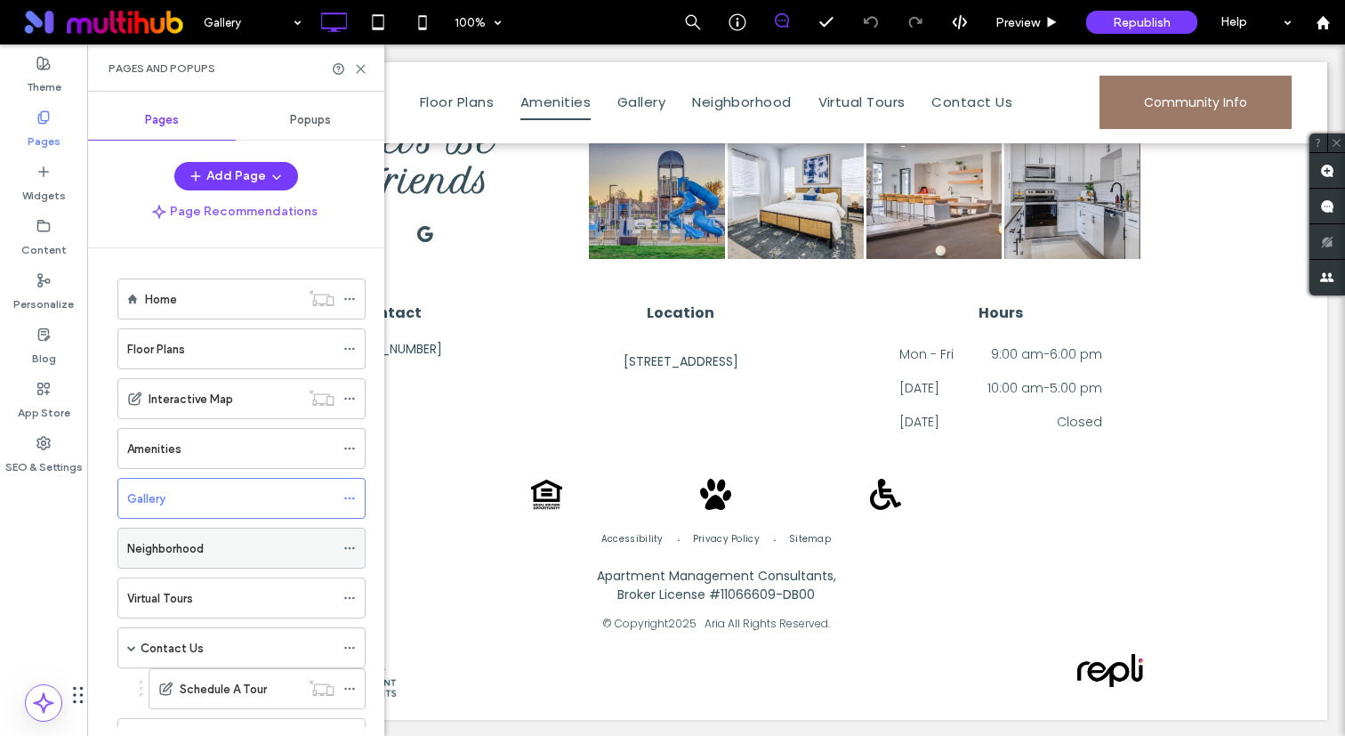
click at [182, 551] on label "Neighborhood" at bounding box center [165, 548] width 76 height 31
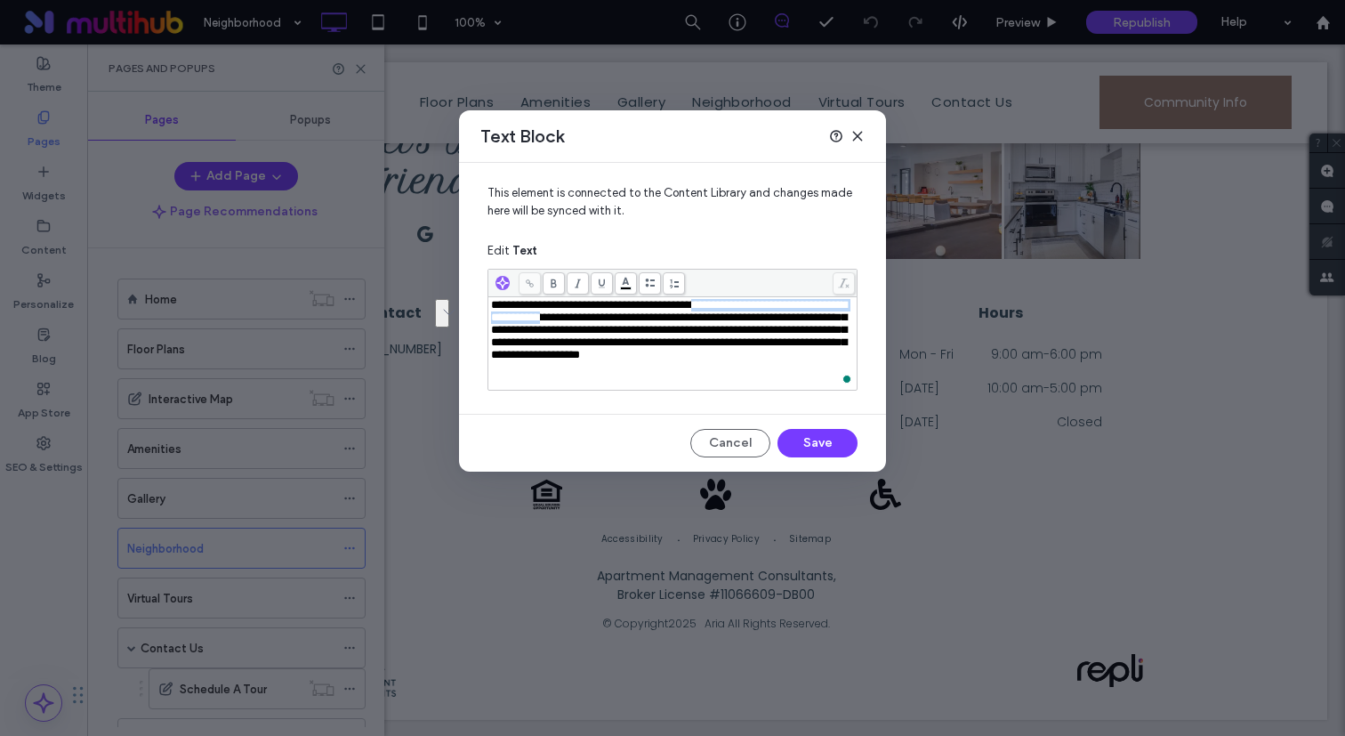
drag, startPoint x: 718, startPoint y: 305, endPoint x: 636, endPoint y: 324, distance: 83.9
click at [636, 324] on span "**********" at bounding box center [669, 329] width 356 height 61
click at [726, 306] on span "**********" at bounding box center [669, 329] width 356 height 61
drag, startPoint x: 717, startPoint y: 306, endPoint x: 639, endPoint y: 322, distance: 79.9
click at [639, 322] on span "**********" at bounding box center [669, 329] width 356 height 61
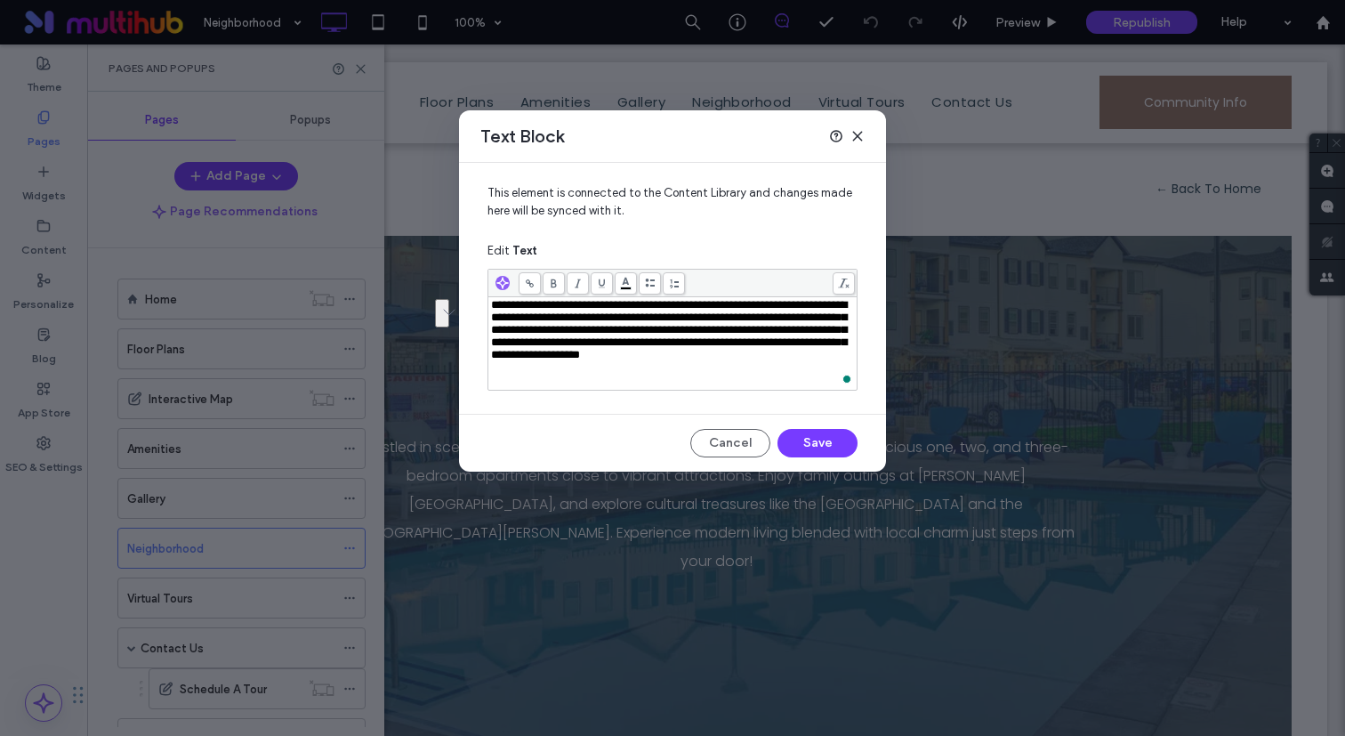
click at [527, 287] on icon at bounding box center [530, 283] width 10 height 10
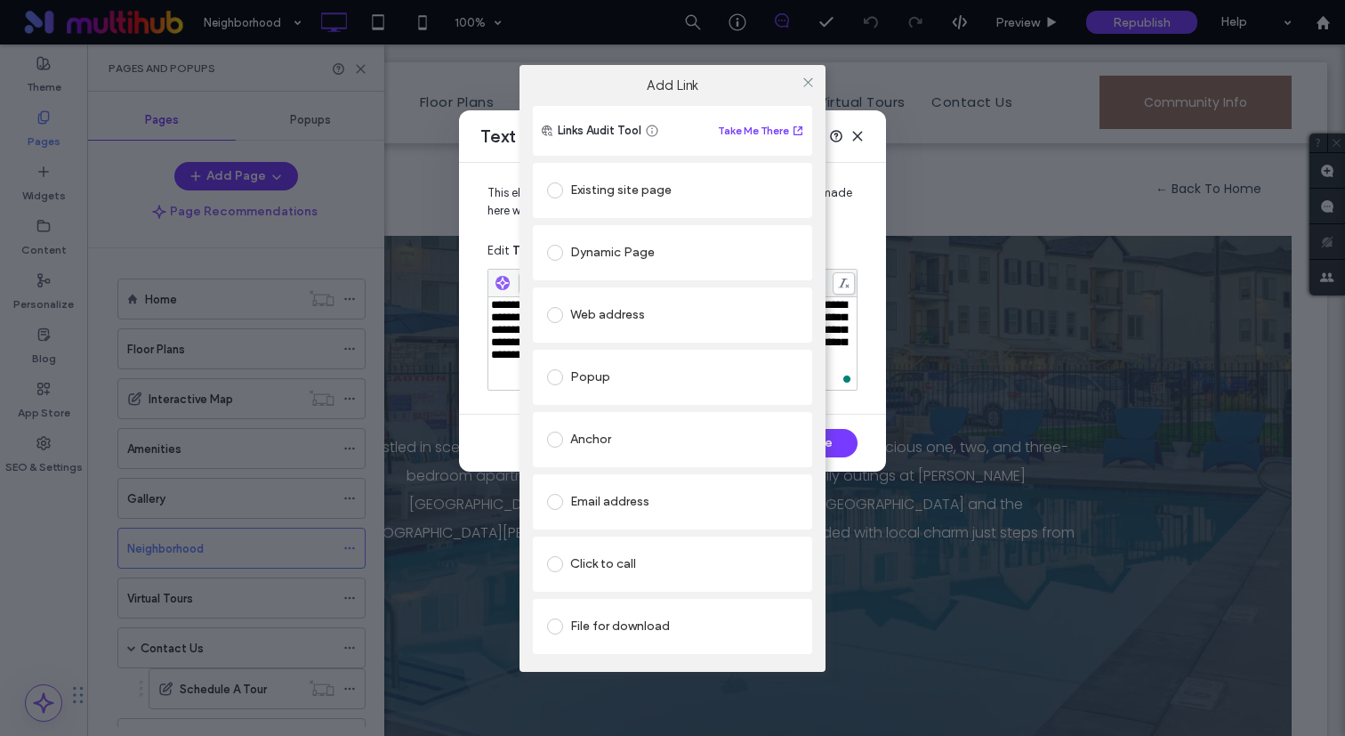
click at [627, 194] on div "Existing site page" at bounding box center [672, 190] width 251 height 28
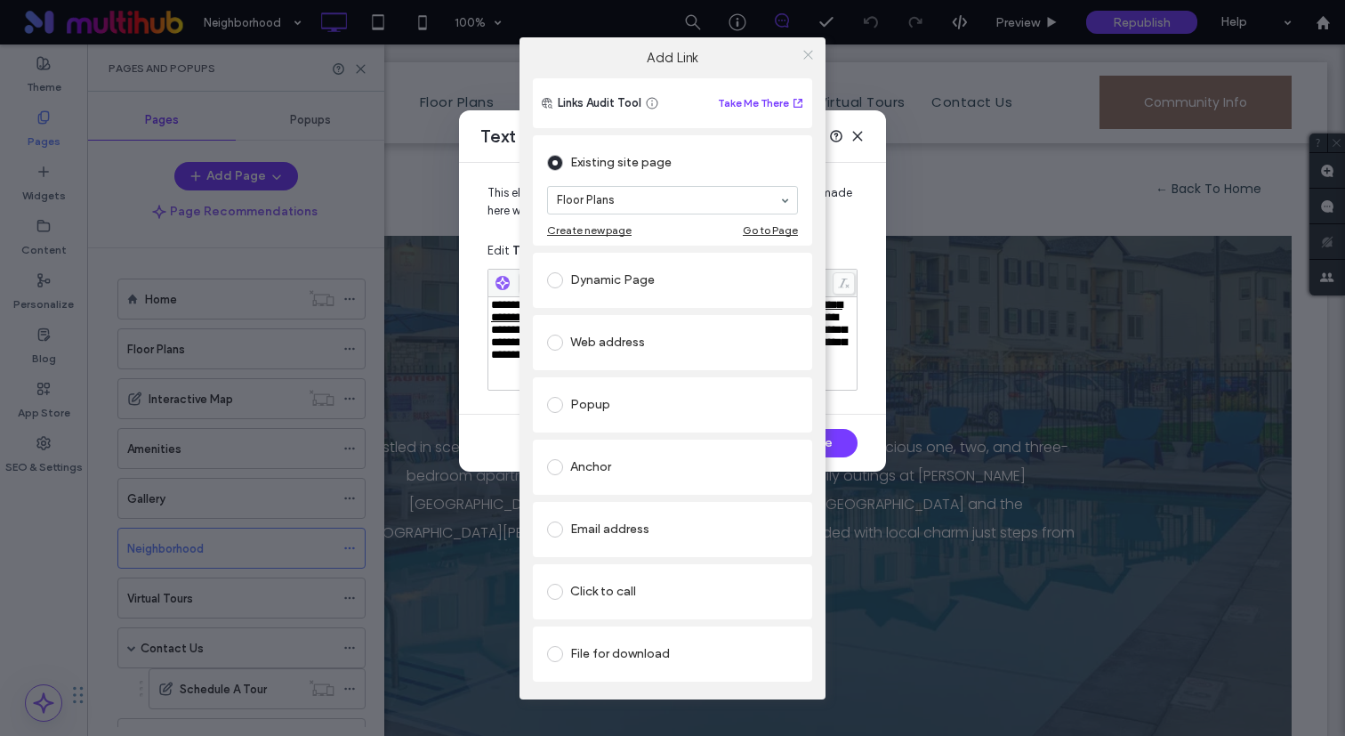
click at [806, 50] on icon at bounding box center [807, 54] width 13 height 13
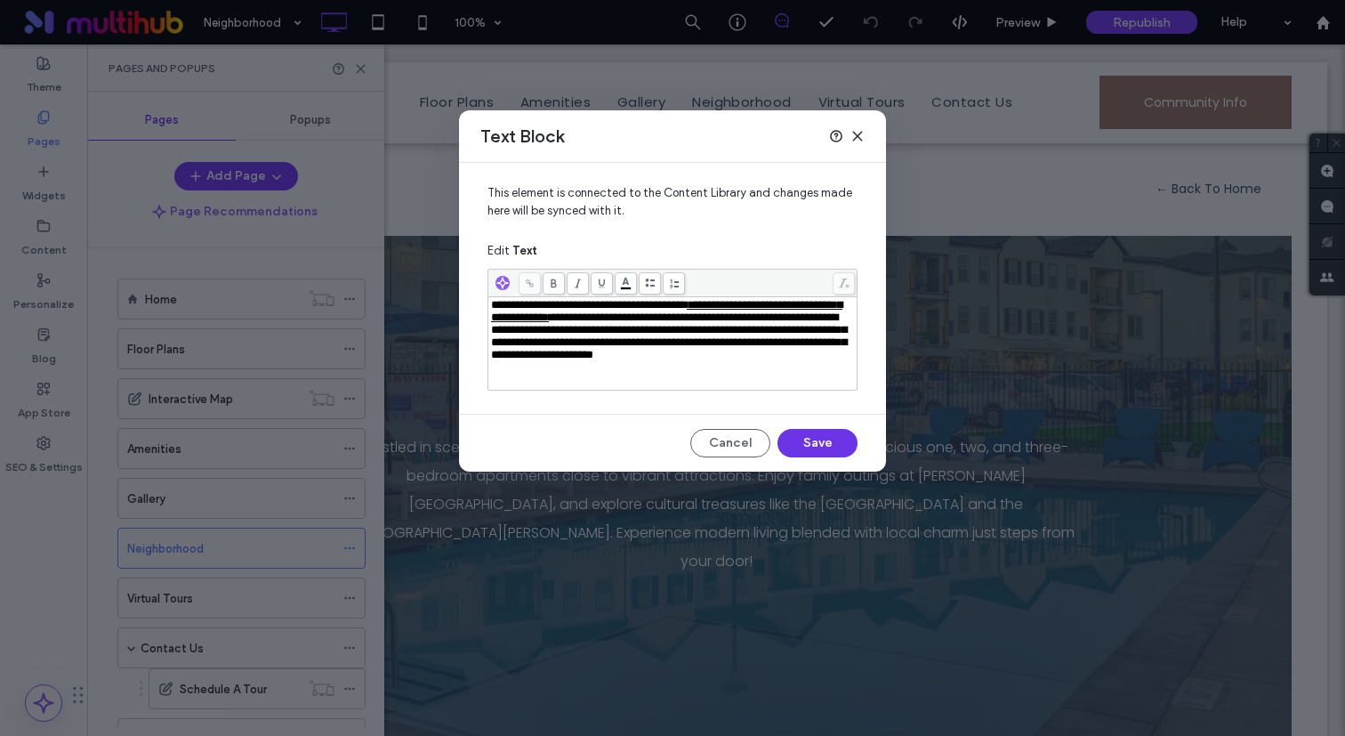
click at [814, 443] on button "Save" at bounding box center [817, 443] width 80 height 28
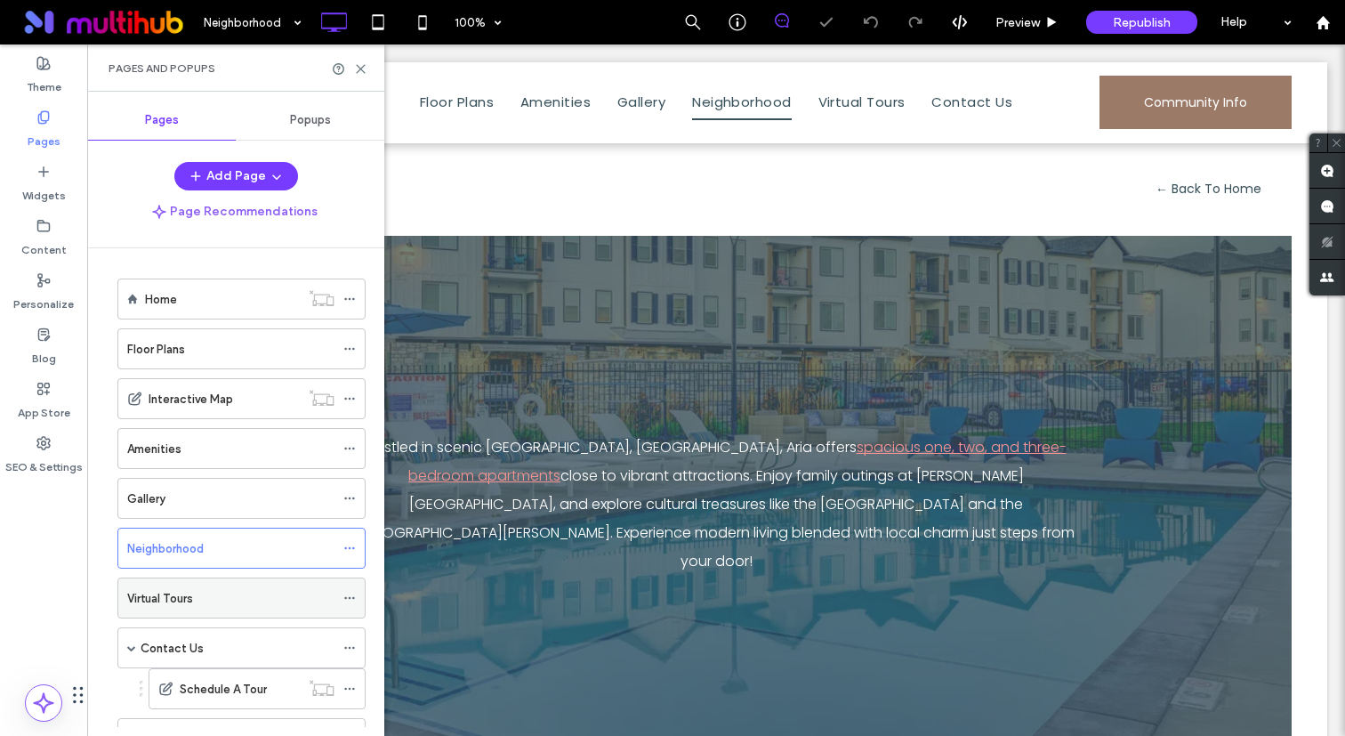
click at [184, 592] on label "Virtual Tours" at bounding box center [160, 598] width 66 height 31
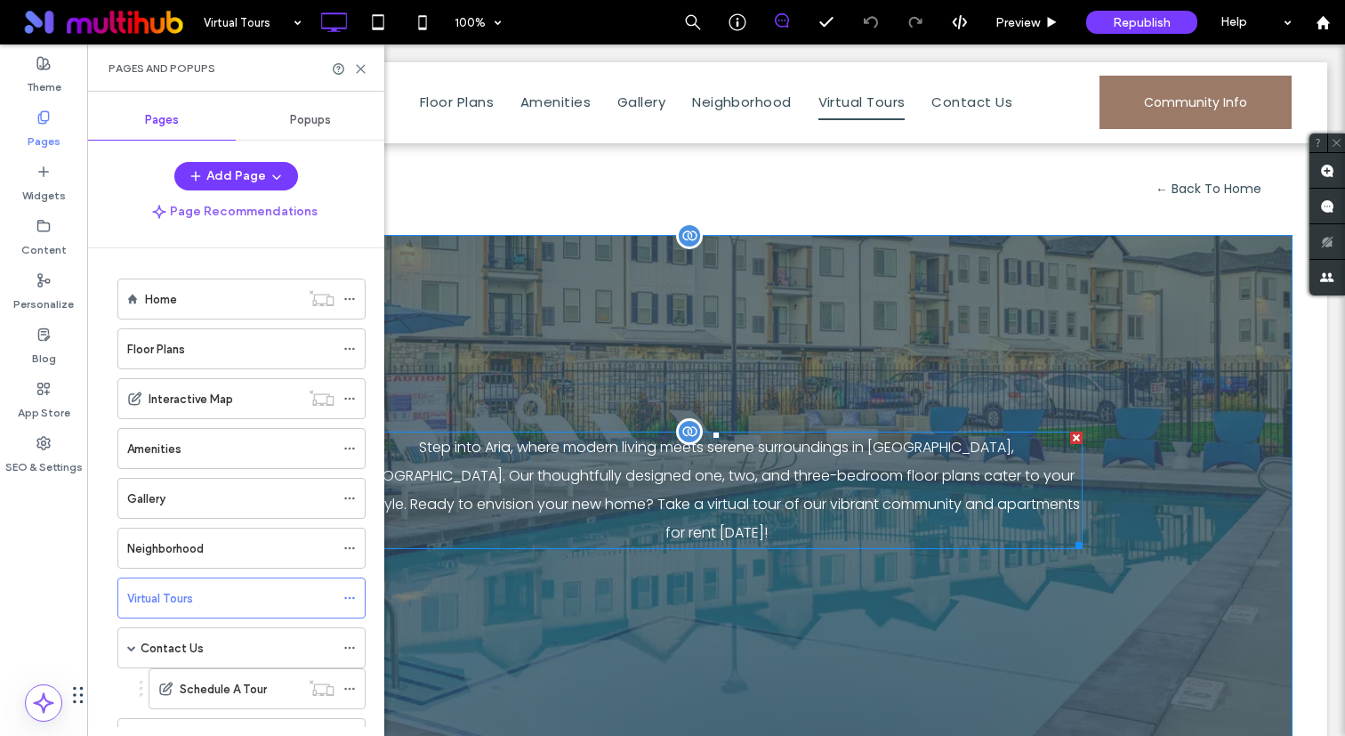
click at [564, 478] on p "Step into Aria, where modern living meets serene surroundings in Syracuse, UT. …" at bounding box center [716, 490] width 732 height 114
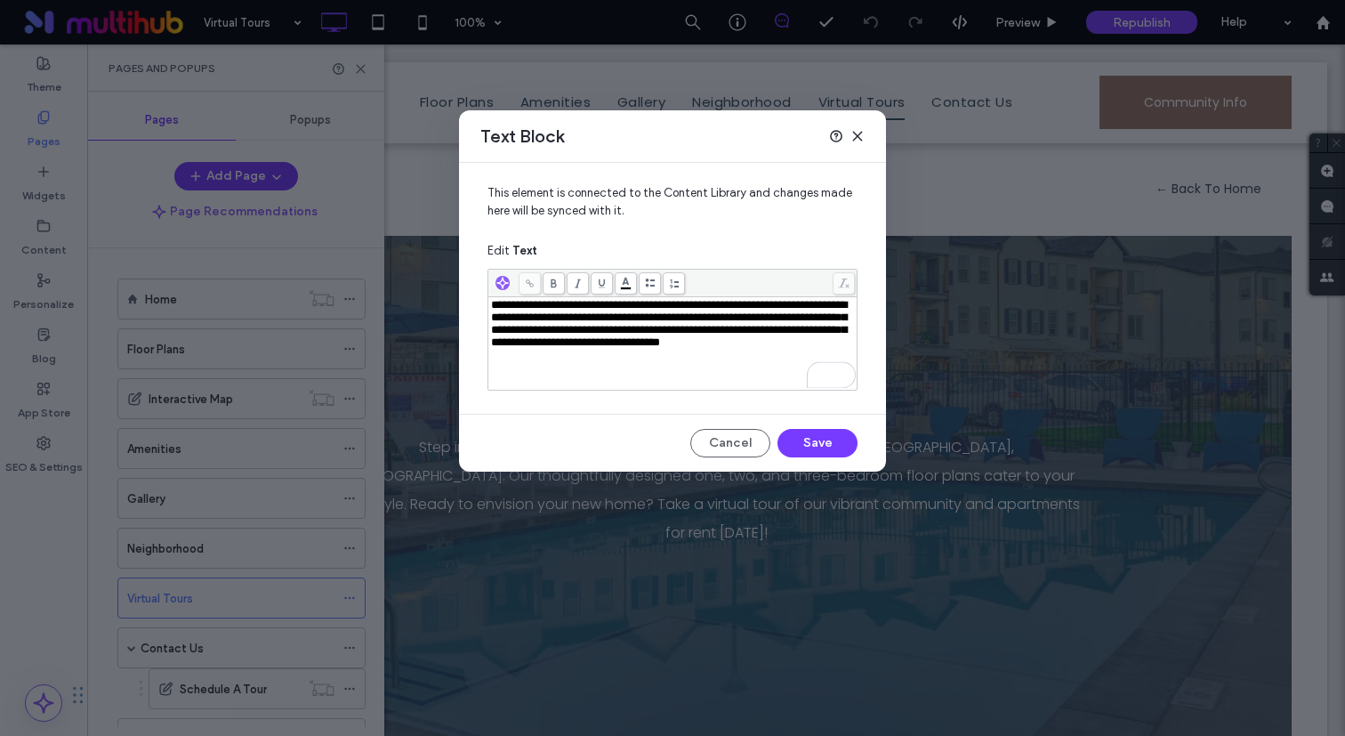
click at [709, 321] on span "**********" at bounding box center [669, 323] width 356 height 49
drag, startPoint x: 596, startPoint y: 366, endPoint x: 496, endPoint y: 363, distance: 99.7
click at [496, 348] on span "**********" at bounding box center [669, 323] width 356 height 49
click at [745, 349] on div "**********" at bounding box center [673, 324] width 364 height 50
drag, startPoint x: 490, startPoint y: 365, endPoint x: 597, endPoint y: 368, distance: 106.8
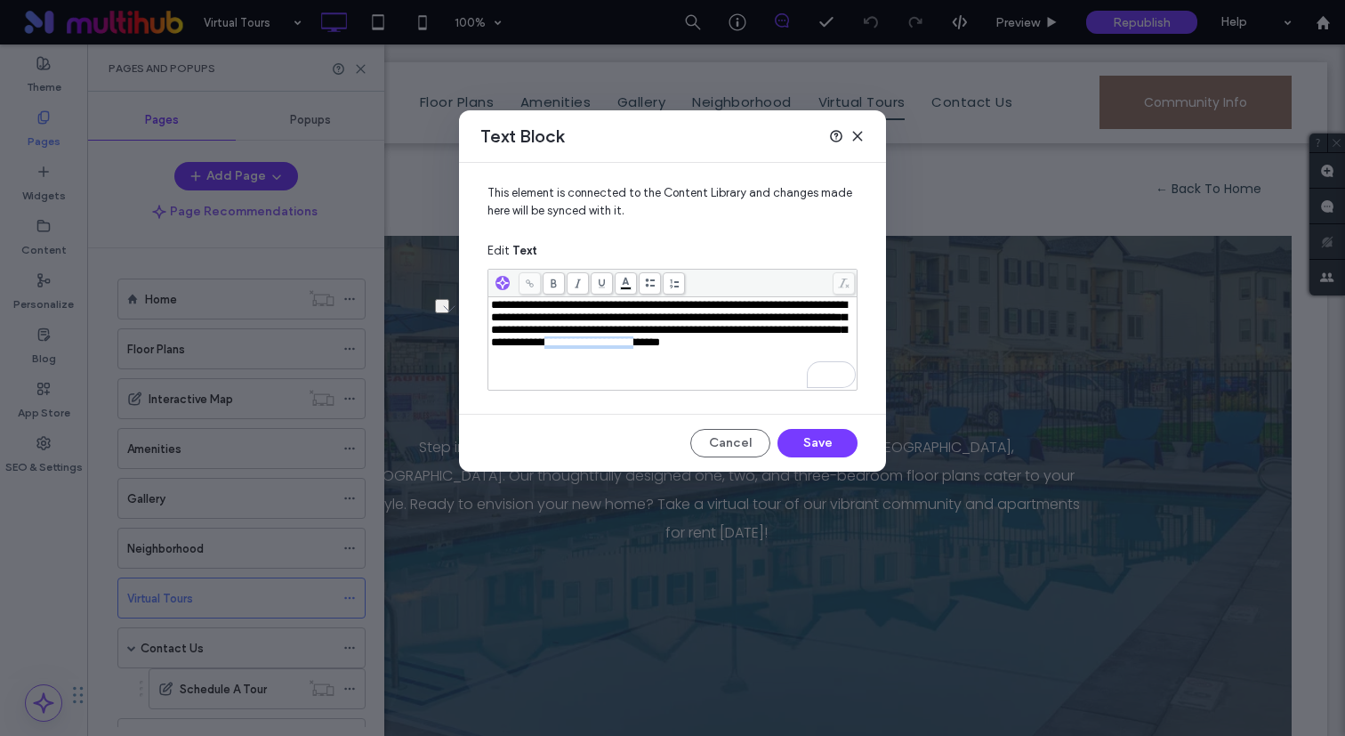
click at [597, 348] on span "**********" at bounding box center [669, 323] width 356 height 49
click at [528, 286] on icon at bounding box center [530, 283] width 10 height 10
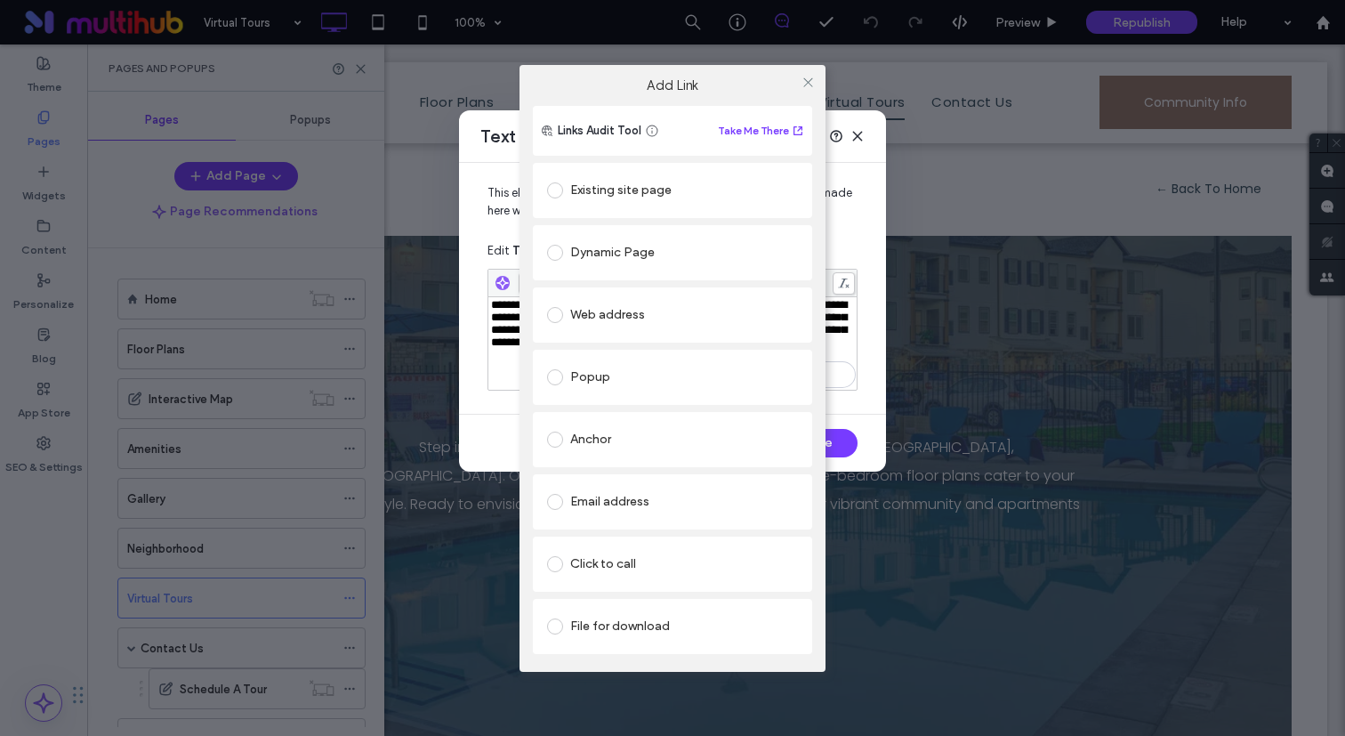
click at [616, 187] on div "Existing site page" at bounding box center [672, 190] width 251 height 28
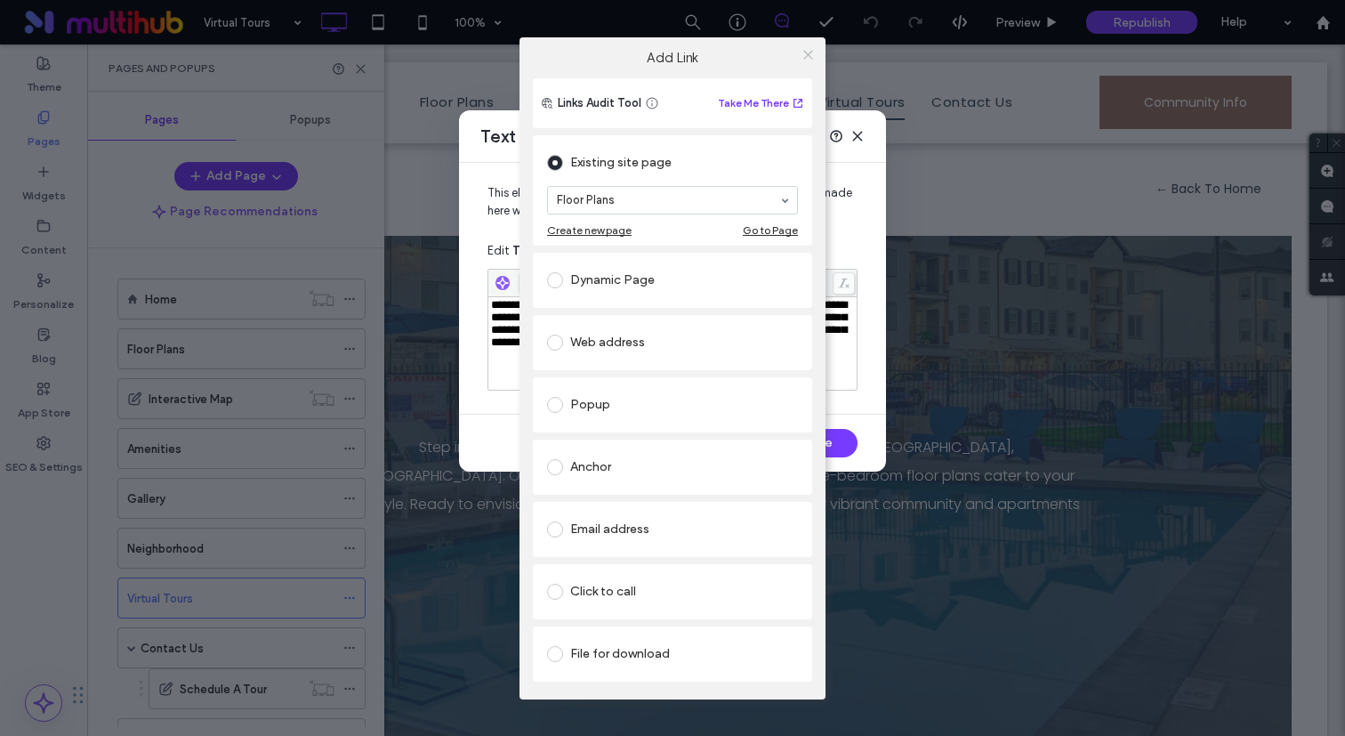
click at [809, 60] on icon at bounding box center [807, 54] width 13 height 13
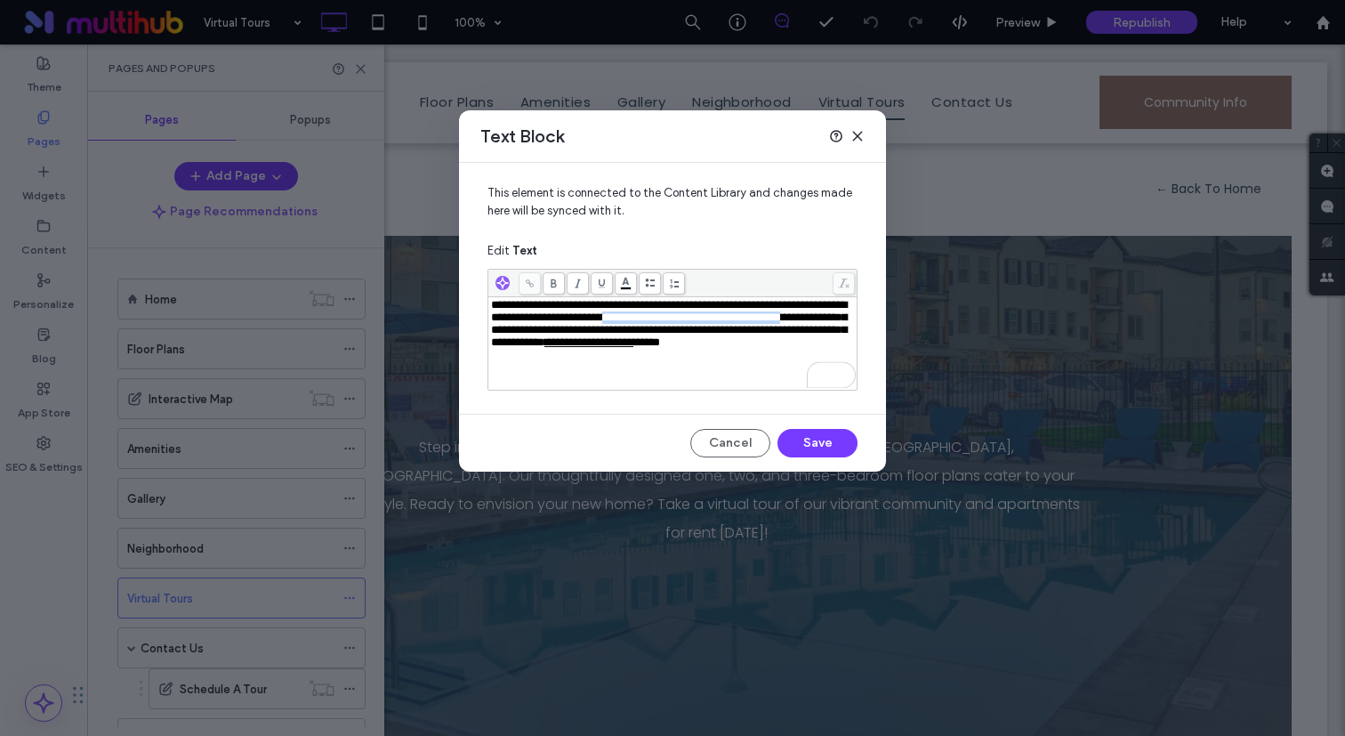
drag, startPoint x: 710, startPoint y: 318, endPoint x: 600, endPoint y: 334, distance: 110.4
click at [600, 334] on span "**********" at bounding box center [669, 323] width 356 height 49
click at [533, 280] on icon at bounding box center [530, 283] width 10 height 10
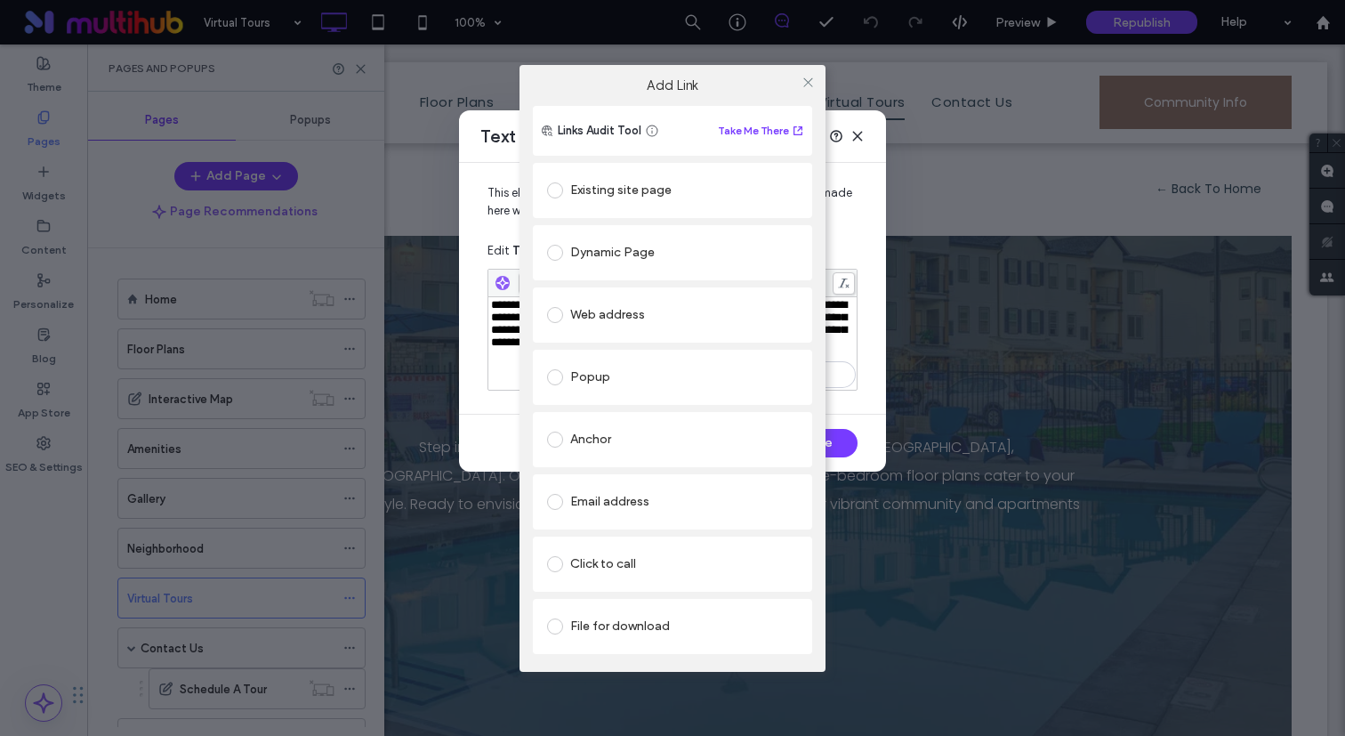
click at [611, 193] on div "Existing site page" at bounding box center [672, 190] width 251 height 28
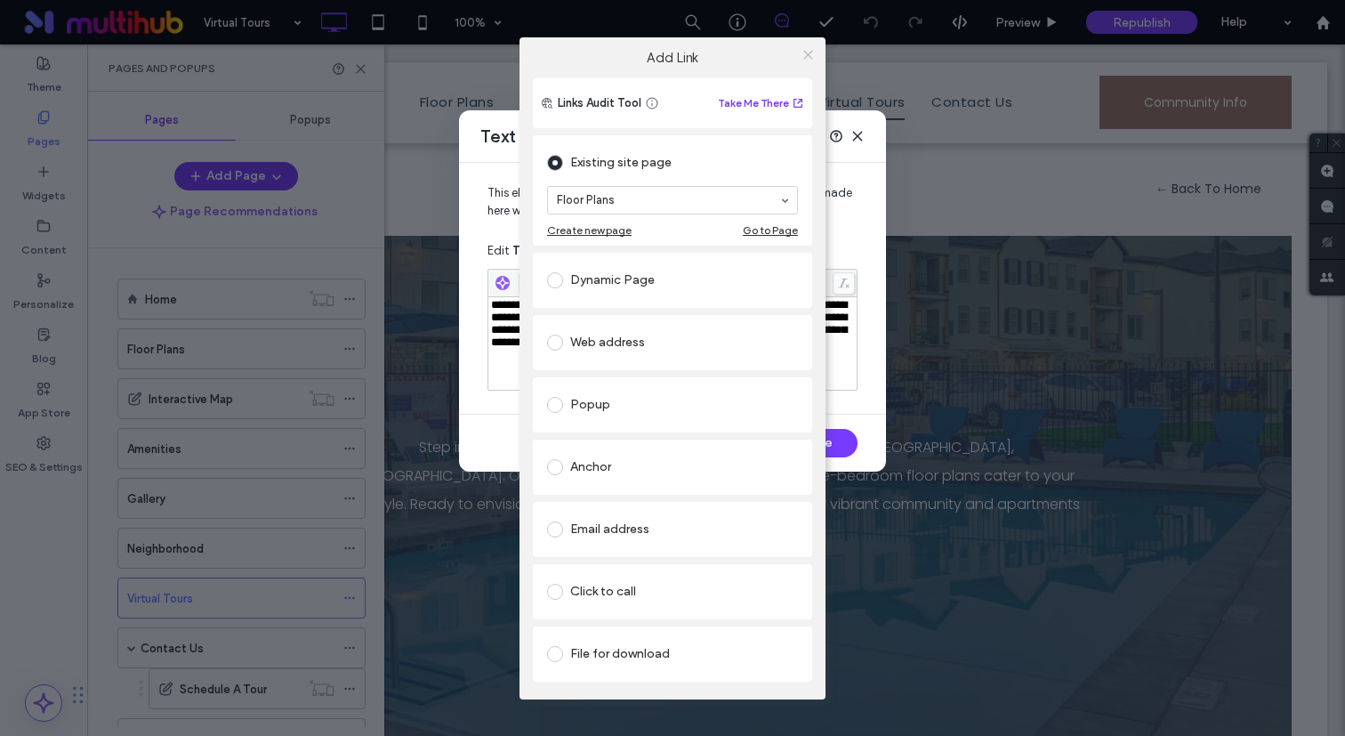
click at [803, 56] on icon at bounding box center [807, 54] width 13 height 13
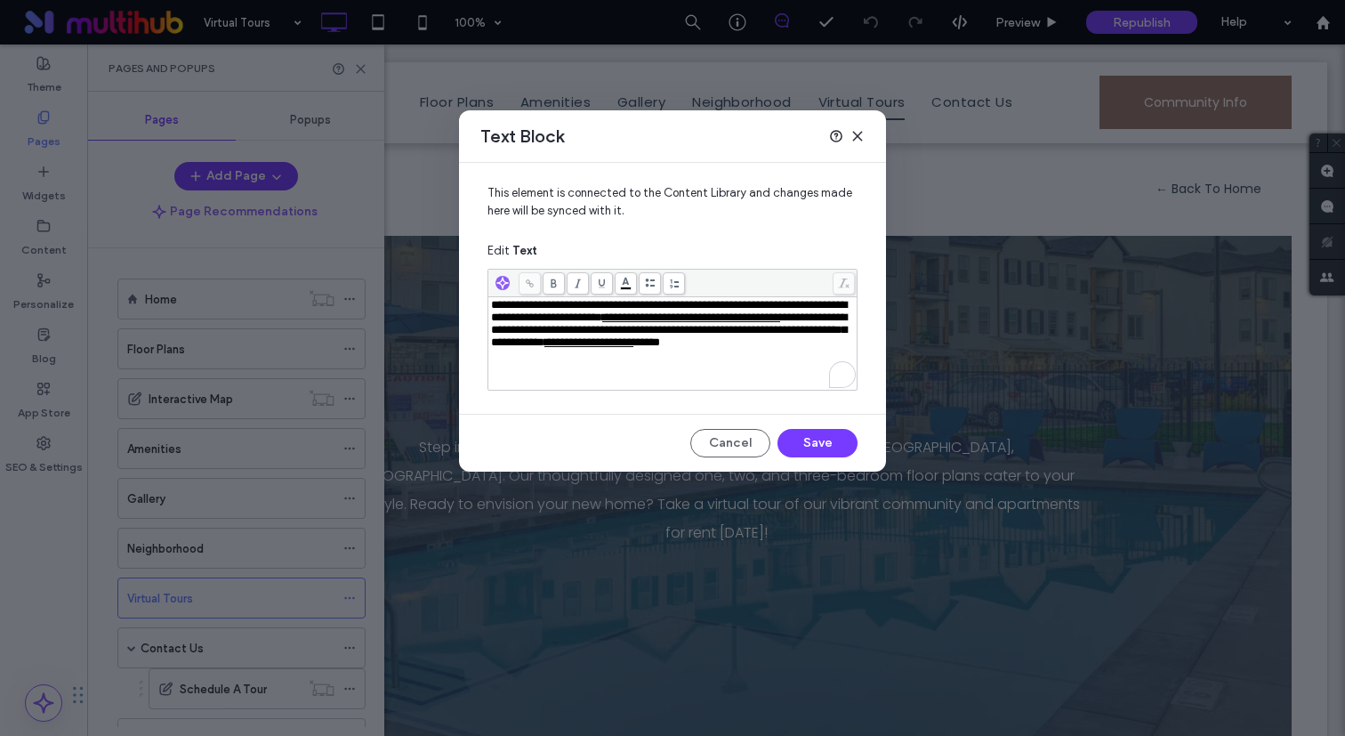
click at [555, 348] on span "**********" at bounding box center [588, 342] width 89 height 12
click at [530, 286] on use at bounding box center [530, 283] width 8 height 8
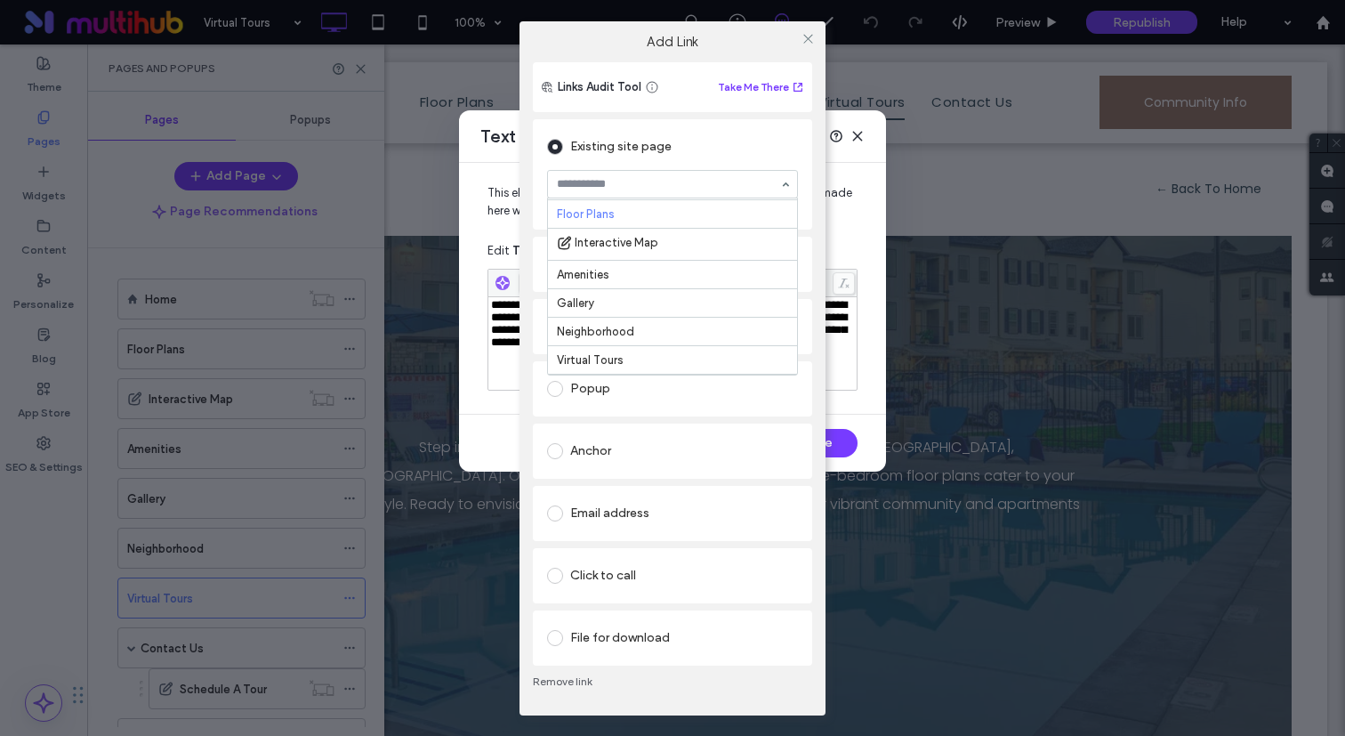
scroll to position [25, 0]
click at [804, 41] on icon at bounding box center [807, 38] width 13 height 13
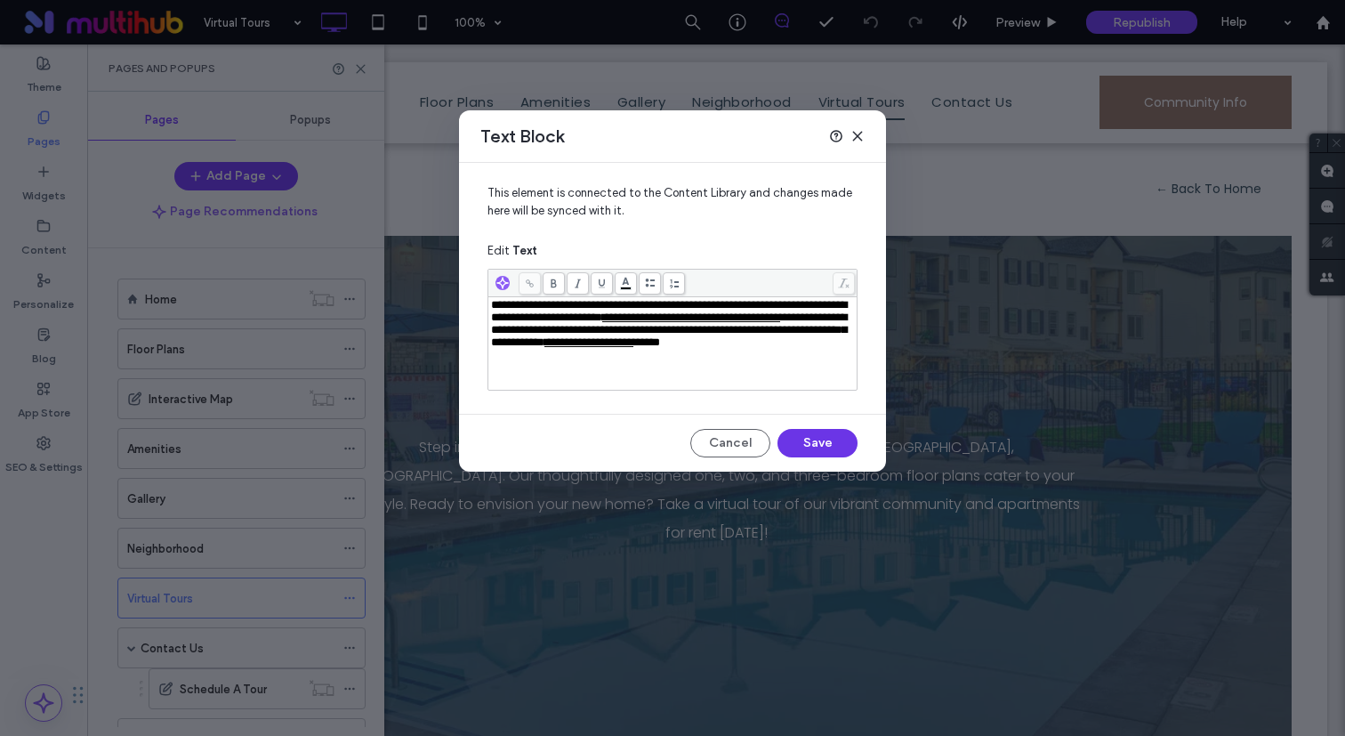
click at [813, 437] on button "Save" at bounding box center [817, 443] width 80 height 28
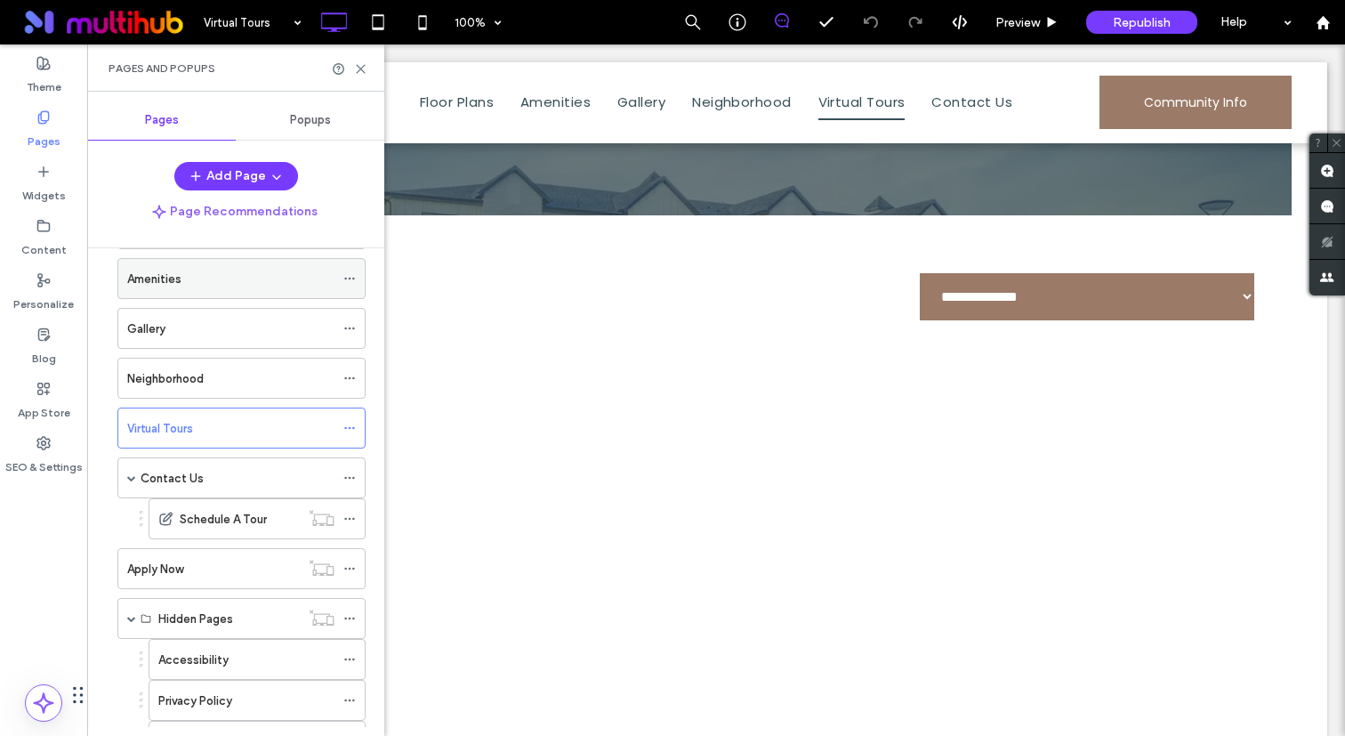
scroll to position [0, 0]
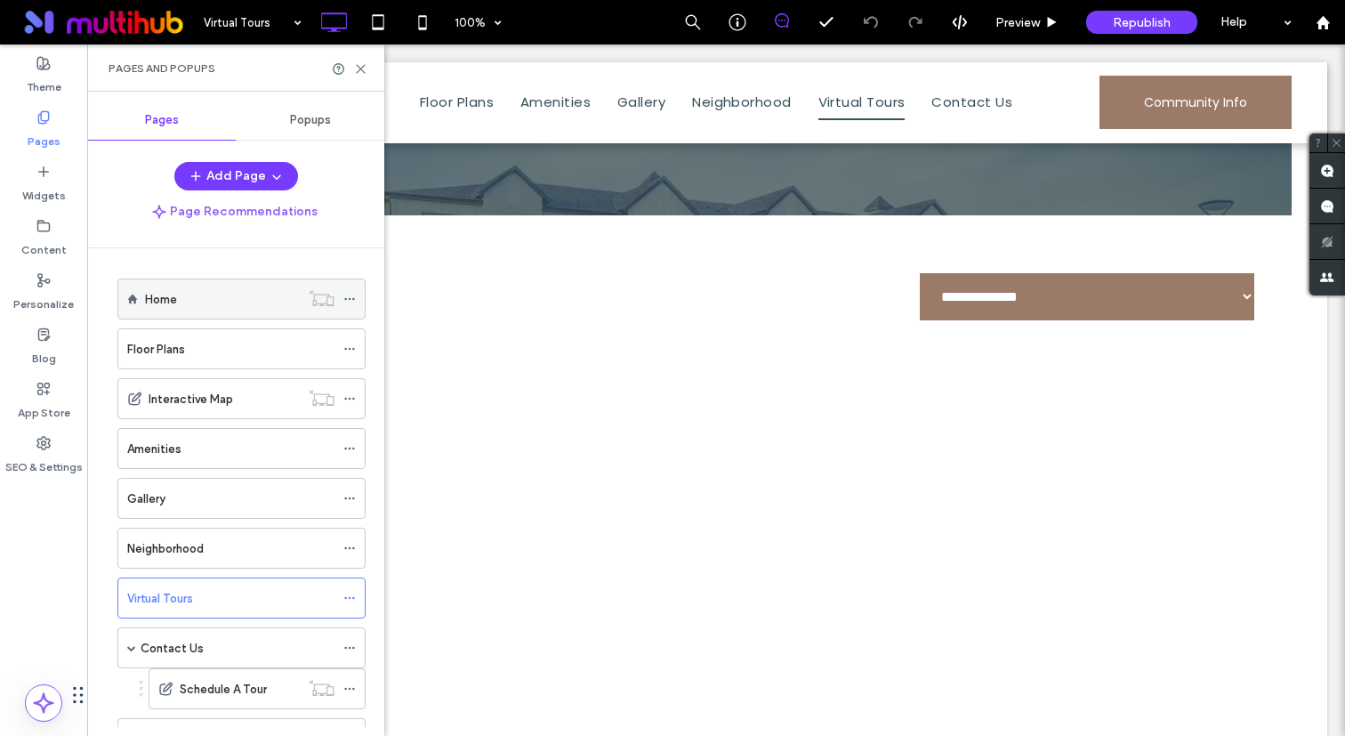
click at [218, 295] on div "Home" at bounding box center [222, 299] width 155 height 19
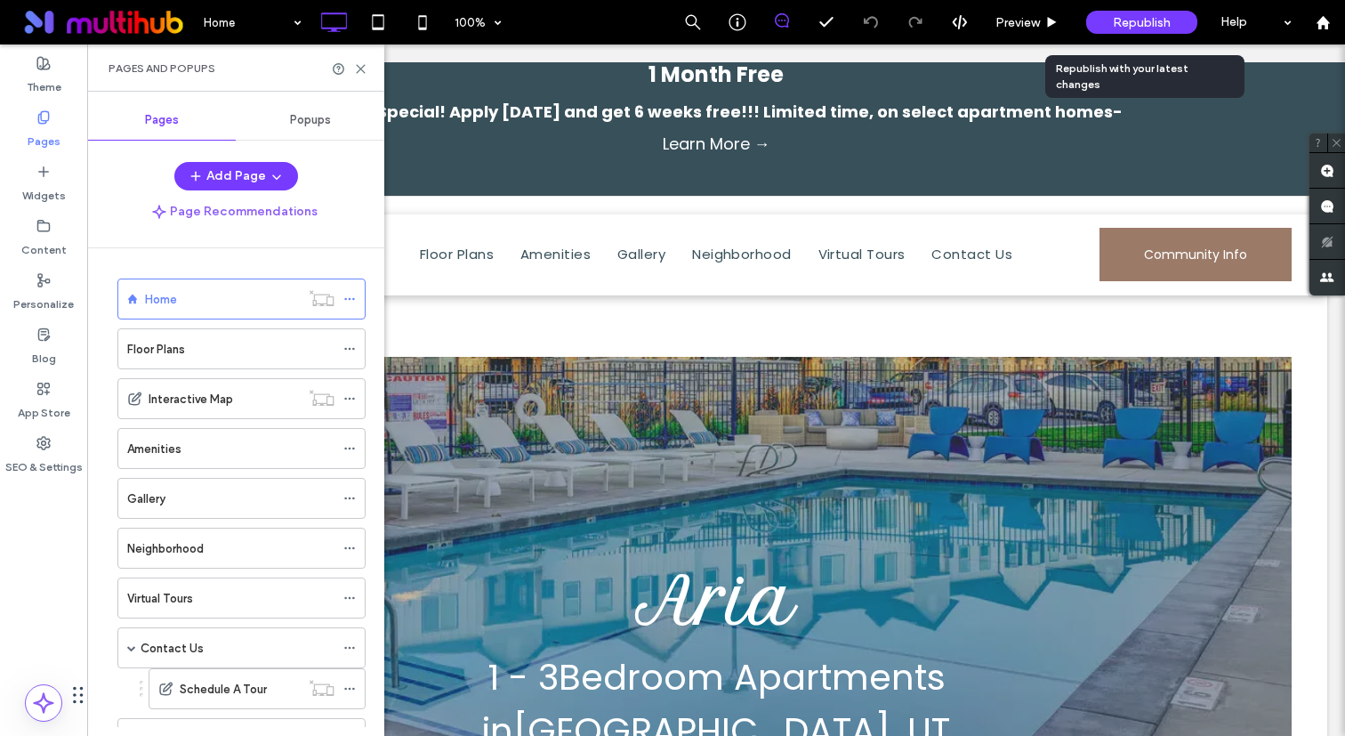
click at [1133, 25] on span "Republish" at bounding box center [1142, 22] width 58 height 15
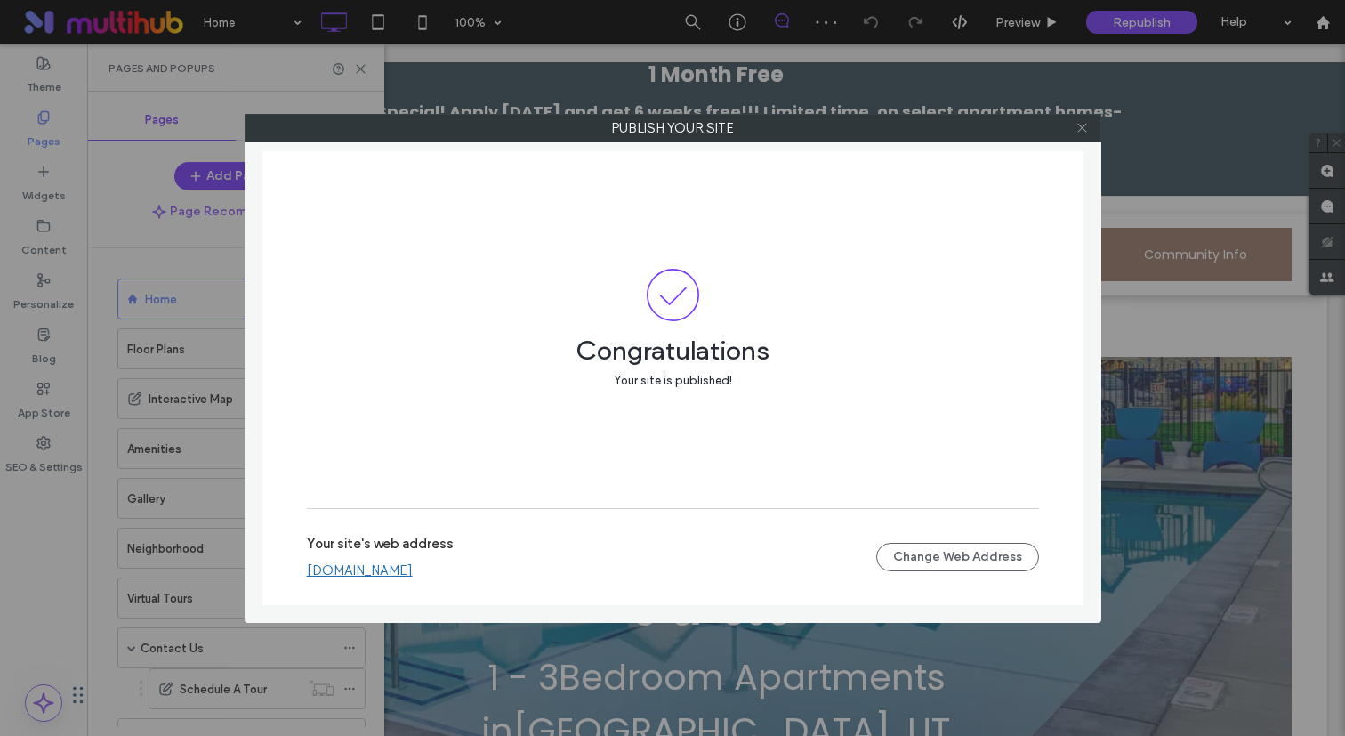
click at [1085, 125] on use at bounding box center [1081, 128] width 9 height 9
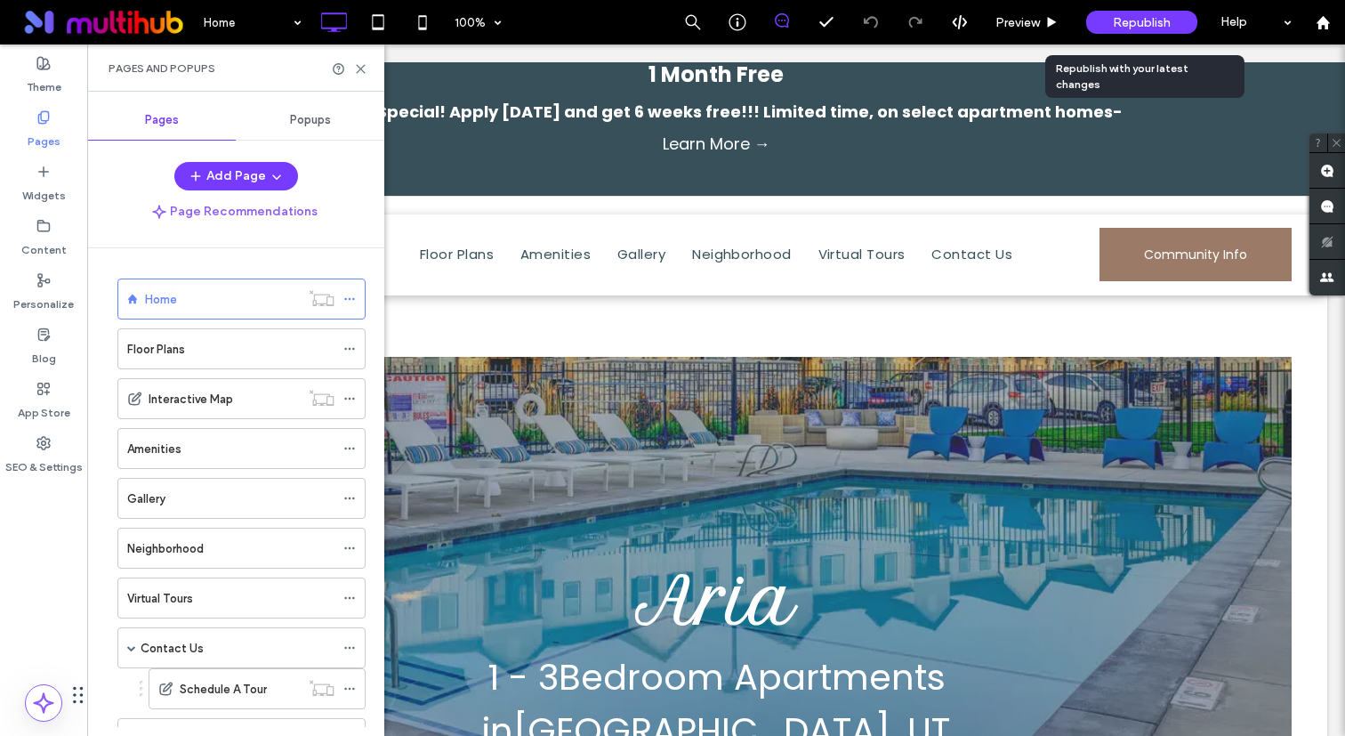
click at [1138, 19] on span "Republish" at bounding box center [1142, 22] width 58 height 15
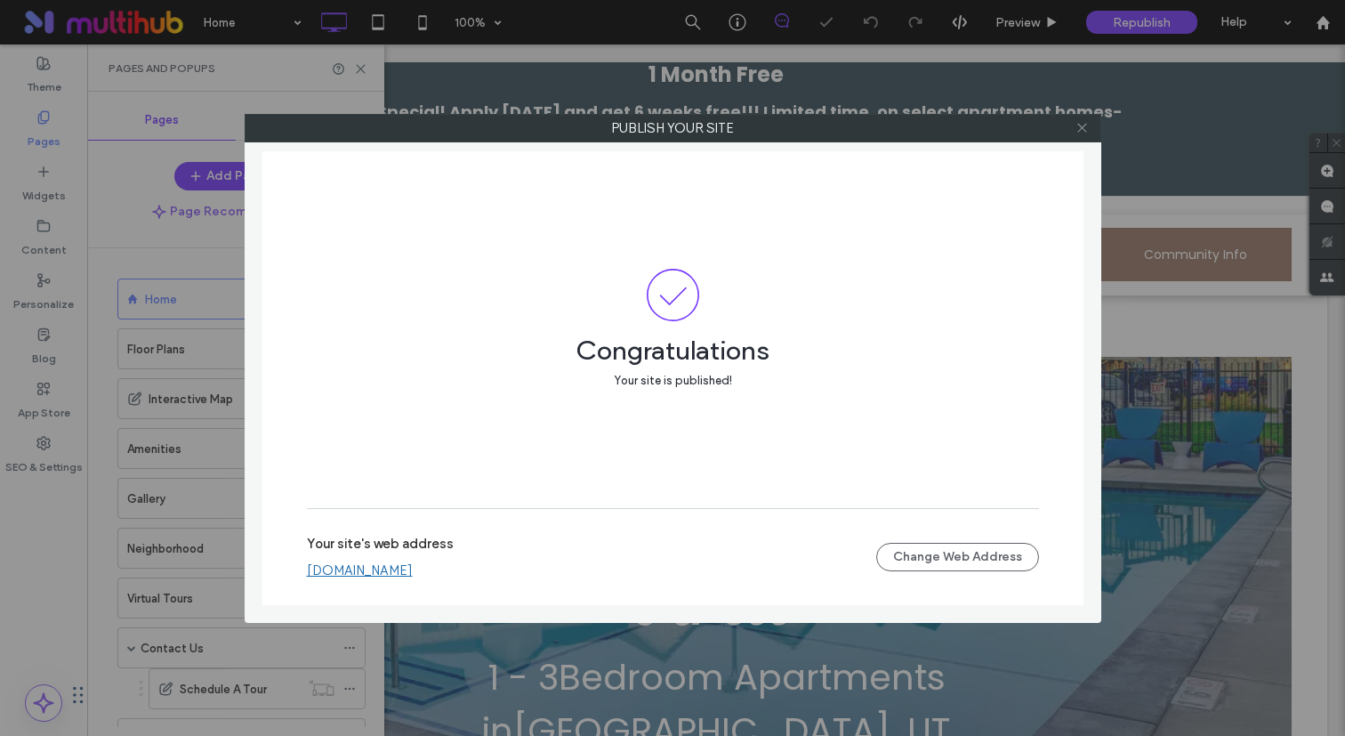
click at [1079, 125] on icon at bounding box center [1081, 127] width 13 height 13
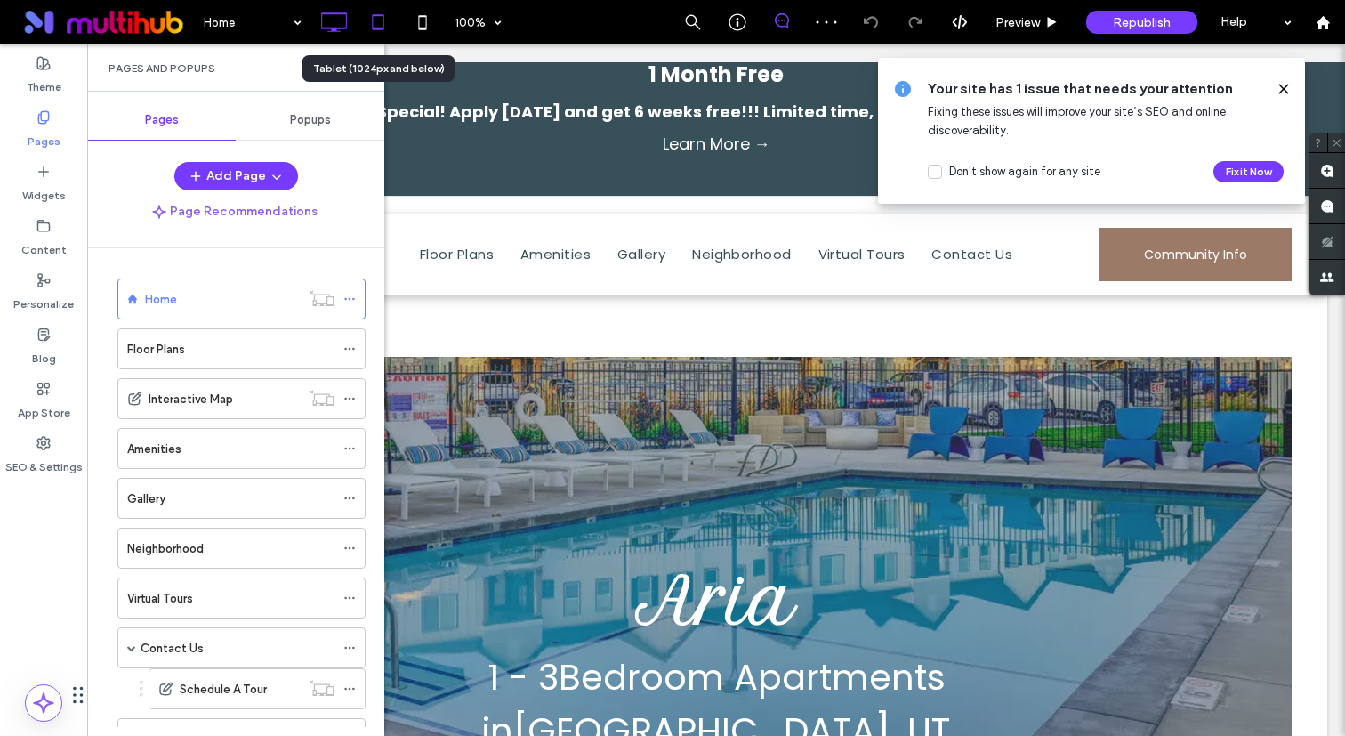
click at [368, 28] on icon at bounding box center [378, 22] width 36 height 36
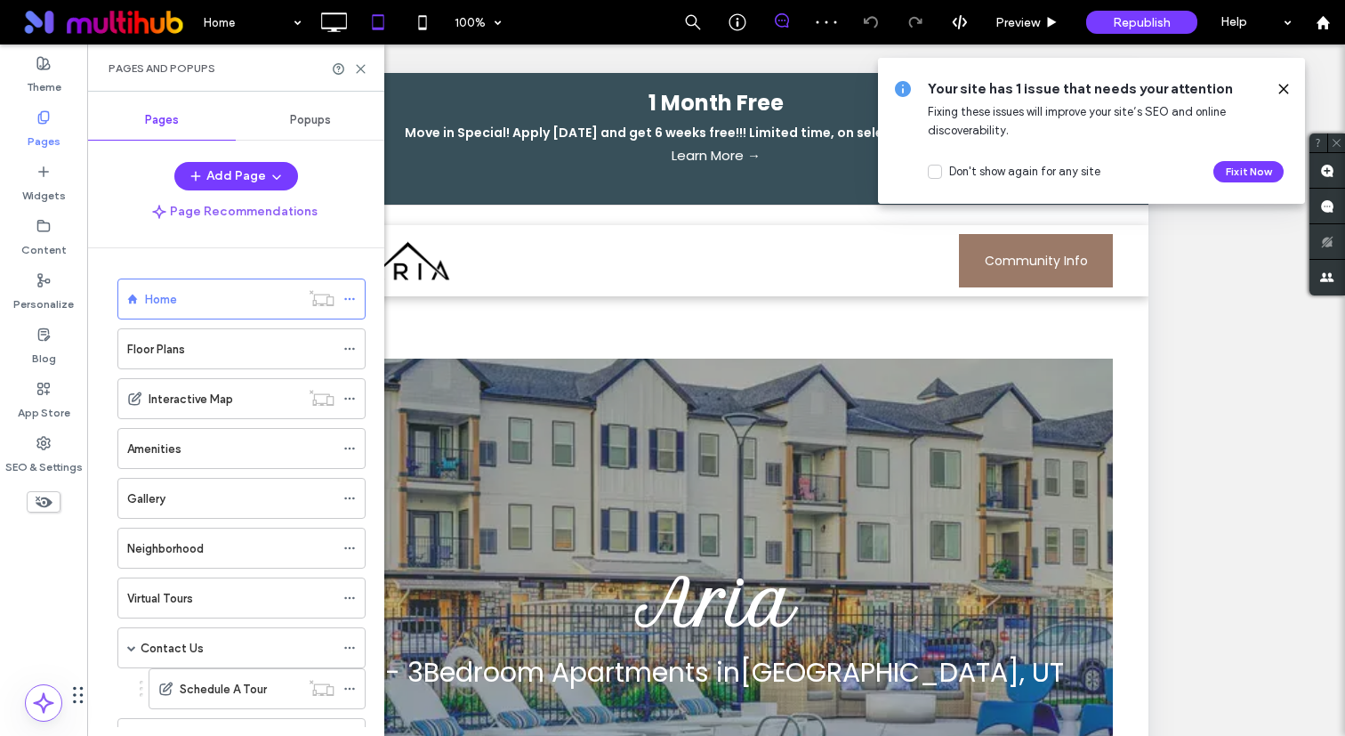
click at [1288, 91] on icon at bounding box center [1283, 89] width 14 height 14
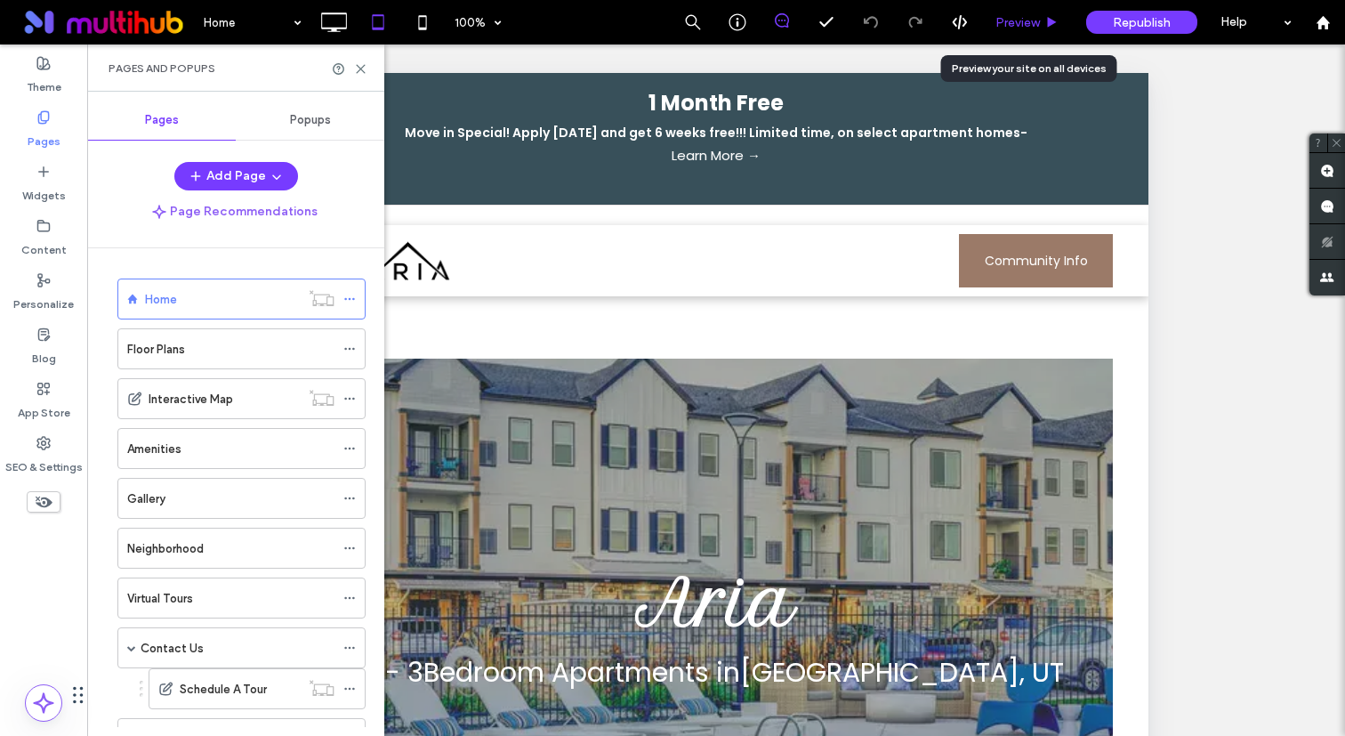
click at [1017, 20] on span "Preview" at bounding box center [1017, 22] width 44 height 15
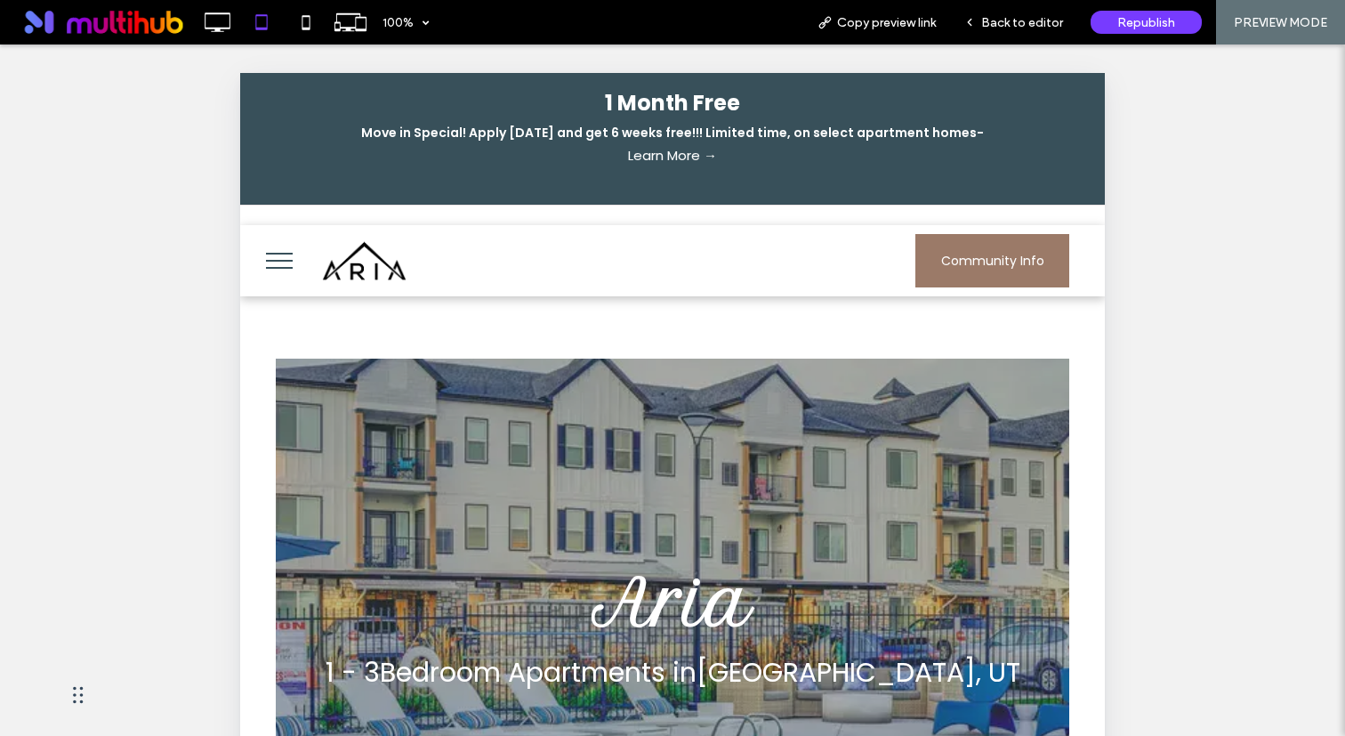
click at [285, 255] on button "menu" at bounding box center [279, 260] width 46 height 46
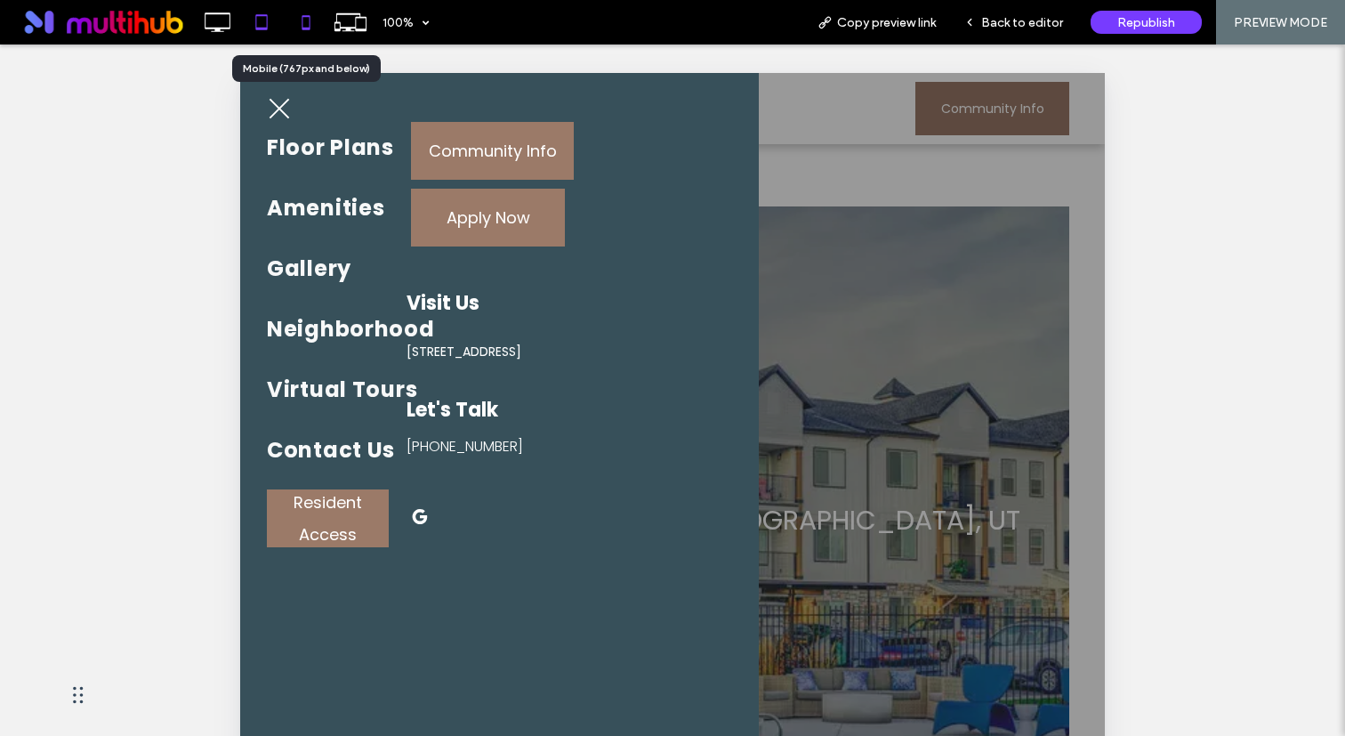
click at [306, 15] on use at bounding box center [306, 22] width 8 height 14
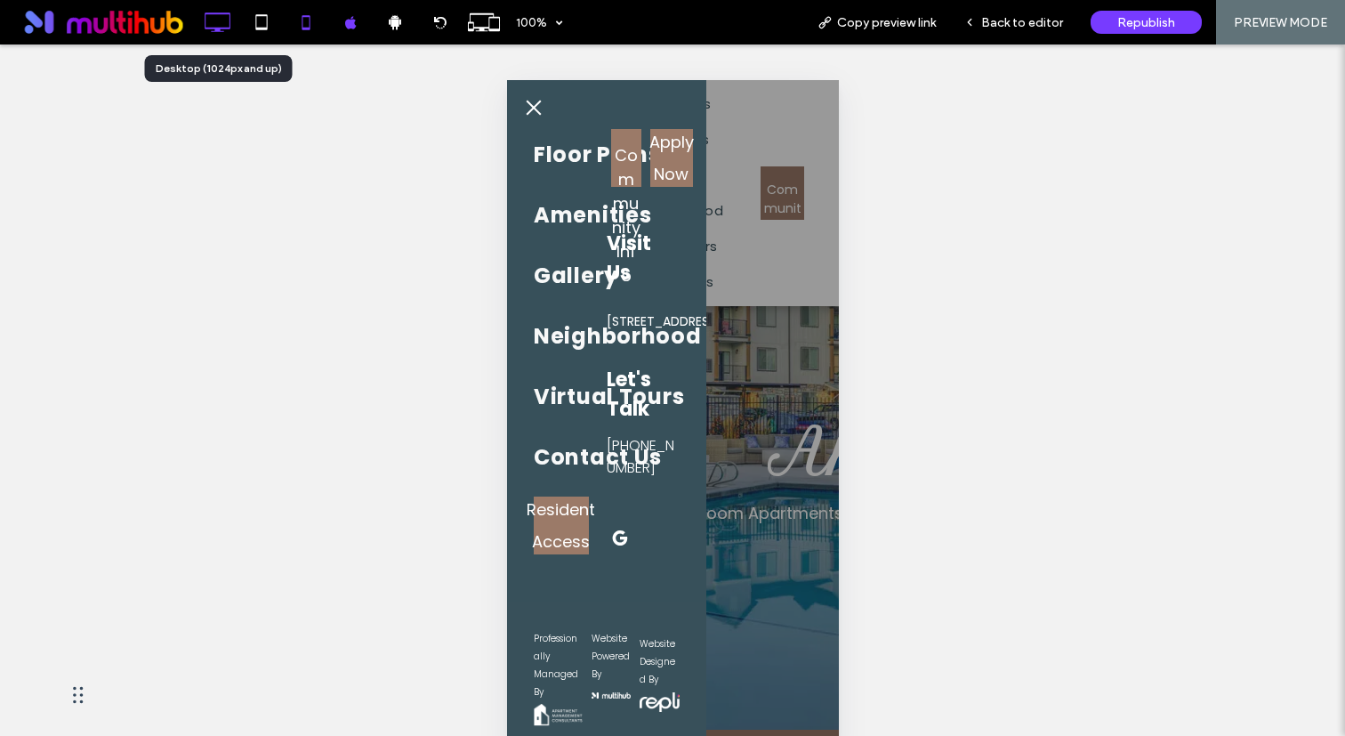
click at [231, 22] on icon at bounding box center [217, 22] width 36 height 36
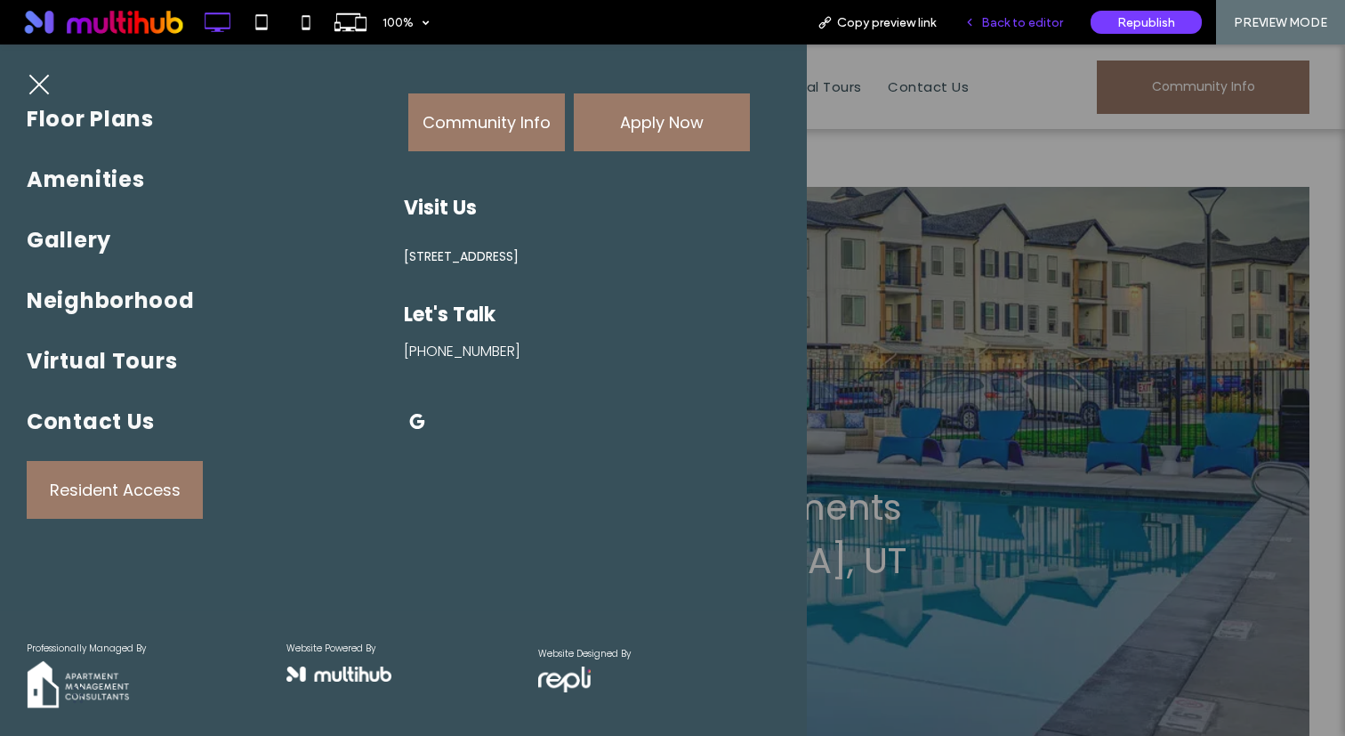
click at [1010, 18] on span "Back to editor" at bounding box center [1022, 22] width 82 height 15
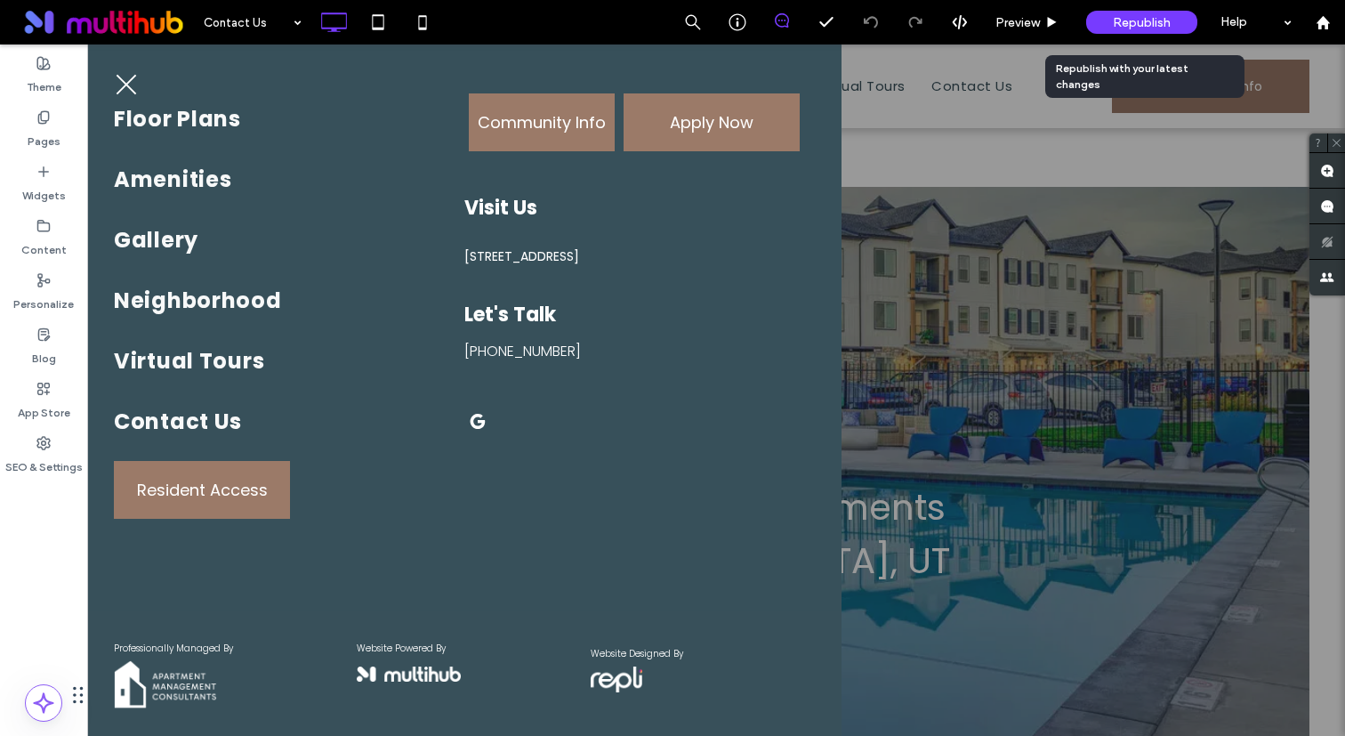
click at [1135, 19] on span "Republish" at bounding box center [1142, 22] width 58 height 15
